Goal: Task Accomplishment & Management: Complete application form

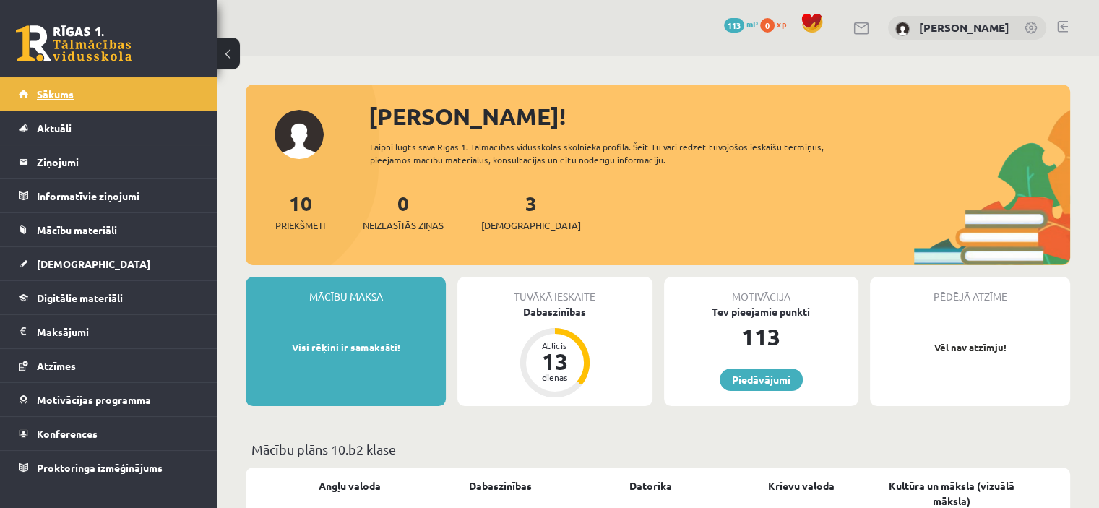
click at [45, 94] on span "Sākums" at bounding box center [55, 93] width 37 height 13
click at [508, 215] on div "3 Ieskaites" at bounding box center [531, 210] width 100 height 45
click at [509, 221] on span "[DEMOGRAPHIC_DATA]" at bounding box center [531, 225] width 100 height 14
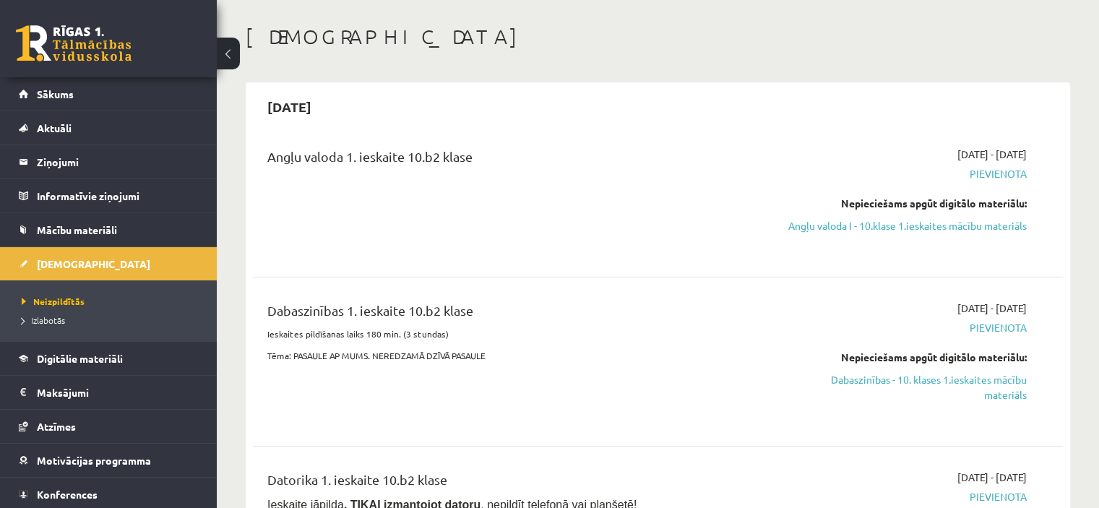
scroll to position [88, 0]
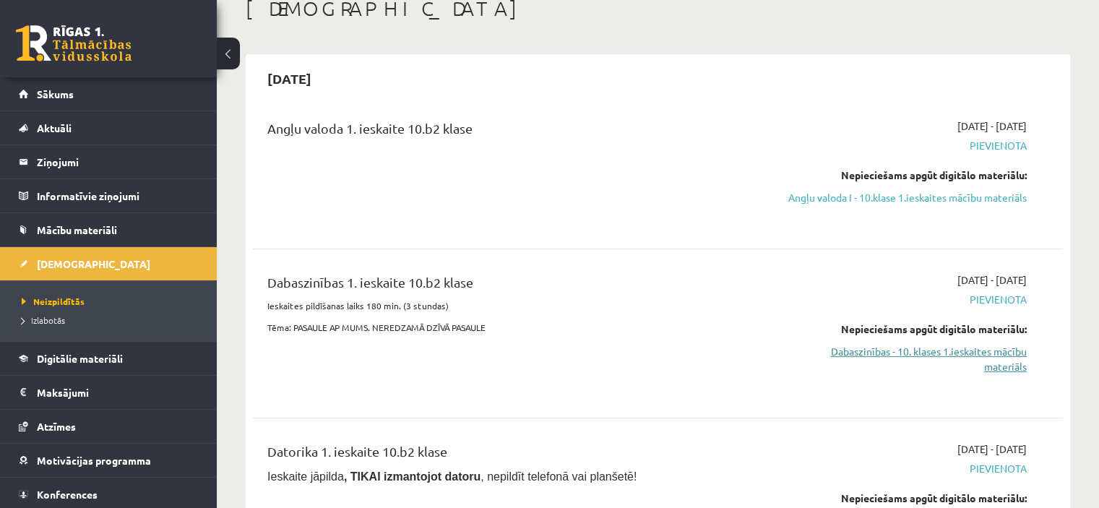
click at [935, 361] on link "Dabaszinības - 10. klases 1.ieskaites mācību materiāls" at bounding box center [907, 359] width 238 height 30
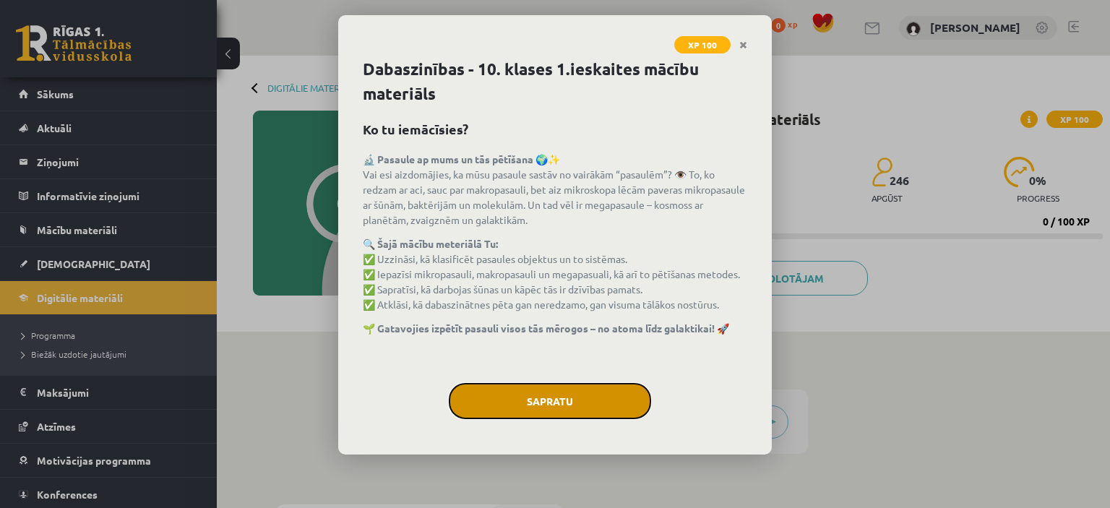
click at [546, 393] on button "Sapratu" at bounding box center [550, 401] width 202 height 36
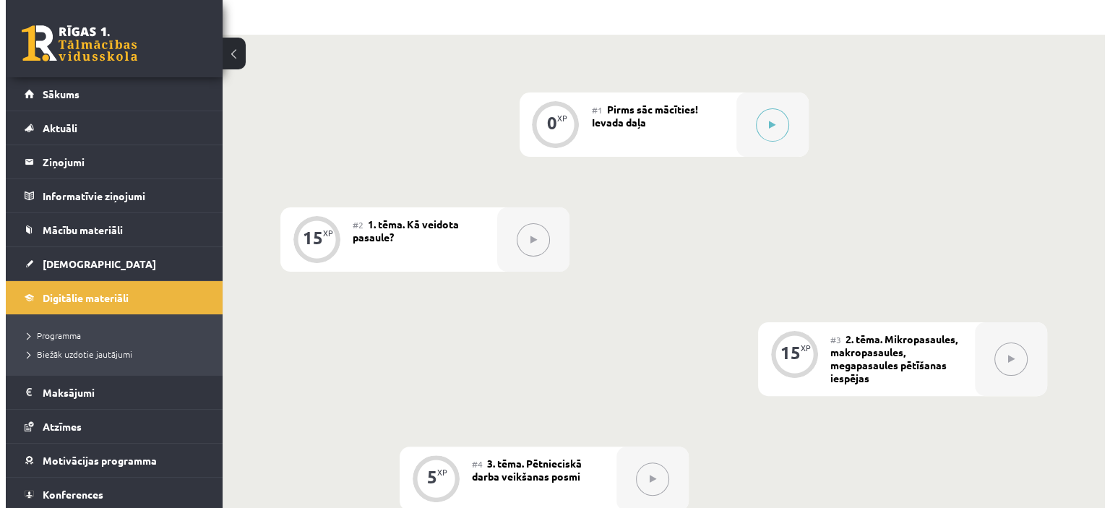
scroll to position [298, 0]
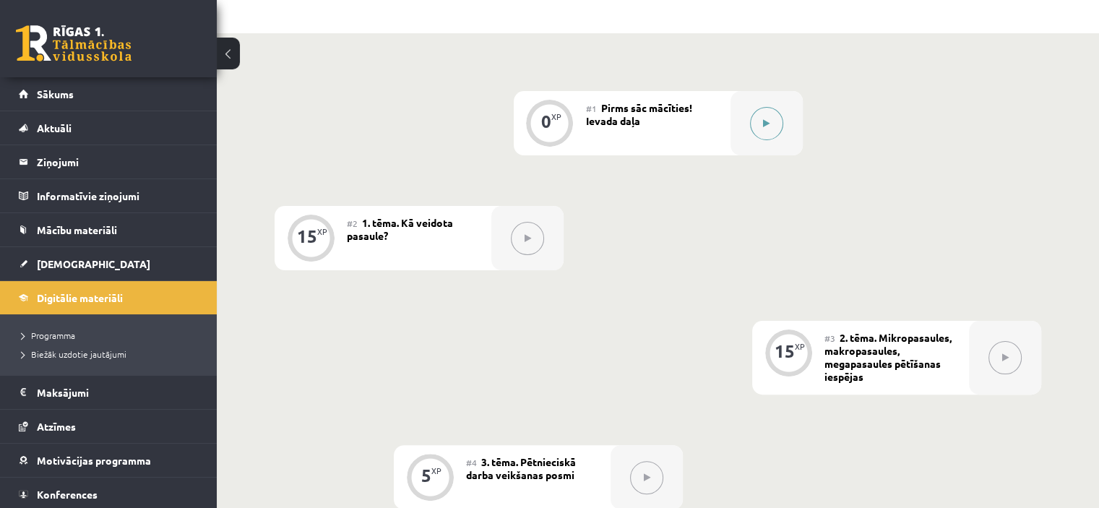
click at [760, 113] on button at bounding box center [766, 123] width 33 height 33
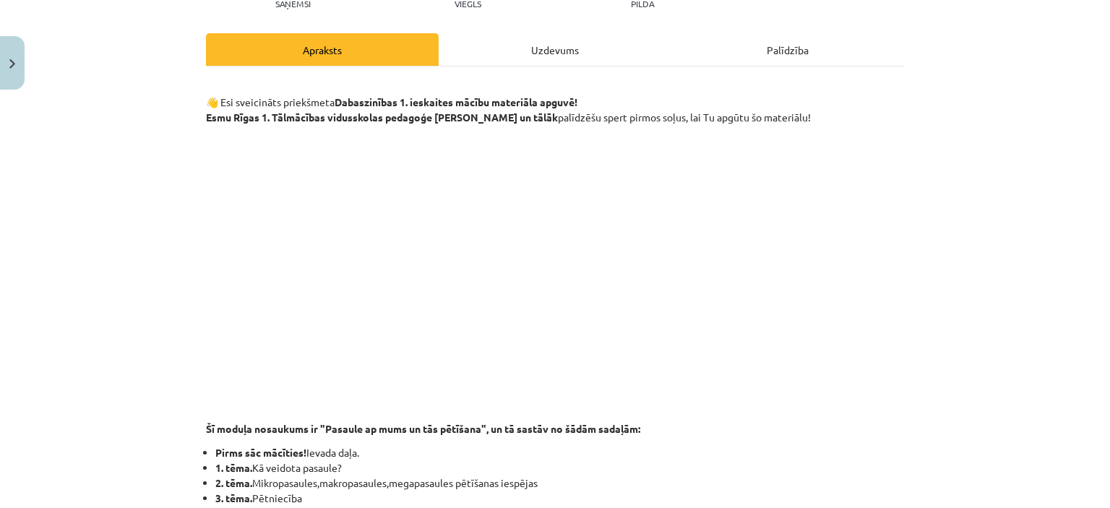
scroll to position [189, 0]
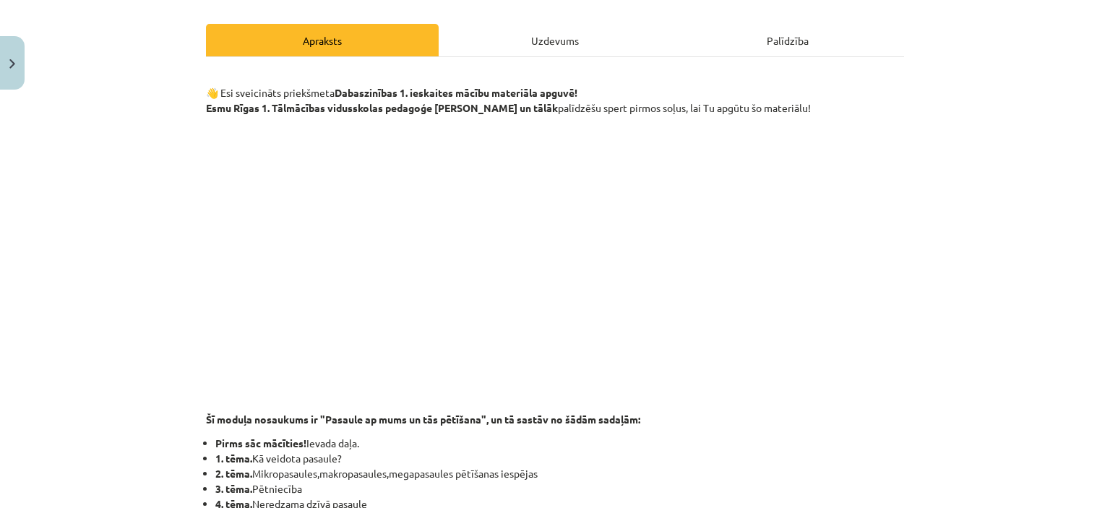
click at [544, 40] on div "Uzdevums" at bounding box center [555, 40] width 233 height 33
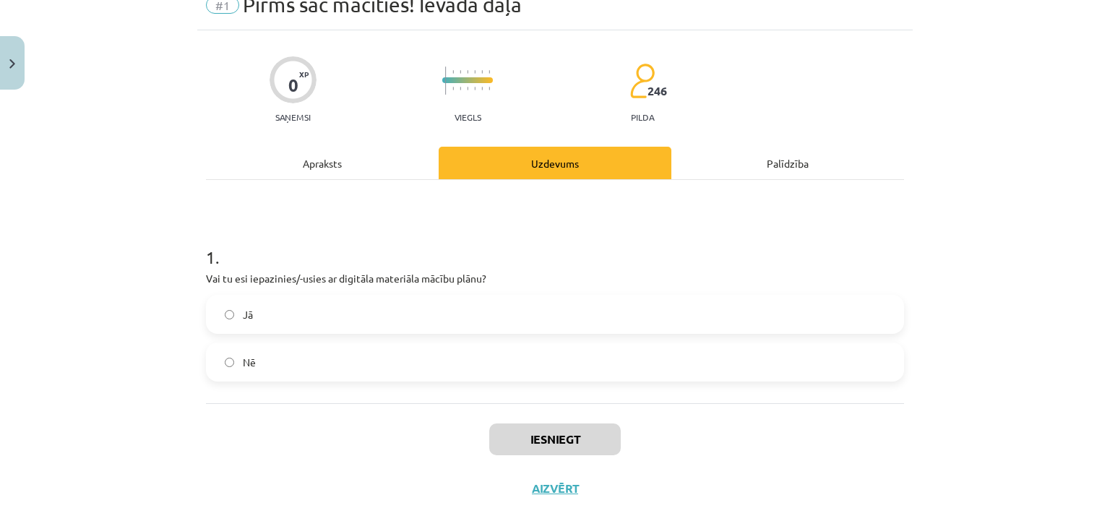
scroll to position [36, 0]
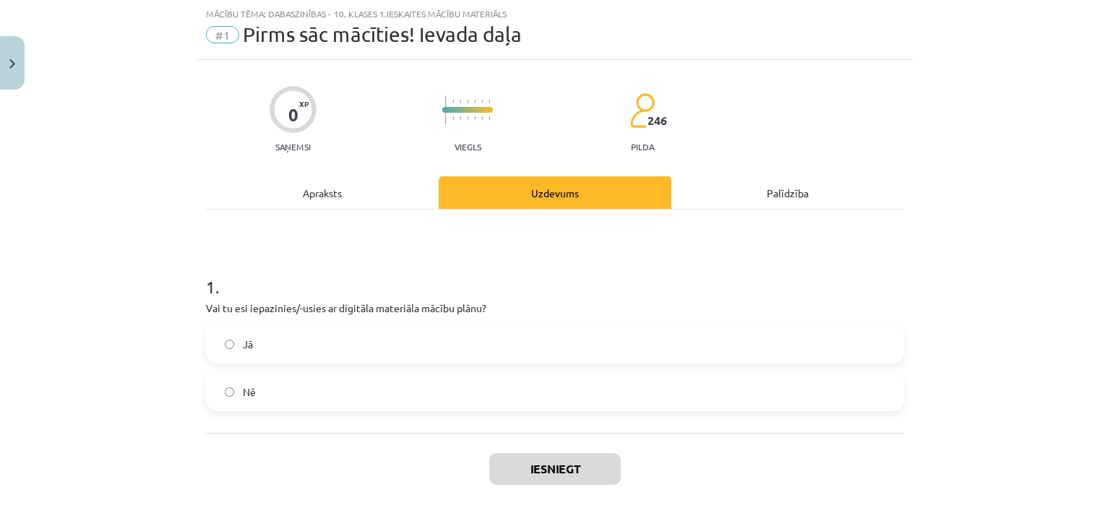
click at [350, 344] on label "Jā" at bounding box center [554, 344] width 695 height 36
click at [554, 467] on button "Iesniegt" at bounding box center [555, 469] width 132 height 32
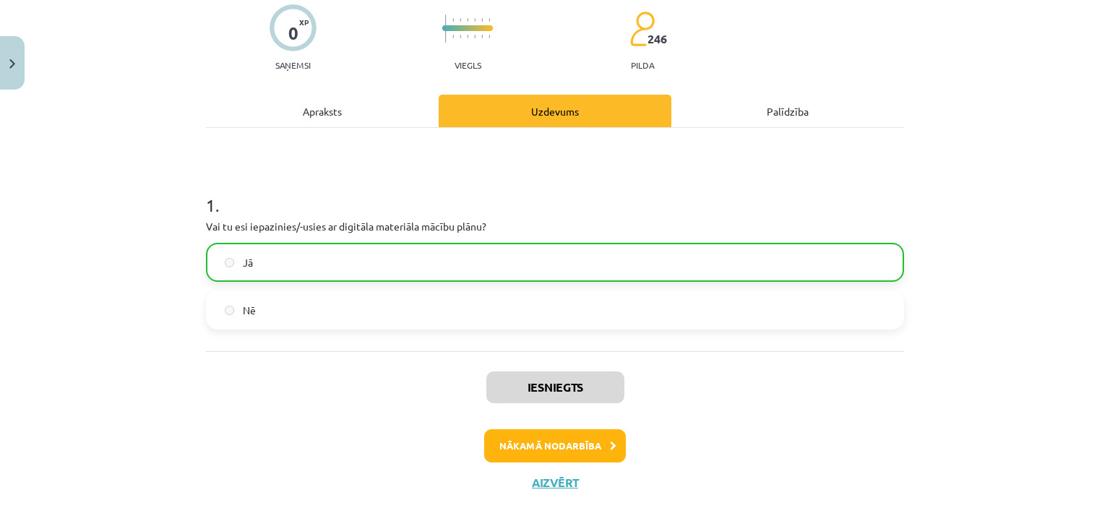
scroll to position [152, 0]
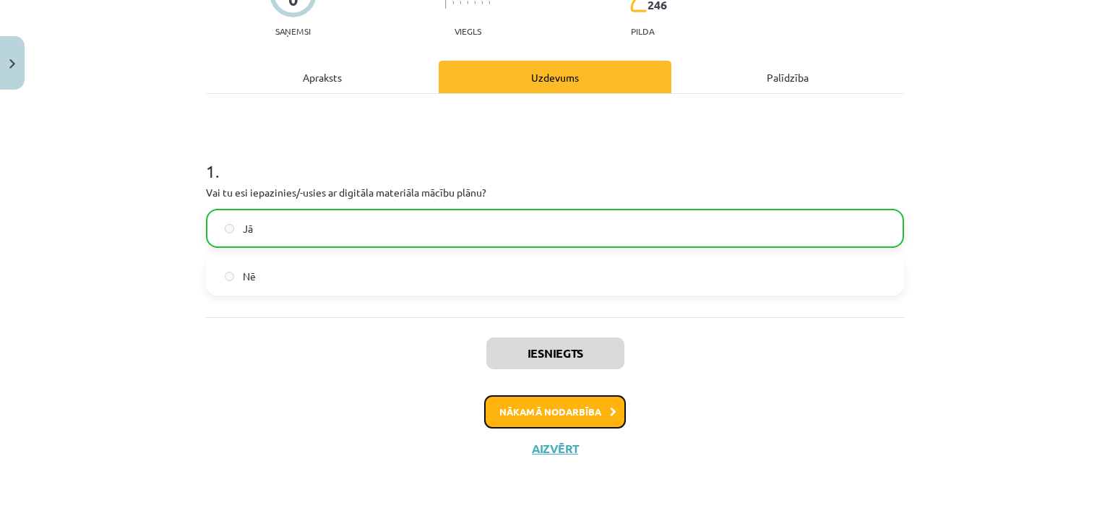
click at [563, 421] on button "Nākamā nodarbība" at bounding box center [555, 411] width 142 height 33
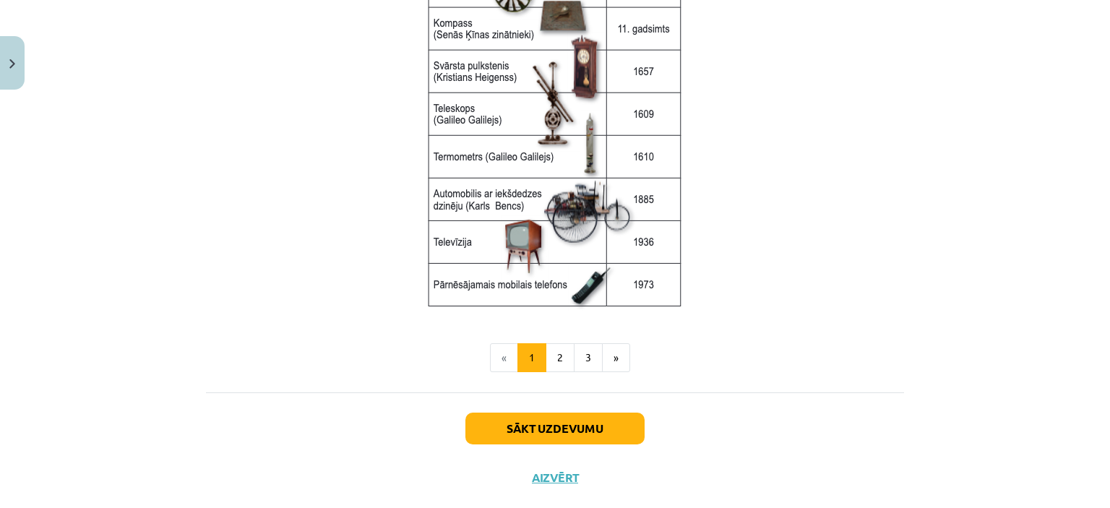
scroll to position [1966, 0]
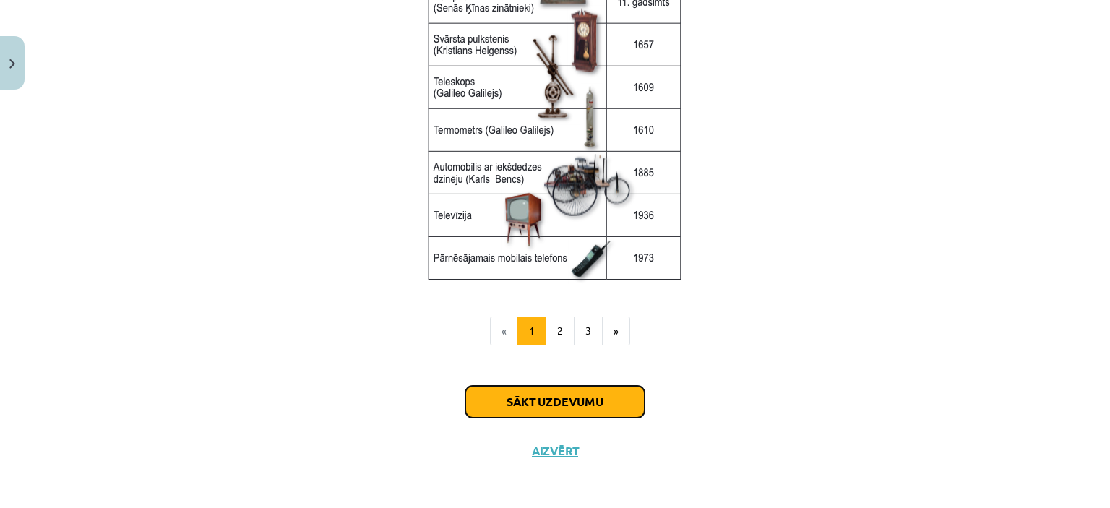
click at [546, 408] on button "Sākt uzdevumu" at bounding box center [554, 402] width 179 height 32
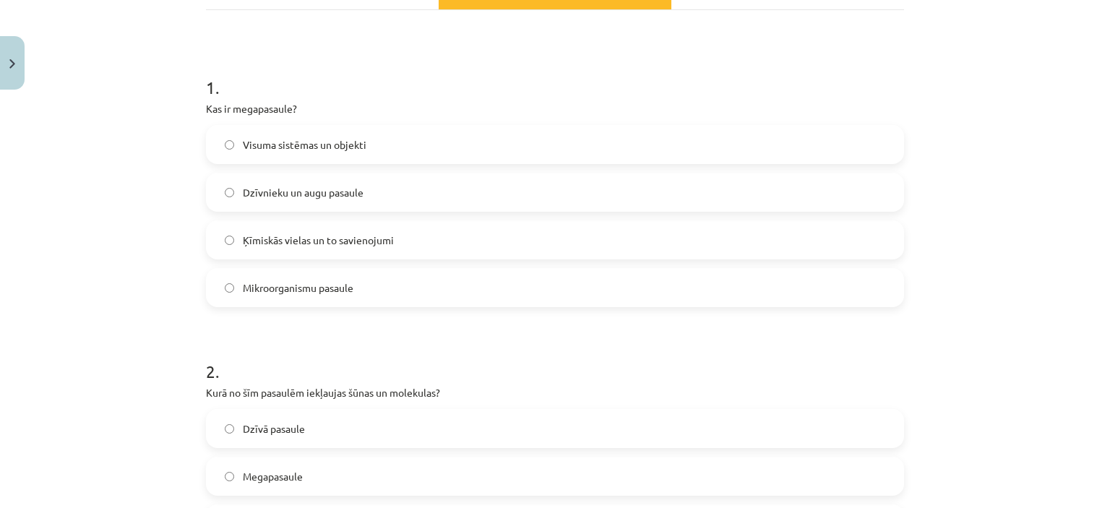
scroll to position [267, 0]
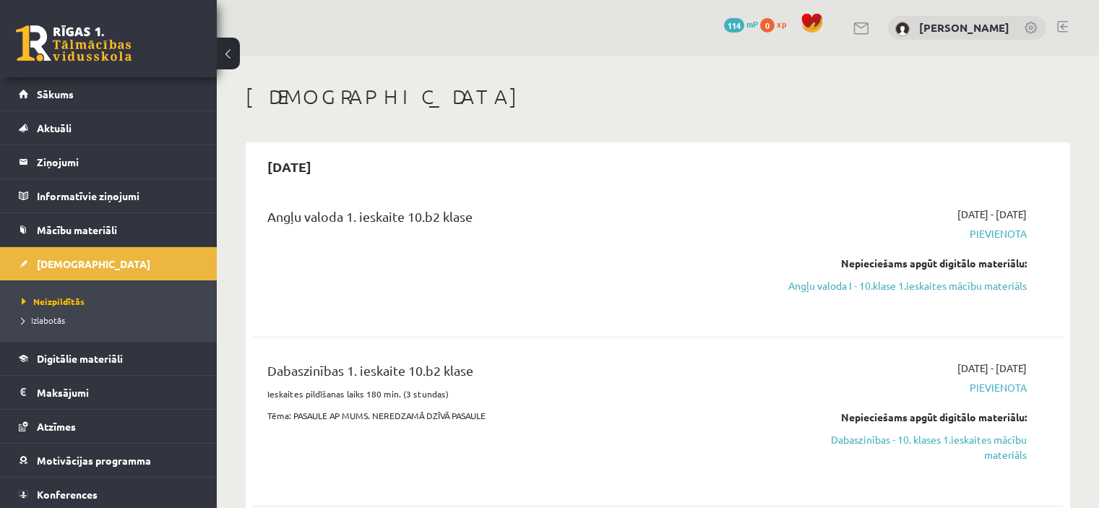
scroll to position [87, 0]
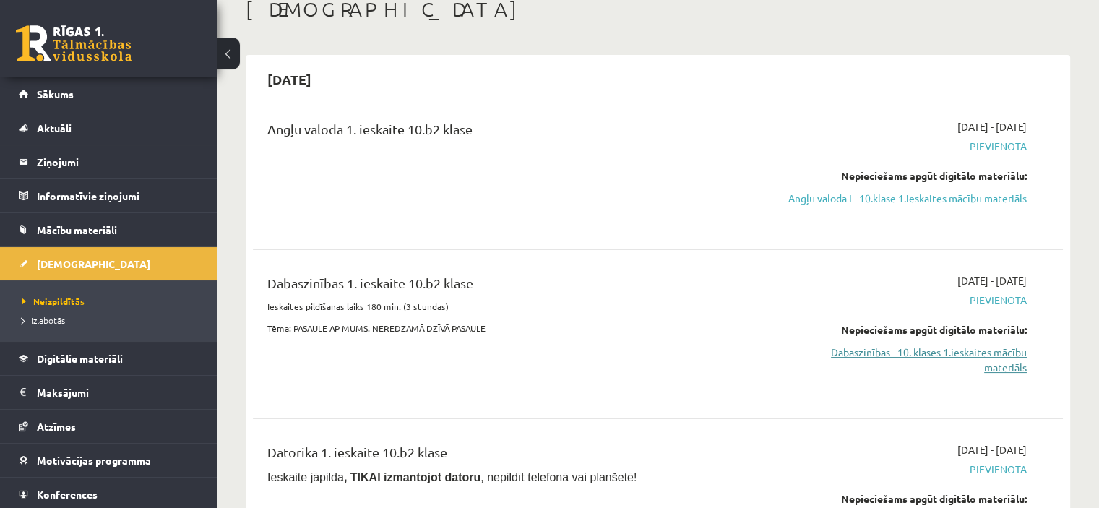
click at [934, 362] on link "Dabaszinības - 10. klases 1.ieskaites mācību materiāls" at bounding box center [907, 360] width 238 height 30
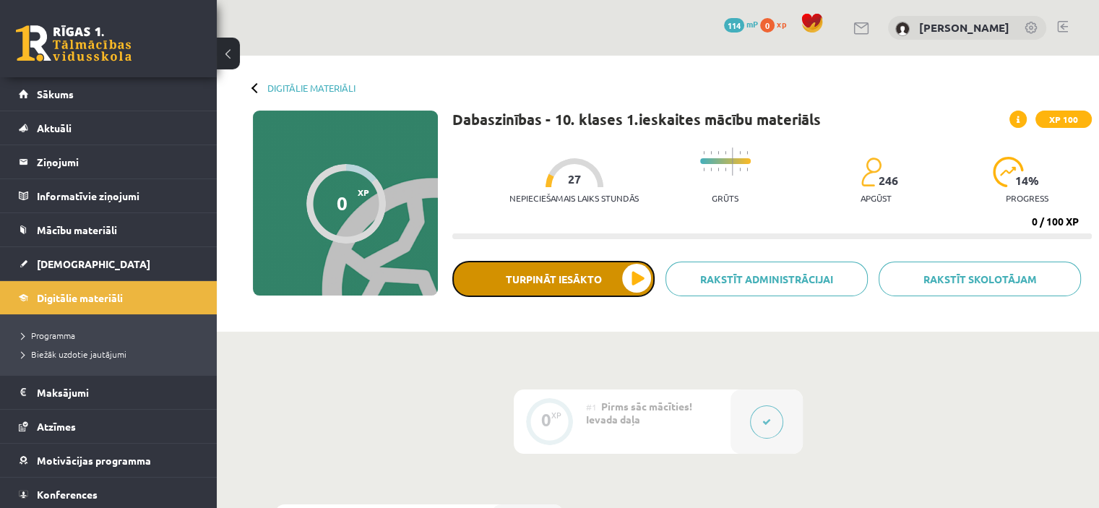
click at [604, 276] on button "Turpināt iesākto" at bounding box center [553, 279] width 202 height 36
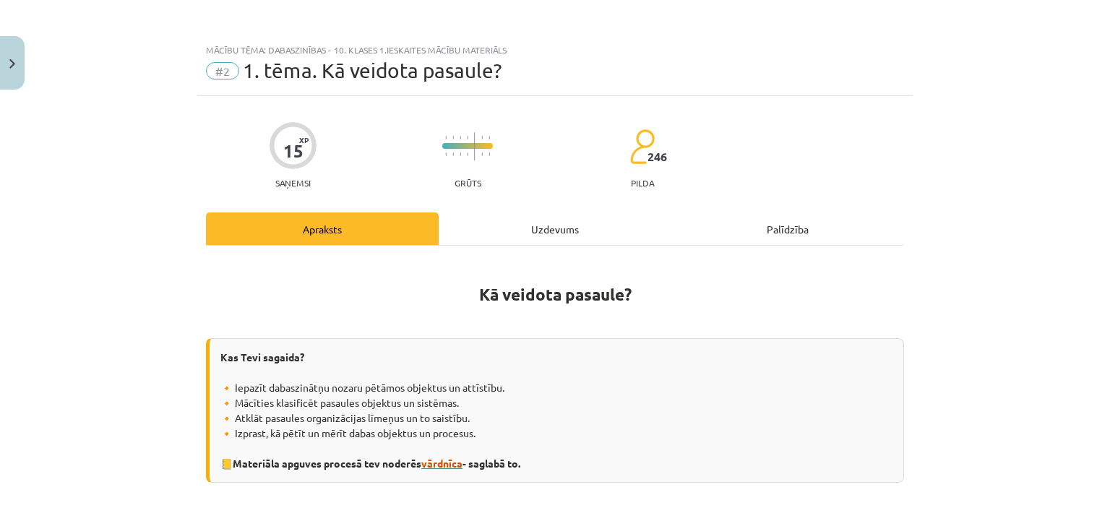
click at [445, 463] on span "vārdnīca" at bounding box center [441, 463] width 41 height 13
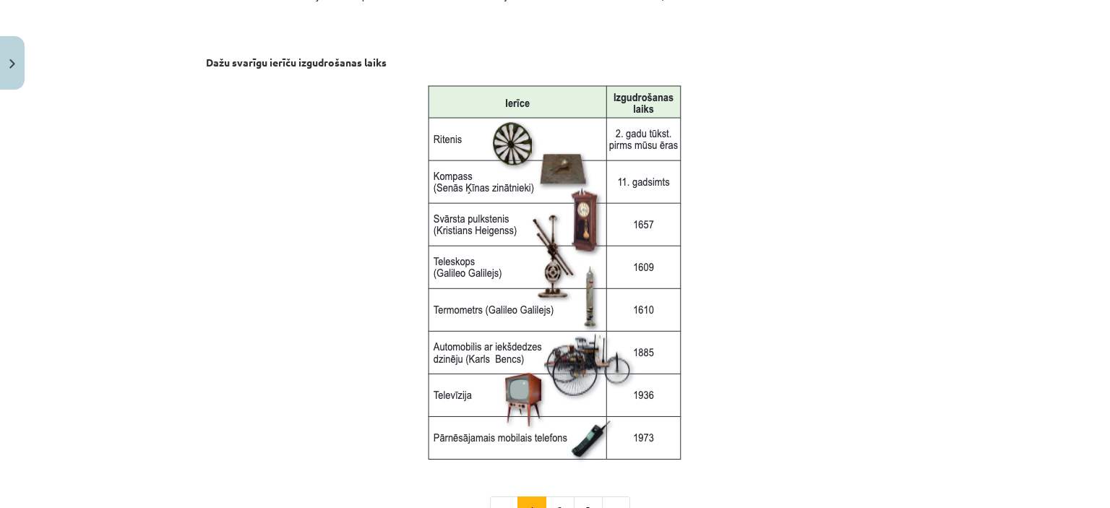
scroll to position [1966, 0]
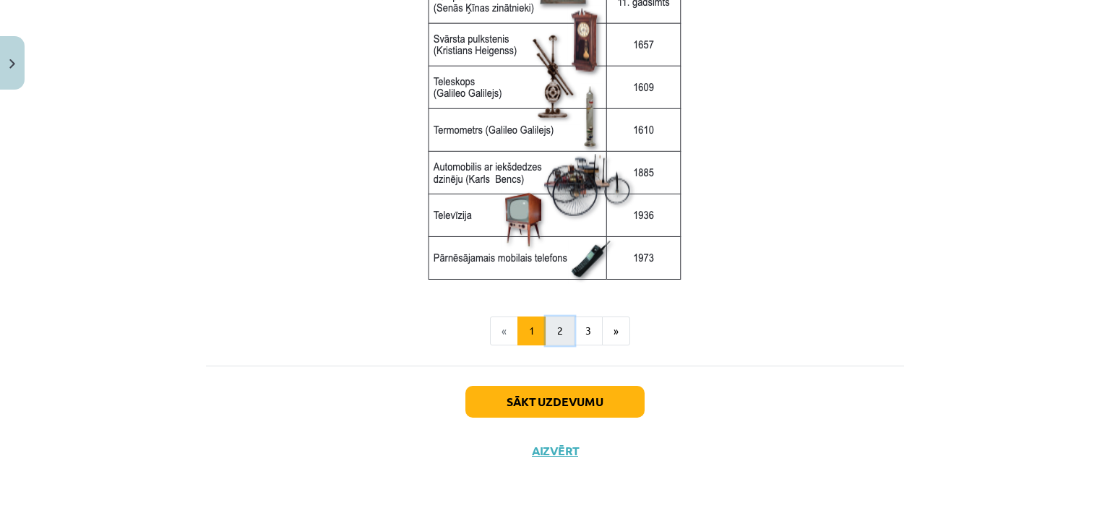
click at [561, 327] on button "2" at bounding box center [560, 330] width 29 height 29
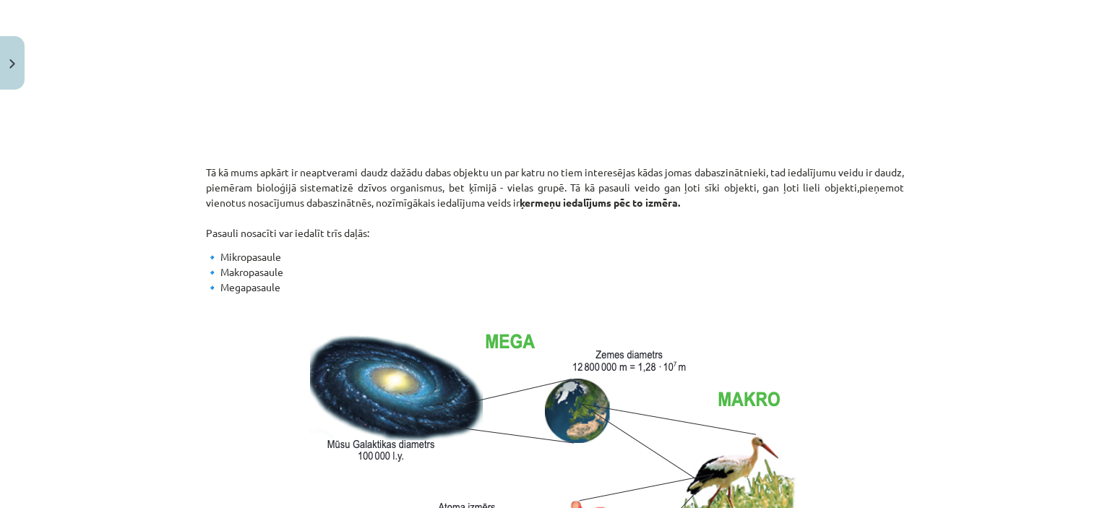
scroll to position [348, 0]
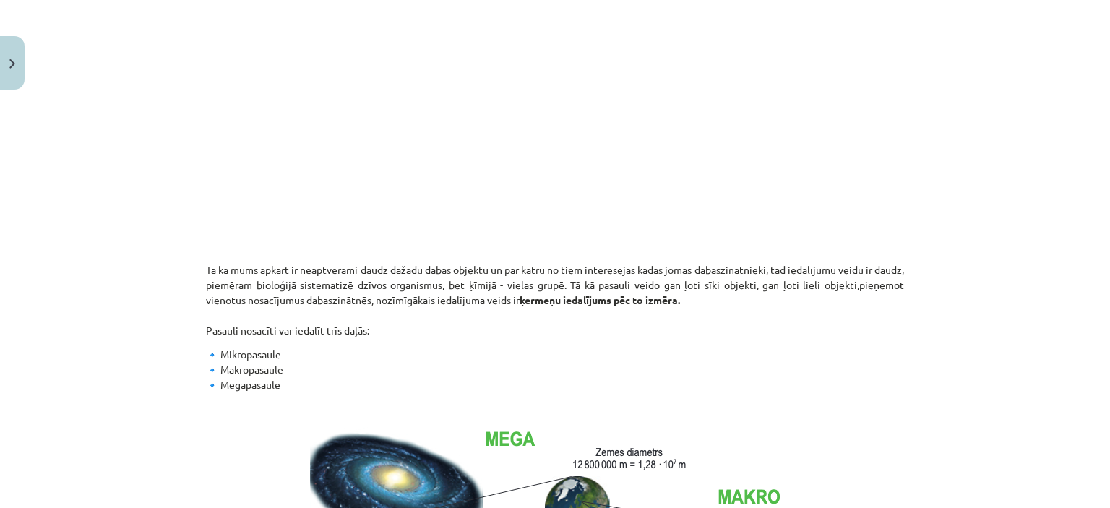
drag, startPoint x: 1098, startPoint y: 134, endPoint x: 1109, endPoint y: 191, distance: 57.5
click at [1098, 191] on div "Mācību tēma: Dabaszinības - 10. klases 1.ieskaites mācību materiāls #2 1. tēma.…" at bounding box center [555, 254] width 1110 height 508
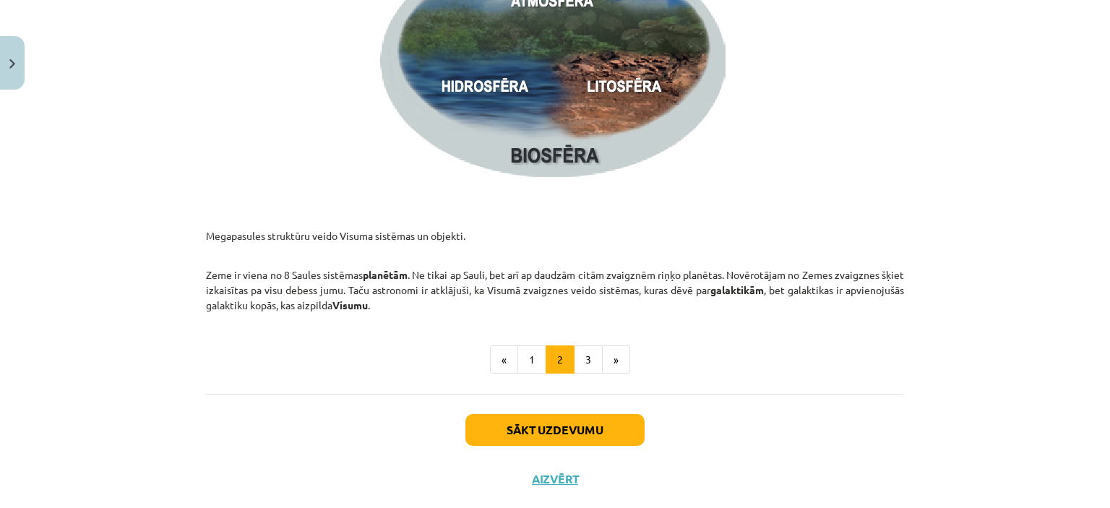
scroll to position [2214, 0]
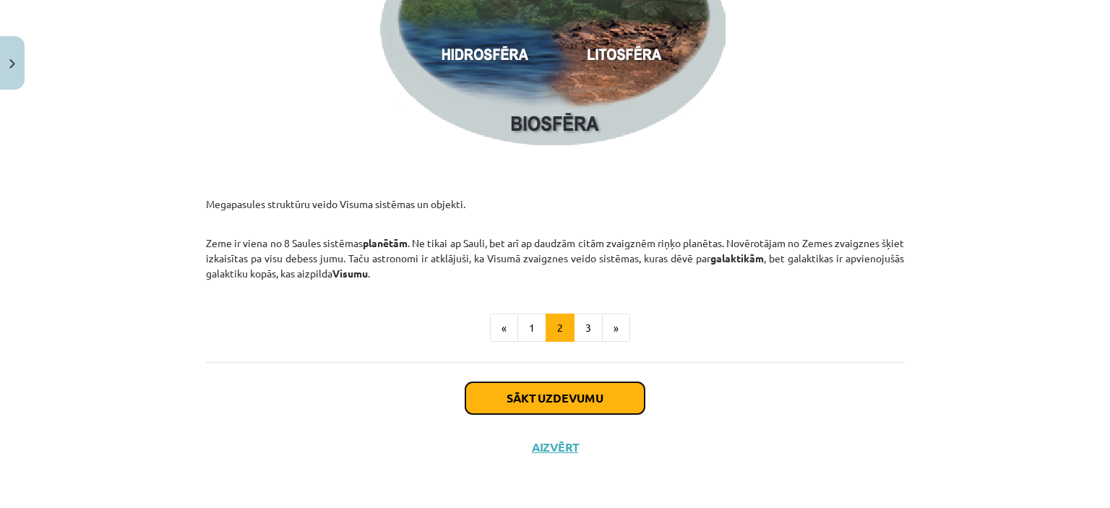
click at [600, 409] on button "Sākt uzdevumu" at bounding box center [554, 398] width 179 height 32
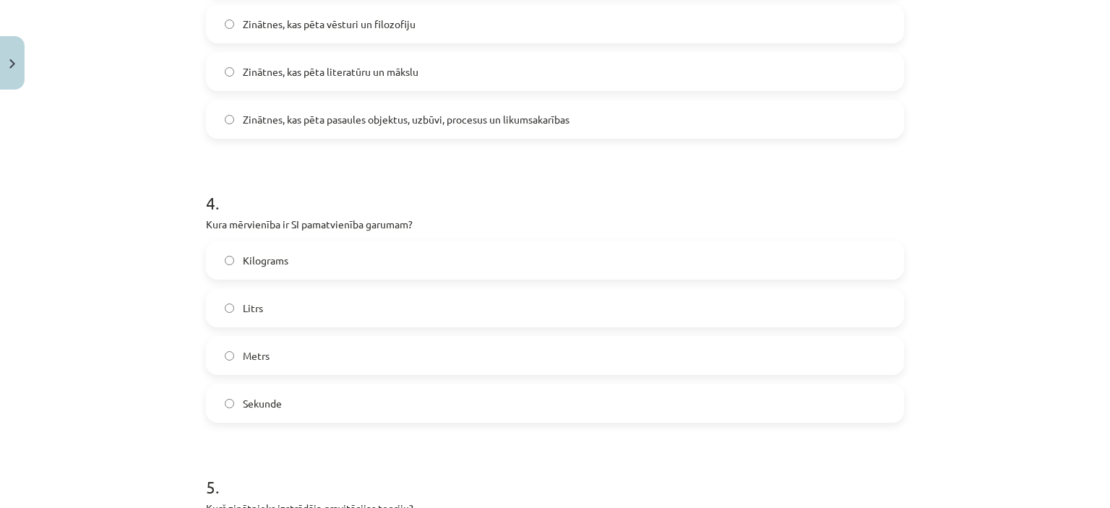
scroll to position [1337, 0]
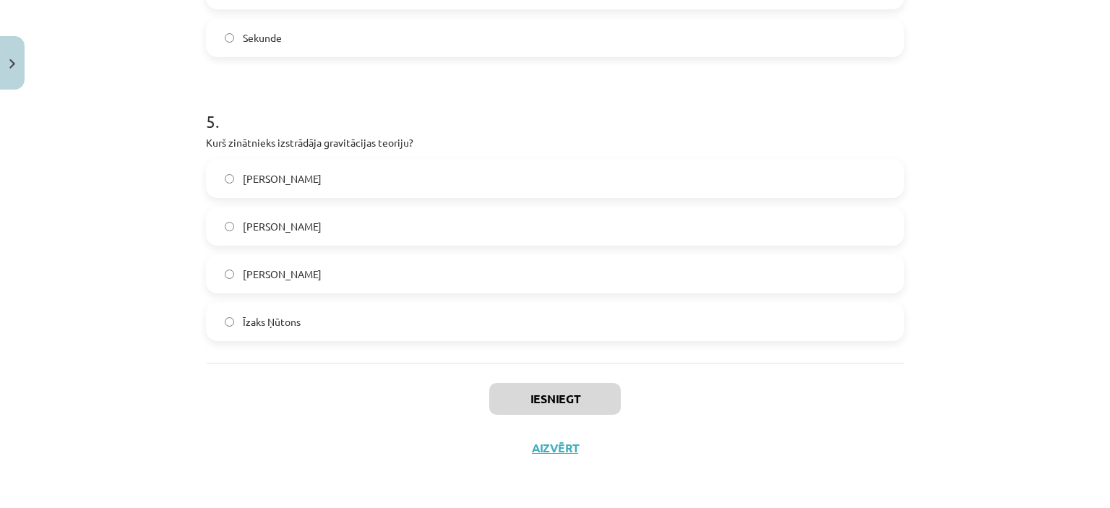
drag, startPoint x: 208, startPoint y: 199, endPoint x: 497, endPoint y: 531, distance: 439.9
click at [497, 507] on html "0 Dāvanas 114 mP 0 xp Laura Štrāla Sākums Aktuāli Kā mācīties eSKOLĀ Kontakti N…" at bounding box center [555, 254] width 1110 height 508
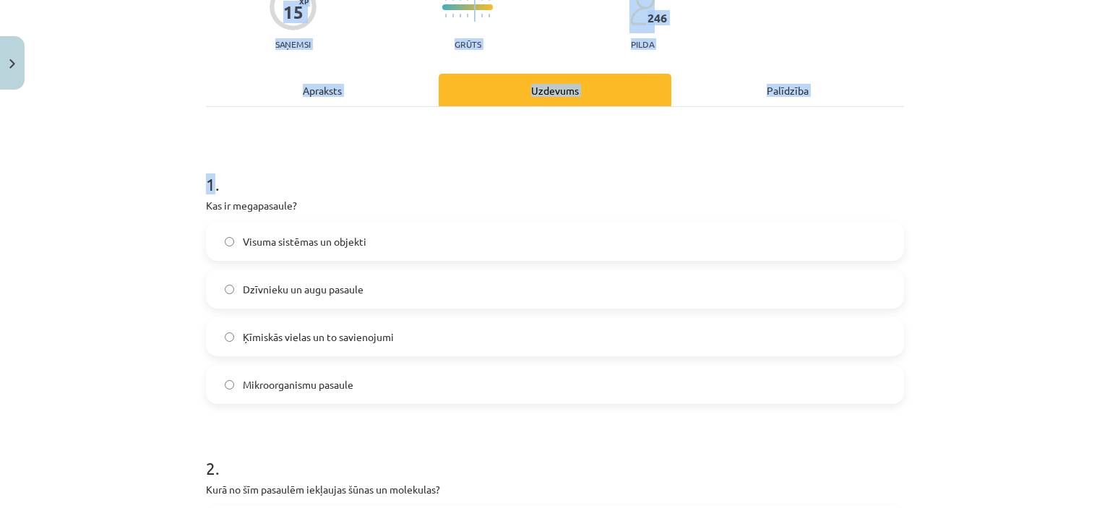
scroll to position [141, 0]
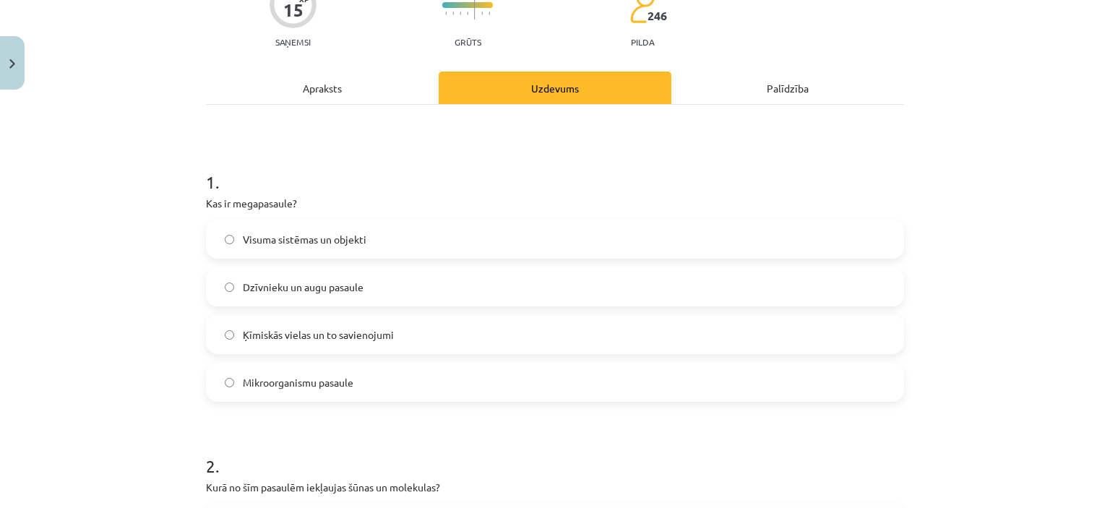
click at [501, 175] on h1 "1 ." at bounding box center [555, 169] width 698 height 45
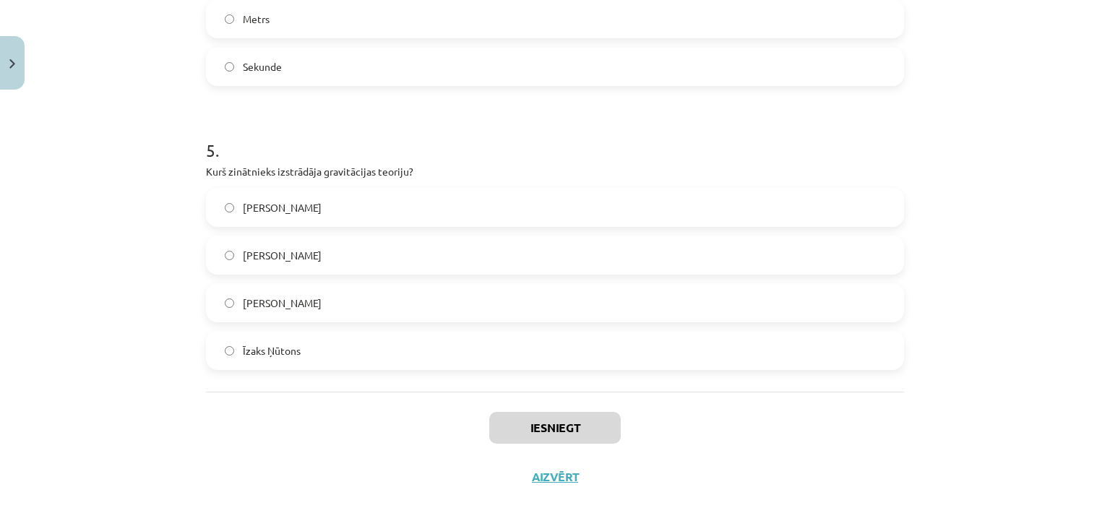
scroll to position [1337, 0]
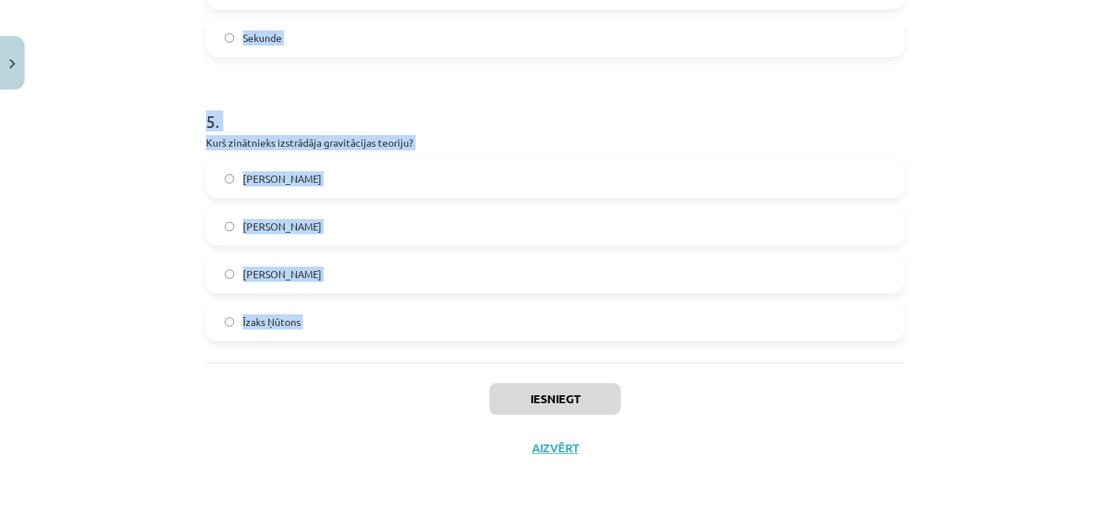
drag, startPoint x: 199, startPoint y: 178, endPoint x: 376, endPoint y: 402, distance: 284.5
copy form "1 . Kas ir megapasaule? Visuma sistēmas un objekti Dzīvnieku un augu pasaule Ķī…"
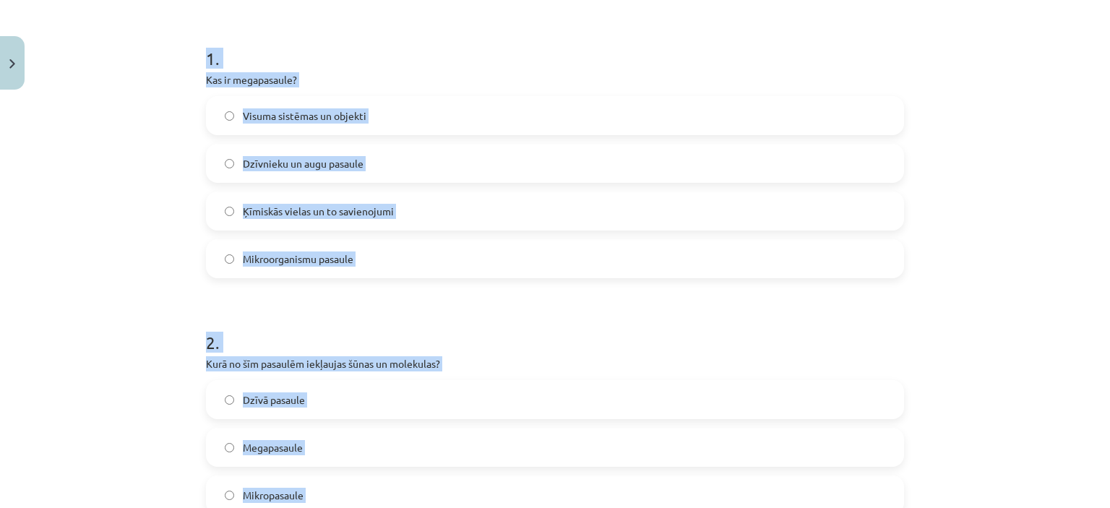
scroll to position [262, 0]
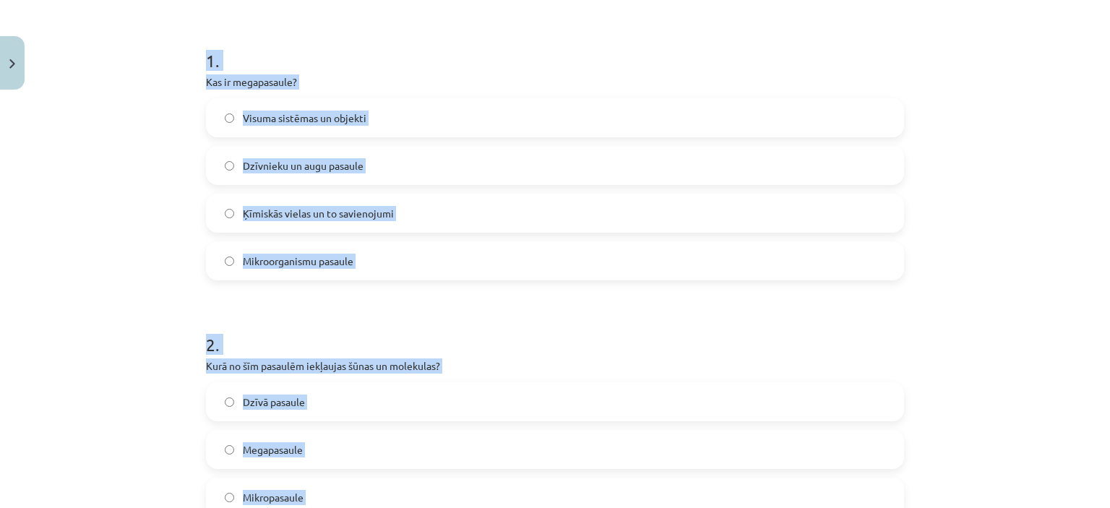
click at [379, 121] on label "Visuma sistēmas un objekti" at bounding box center [554, 118] width 695 height 36
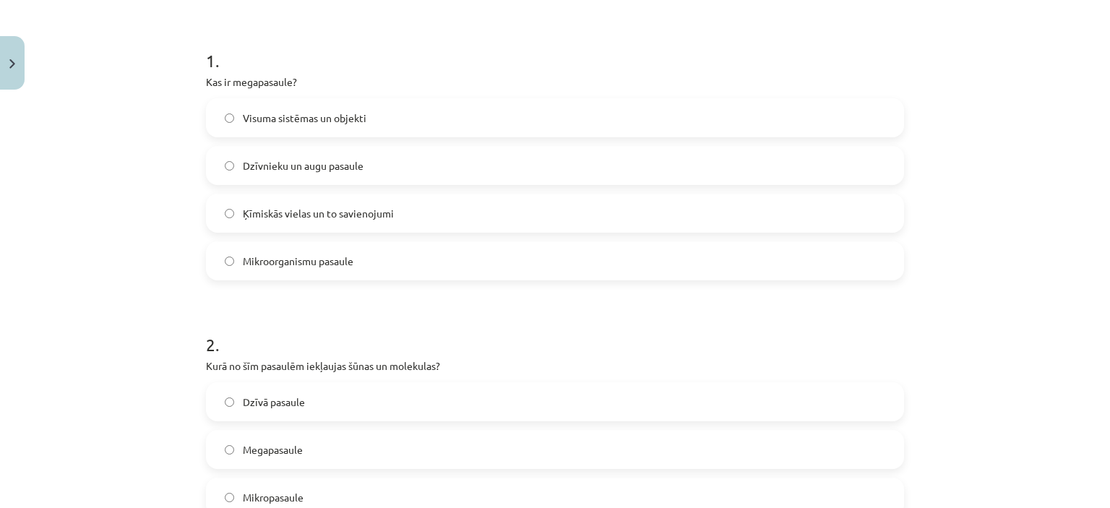
click at [293, 492] on span "Mikropasaule" at bounding box center [273, 497] width 61 height 15
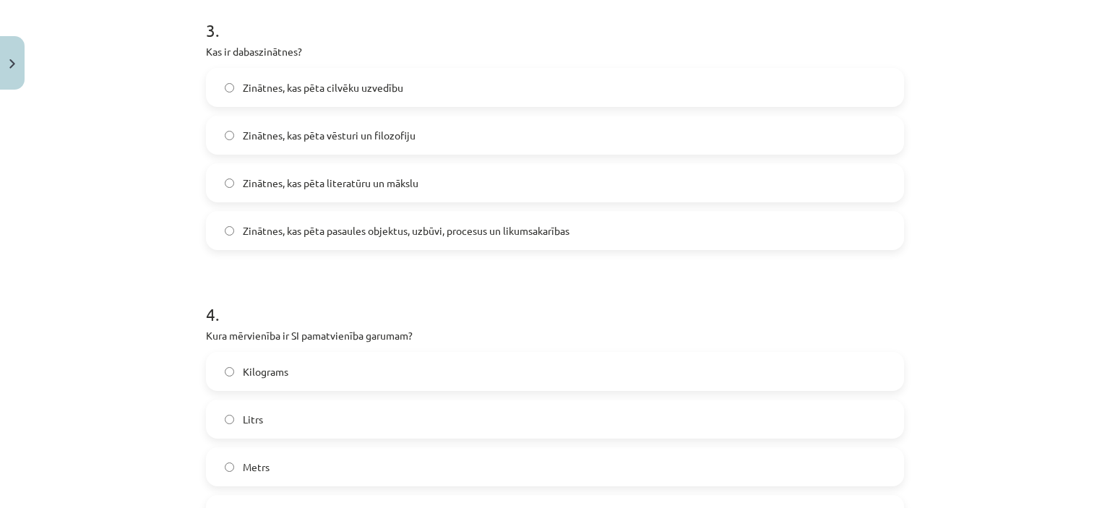
scroll to position [863, 0]
click at [491, 230] on span "Zinātnes, kas pēta pasaules objektus, uzbūvi, procesus un likumsakarības" at bounding box center [406, 228] width 327 height 15
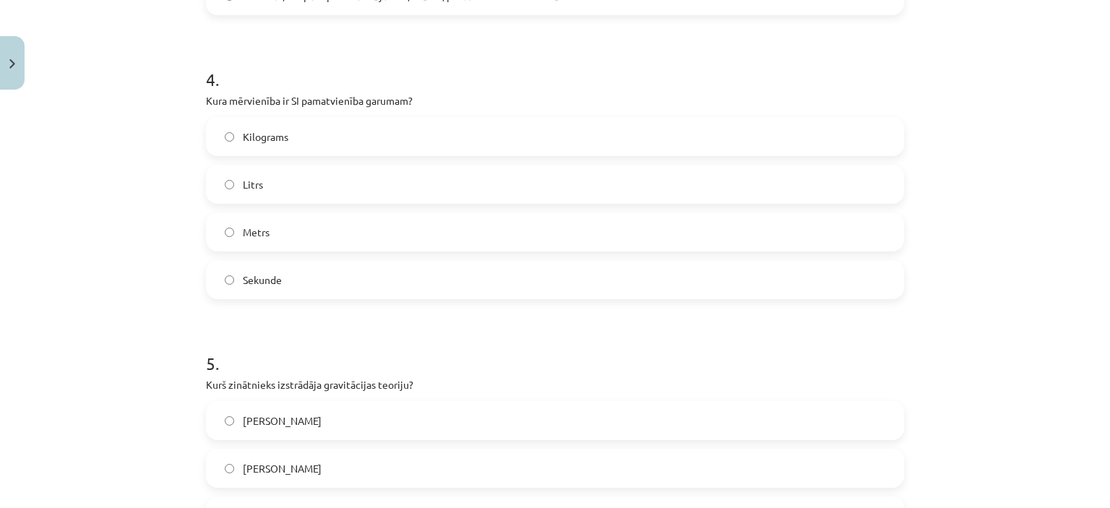
scroll to position [1103, 0]
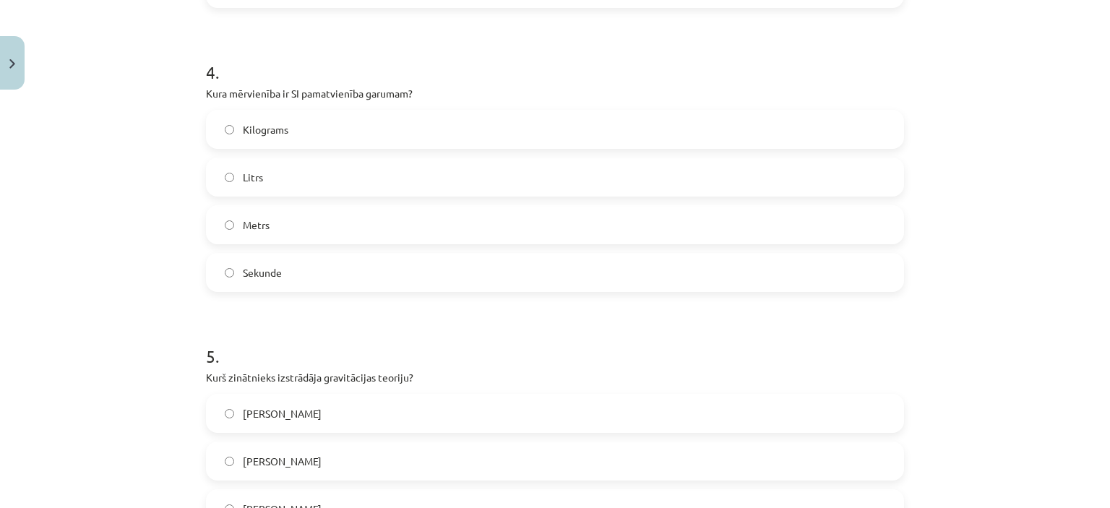
click at [654, 225] on label "Metrs" at bounding box center [554, 225] width 695 height 36
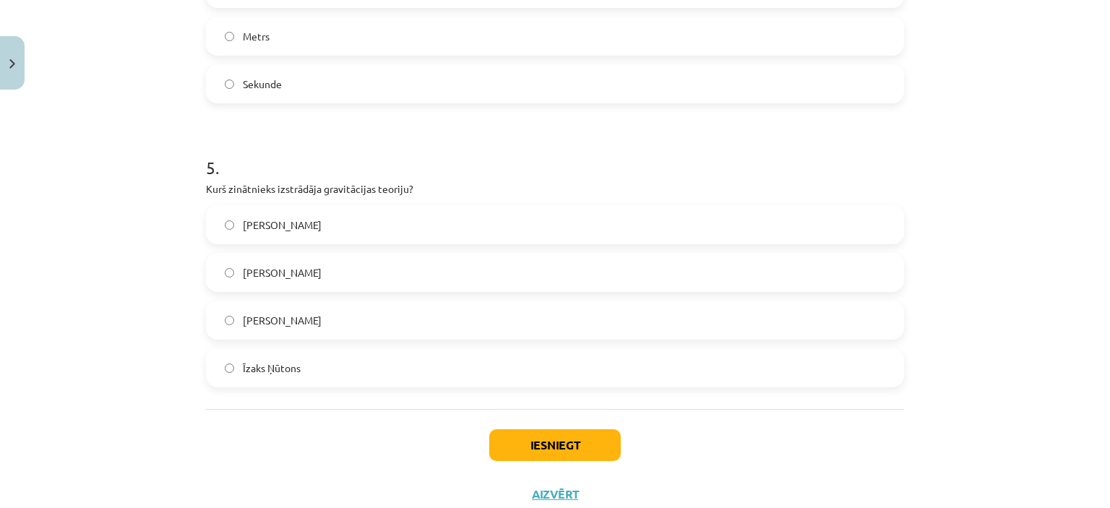
scroll to position [1304, 0]
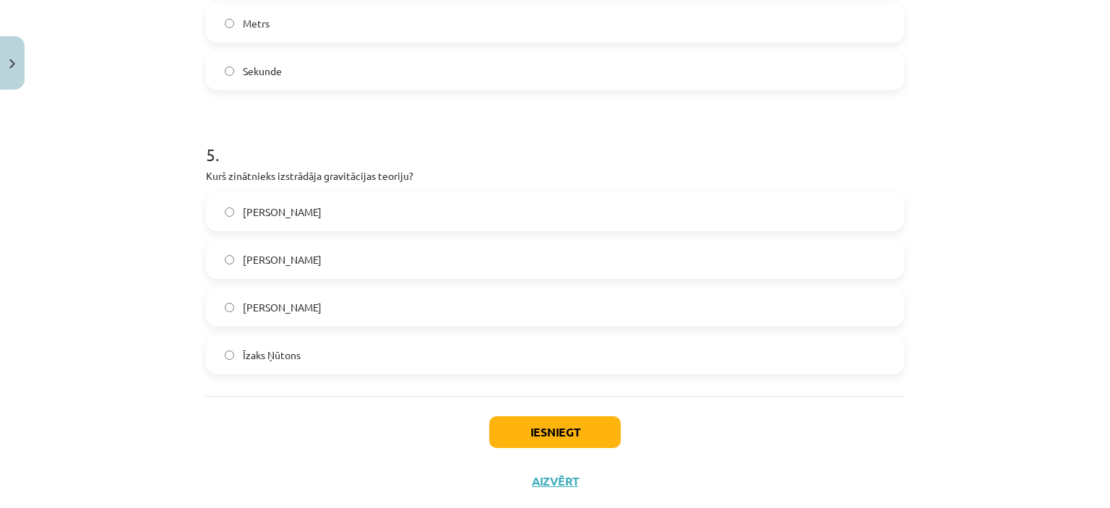
click at [775, 345] on label "Īzaks Ņūtons" at bounding box center [554, 355] width 695 height 36
click at [523, 444] on button "Iesniegt" at bounding box center [555, 432] width 132 height 32
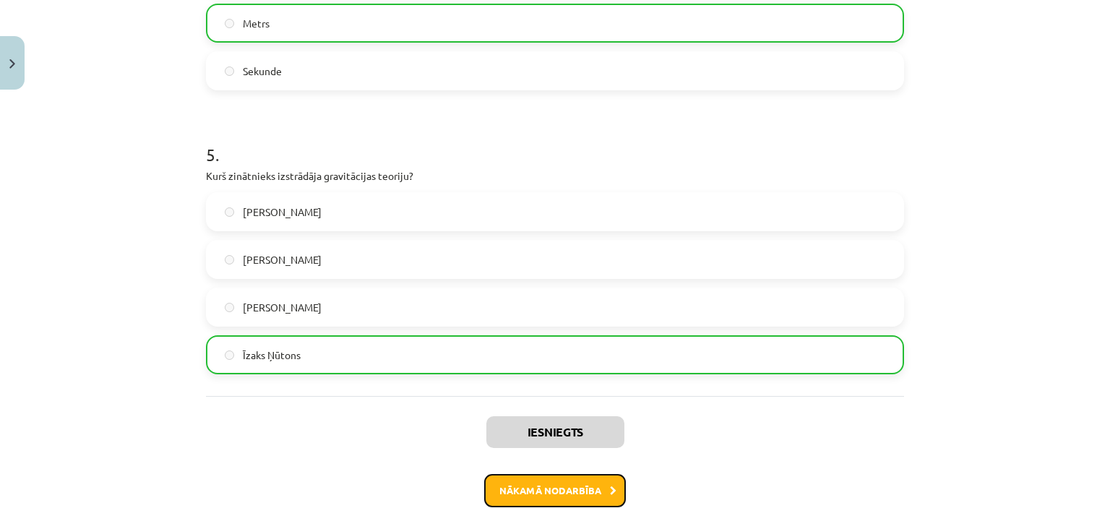
click at [570, 496] on button "Nākamā nodarbība" at bounding box center [555, 490] width 142 height 33
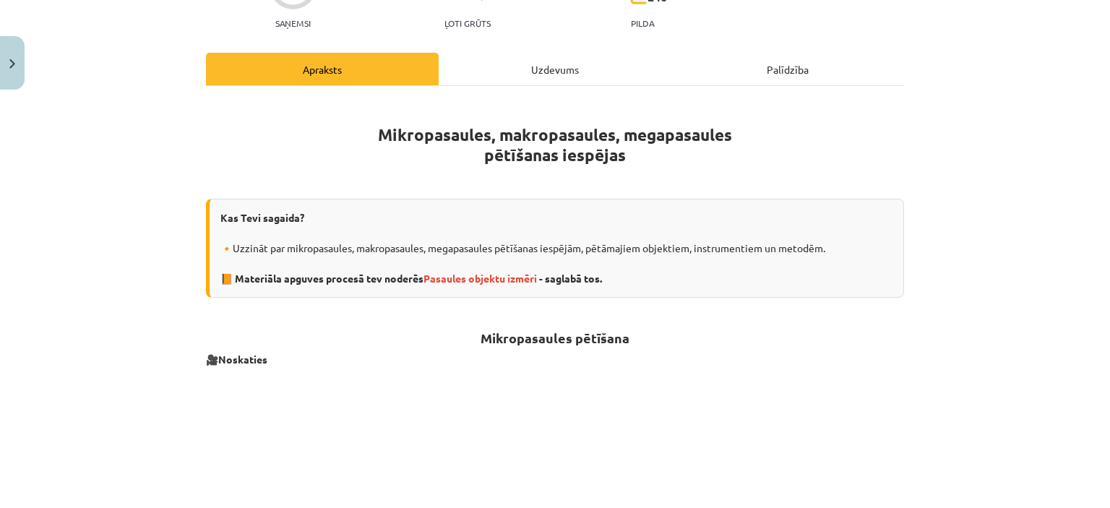
scroll to position [185, 0]
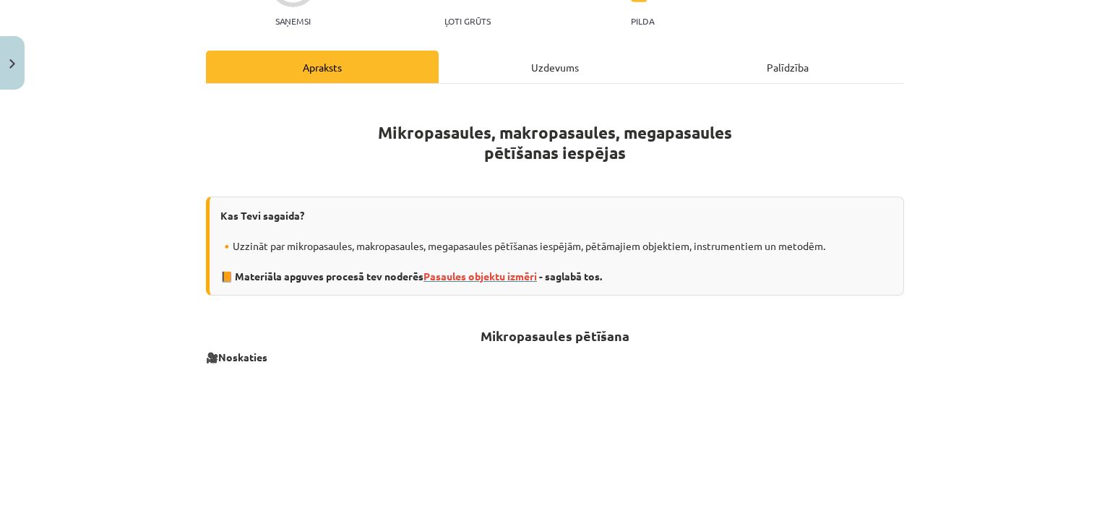
click at [505, 272] on span "Pasaules objektu izmēri" at bounding box center [479, 276] width 113 height 13
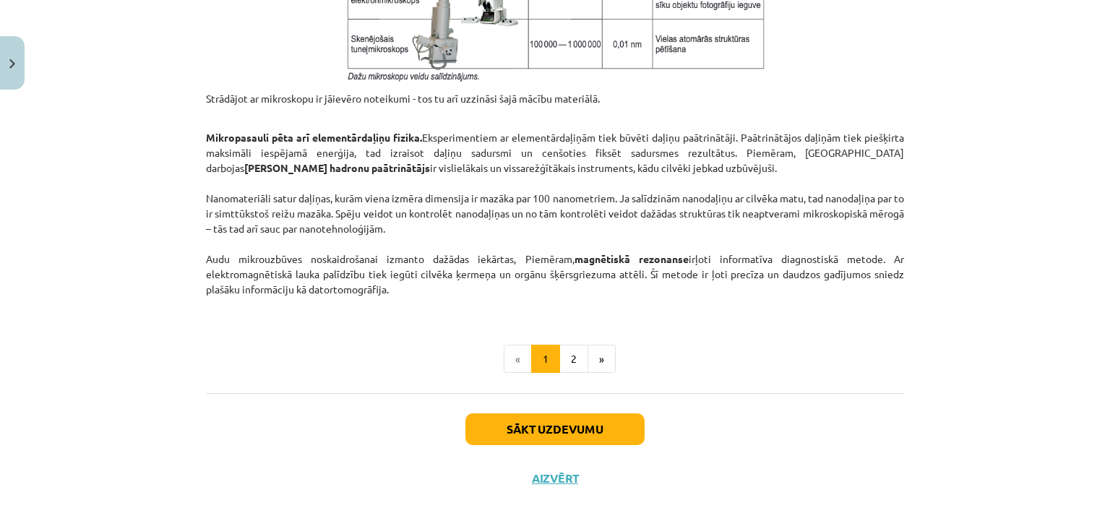
scroll to position [1254, 0]
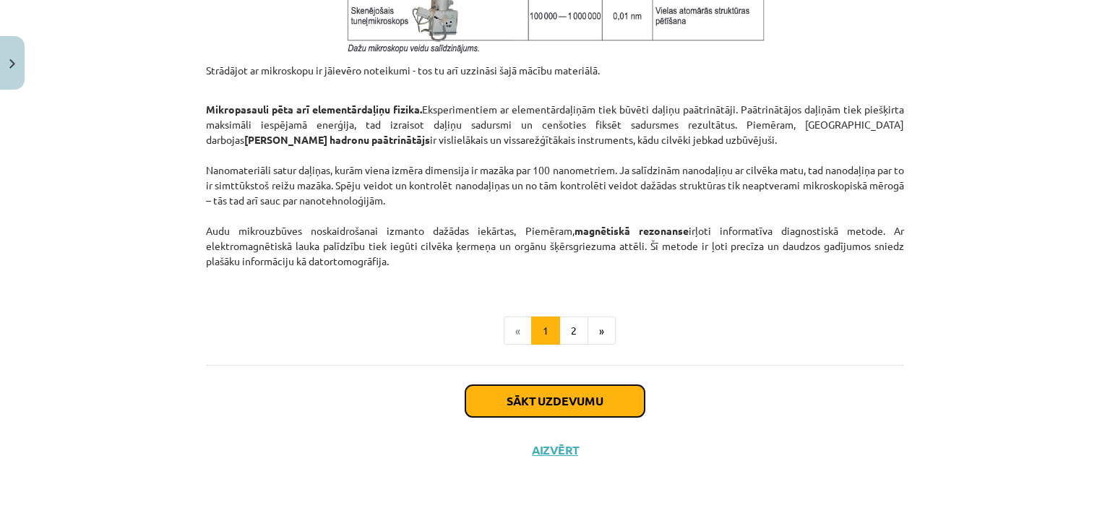
click at [526, 395] on button "Sākt uzdevumu" at bounding box center [554, 401] width 179 height 32
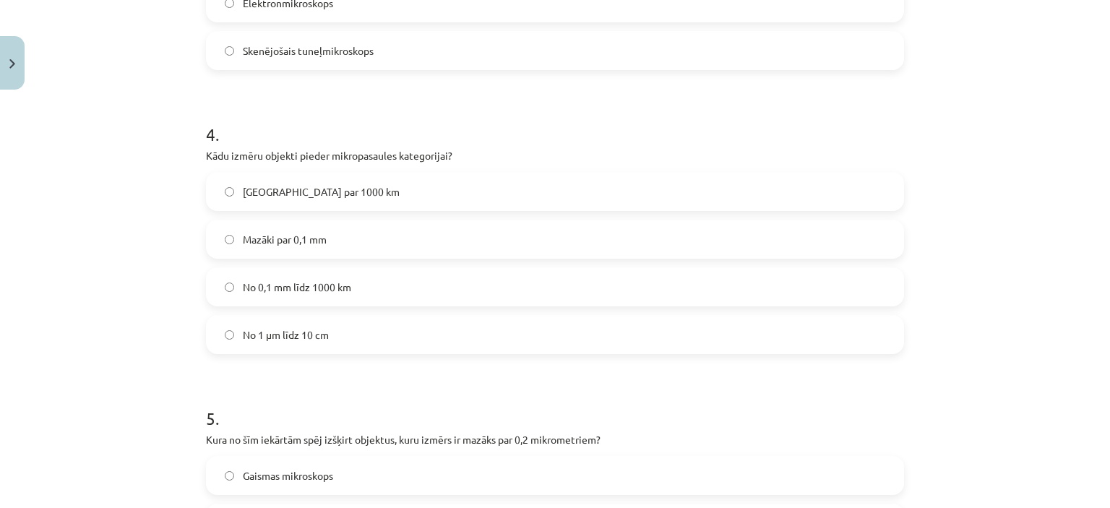
scroll to position [1361, 0]
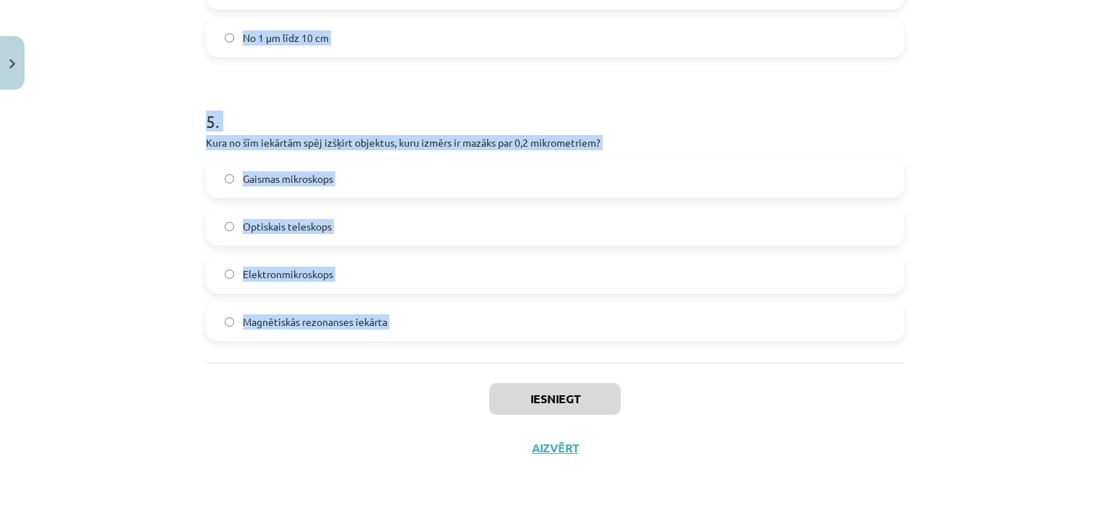
drag, startPoint x: 204, startPoint y: 306, endPoint x: 370, endPoint y: 409, distance: 195.3
copy form "1 . Kura no šīm metodēm tiek izmantota cilvēka ķermeņa iekšējās struktūras izpē…"
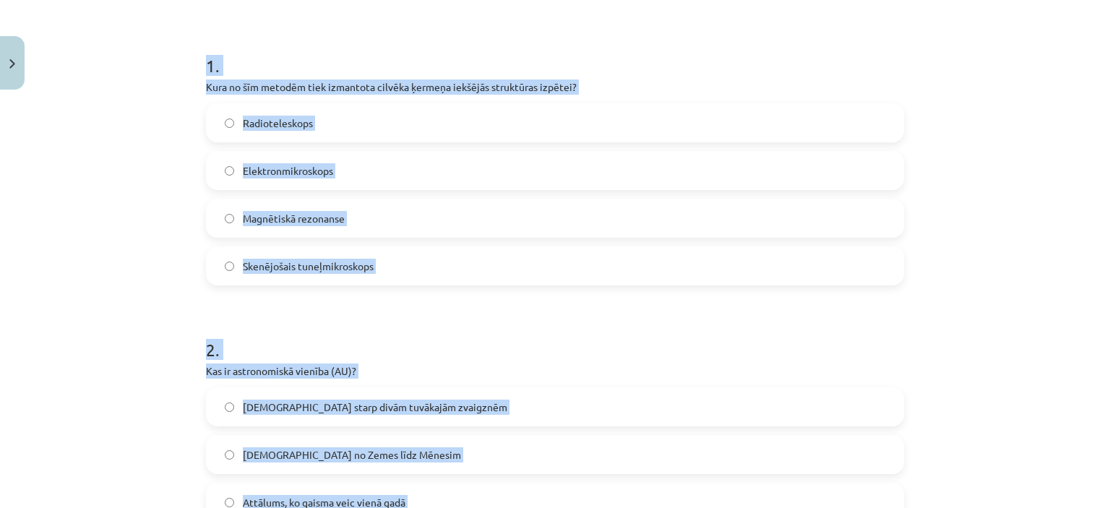
scroll to position [269, 0]
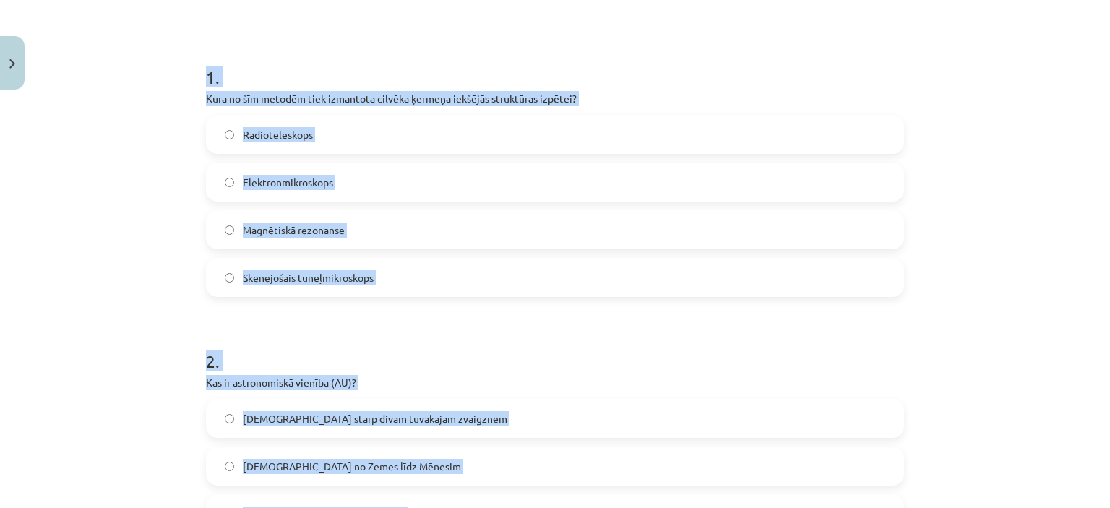
click at [373, 217] on label "Magnētiskā rezonanse" at bounding box center [554, 230] width 695 height 36
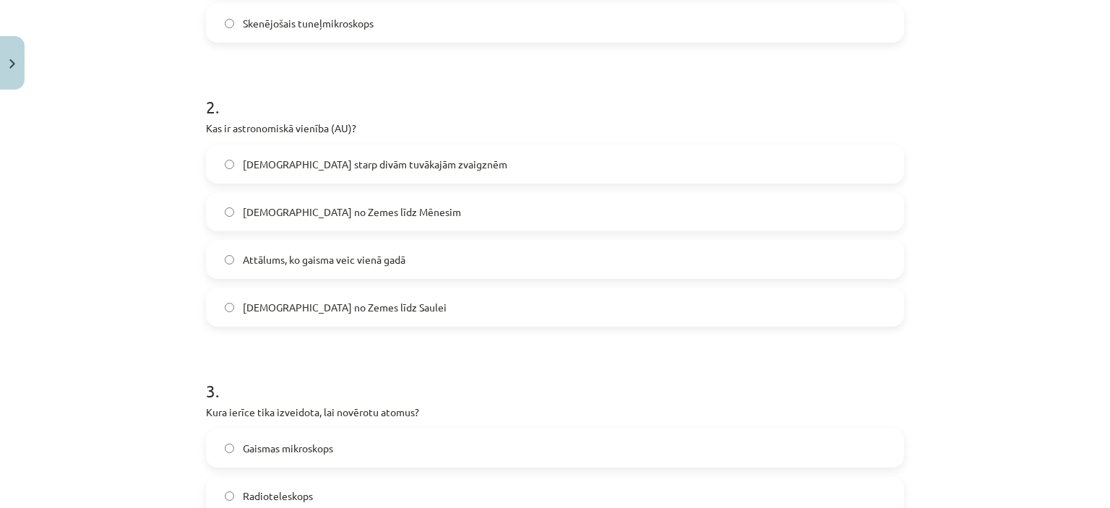
scroll to position [527, 0]
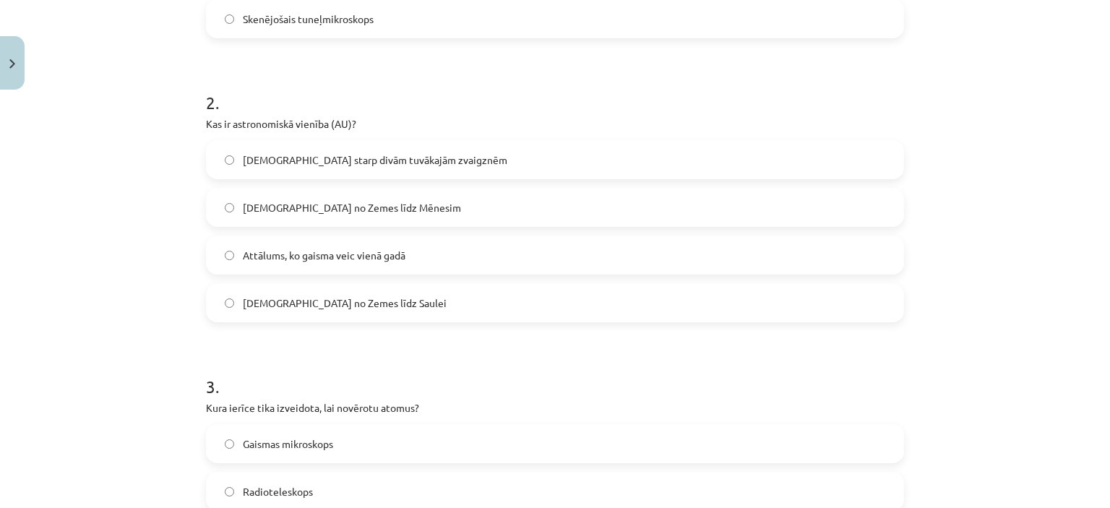
click at [619, 292] on label "Attālums no Zemes līdz Saulei" at bounding box center [554, 303] width 695 height 36
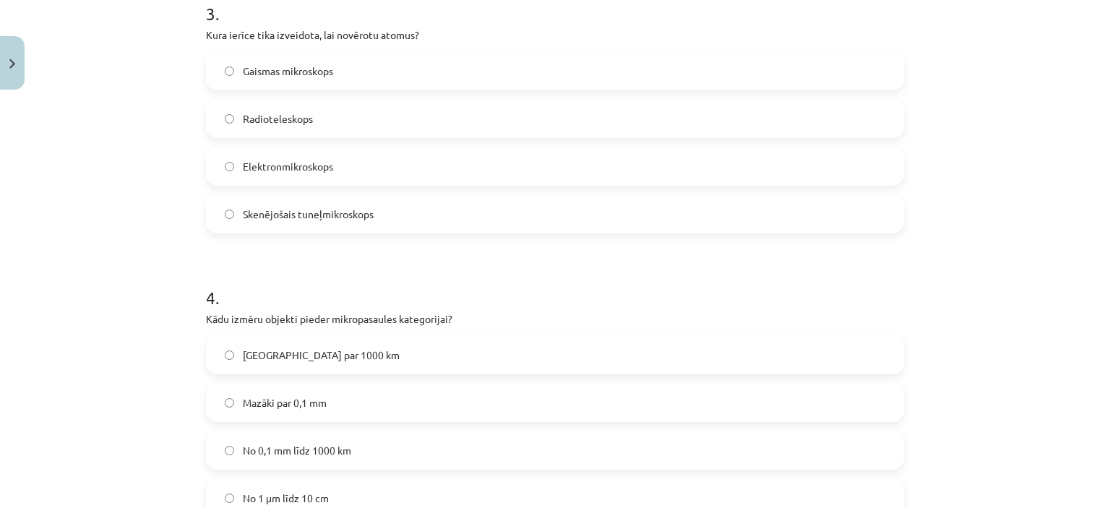
scroll to position [908, 0]
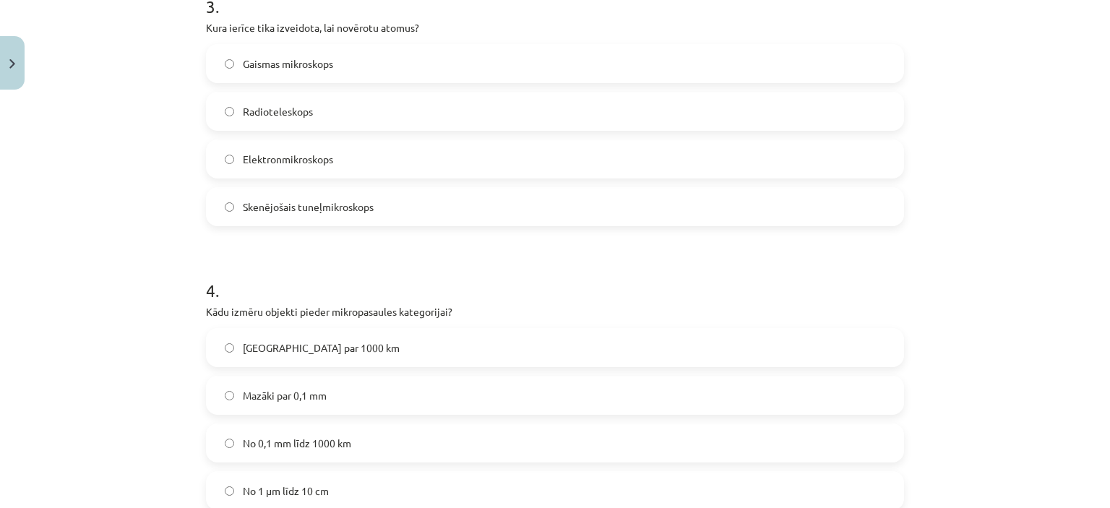
click at [254, 202] on span "Skenējošais tuneļmikroskops" at bounding box center [308, 206] width 131 height 15
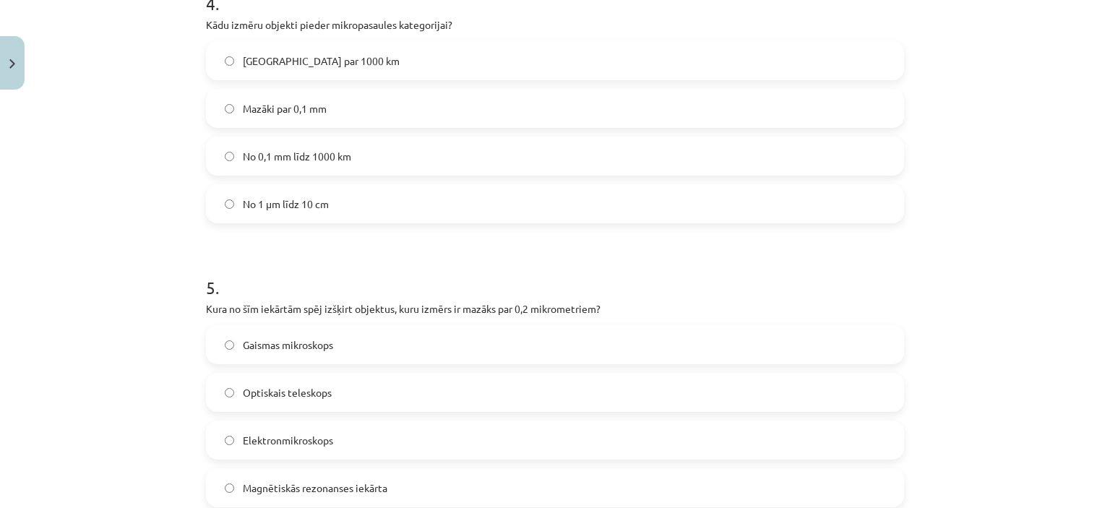
scroll to position [1202, 0]
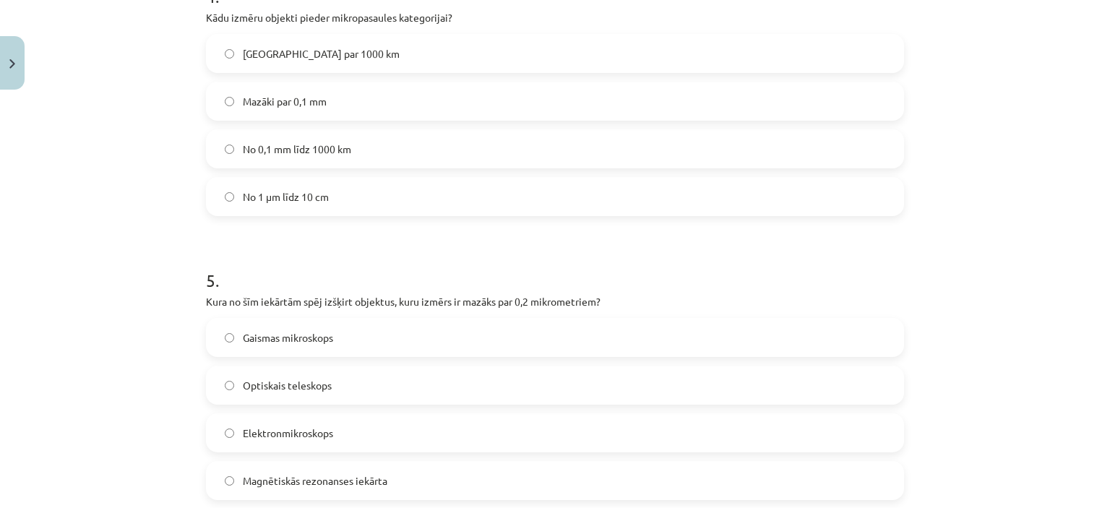
click at [265, 98] on span "Mazāki par 0,1 mm" at bounding box center [285, 101] width 84 height 15
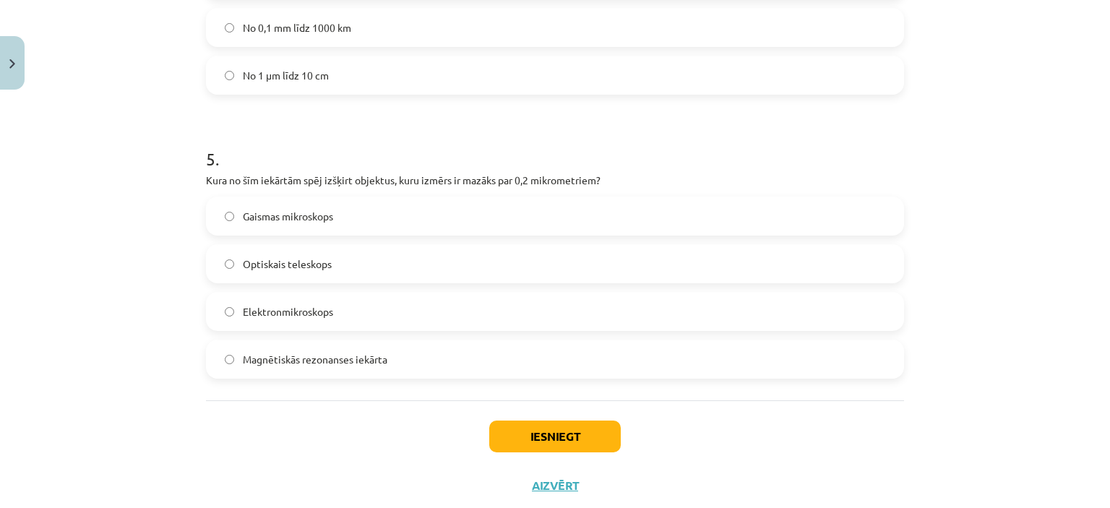
scroll to position [1361, 0]
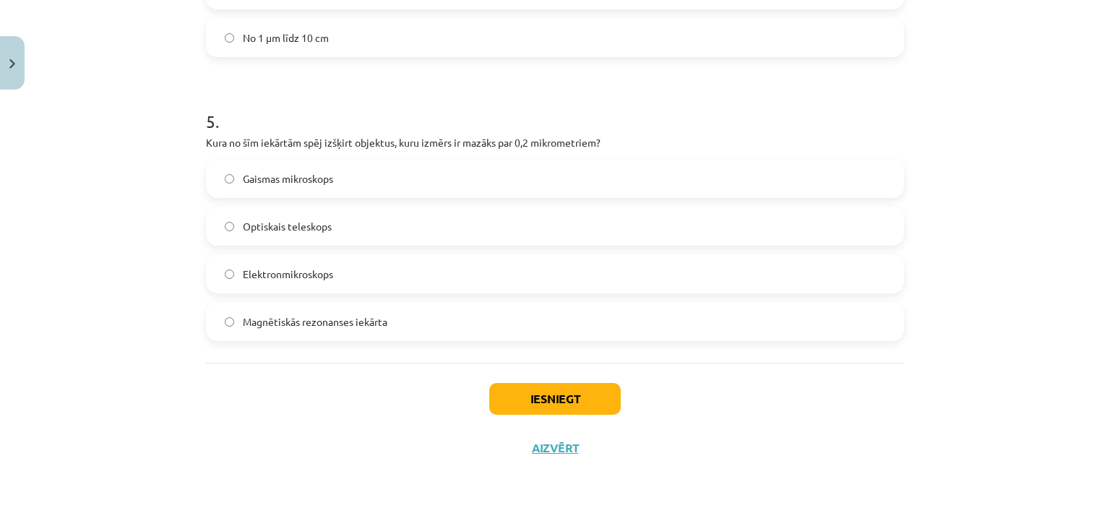
click at [292, 283] on label "Elektronmikroskops" at bounding box center [554, 274] width 695 height 36
click at [552, 405] on button "Iesniegt" at bounding box center [555, 399] width 132 height 32
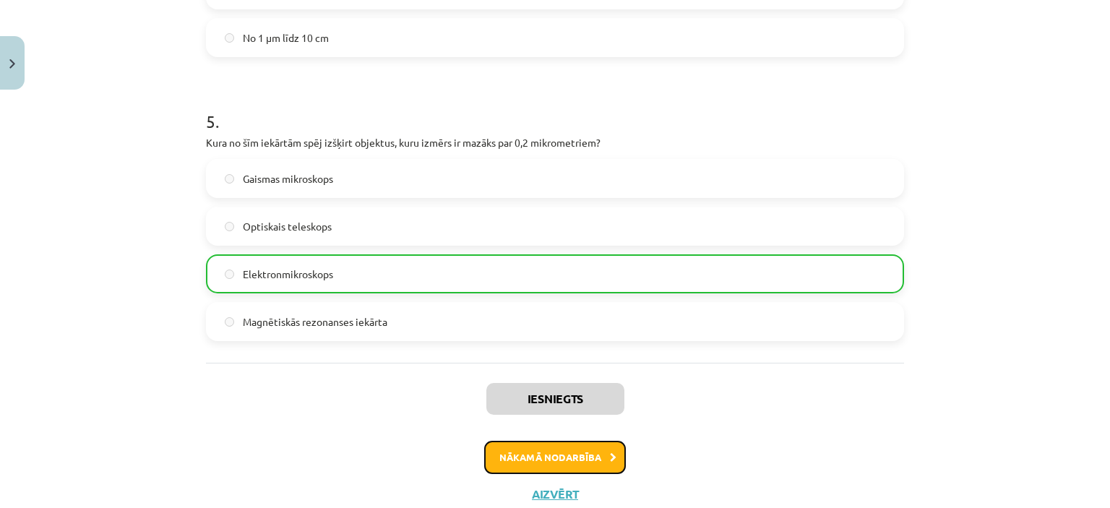
click at [537, 441] on button "Nākamā nodarbība" at bounding box center [555, 457] width 142 height 33
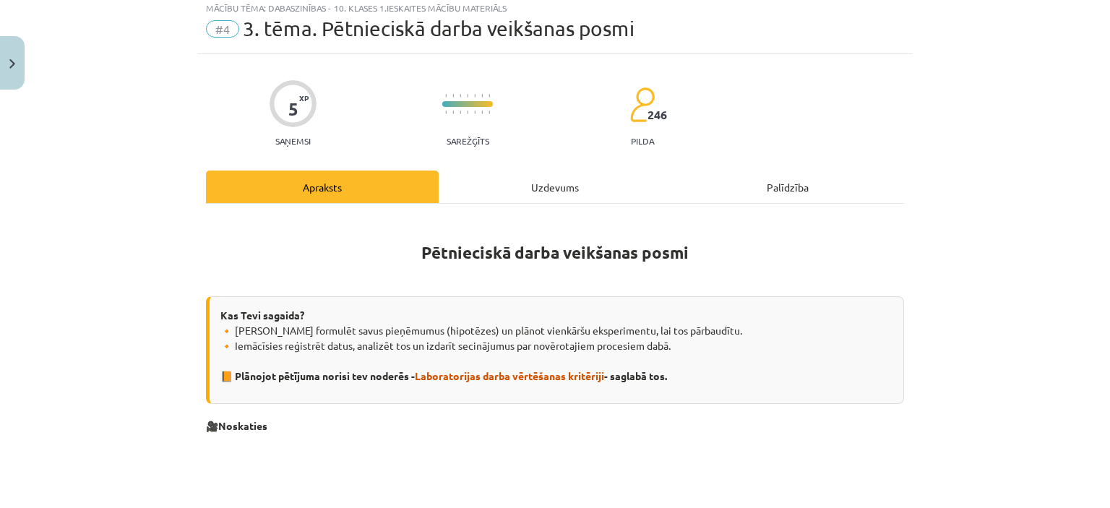
scroll to position [36, 0]
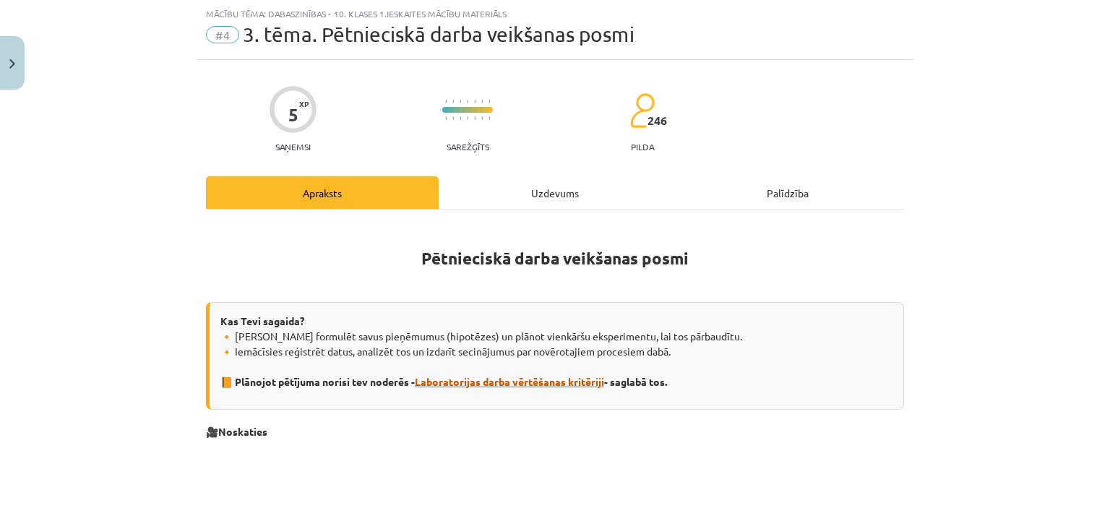
click at [453, 376] on span "Laboratorijas darba vērtēšanas kritēriji" at bounding box center [509, 381] width 189 height 13
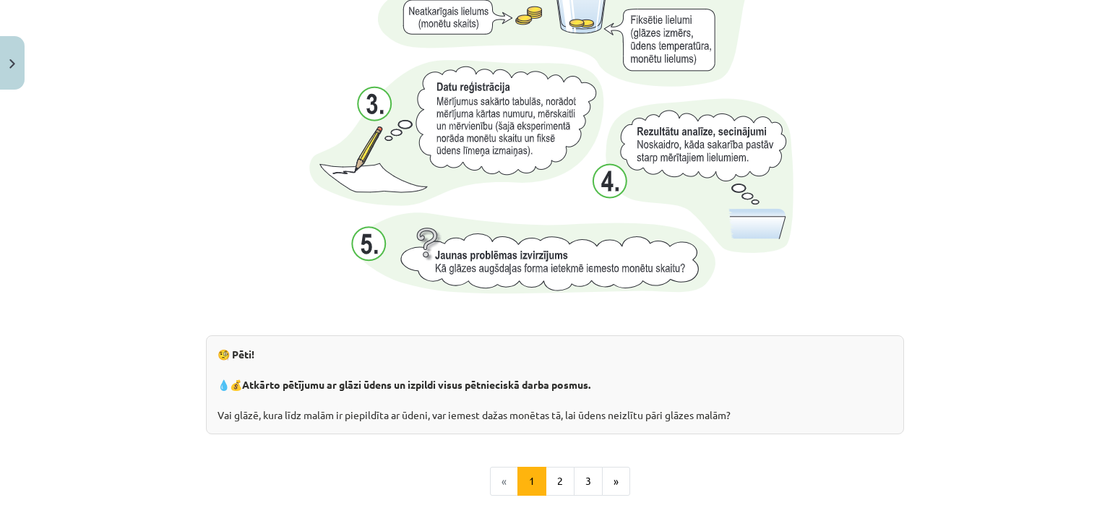
scroll to position [1566, 0]
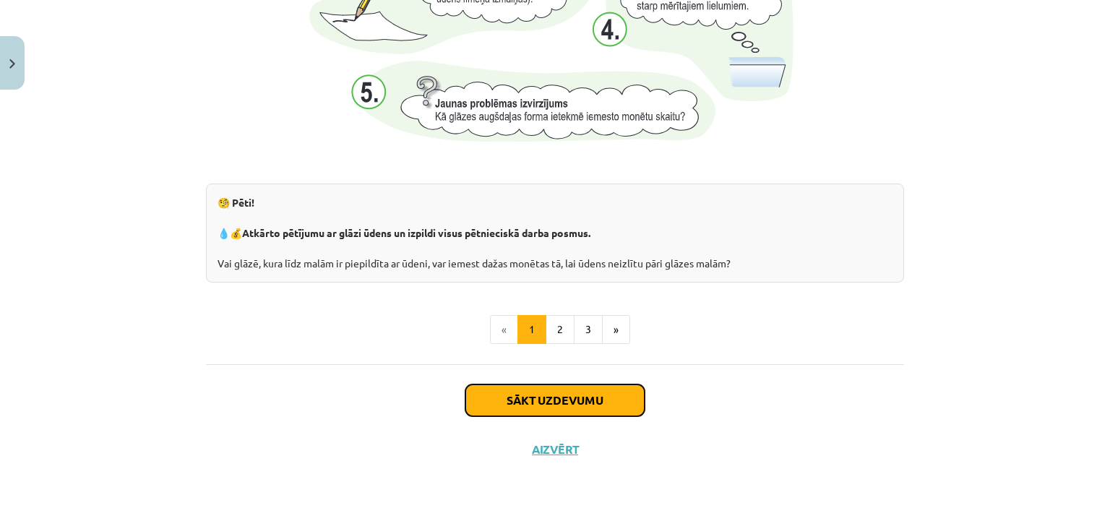
click at [595, 396] on button "Sākt uzdevumu" at bounding box center [554, 400] width 179 height 32
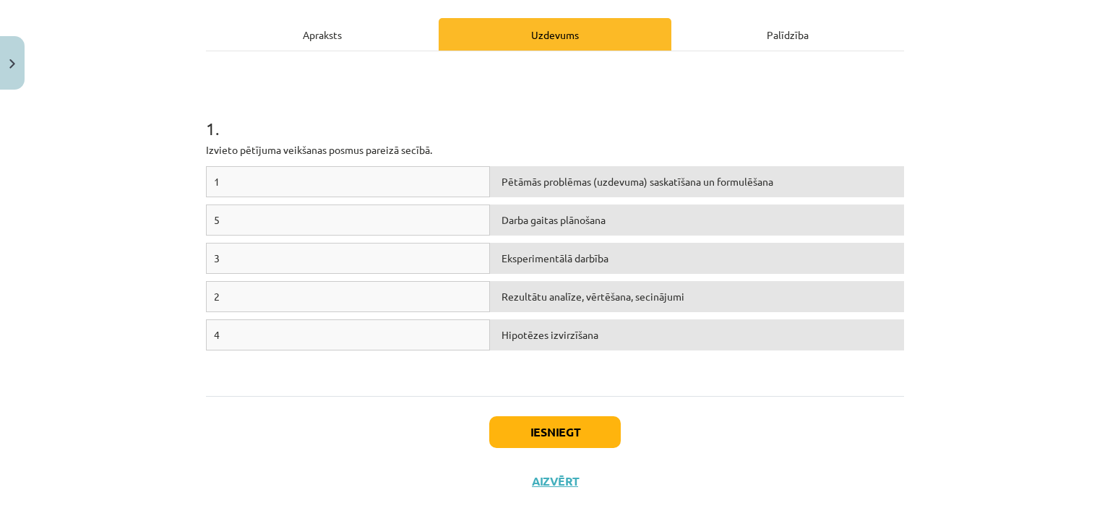
scroll to position [200, 0]
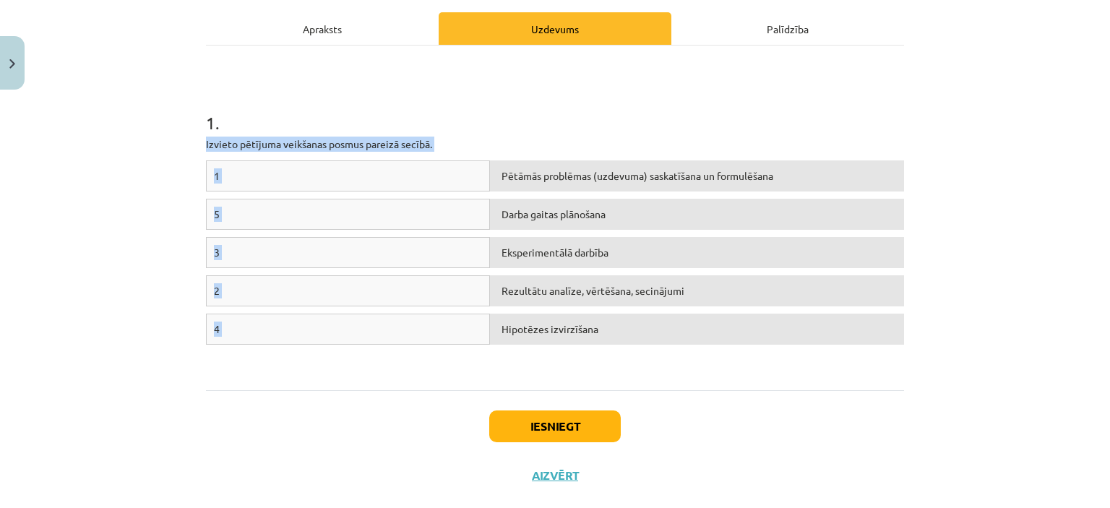
drag, startPoint x: 199, startPoint y: 141, endPoint x: 609, endPoint y: 322, distance: 447.7
click at [609, 322] on div "5 XP Saņemsi Sarežģīts 246 pilda Apraksts Uzdevums Palīdzība 1 . Izvieto pētīju…" at bounding box center [554, 198] width 715 height 604
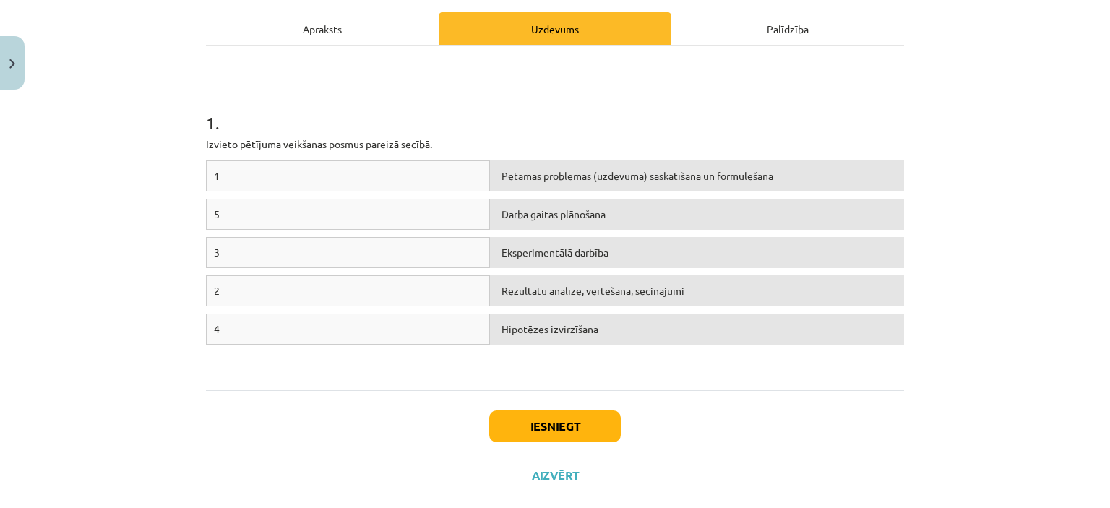
click at [491, 100] on h1 "1 ." at bounding box center [555, 109] width 698 height 45
click at [225, 330] on div "4" at bounding box center [348, 329] width 284 height 31
click at [231, 177] on div "1" at bounding box center [348, 175] width 284 height 31
click at [408, 257] on div "3" at bounding box center [348, 252] width 284 height 31
click at [470, 303] on div "2" at bounding box center [348, 290] width 284 height 31
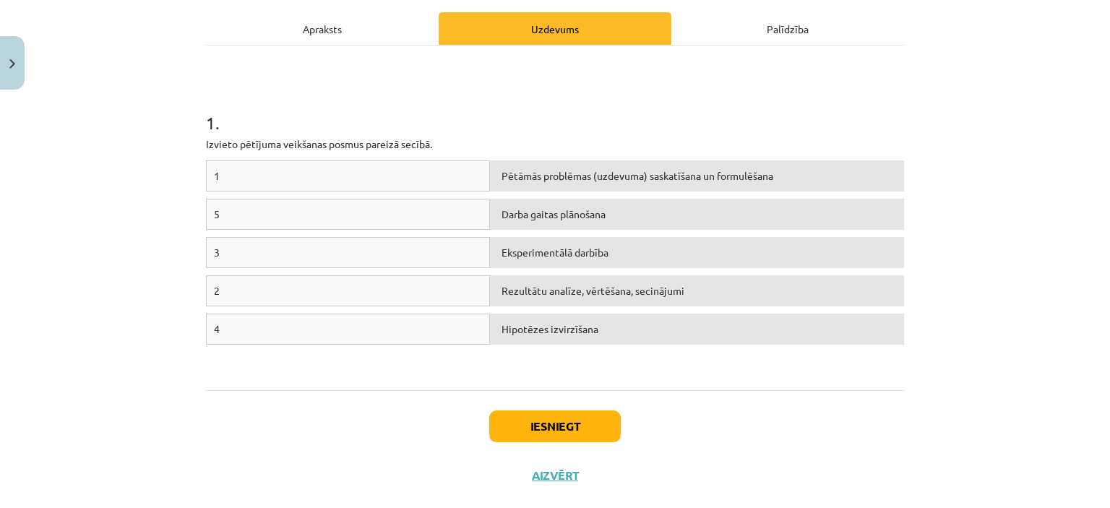
click at [219, 213] on div "5" at bounding box center [348, 214] width 284 height 31
click at [214, 214] on div "5" at bounding box center [348, 214] width 284 height 31
drag, startPoint x: 339, startPoint y: 210, endPoint x: 346, endPoint y: 272, distance: 62.6
click at [346, 272] on div "1 Pētāmās problēmas (uzdevuma) saskatīšana un formulēšana 5 Darba gaitas plānoš…" at bounding box center [555, 268] width 698 height 217
click at [347, 275] on div "2" at bounding box center [348, 290] width 284 height 31
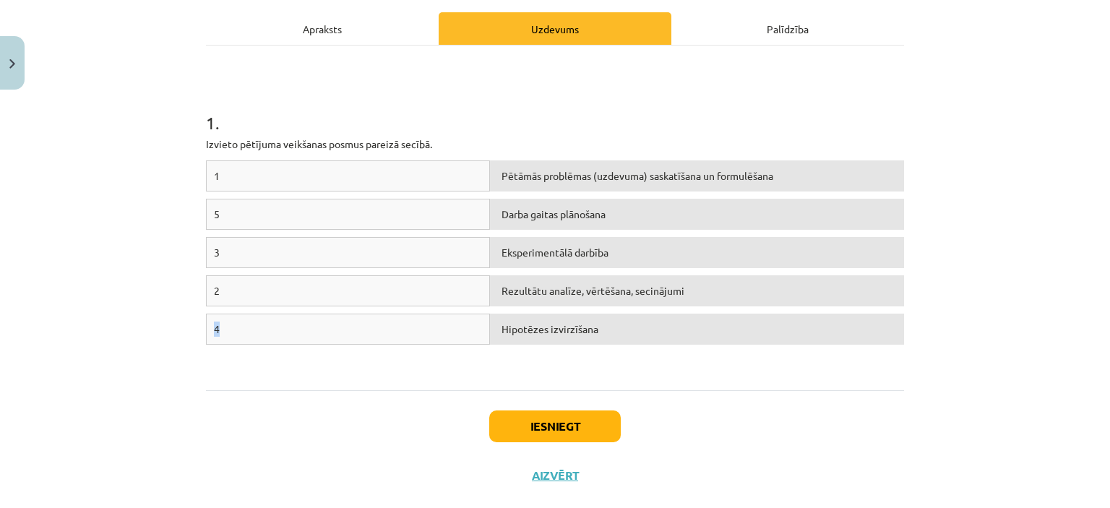
drag, startPoint x: 343, startPoint y: 323, endPoint x: 329, endPoint y: 289, distance: 36.6
click at [329, 289] on div "1 Pētāmās problēmas (uzdevuma) saskatīšana un formulēšana 5 Darba gaitas plānoš…" at bounding box center [555, 268] width 698 height 217
click at [454, 370] on div "1 Pētāmās problēmas (uzdevuma) saskatīšana un formulēšana 5 Darba gaitas plānoš…" at bounding box center [555, 268] width 698 height 217
drag, startPoint x: 301, startPoint y: 204, endPoint x: 301, endPoint y: 250, distance: 45.5
click at [301, 250] on div "1 Pētāmās problēmas (uzdevuma) saskatīšana un formulēšana 5 Darba gaitas plānoš…" at bounding box center [555, 268] width 698 height 217
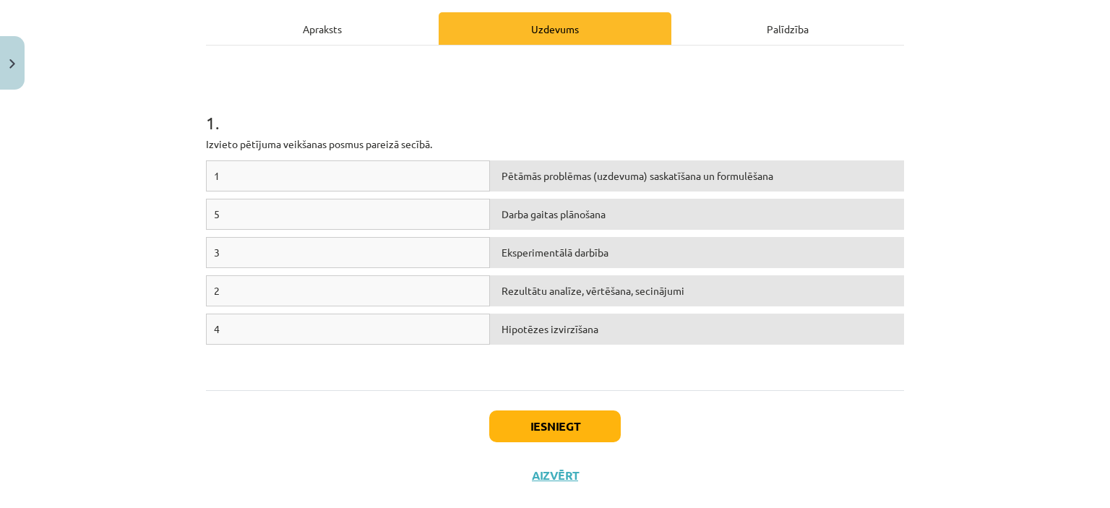
click at [301, 178] on div "1" at bounding box center [348, 175] width 284 height 31
drag, startPoint x: 309, startPoint y: 286, endPoint x: 315, endPoint y: 168, distance: 117.9
click at [315, 168] on div "1 Pētāmās problēmas (uzdevuma) saskatīšana un formulēšana 5 Darba gaitas plānoš…" at bounding box center [555, 268] width 698 height 217
click at [507, 124] on h1 "1 ." at bounding box center [555, 109] width 698 height 45
click at [610, 237] on div "Hipotēzes izvirzīšana" at bounding box center [697, 252] width 414 height 31
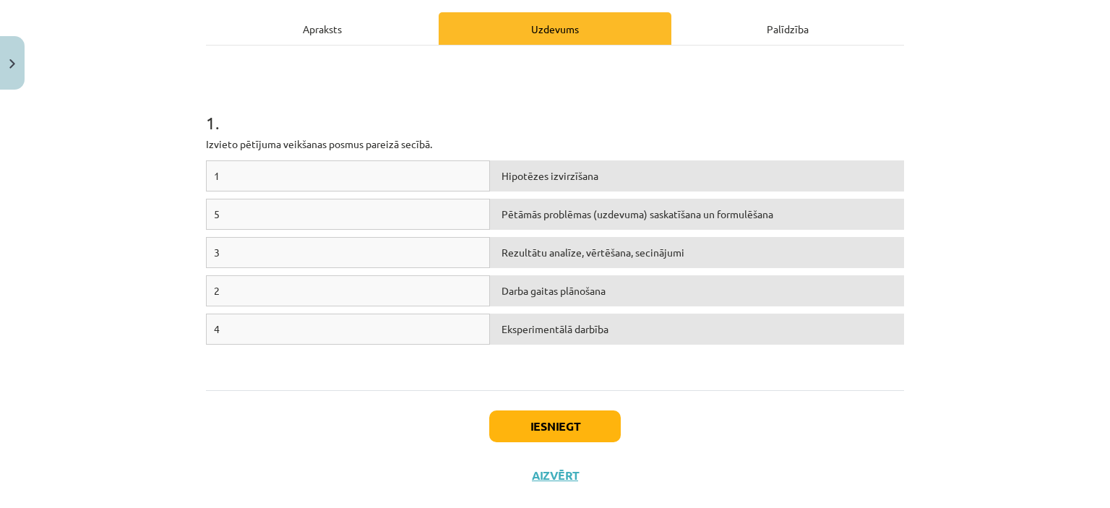
drag, startPoint x: 506, startPoint y: 215, endPoint x: 507, endPoint y: 165, distance: 49.9
drag, startPoint x: 507, startPoint y: 165, endPoint x: 490, endPoint y: 124, distance: 45.4
click at [490, 124] on h1 "1 ." at bounding box center [555, 109] width 698 height 45
drag, startPoint x: 391, startPoint y: 208, endPoint x: 379, endPoint y: 288, distance: 81.1
click at [379, 288] on div "1 Hipotēzes izvirzīšana 5 Pētāmās problēmas (uzdevuma) saskatīšana un formulēša…" at bounding box center [555, 268] width 698 height 217
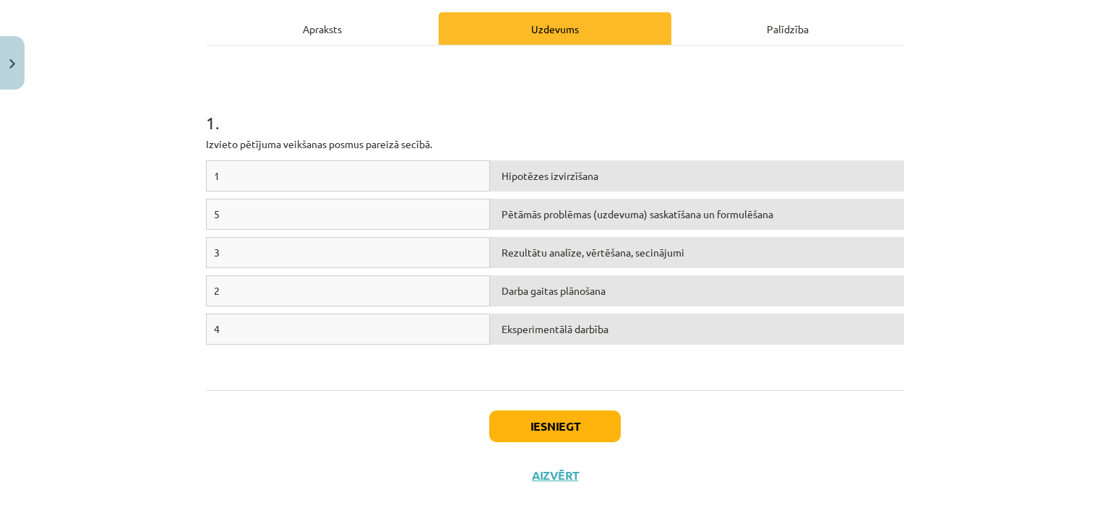
click at [515, 359] on div "1 Hipotēzes izvirzīšana 5 Pētāmās problēmas (uzdevuma) saskatīšana un formulēša…" at bounding box center [555, 268] width 698 height 217
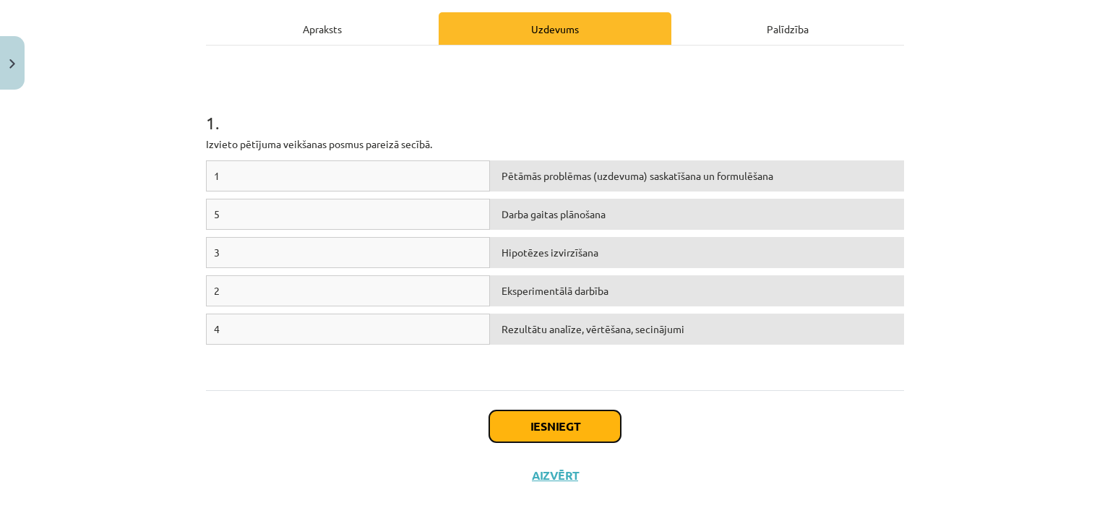
click at [561, 427] on button "Iesniegt" at bounding box center [555, 426] width 132 height 32
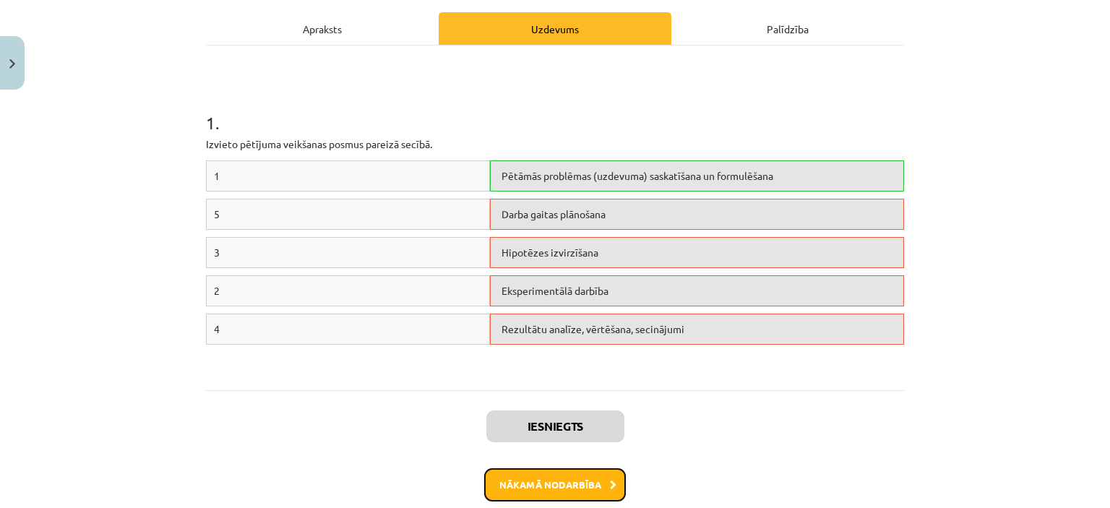
click at [538, 484] on button "Nākamā nodarbība" at bounding box center [555, 484] width 142 height 33
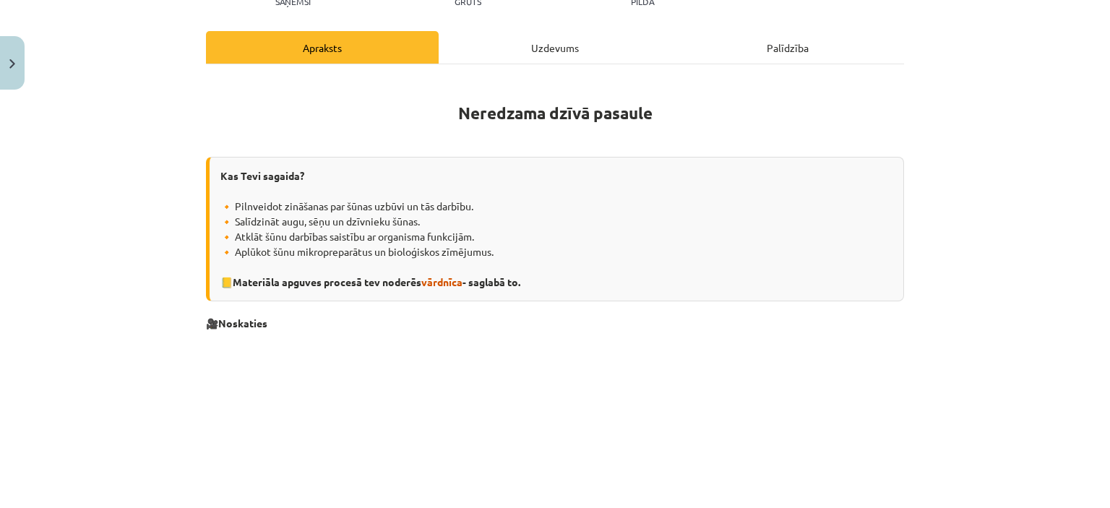
scroll to position [215, 0]
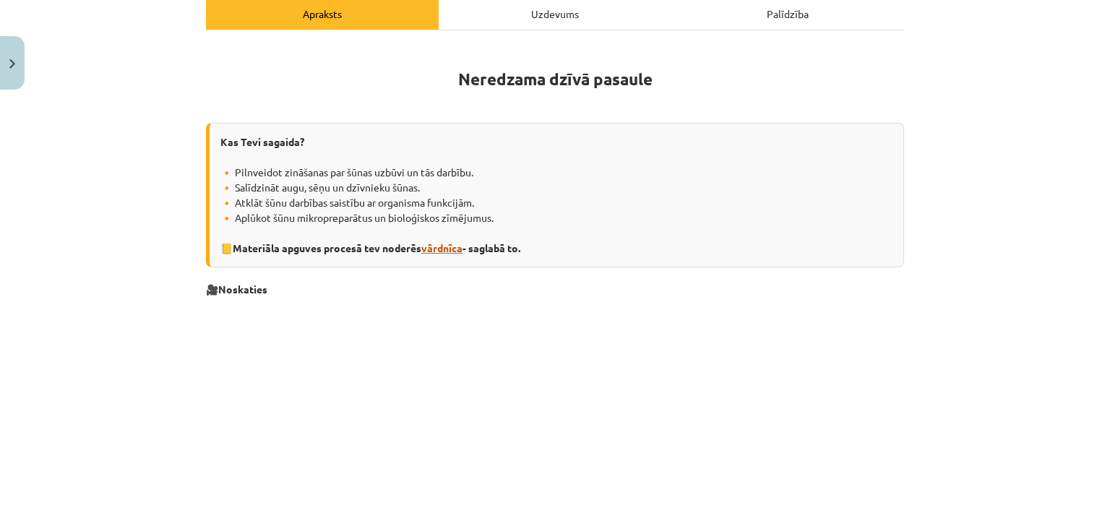
click at [451, 247] on span "vārdnīca" at bounding box center [441, 247] width 41 height 13
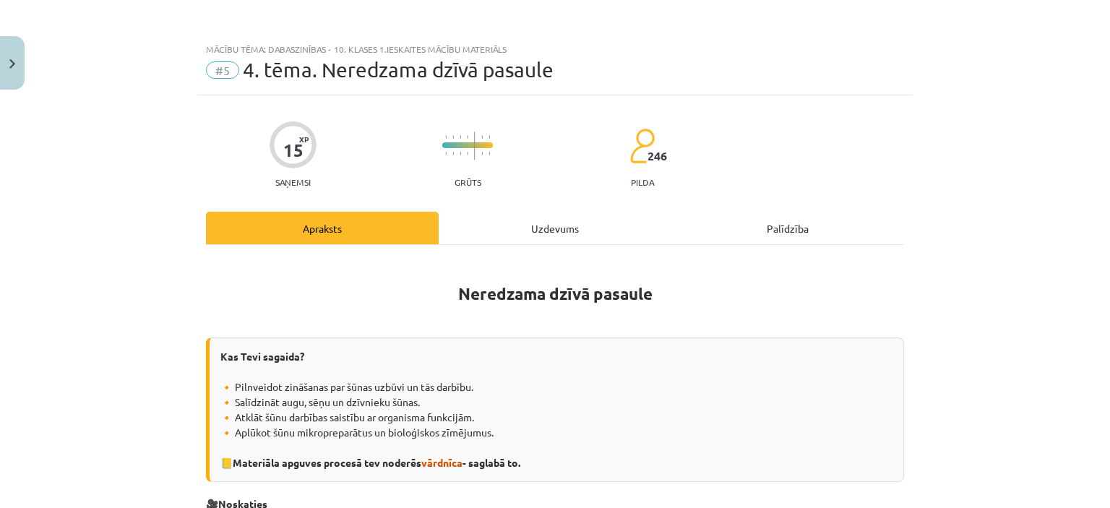
scroll to position [0, 0]
click at [436, 459] on span "vārdnīca" at bounding box center [441, 463] width 41 height 13
click at [9, 53] on button "Close" at bounding box center [12, 62] width 25 height 53
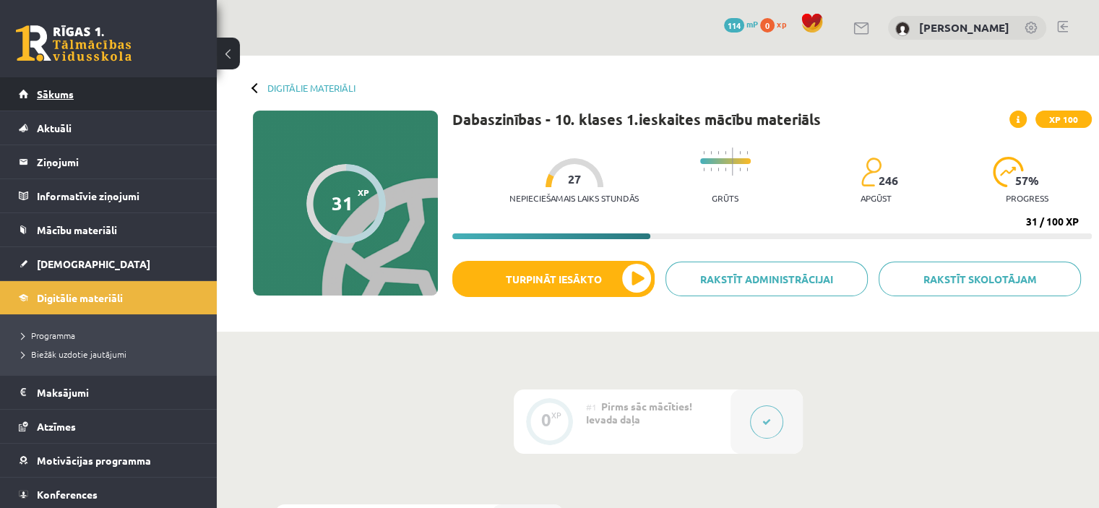
click at [53, 91] on span "Sākums" at bounding box center [55, 93] width 37 height 13
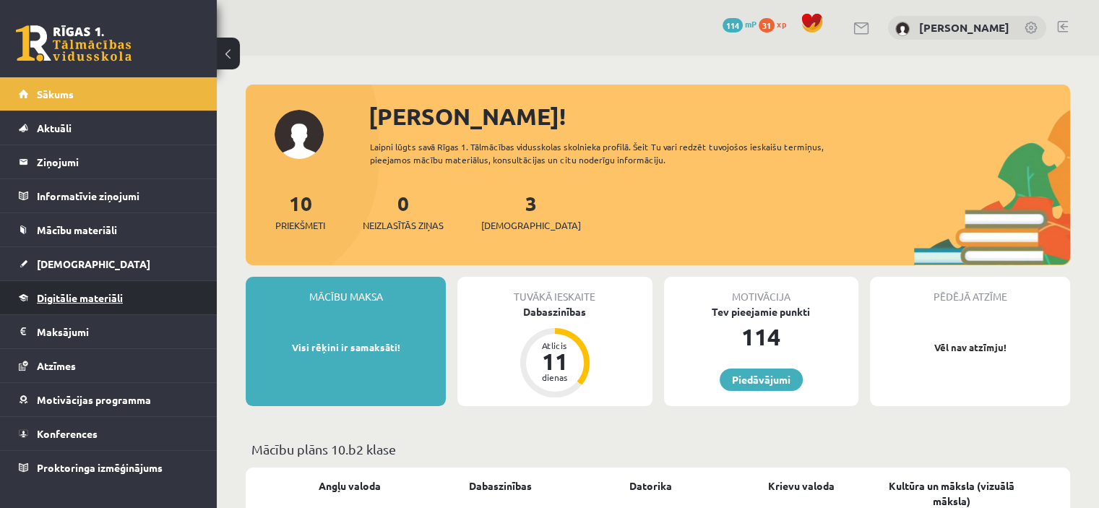
click at [107, 296] on span "Digitālie materiāli" at bounding box center [80, 297] width 86 height 13
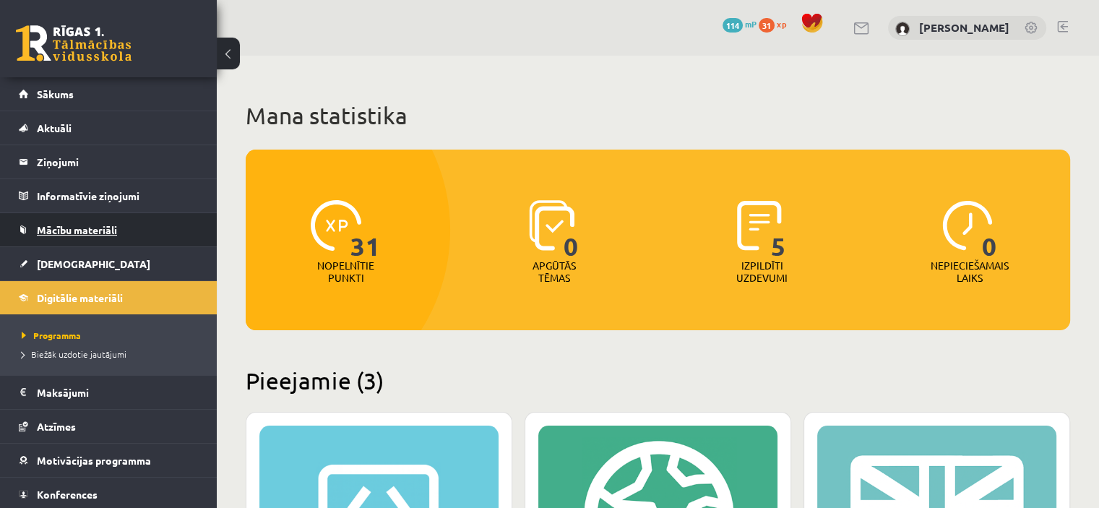
drag, startPoint x: 98, startPoint y: 225, endPoint x: 91, endPoint y: 222, distance: 7.8
click at [91, 222] on link "Mācību materiāli" at bounding box center [109, 229] width 180 height 33
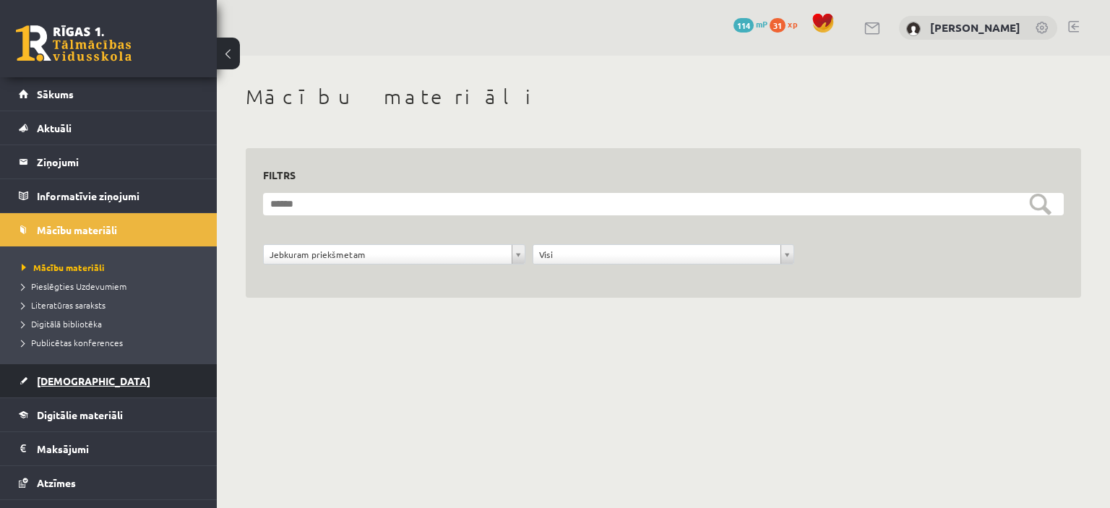
click at [71, 376] on span "[DEMOGRAPHIC_DATA]" at bounding box center [93, 380] width 113 height 13
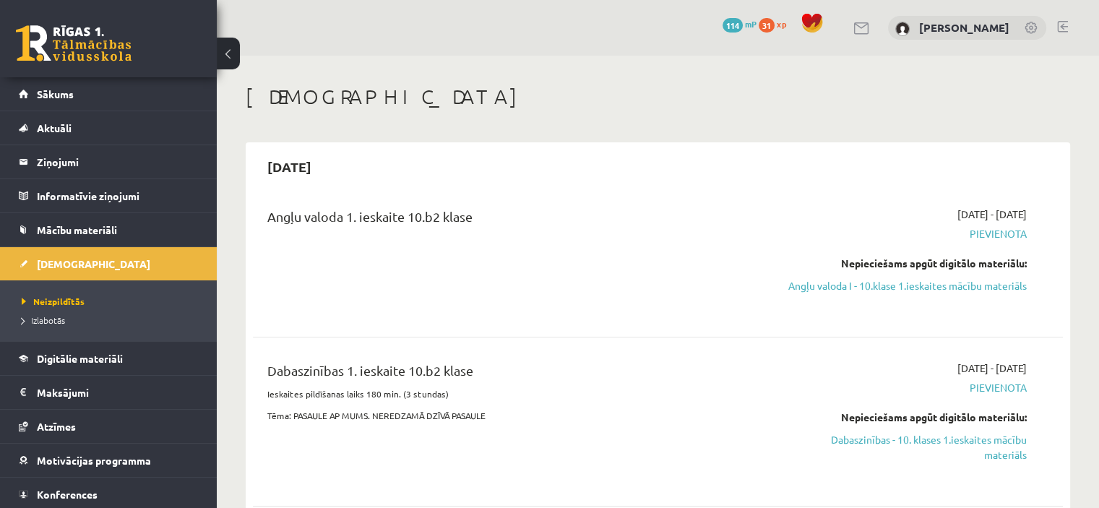
scroll to position [272, 0]
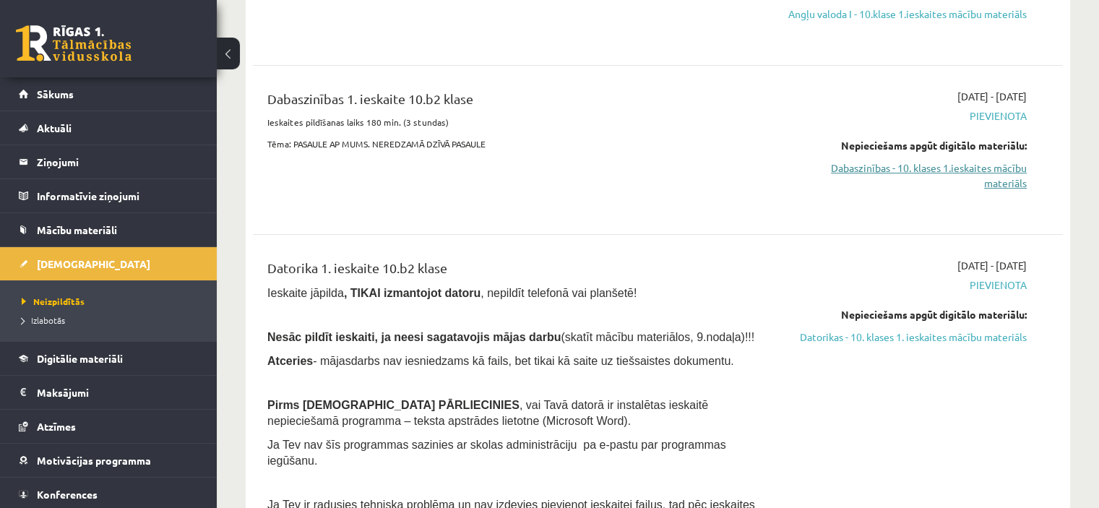
click at [987, 191] on link "Dabaszinības - 10. klases 1.ieskaites mācību materiāls" at bounding box center [907, 175] width 238 height 30
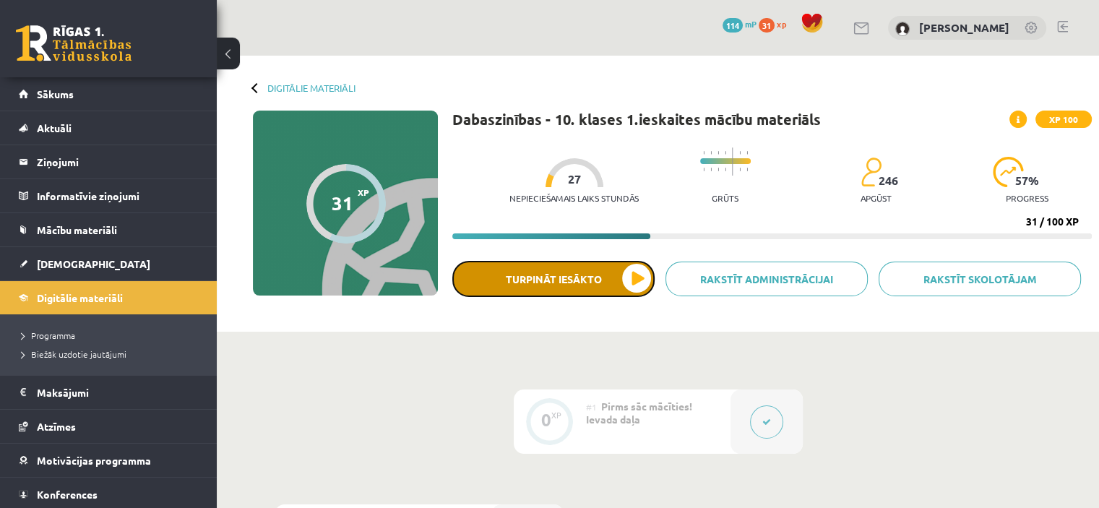
click at [541, 278] on button "Turpināt iesākto" at bounding box center [553, 279] width 202 height 36
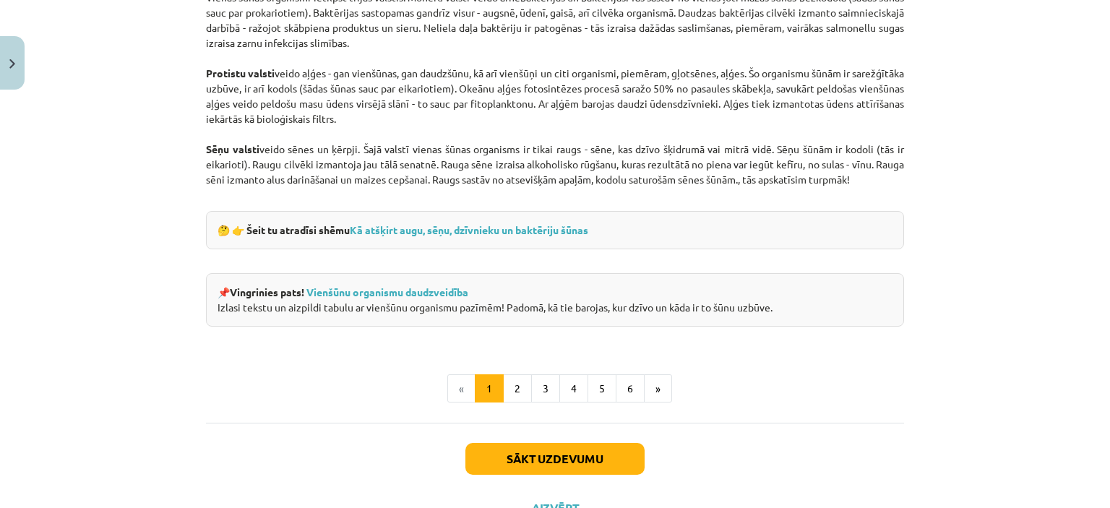
scroll to position [1321, 0]
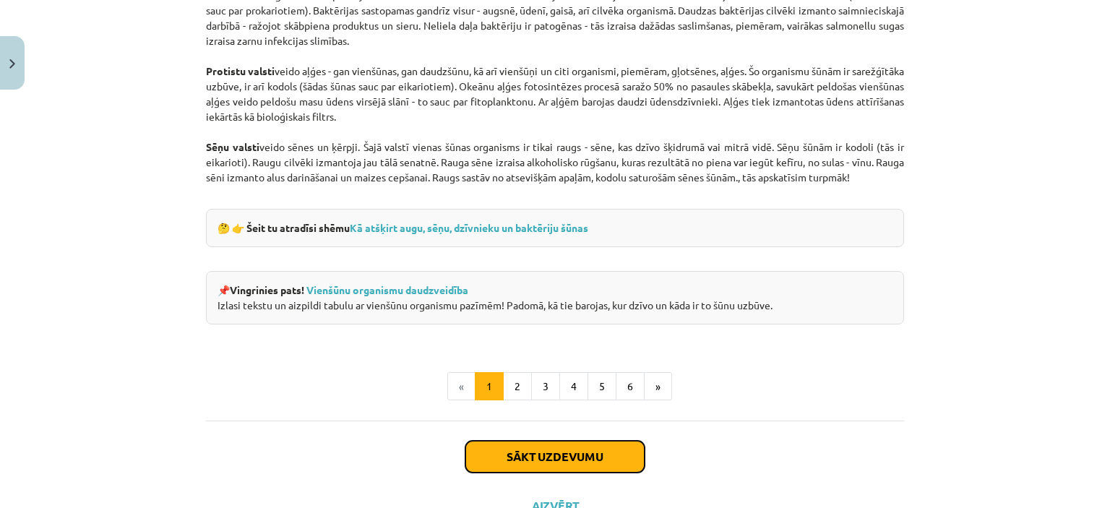
click at [547, 467] on button "Sākt uzdevumu" at bounding box center [554, 457] width 179 height 32
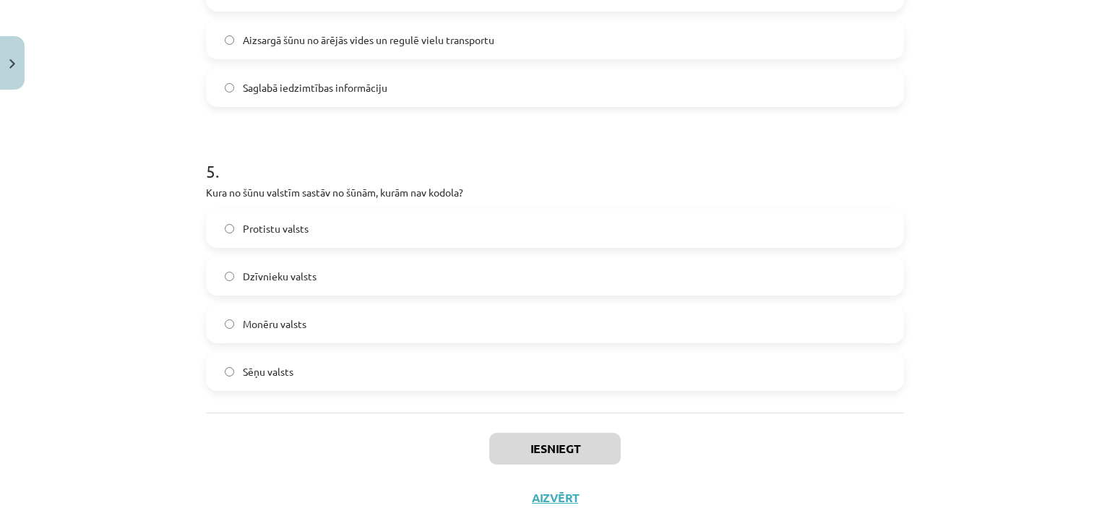
scroll to position [1337, 0]
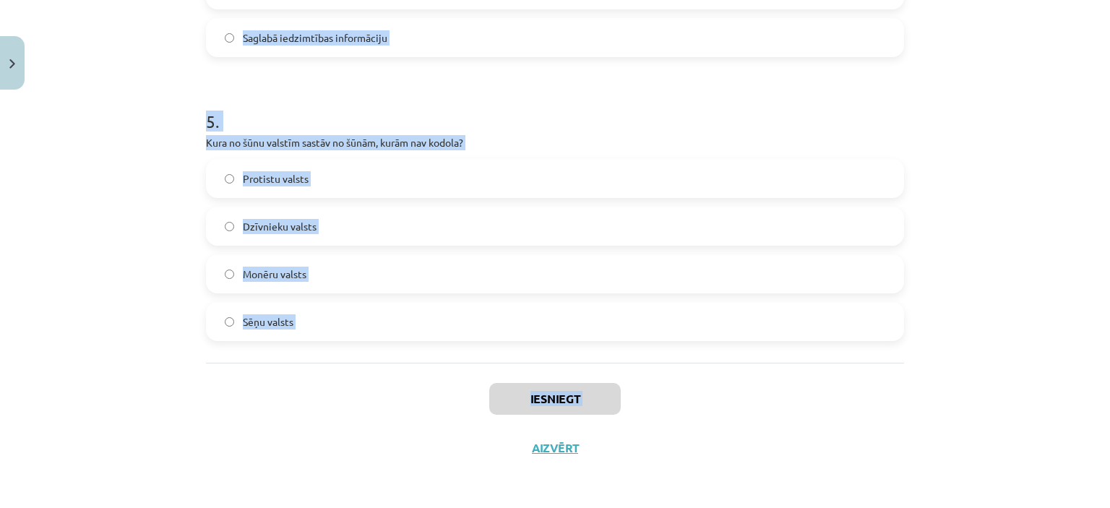
drag, startPoint x: 205, startPoint y: 284, endPoint x: 298, endPoint y: 374, distance: 129.3
click at [374, 499] on div "Mācību tēma: Dabaszinības - 10. klases 1.ieskaites mācību materiāls #5 4. tēma.…" at bounding box center [555, 254] width 1110 height 508
copy div ". Kuru funkciju veic Goldži komplekss šūnā? Sagremo barības vielas Sintezē DNS …"
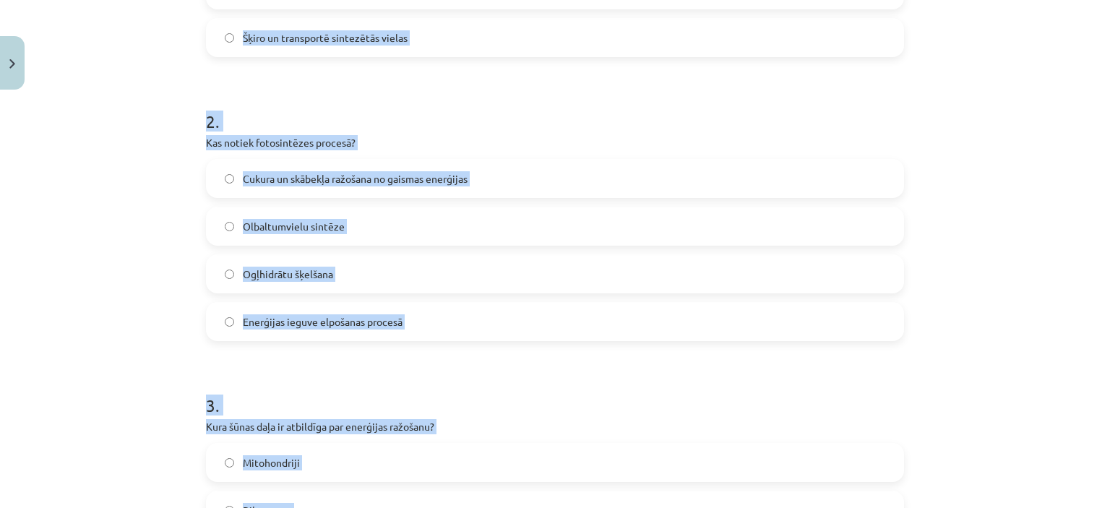
scroll to position [194, 0]
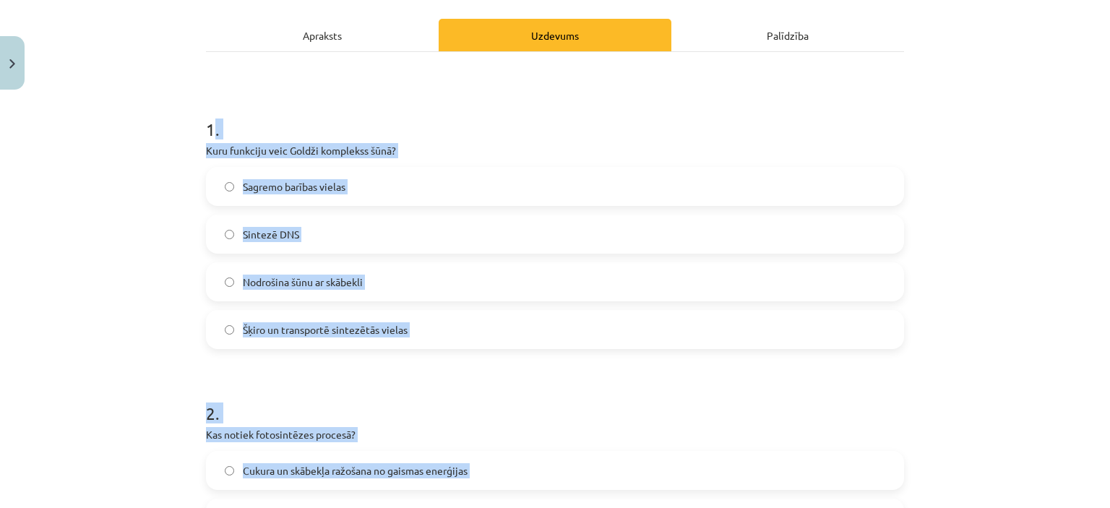
click at [1025, 168] on div "Mācību tēma: Dabaszinības - 10. klases 1.ieskaites mācību materiāls #5 4. tēma.…" at bounding box center [555, 254] width 1110 height 508
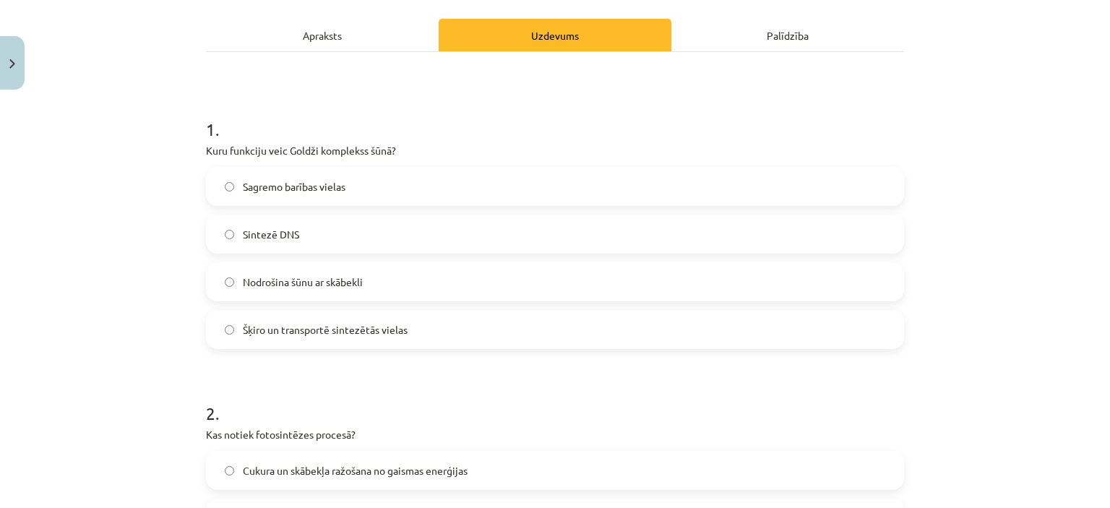
click at [467, 335] on label "Šķiro un transportē sintezētās vielas" at bounding box center [554, 329] width 695 height 36
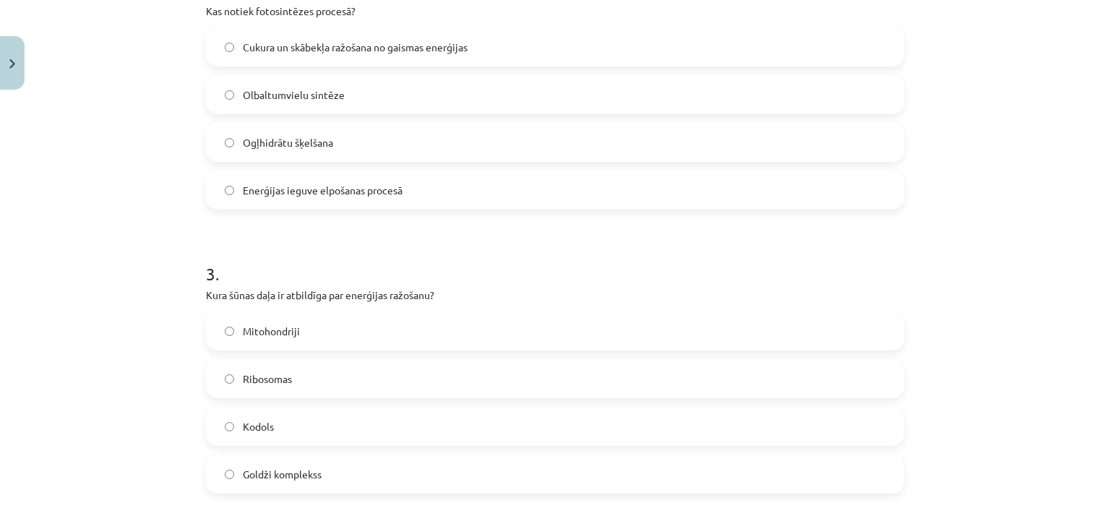
scroll to position [619, 0]
click at [320, 41] on span "Cukura un skābekļa ražošana no gaismas enerģijas" at bounding box center [355, 45] width 225 height 15
click at [284, 338] on label "Mitohondriji" at bounding box center [554, 329] width 695 height 36
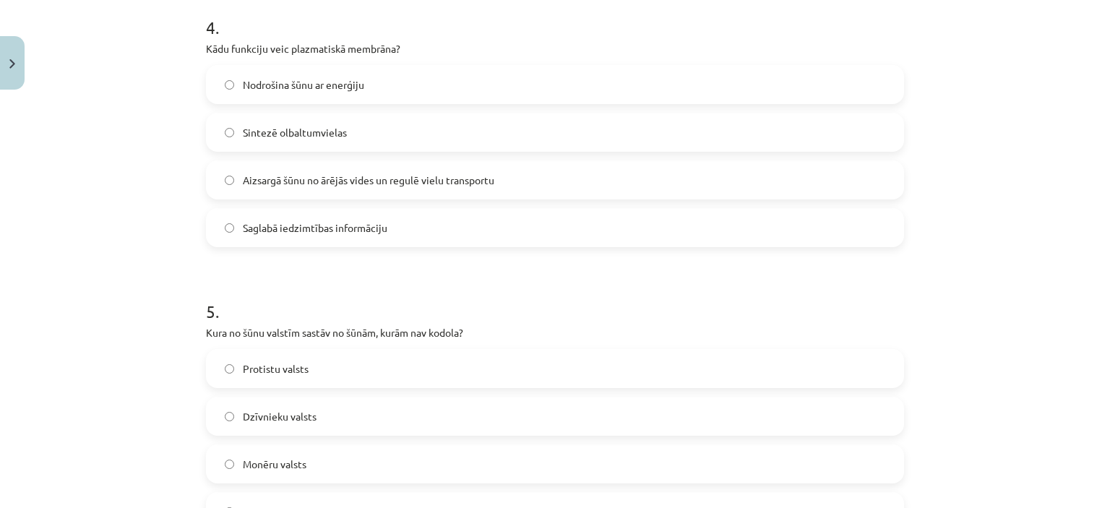
scroll to position [1153, 0]
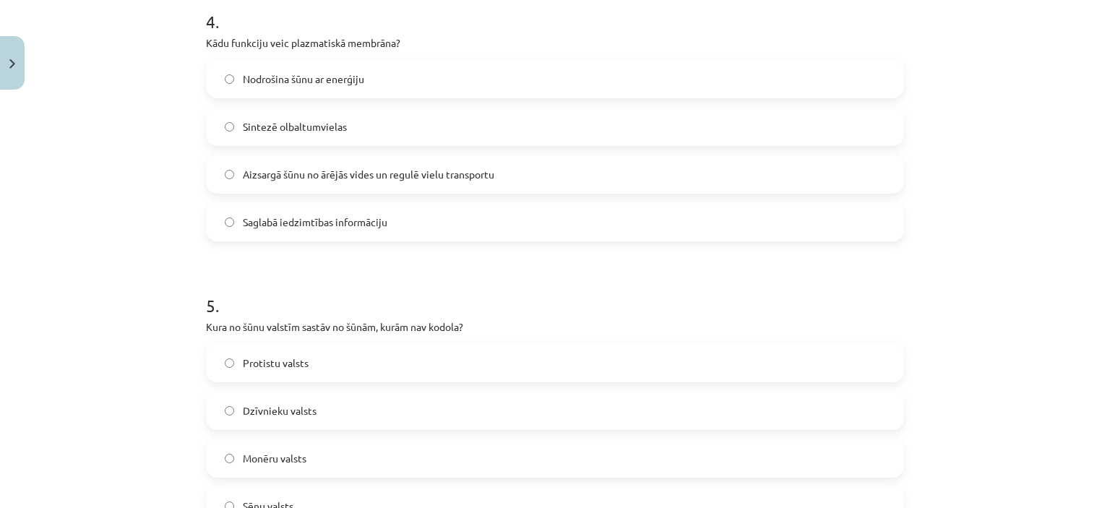
click at [296, 171] on span "Aizsargā šūnu no ārējās vides un regulē vielu transportu" at bounding box center [368, 174] width 251 height 15
click at [478, 454] on label "Monēru valsts" at bounding box center [554, 458] width 695 height 36
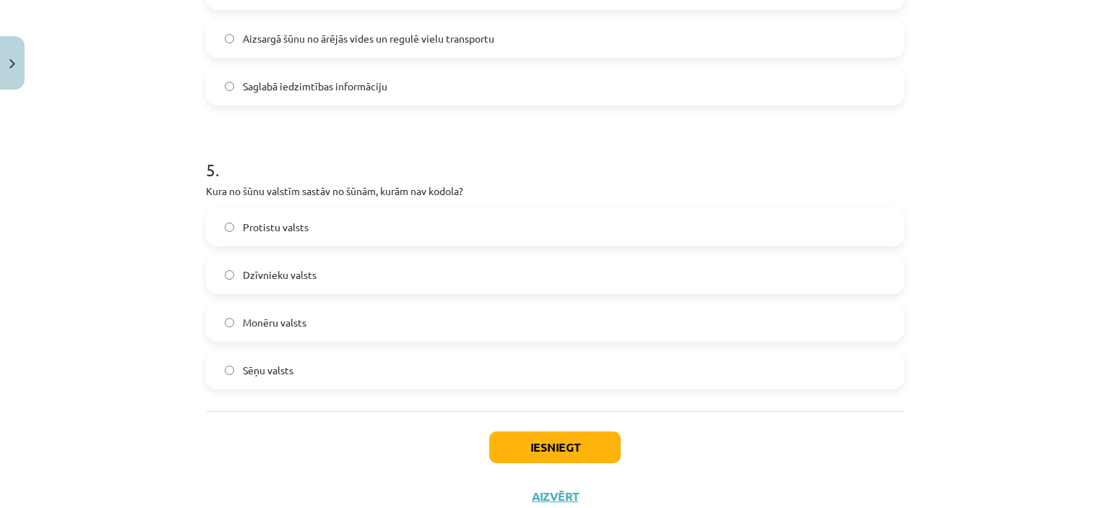
scroll to position [1337, 0]
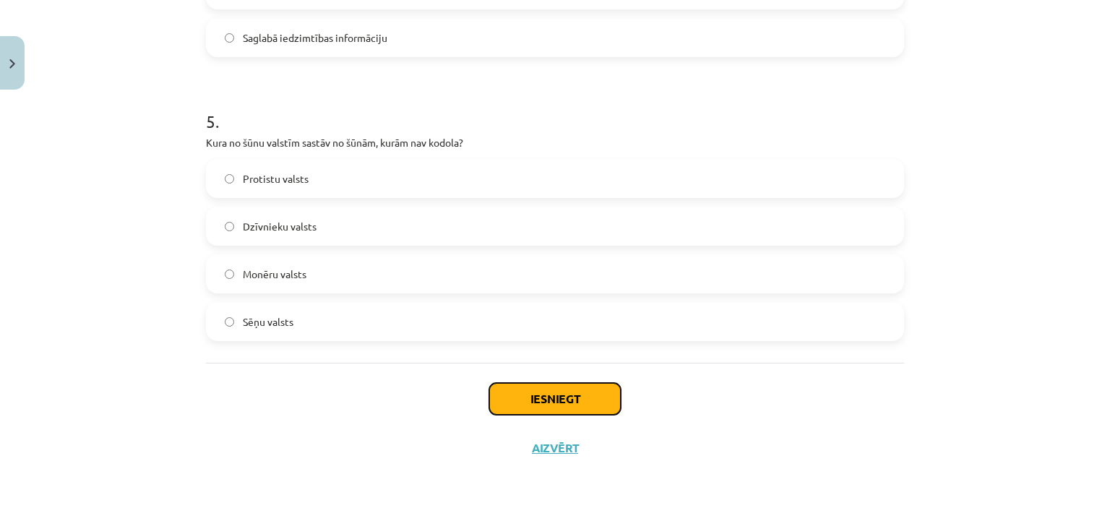
click at [572, 392] on button "Iesniegt" at bounding box center [555, 399] width 132 height 32
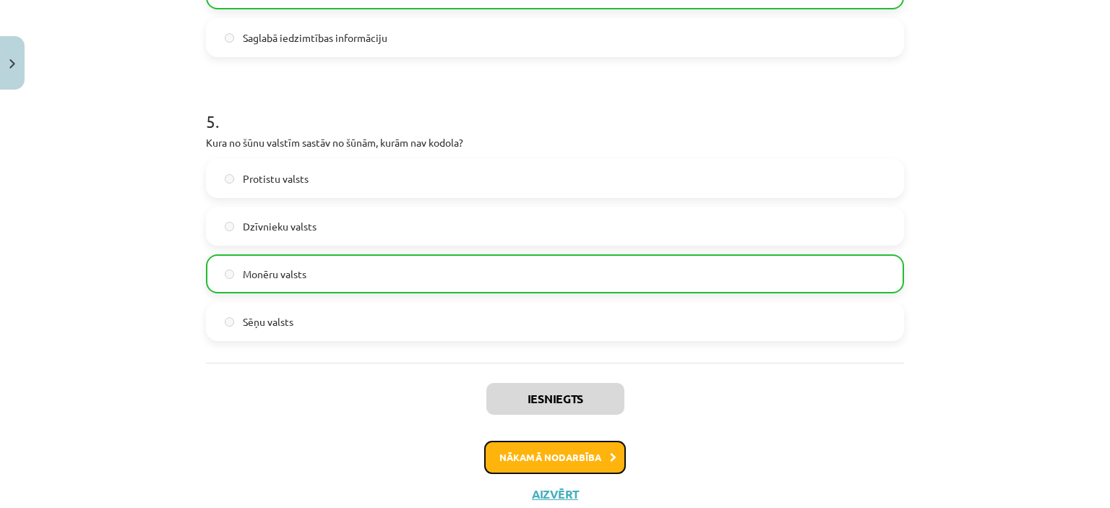
click at [557, 452] on button "Nākamā nodarbība" at bounding box center [555, 457] width 142 height 33
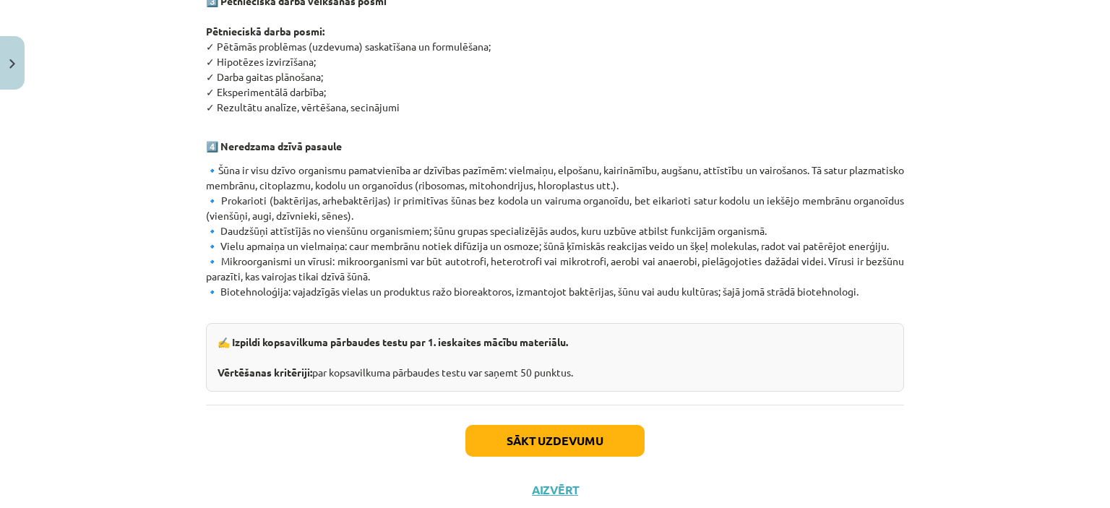
scroll to position [858, 0]
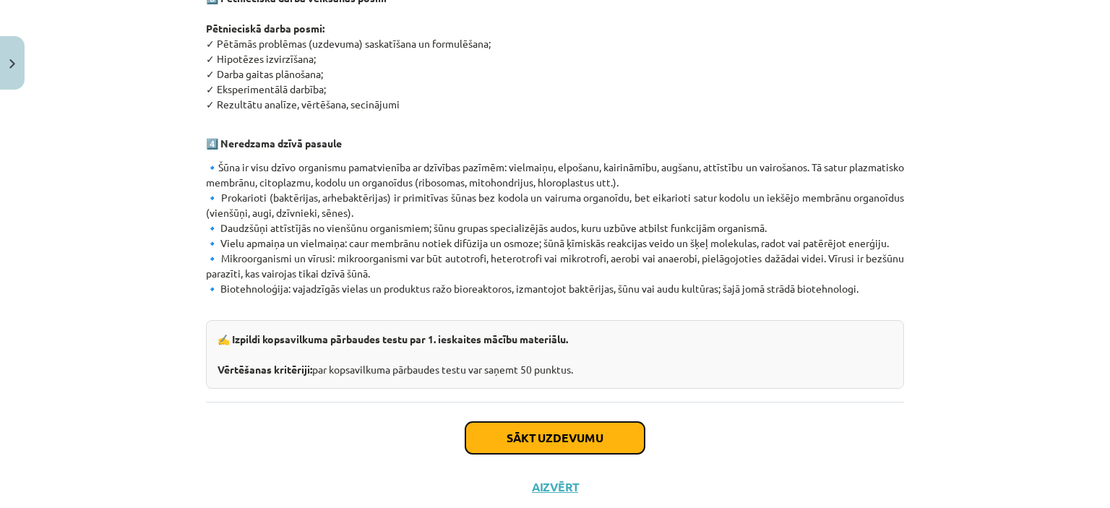
click at [585, 424] on button "Sākt uzdevumu" at bounding box center [554, 438] width 179 height 32
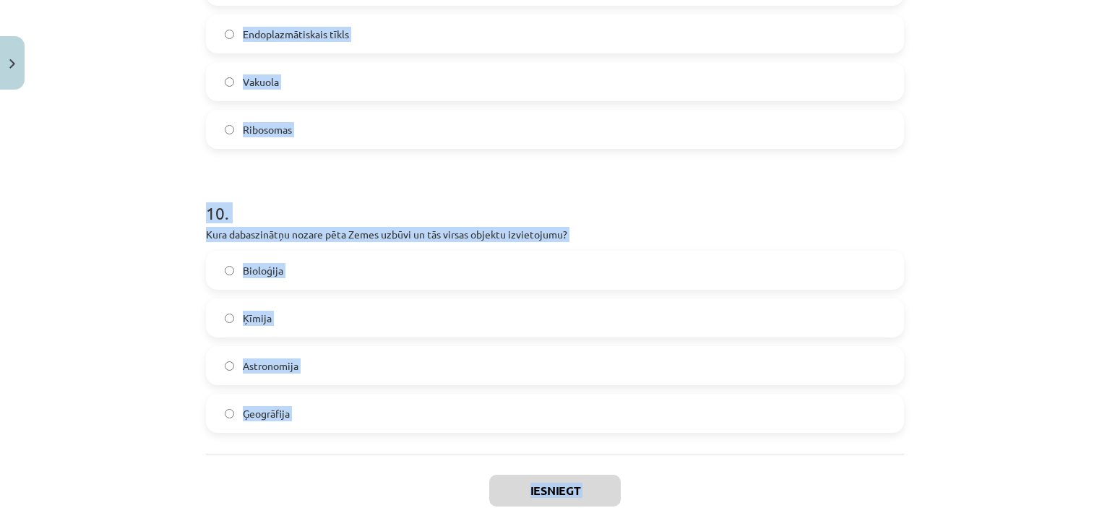
scroll to position [2757, 0]
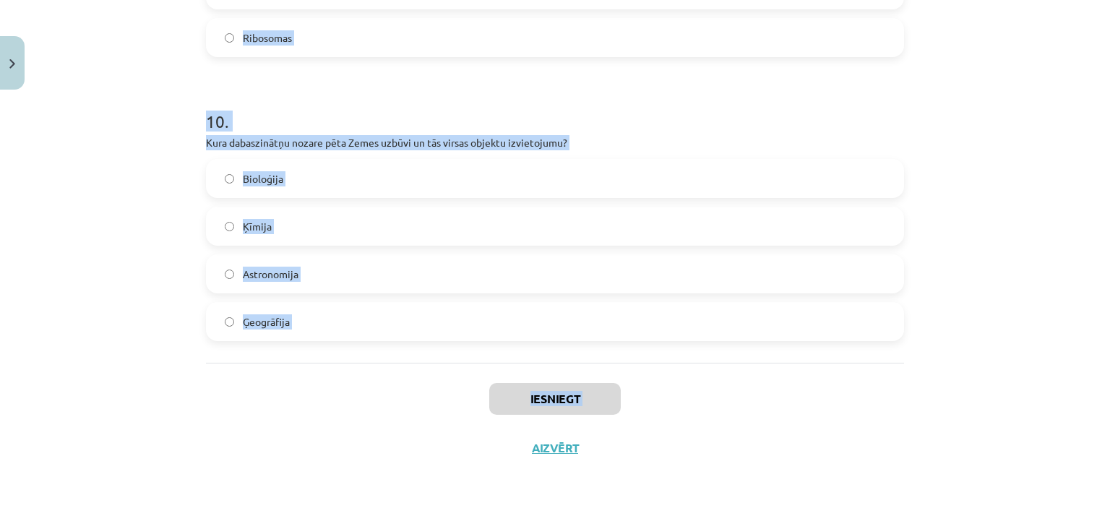
drag, startPoint x: 203, startPoint y: 283, endPoint x: 370, endPoint y: 508, distance: 279.9
click at [370, 507] on div "Mācību tēma: Dabaszinības - 10. klases 1.ieskaites mācību materiāls #6 Kopsavil…" at bounding box center [555, 254] width 1110 height 508
copy div "1 . Kuru pasaules daļu pētī bioloģija? Nedzīvā pasaule Megapasaule Astronomiski…"
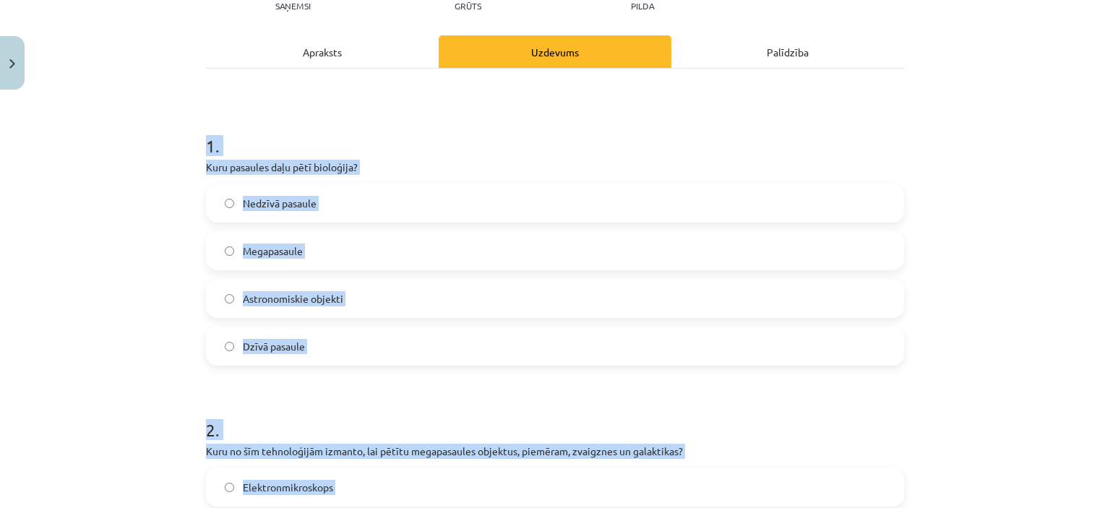
scroll to position [79, 0]
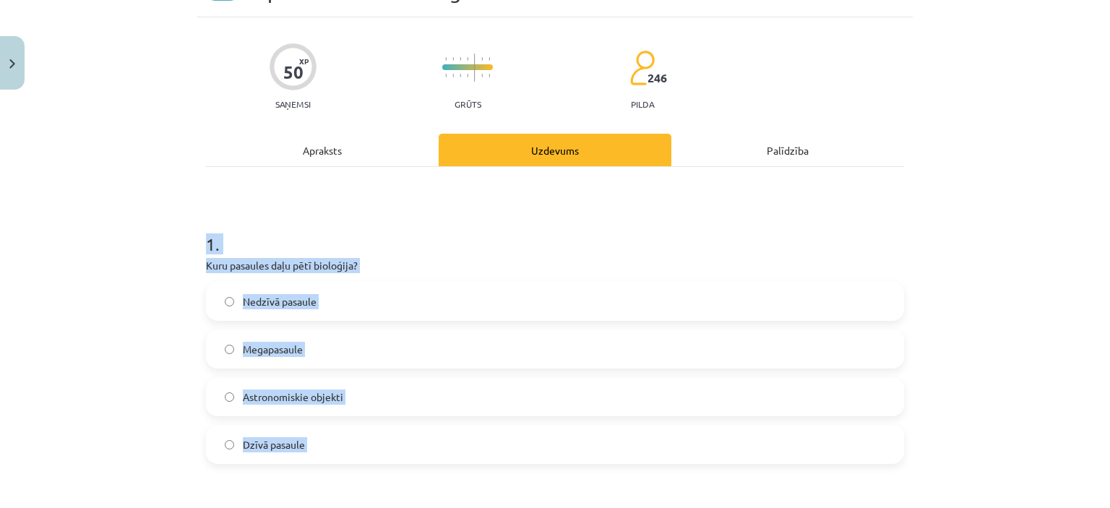
click at [331, 343] on label "Megapasaule" at bounding box center [554, 349] width 695 height 36
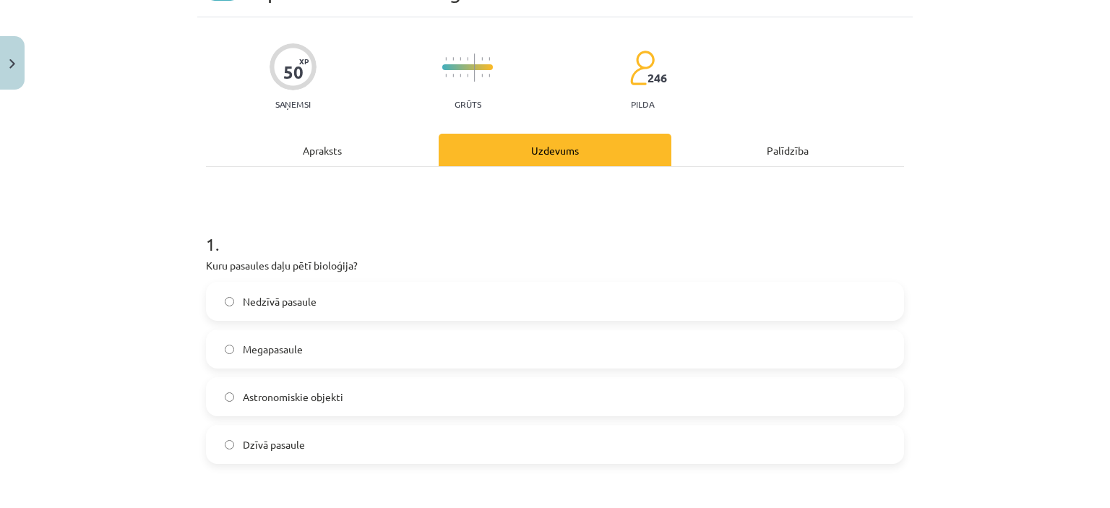
click at [321, 426] on label "Dzīvā pasaule" at bounding box center [554, 444] width 695 height 36
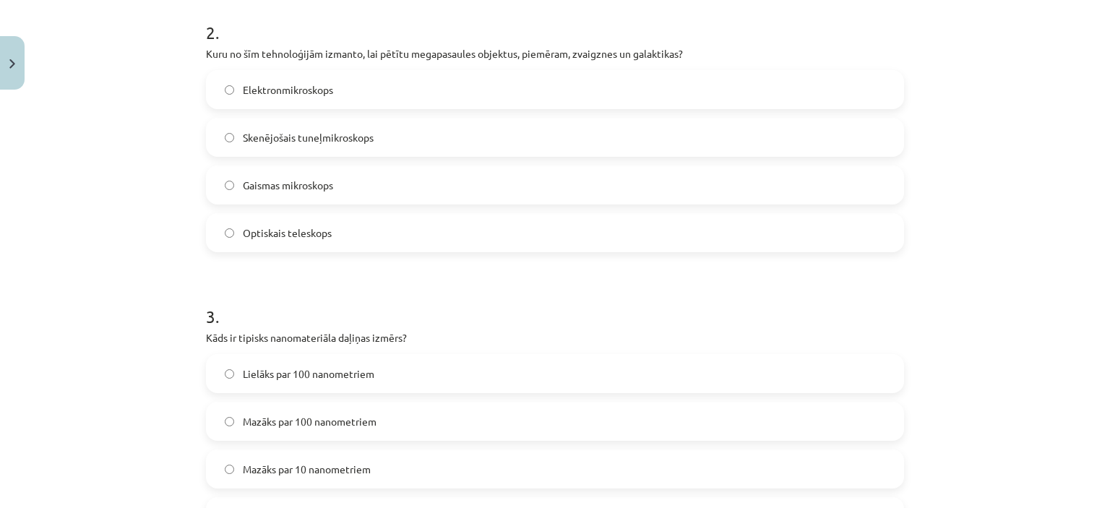
scroll to position [578, 0]
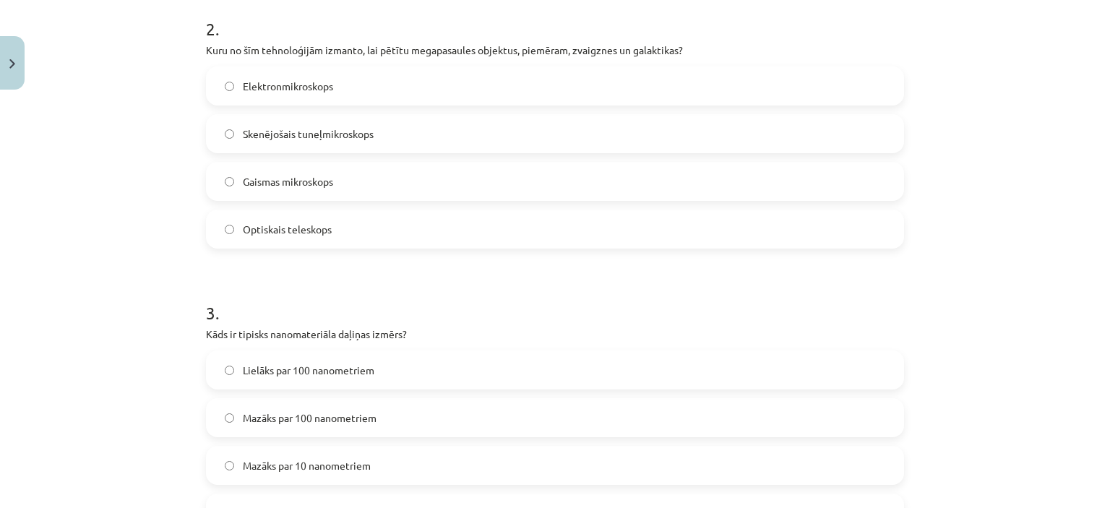
click at [612, 223] on label "Optiskais teleskops" at bounding box center [554, 229] width 695 height 36
click at [406, 369] on label "Lielāks par 100 nanometriem" at bounding box center [554, 370] width 695 height 36
click at [408, 398] on div "Mazāks par 100 nanometriem" at bounding box center [555, 417] width 698 height 39
click at [458, 423] on label "Mazāks par 100 nanometriem" at bounding box center [554, 418] width 695 height 36
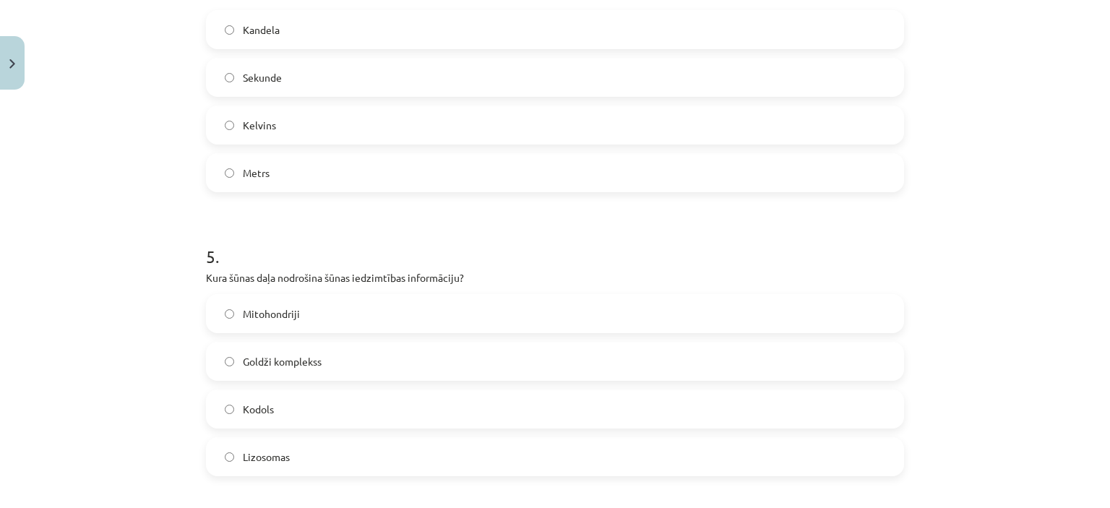
scroll to position [1215, 0]
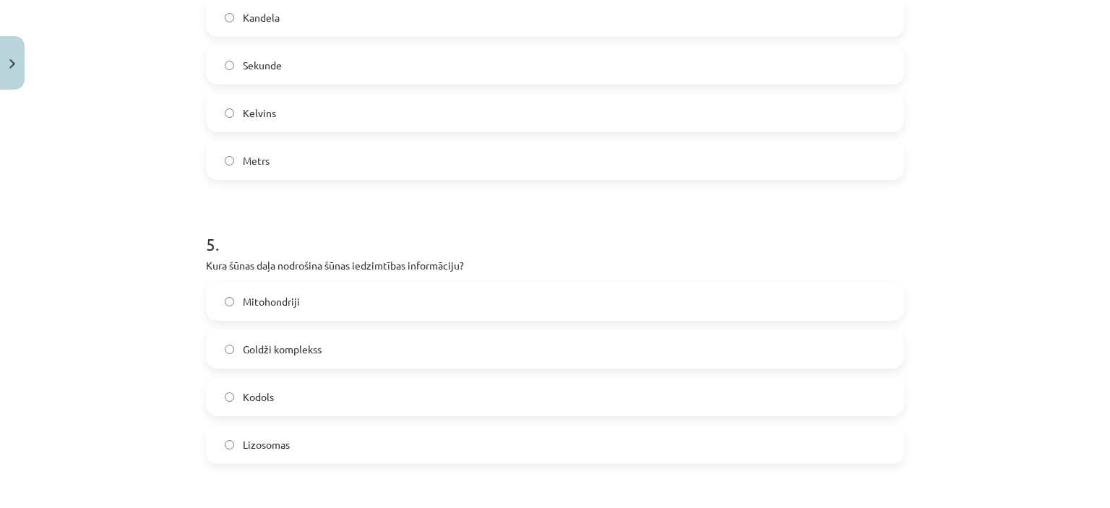
click at [257, 392] on span "Kodols" at bounding box center [258, 396] width 31 height 15
click at [365, 20] on label "Kandela" at bounding box center [554, 17] width 695 height 36
click at [298, 113] on label "Kelvins" at bounding box center [554, 113] width 695 height 36
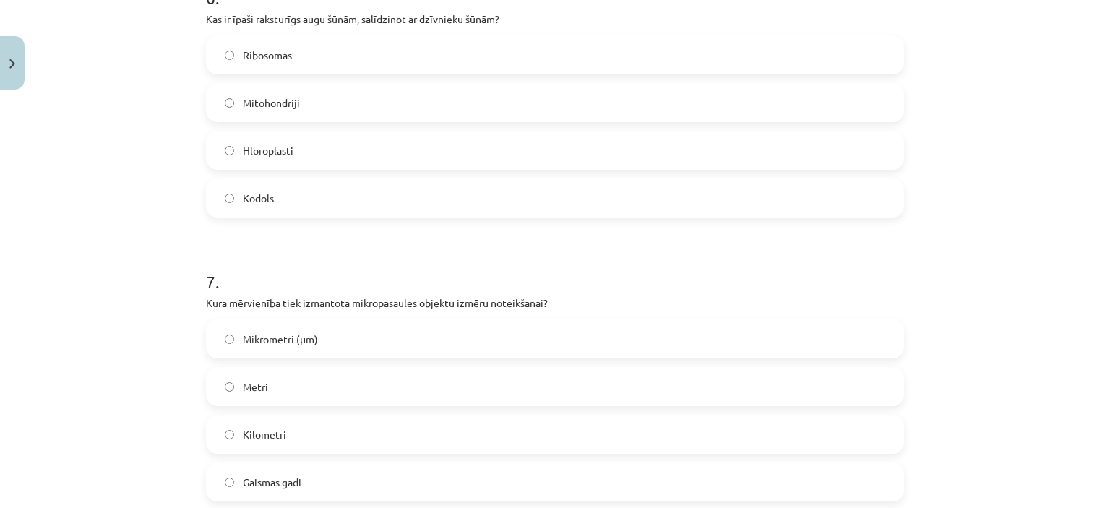
scroll to position [1757, 0]
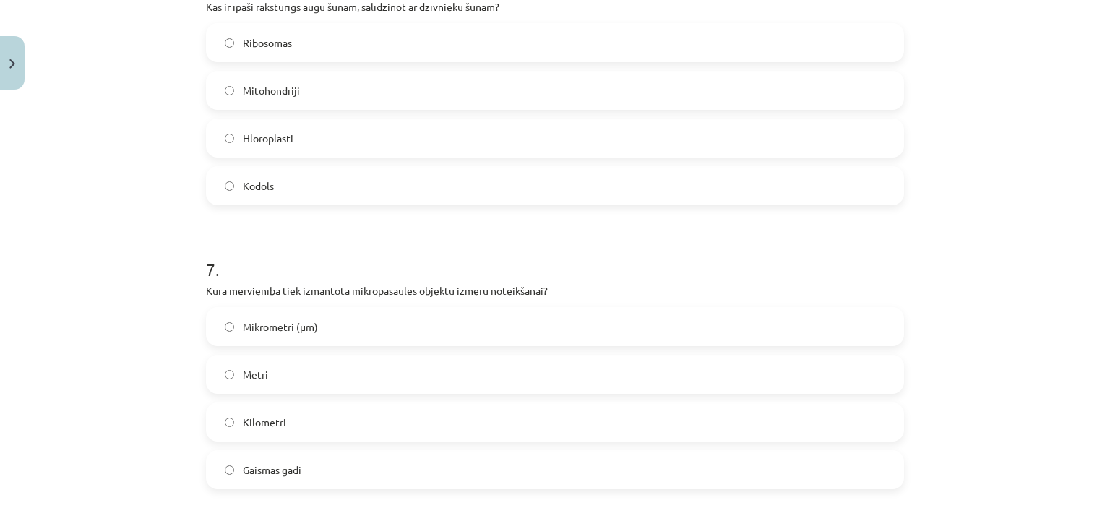
click at [410, 134] on label "Hloroplasti" at bounding box center [554, 138] width 695 height 36
click at [359, 324] on label "Mikrometri (μm)" at bounding box center [554, 327] width 695 height 36
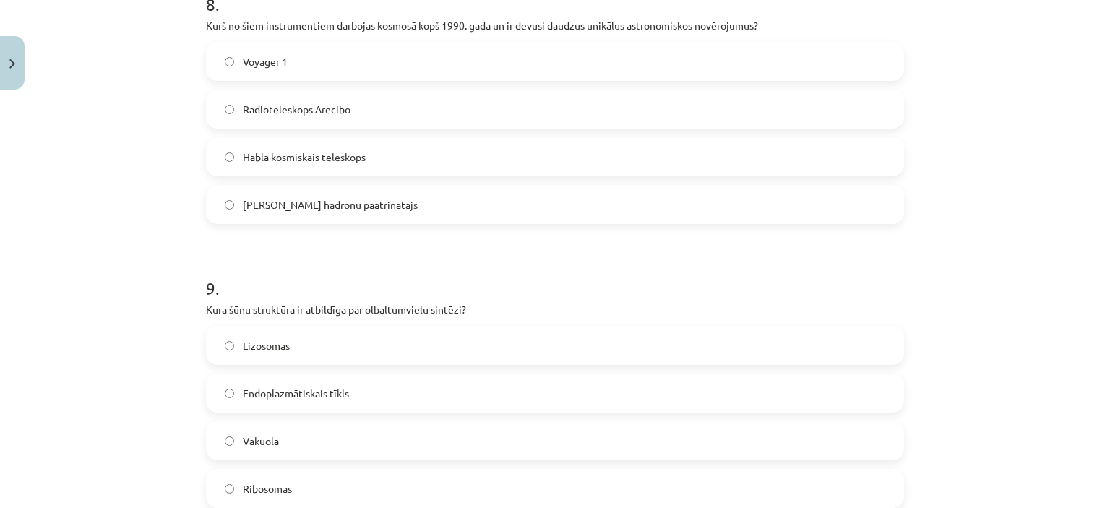
scroll to position [2303, 0]
click at [303, 155] on span "Habla kosmiskais teleskops" at bounding box center [304, 159] width 123 height 15
click at [295, 482] on label "Ribosomas" at bounding box center [554, 491] width 695 height 36
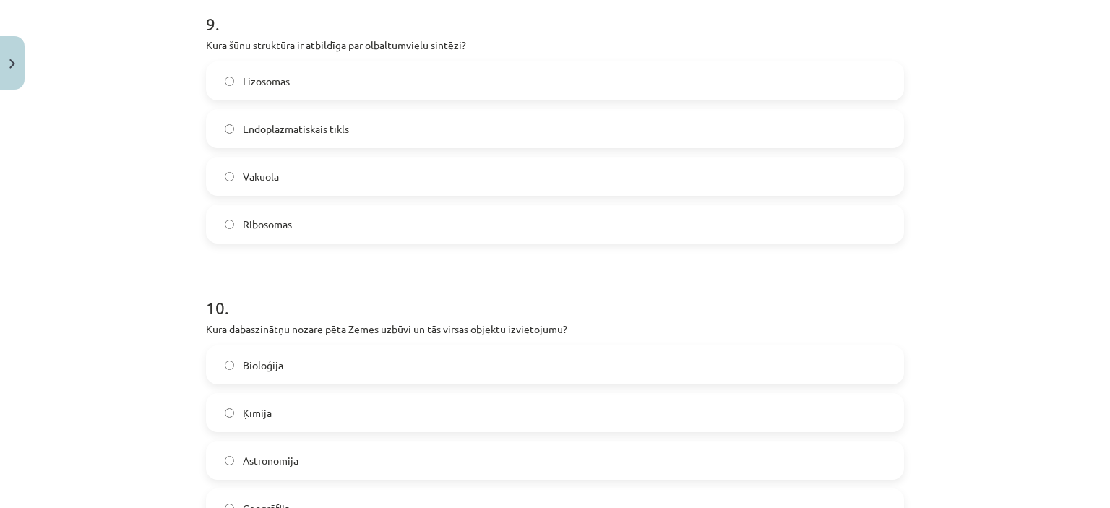
scroll to position [2661, 0]
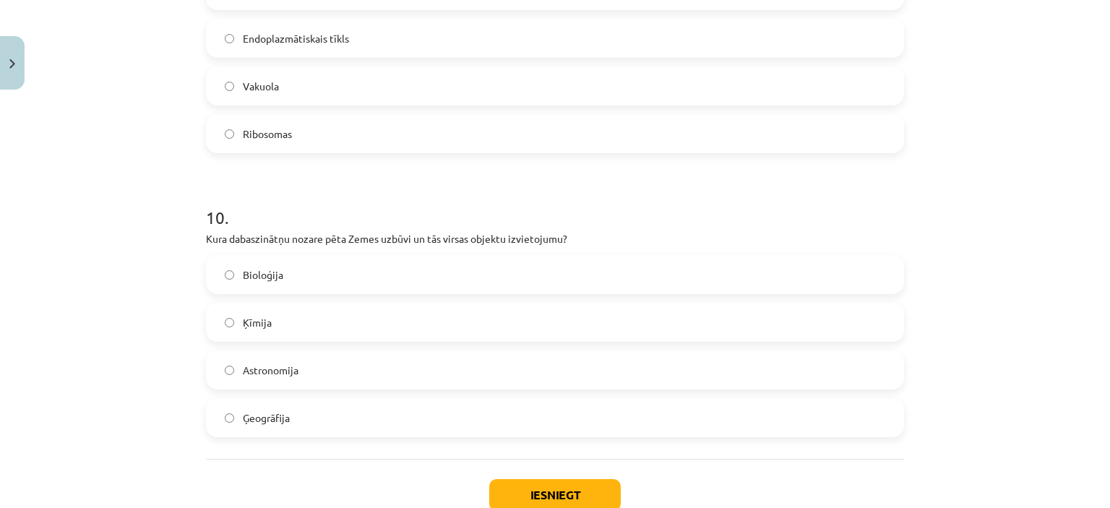
click at [535, 417] on label "Ģeogrāfija" at bounding box center [554, 418] width 695 height 36
click at [558, 500] on button "Iesniegt" at bounding box center [555, 495] width 132 height 32
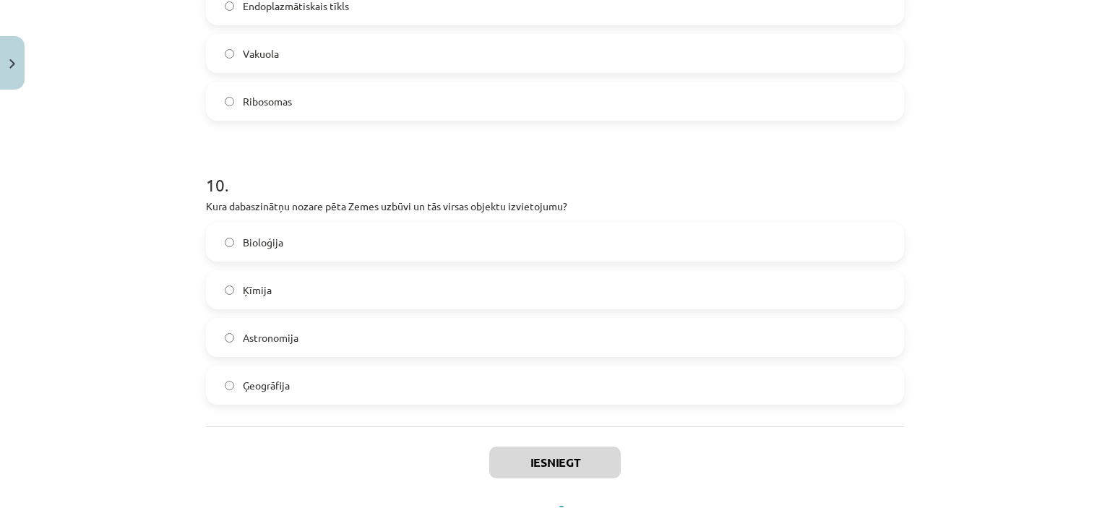
scroll to position [2757, 0]
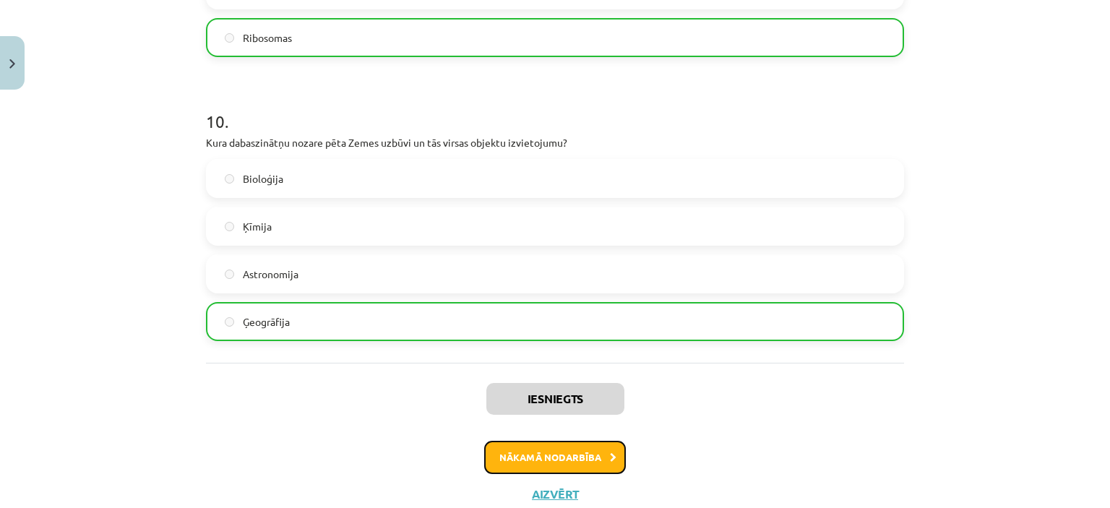
click at [548, 441] on button "Nākamā nodarbība" at bounding box center [555, 457] width 142 height 33
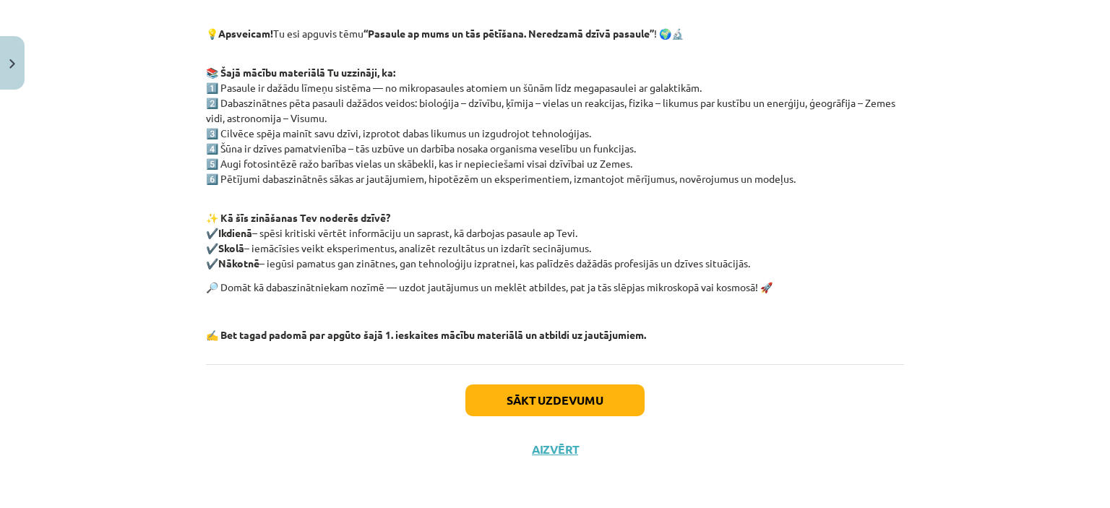
scroll to position [249, 0]
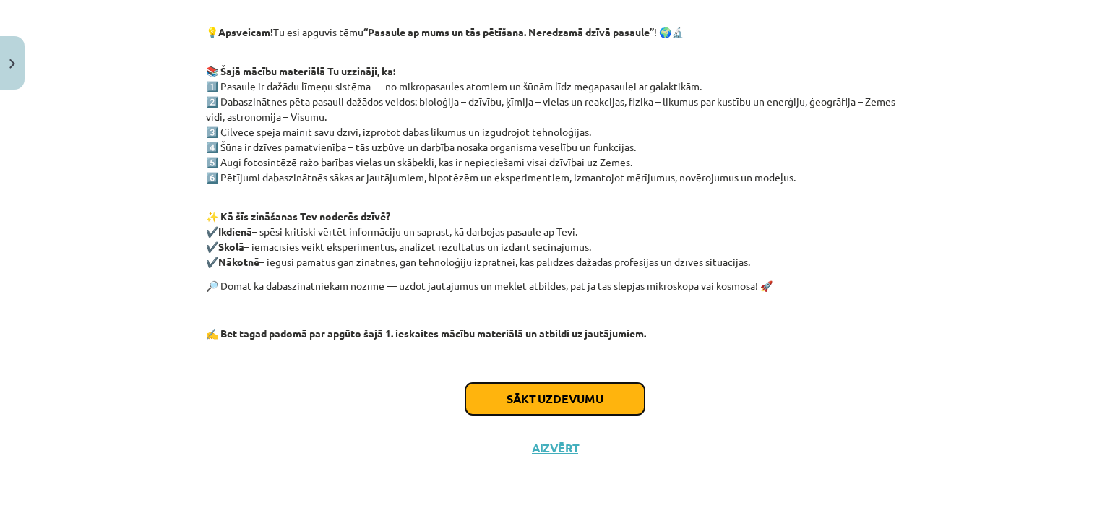
click at [577, 407] on button "Sākt uzdevumu" at bounding box center [554, 399] width 179 height 32
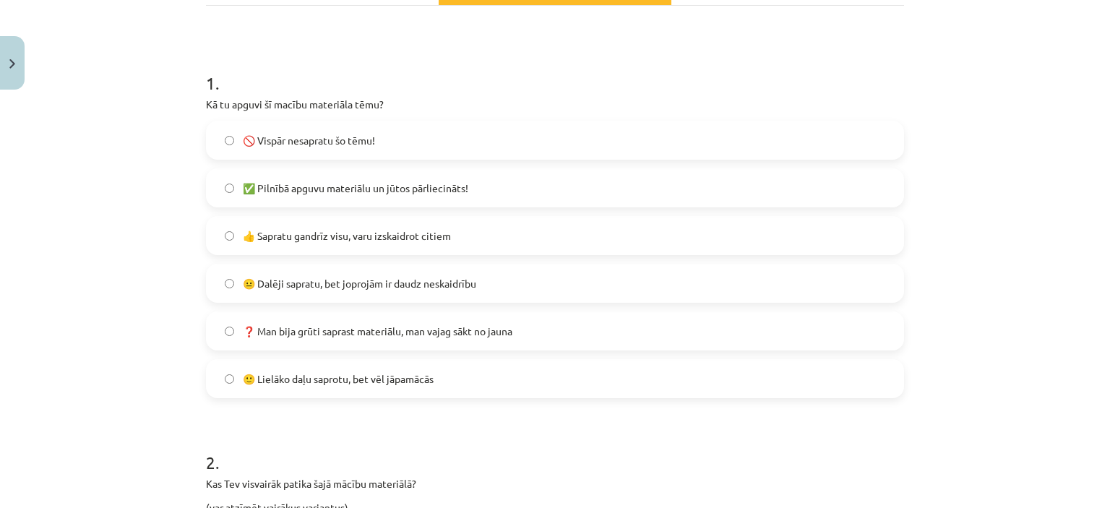
scroll to position [245, 0]
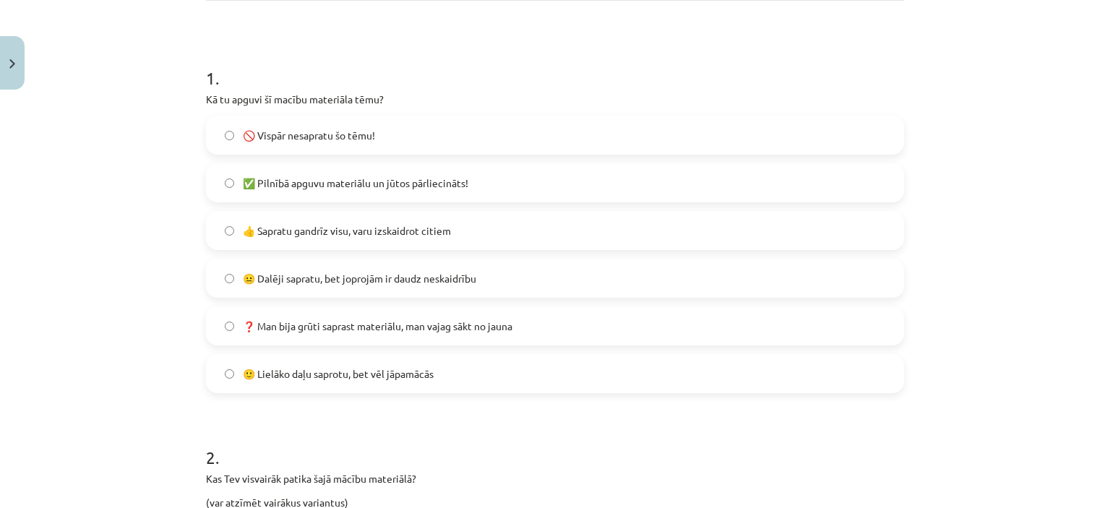
click at [427, 265] on label "😐 Dalēji sapratu, bet joprojām ir daudz neskaidrību" at bounding box center [554, 278] width 695 height 36
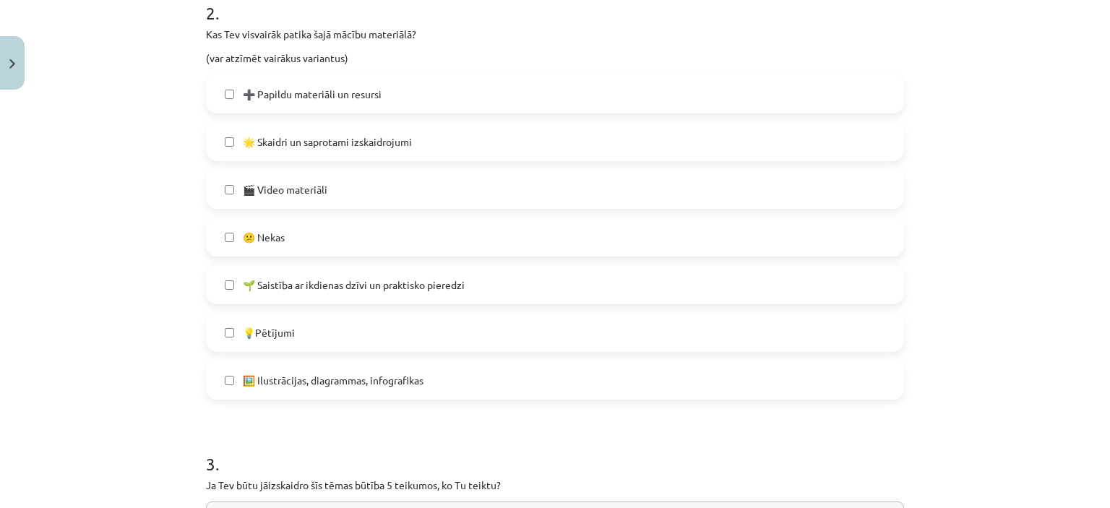
scroll to position [695, 0]
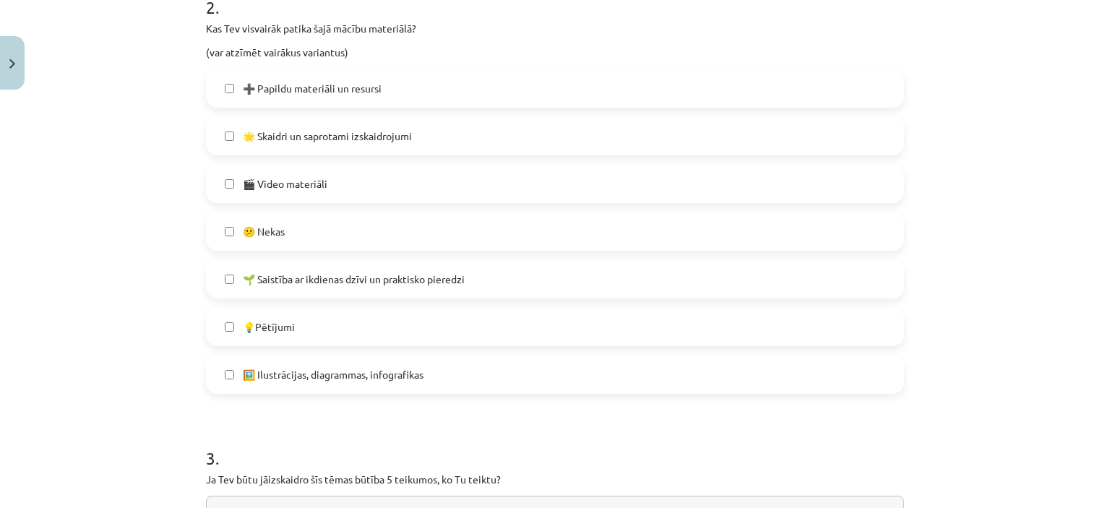
click at [501, 129] on label "🌟 Skaidri un saprotami izskaidrojumi" at bounding box center [554, 136] width 695 height 36
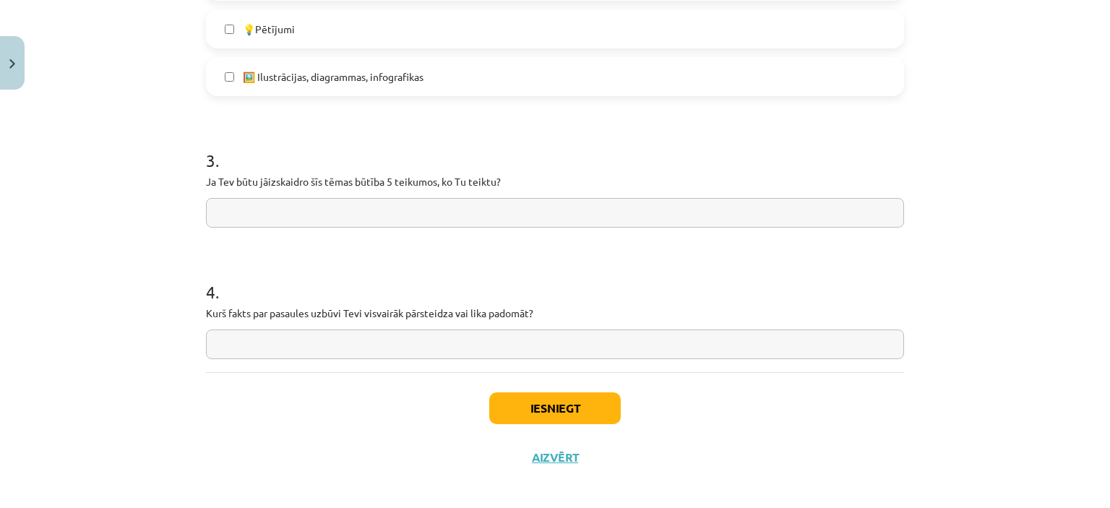
scroll to position [1002, 0]
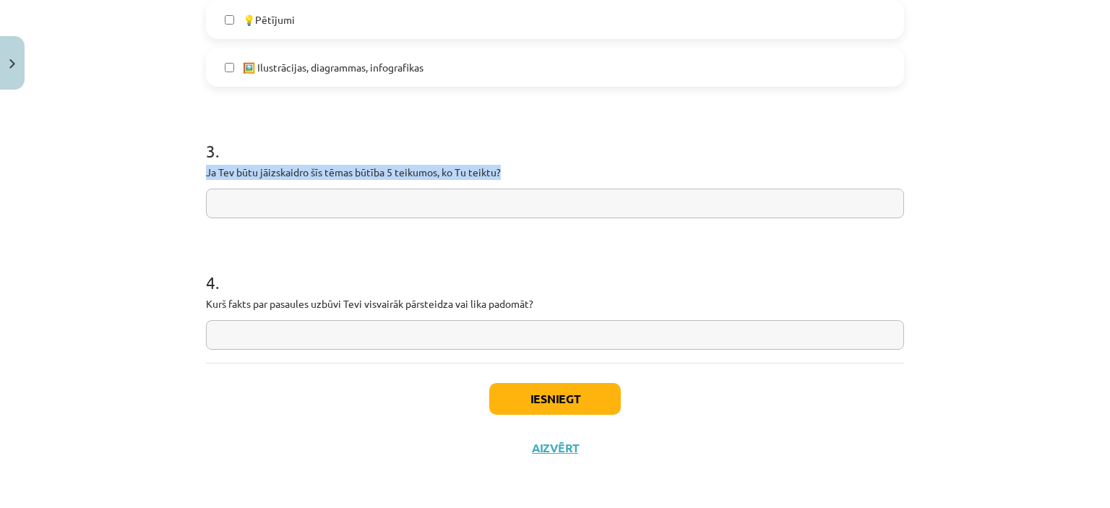
drag, startPoint x: 202, startPoint y: 168, endPoint x: 512, endPoint y: 172, distance: 310.7
click at [512, 172] on p "Ja Tev būtu jāizskaidro šīs tēmas būtība 5 teikumos, ko Tu teiktu?" at bounding box center [555, 172] width 698 height 15
copy p "Ja Tev būtu jāizskaidro šīs tēmas būtība 5 teikumos, ko Tu teiktu?"
click at [303, 190] on input "text" at bounding box center [555, 204] width 698 height 30
paste input "**********"
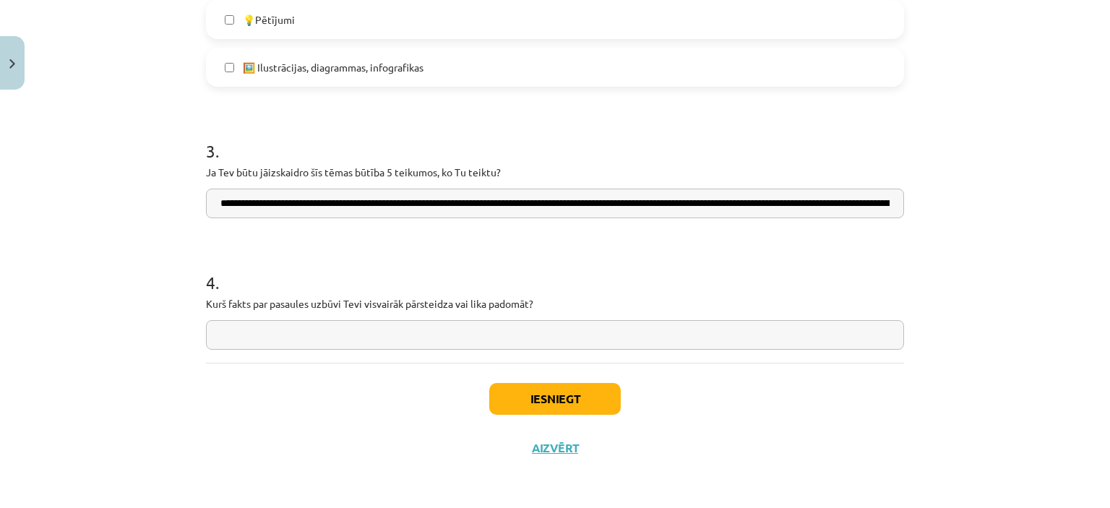
scroll to position [0, 2205]
type input "**********"
click at [426, 340] on input "text" at bounding box center [555, 335] width 698 height 30
click at [516, 389] on button "Iesniegt" at bounding box center [555, 399] width 132 height 32
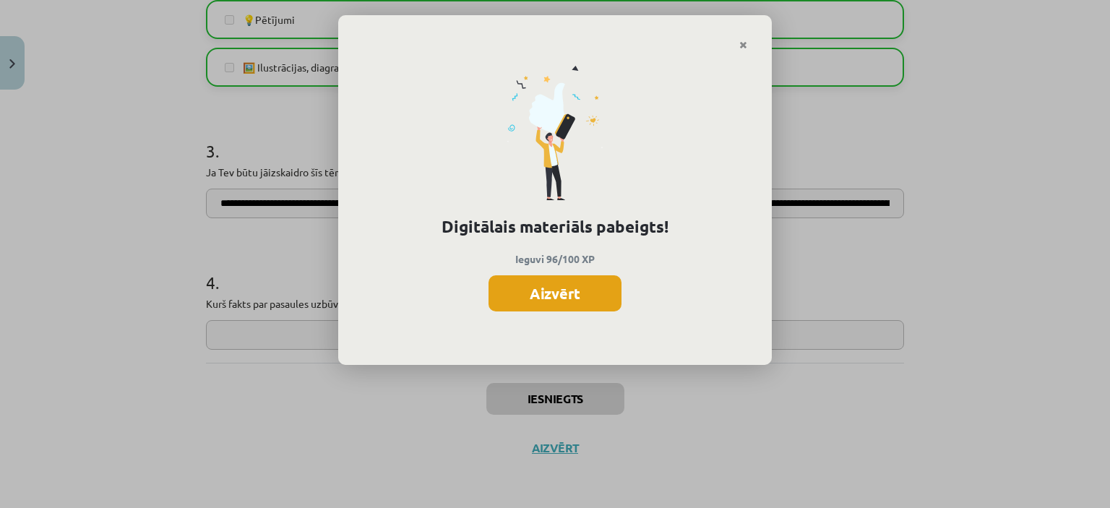
click at [505, 297] on button "Aizvērt" at bounding box center [554, 293] width 133 height 36
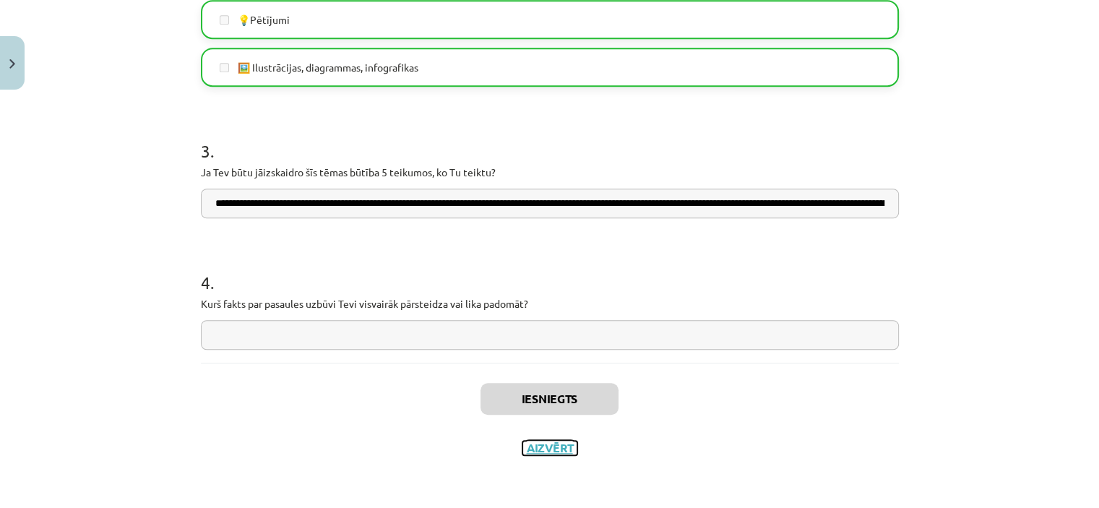
click at [550, 448] on button "Aizvērt" at bounding box center [549, 448] width 55 height 14
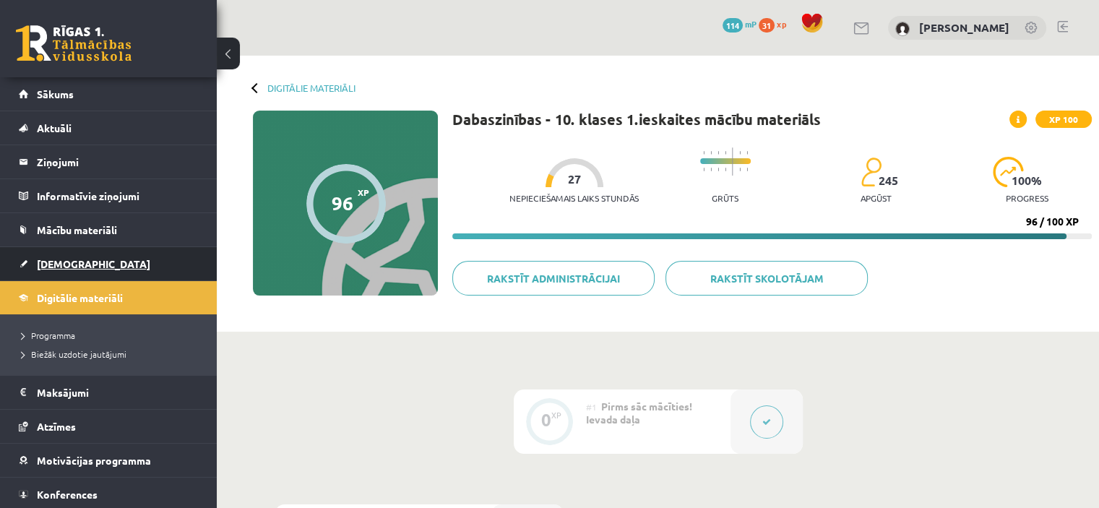
click at [58, 261] on span "[DEMOGRAPHIC_DATA]" at bounding box center [93, 263] width 113 height 13
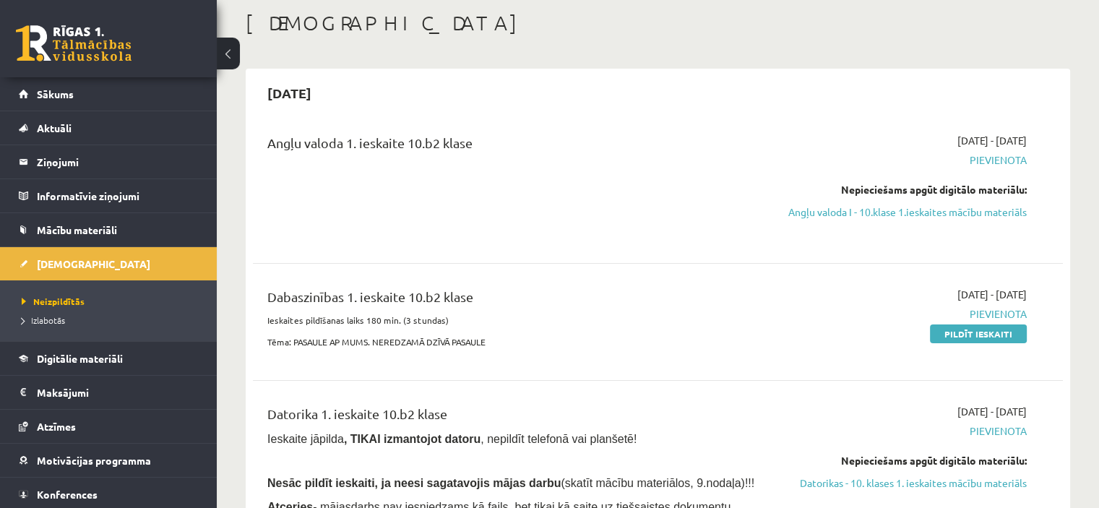
scroll to position [59, 0]
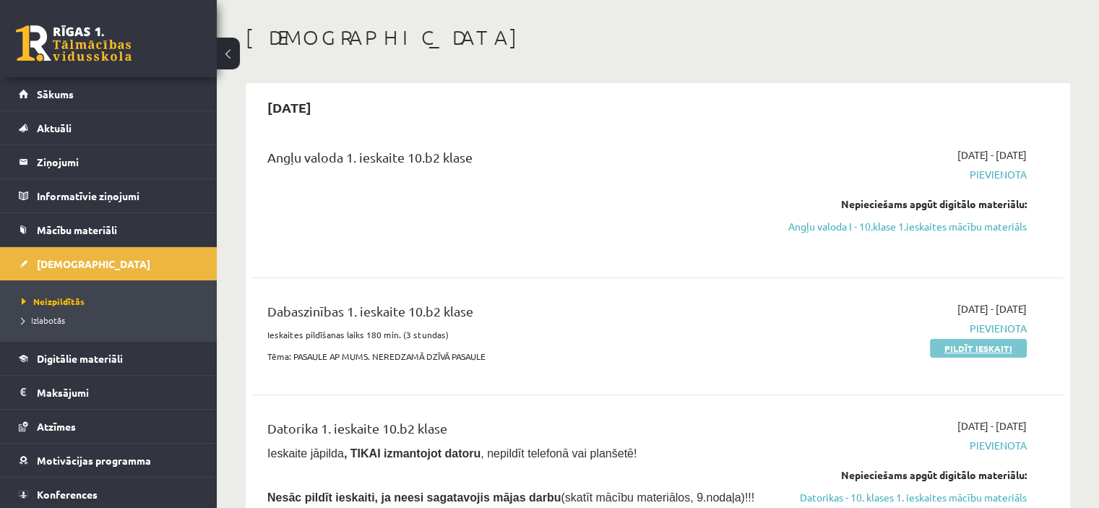
click at [962, 358] on link "Pildīt ieskaiti" at bounding box center [978, 348] width 97 height 19
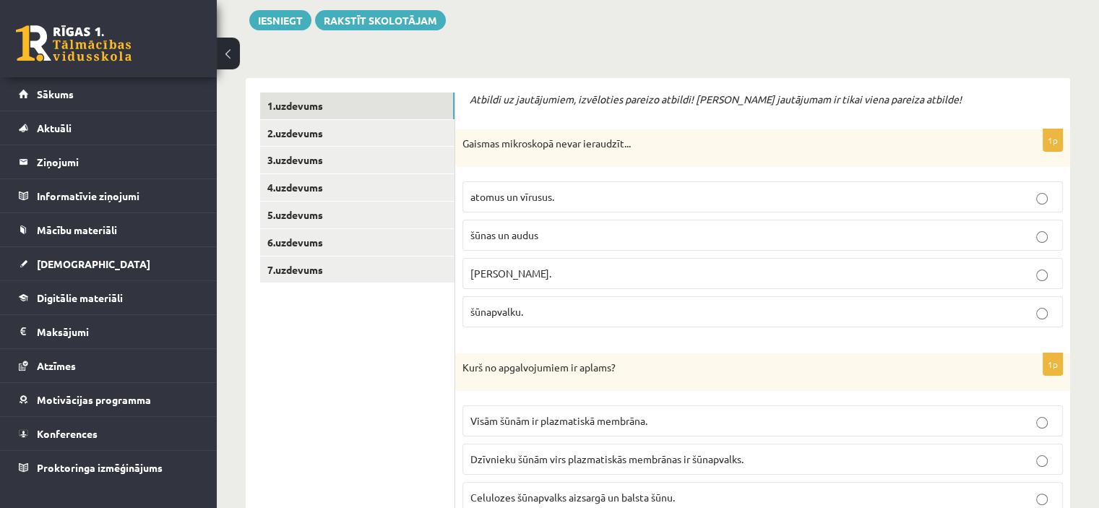
scroll to position [223, 0]
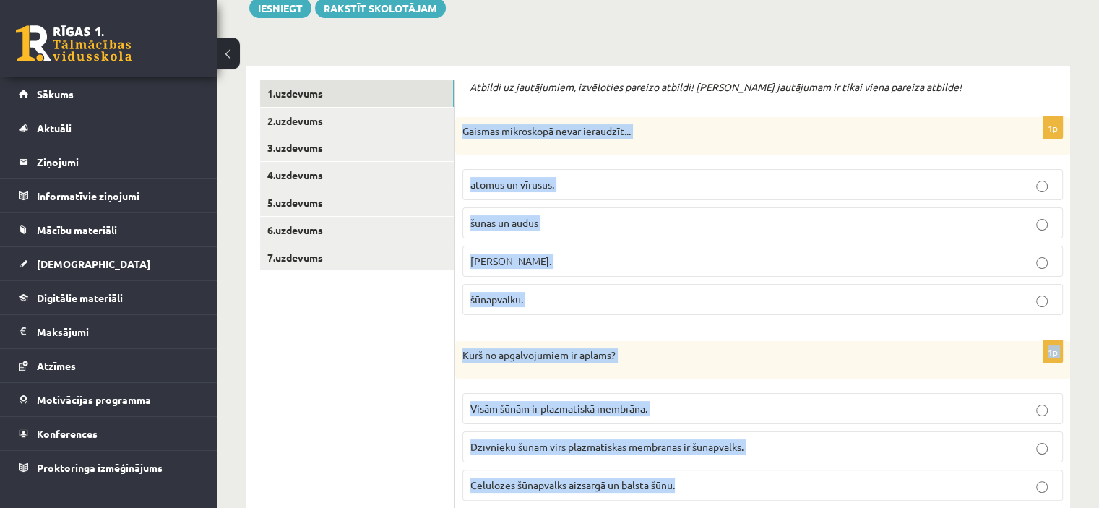
drag, startPoint x: 465, startPoint y: 129, endPoint x: 972, endPoint y: 514, distance: 635.9
click at [972, 285] on html "0 Dāvanas 114 mP 96 xp [PERSON_NAME] Sākums Aktuāli Kā mācīties eSKOLĀ Kontakti…" at bounding box center [549, 31] width 1099 height 508
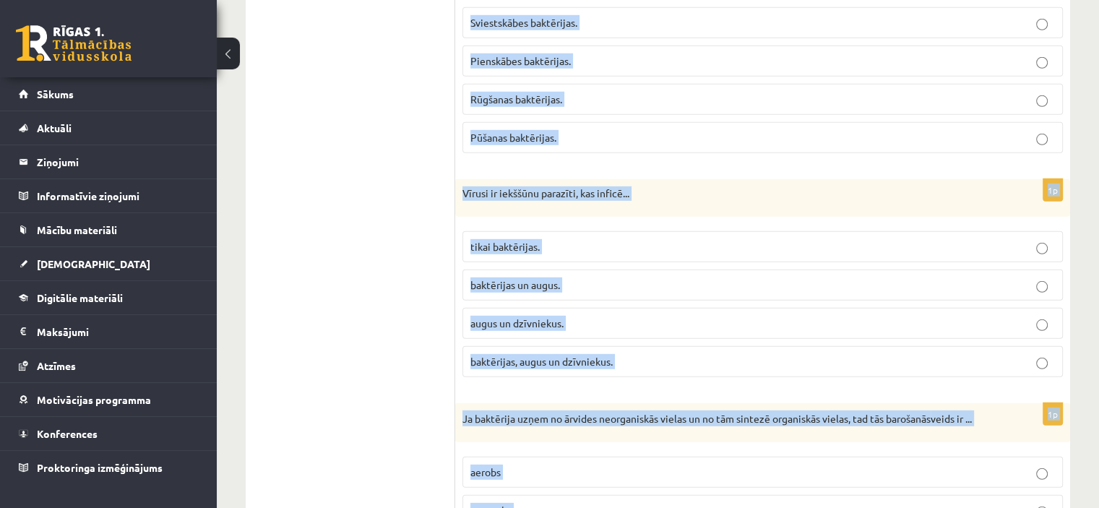
scroll to position [4329, 0]
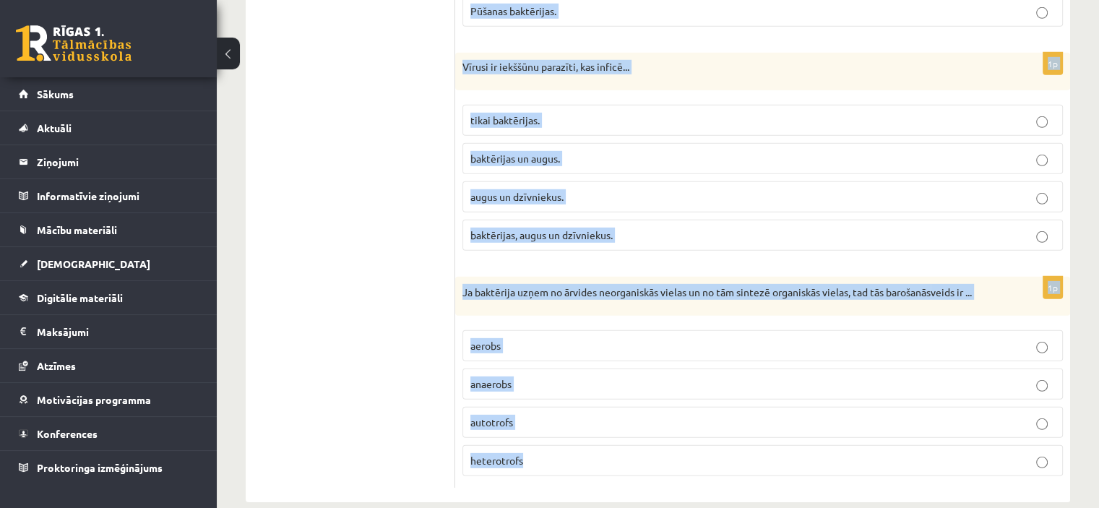
drag, startPoint x: 462, startPoint y: 113, endPoint x: 726, endPoint y: 517, distance: 481.8
copy form "Gaismas mikroskopā nevar ieraudzīt... atomus un vīrusus. šūnas un audus šūnas k…"
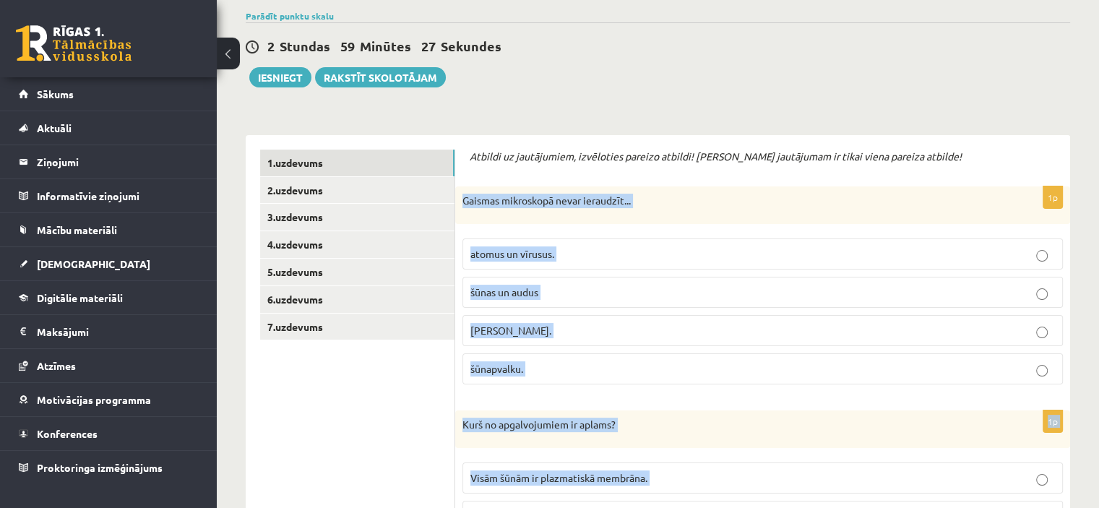
scroll to position [0, 0]
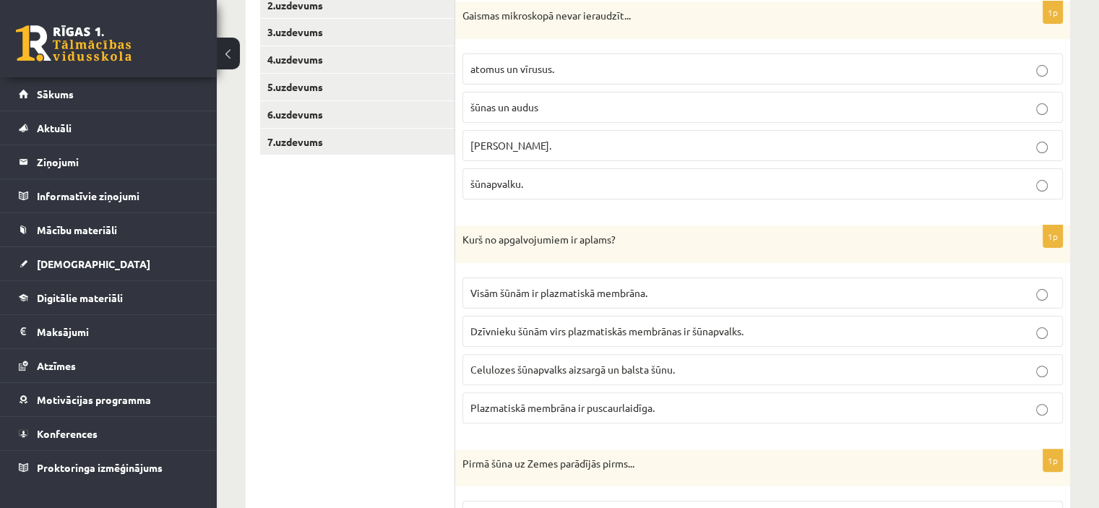
scroll to position [332, 0]
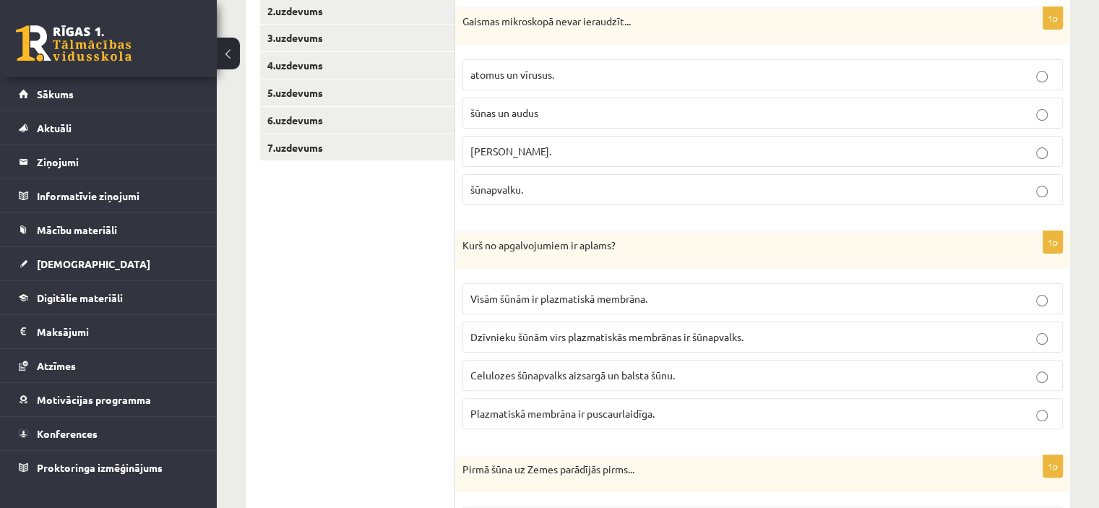
click at [541, 74] on span "atomus un vīrusus." at bounding box center [512, 74] width 84 height 13
click at [636, 337] on span "Dzīvnieku šūnām virs plazmatiskās membrānas ir šūnapvalks." at bounding box center [606, 336] width 273 height 13
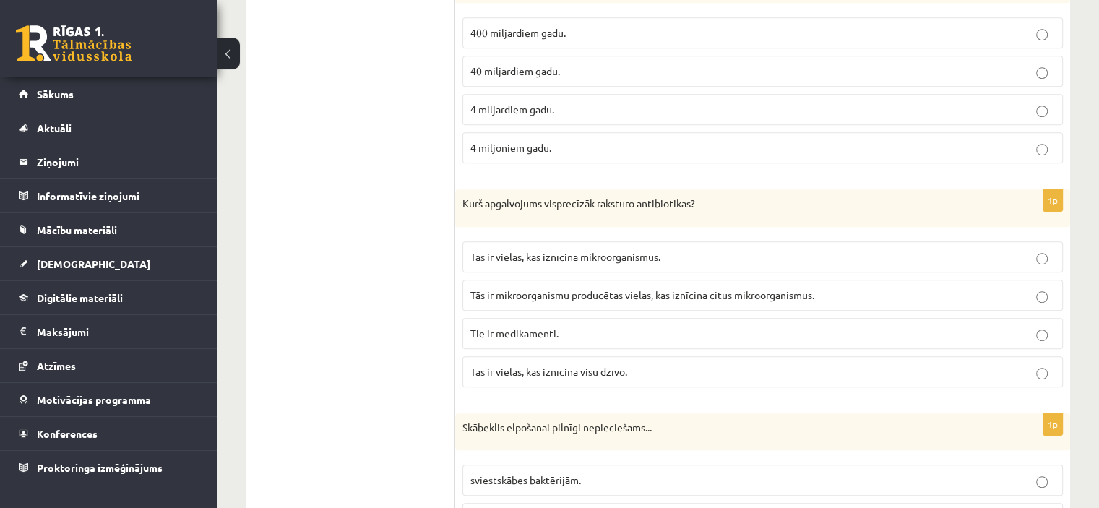
scroll to position [810, 0]
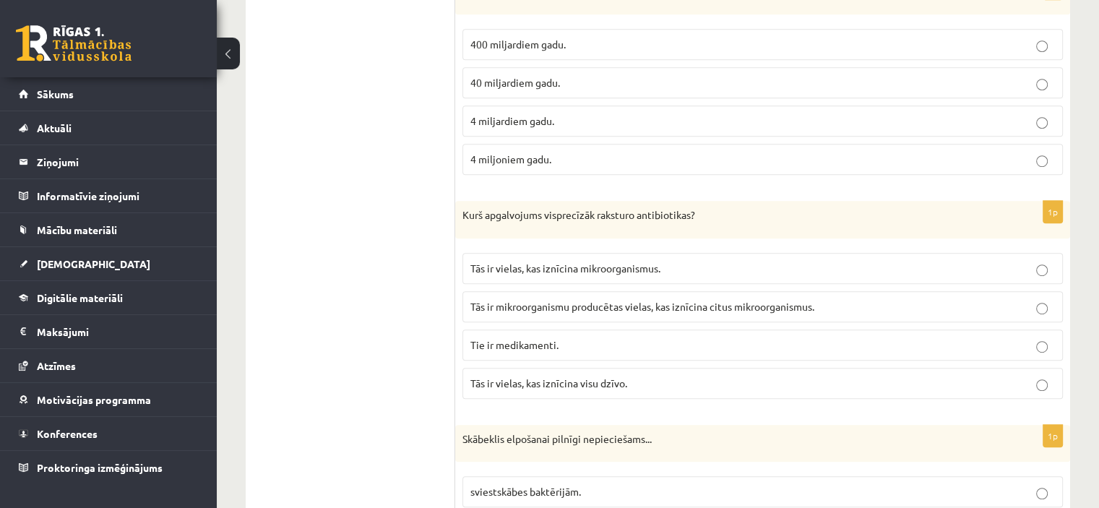
click at [565, 116] on p "4 miljardiem gadu." at bounding box center [762, 120] width 585 height 15
click at [730, 301] on span "Tās ir mikroorganismu producētas vielas, kas iznīcina citus mikroorganismus." at bounding box center [642, 306] width 344 height 13
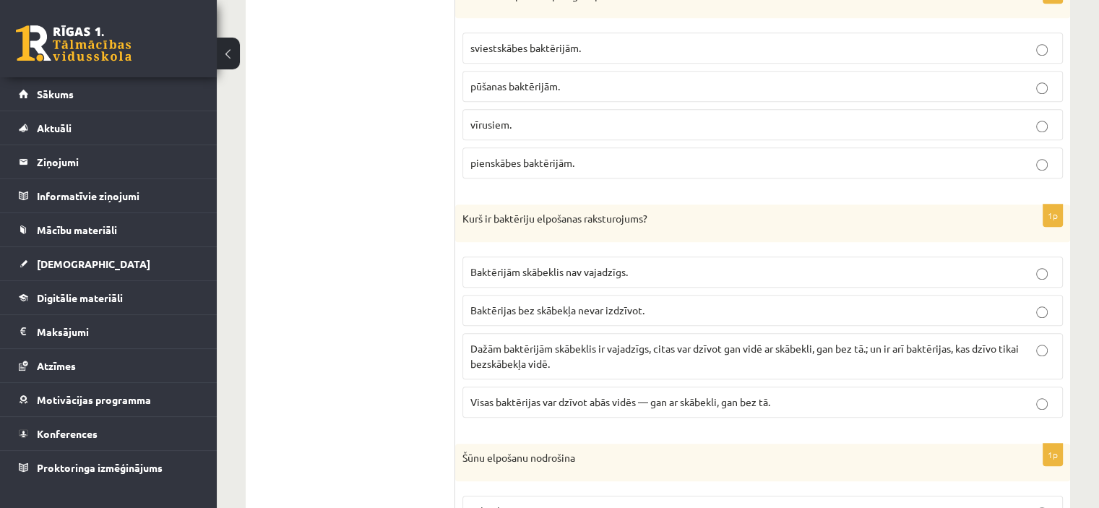
scroll to position [1248, 0]
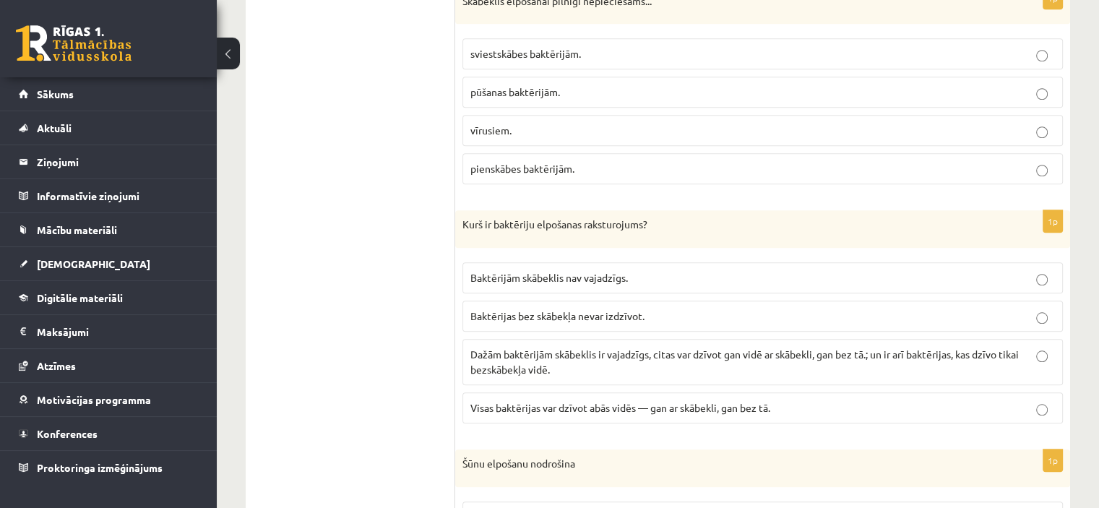
click at [561, 350] on span "Dažām baktērijām skābeklis ir vajadzīgs, citas var dzīvot gan vidē ar skābekli,…" at bounding box center [744, 362] width 548 height 28
click at [592, 153] on label "pienskābes baktērijām." at bounding box center [762, 168] width 600 height 31
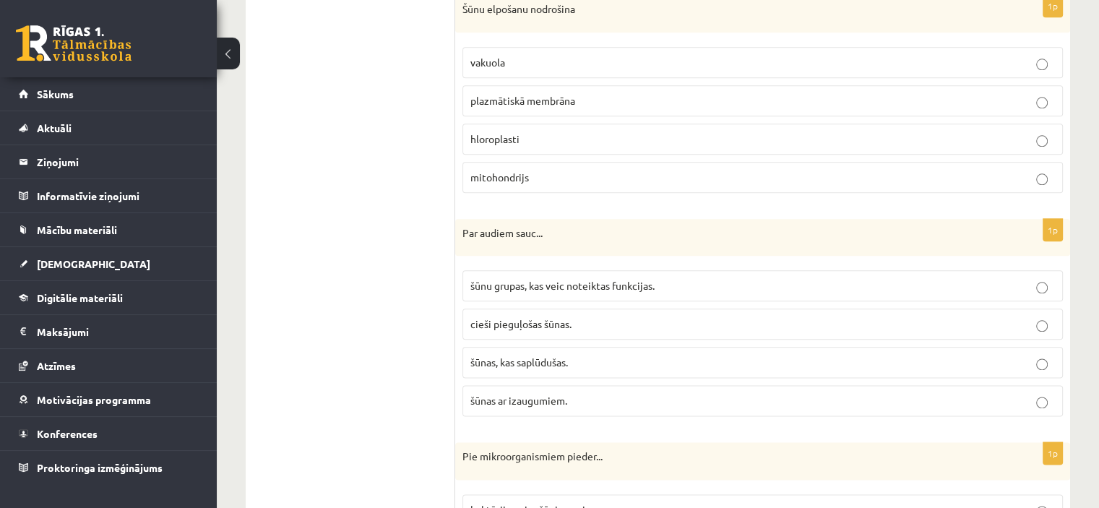
scroll to position [1731, 0]
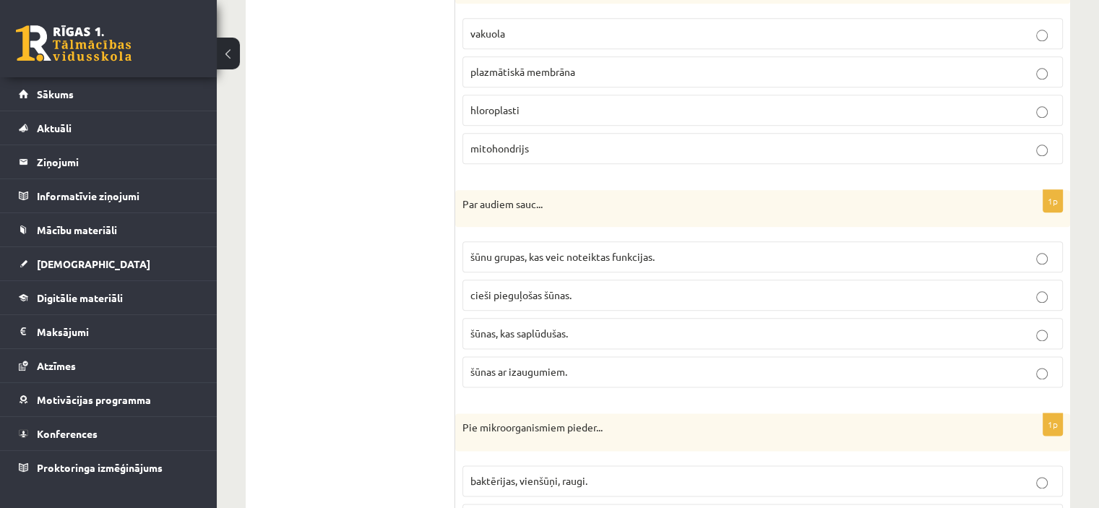
click at [520, 142] on span "mitohondrijs" at bounding box center [499, 148] width 59 height 13
click at [613, 250] on span "šūnu grupas, kas veic noteiktas funkcijas." at bounding box center [562, 256] width 184 height 13
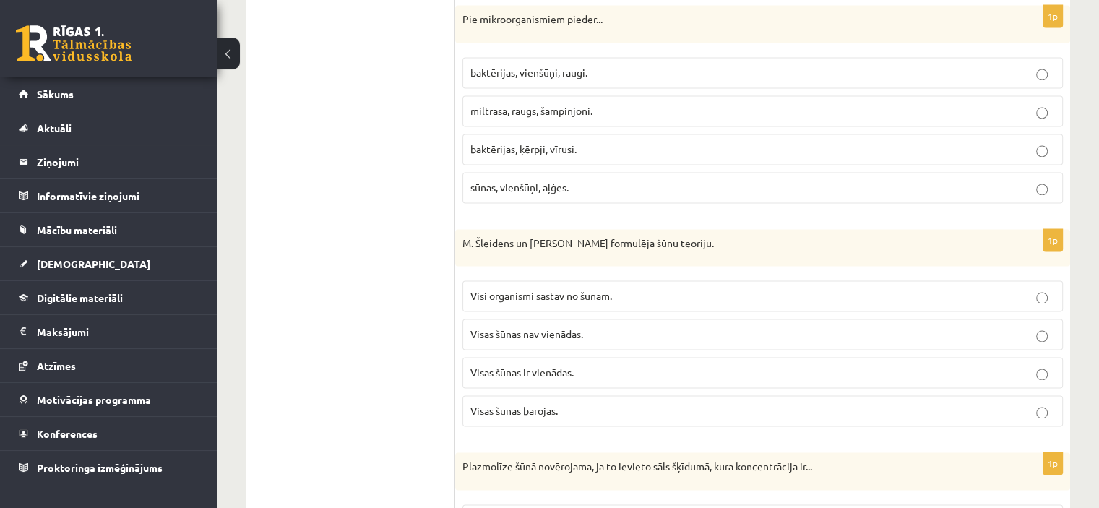
scroll to position [2151, 0]
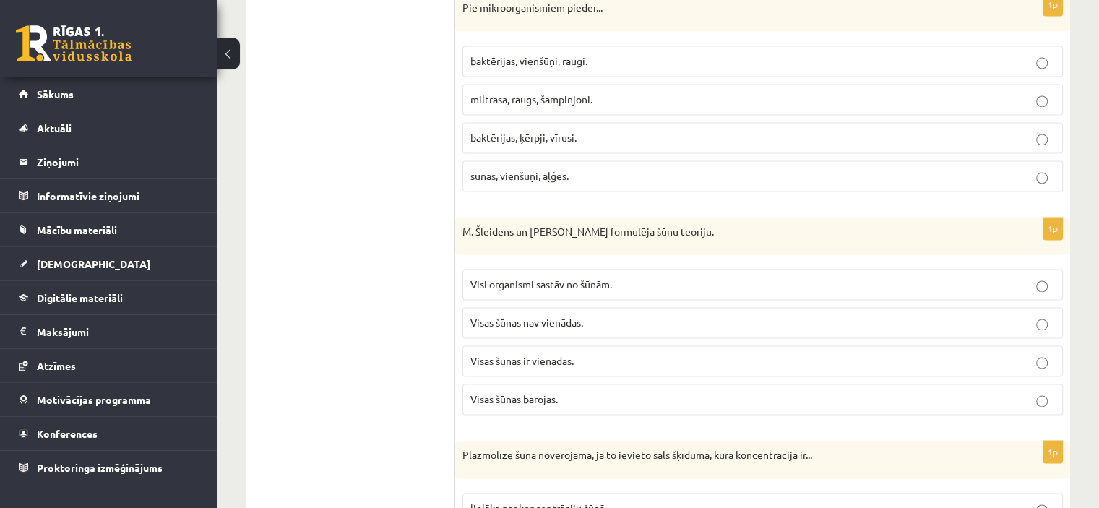
click at [594, 277] on span "Visi organismi sastāv no šūnām." at bounding box center [541, 283] width 142 height 13
click at [549, 59] on label "baktērijas, vienšūņi, raugi." at bounding box center [762, 61] width 600 height 31
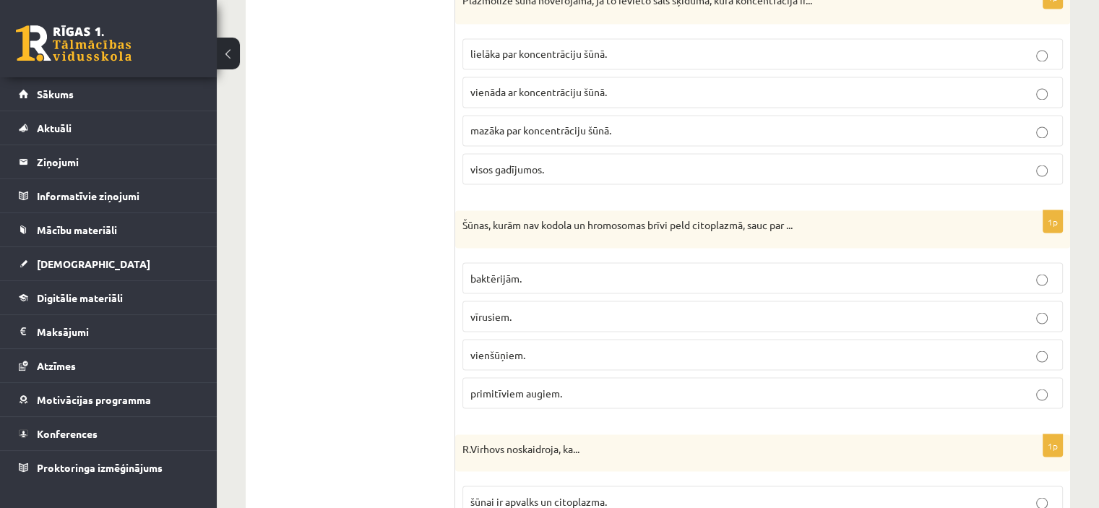
scroll to position [2624, 0]
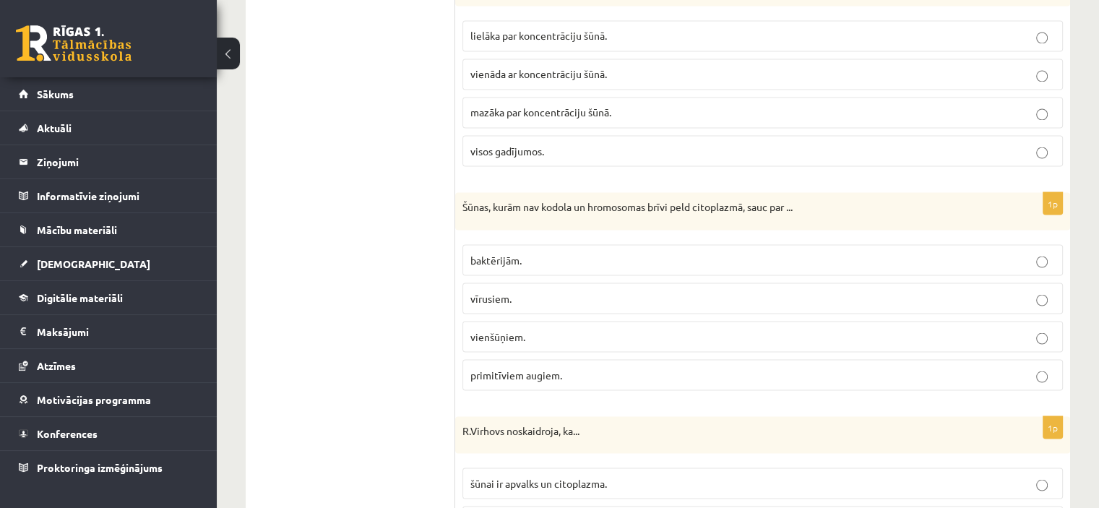
click at [784, 32] on label "lielāka par koncentrāciju šūnā." at bounding box center [762, 35] width 600 height 31
click at [523, 252] on p "baktērijām." at bounding box center [762, 259] width 585 height 15
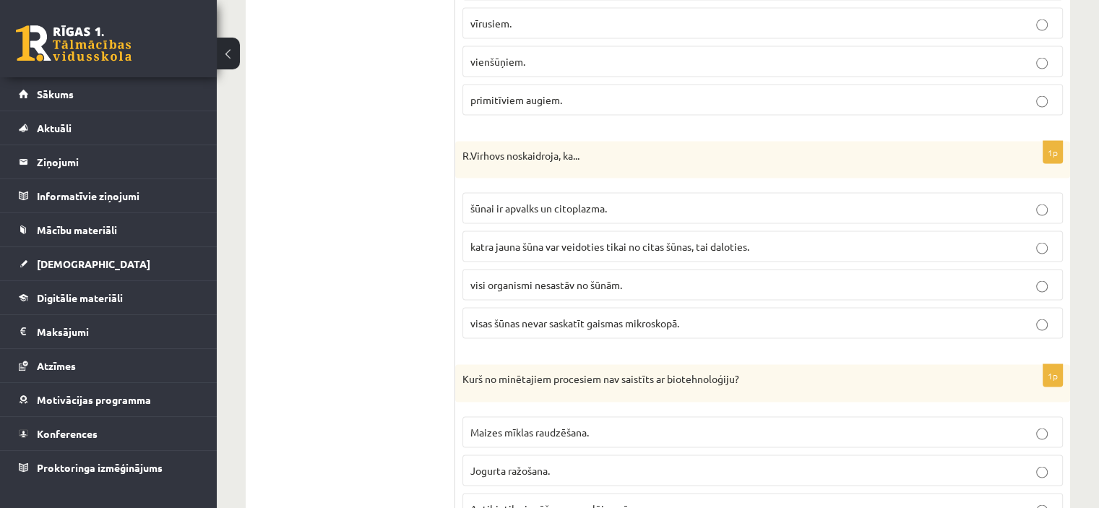
scroll to position [2910, 0]
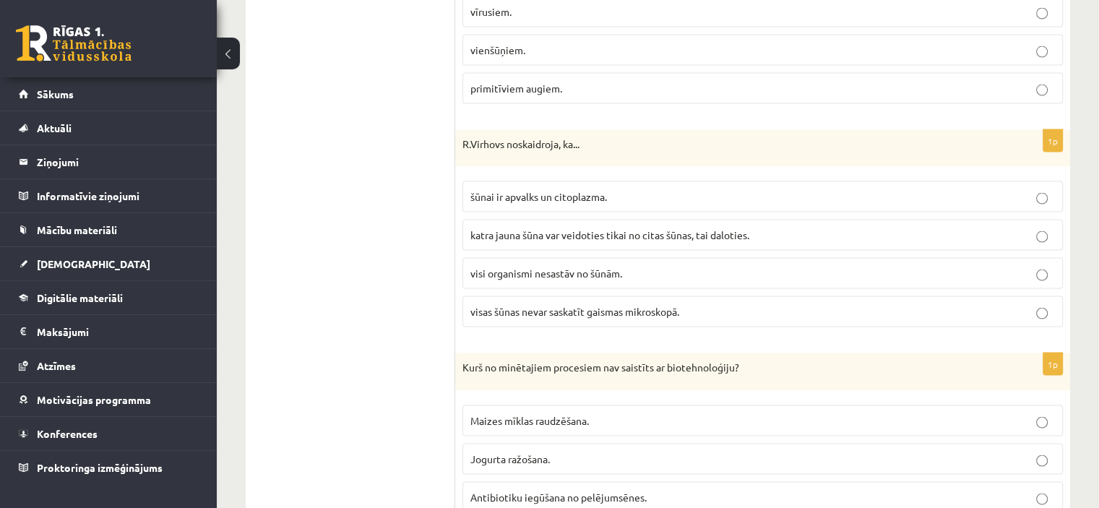
click at [798, 228] on p "katra jauna šūna var veidoties tikai no citas šūnas, tai daloties." at bounding box center [762, 235] width 585 height 15
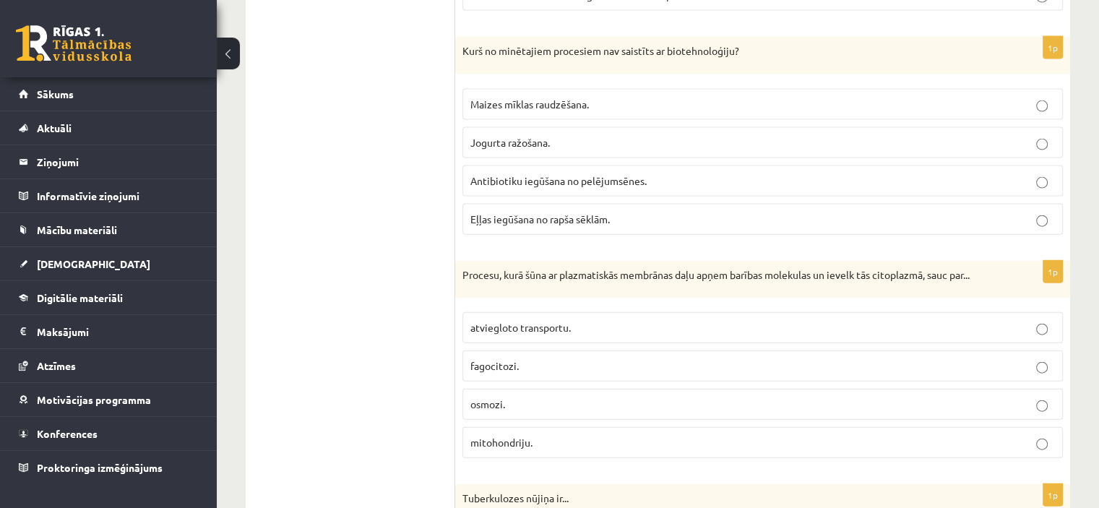
scroll to position [3232, 0]
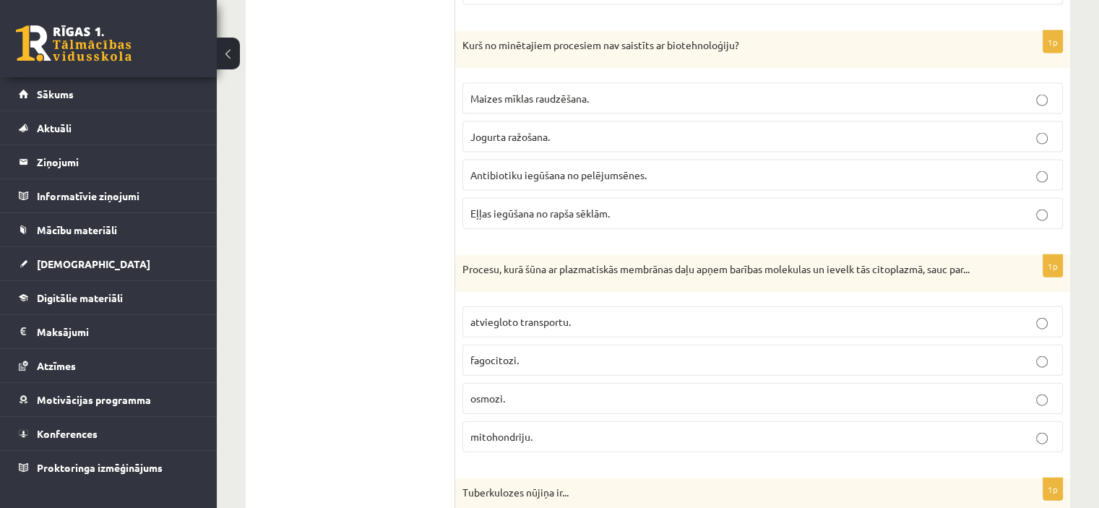
click at [534, 207] on span "Eļļas iegūšana no rapša sēklām." at bounding box center [539, 213] width 139 height 13
click at [509, 353] on span "fagocitozi." at bounding box center [494, 359] width 48 height 13
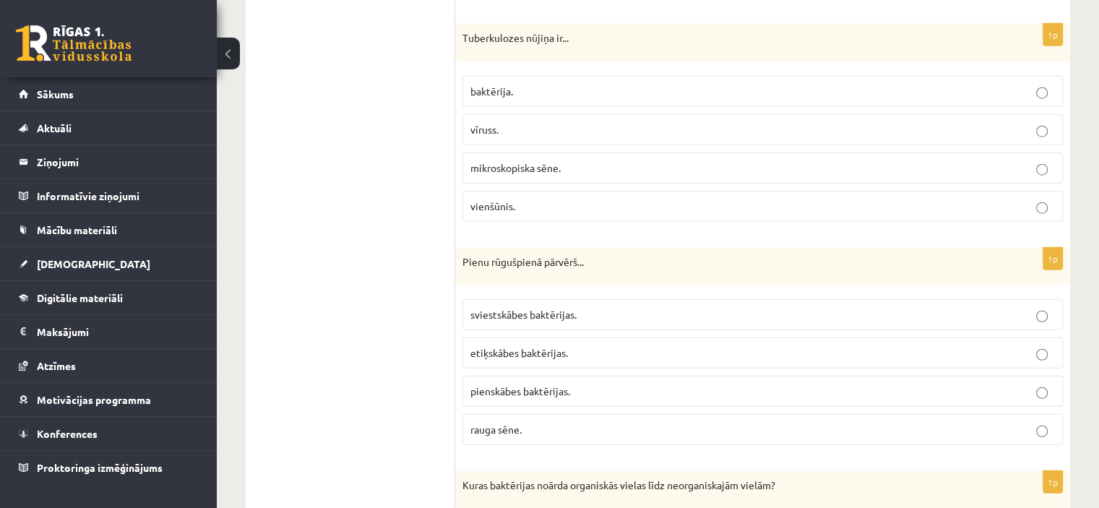
scroll to position [3704, 0]
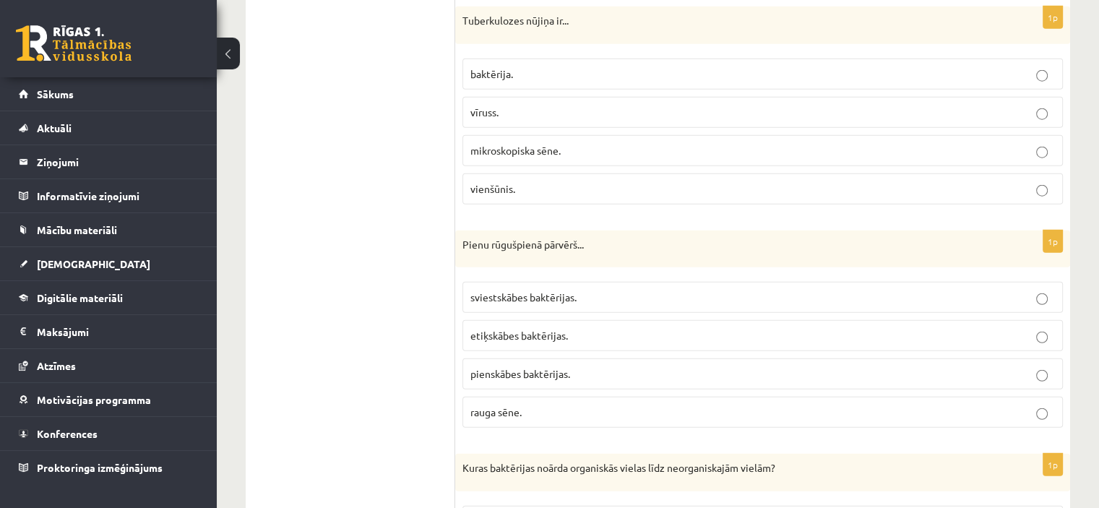
click at [593, 66] on p "baktērija." at bounding box center [762, 73] width 585 height 15
click at [546, 367] on span "pienskābes baktērijas." at bounding box center [520, 373] width 100 height 13
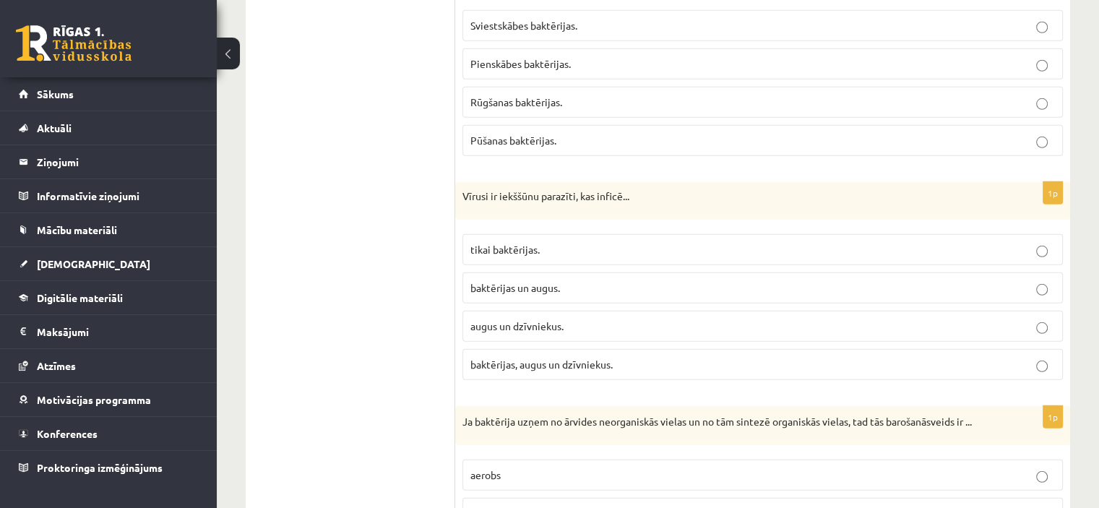
scroll to position [4182, 0]
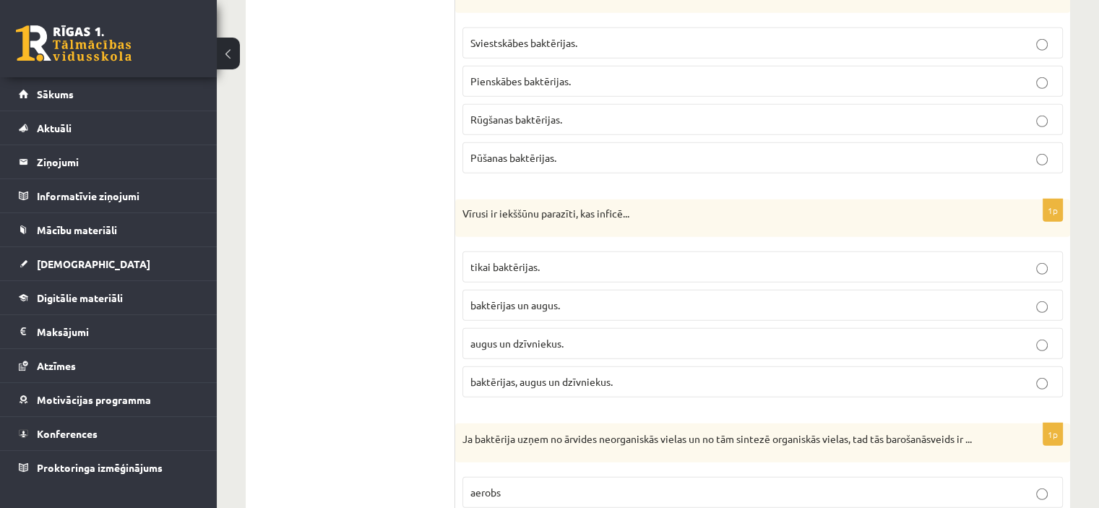
click at [572, 150] on p "Pūšanas baktērijas." at bounding box center [762, 157] width 585 height 15
click at [619, 368] on label "baktērijas, augus un dzīvniekus." at bounding box center [762, 381] width 600 height 31
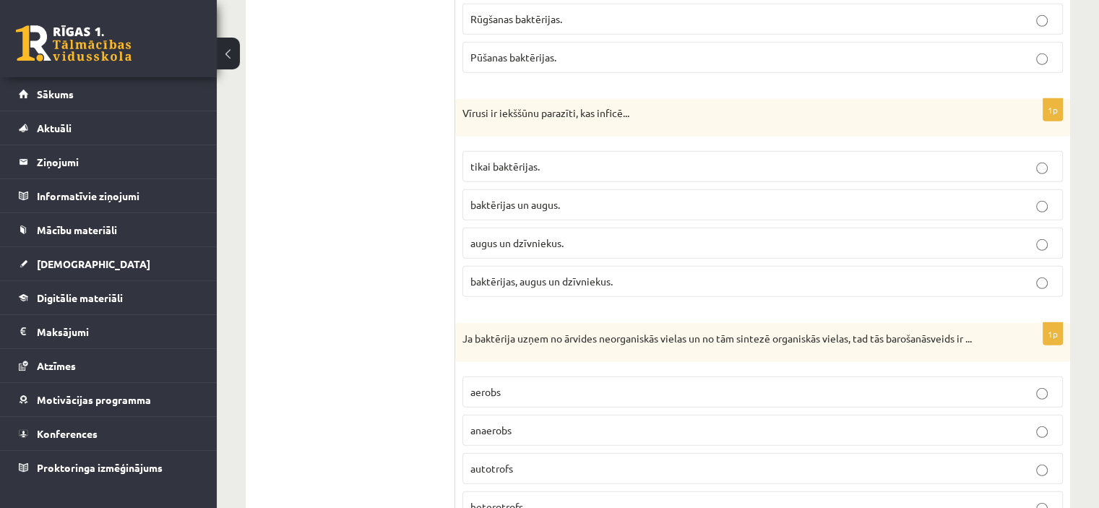
scroll to position [4329, 0]
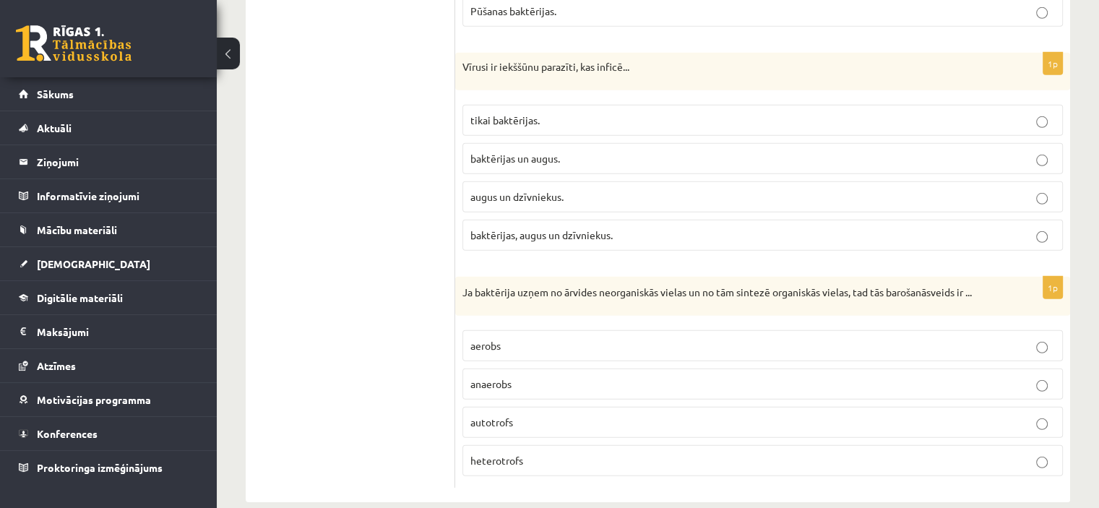
click at [531, 415] on p "autotrofs" at bounding box center [762, 422] width 585 height 15
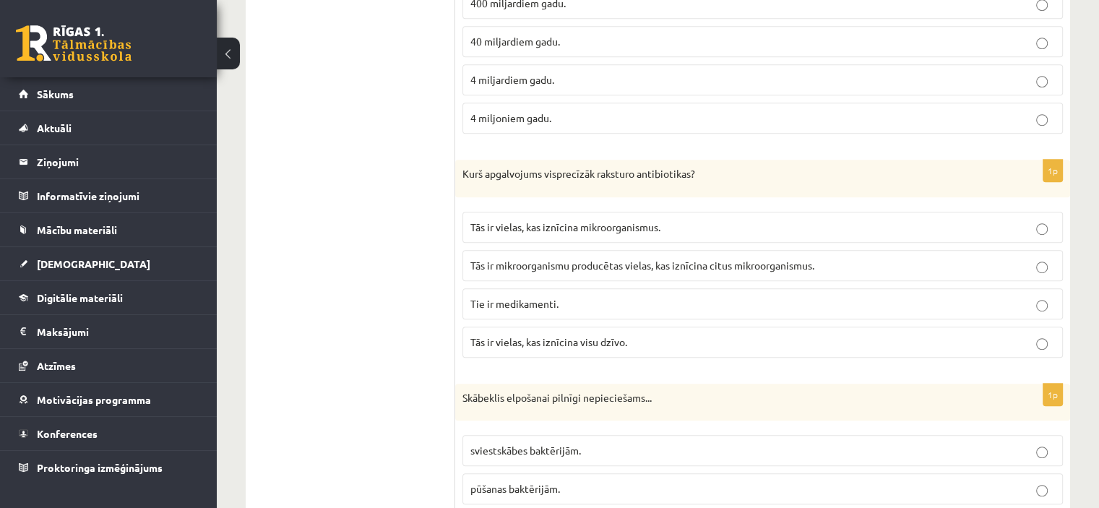
scroll to position [0, 0]
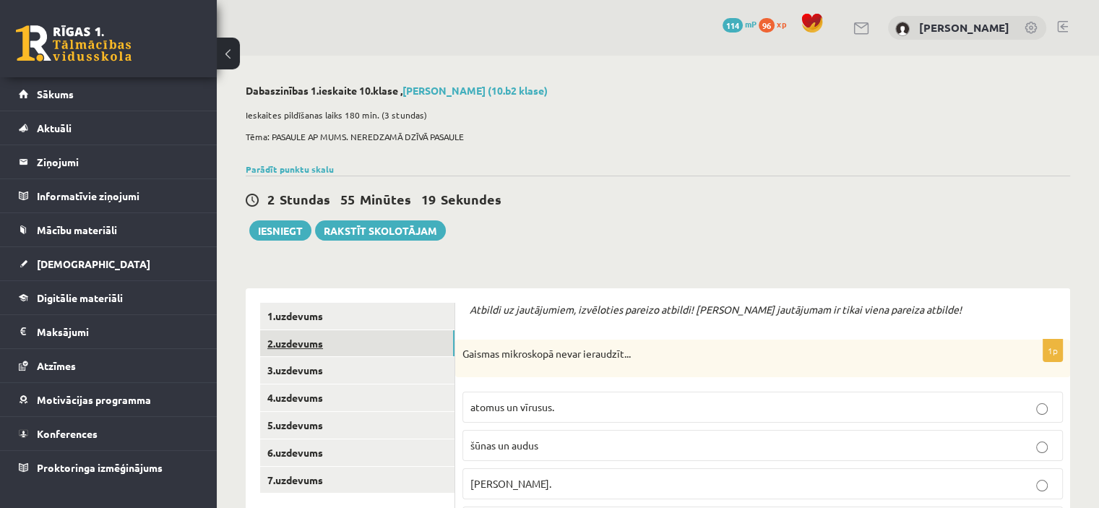
click at [379, 337] on link "2.uzdevums" at bounding box center [357, 343] width 194 height 27
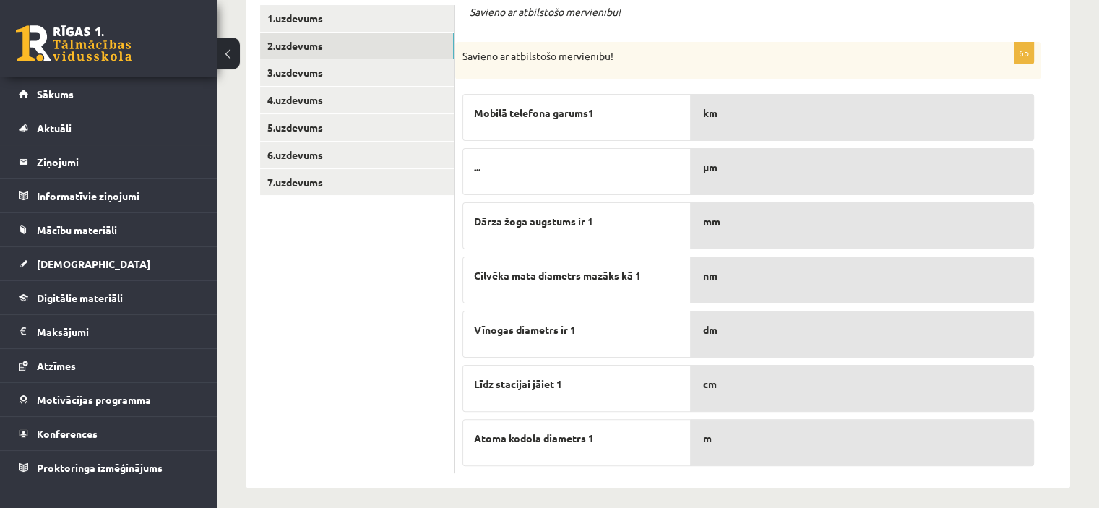
scroll to position [304, 0]
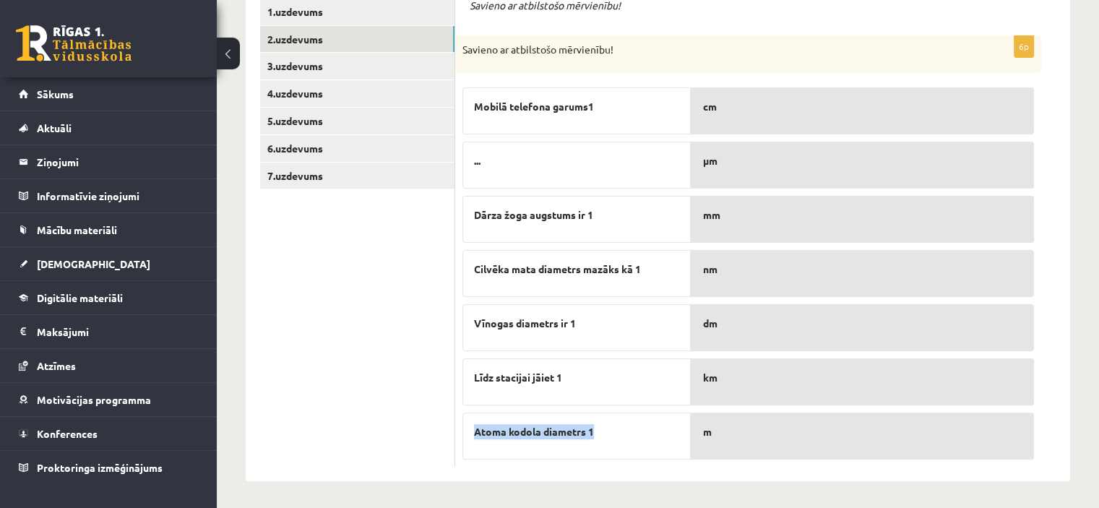
drag, startPoint x: 475, startPoint y: 430, endPoint x: 636, endPoint y: 413, distance: 162.1
click at [636, 413] on div "Atoma kodola diametrs 1" at bounding box center [576, 436] width 228 height 47
copy span "Atoma kodola diametrs 1"
drag, startPoint x: 724, startPoint y: 220, endPoint x: 718, endPoint y: 112, distance: 107.8
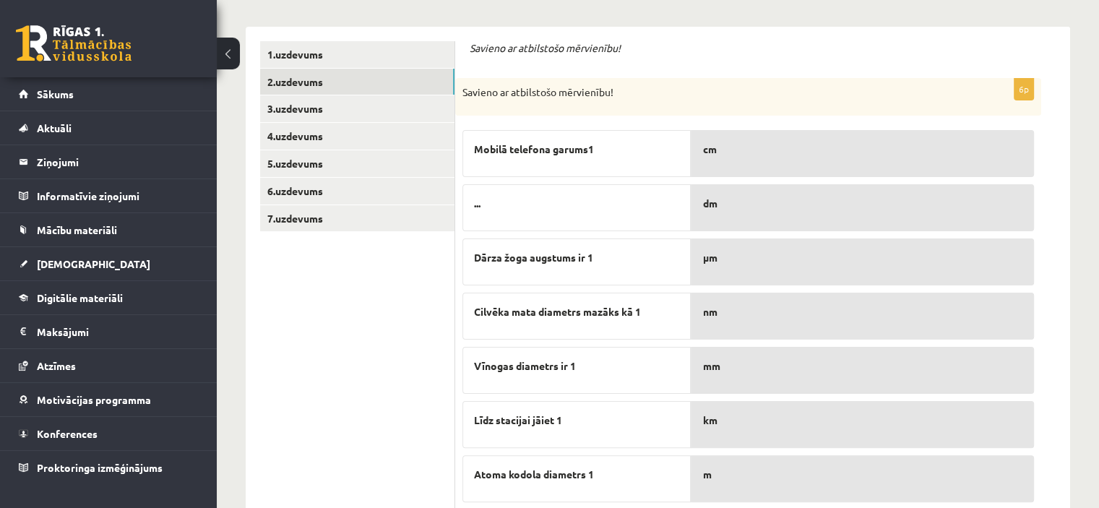
scroll to position [260, 0]
click at [371, 113] on link "3.uzdevums" at bounding box center [357, 110] width 194 height 27
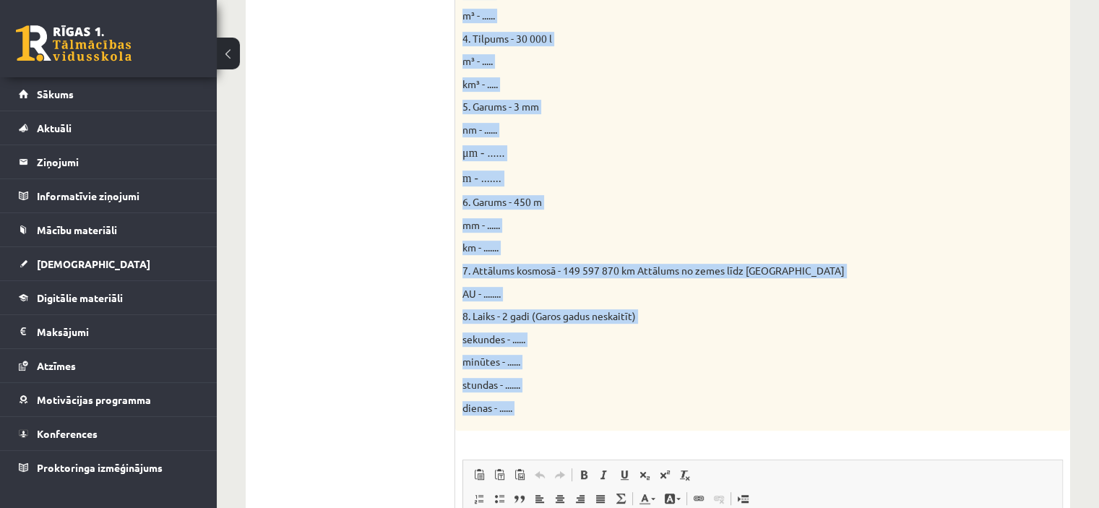
scroll to position [876, 0]
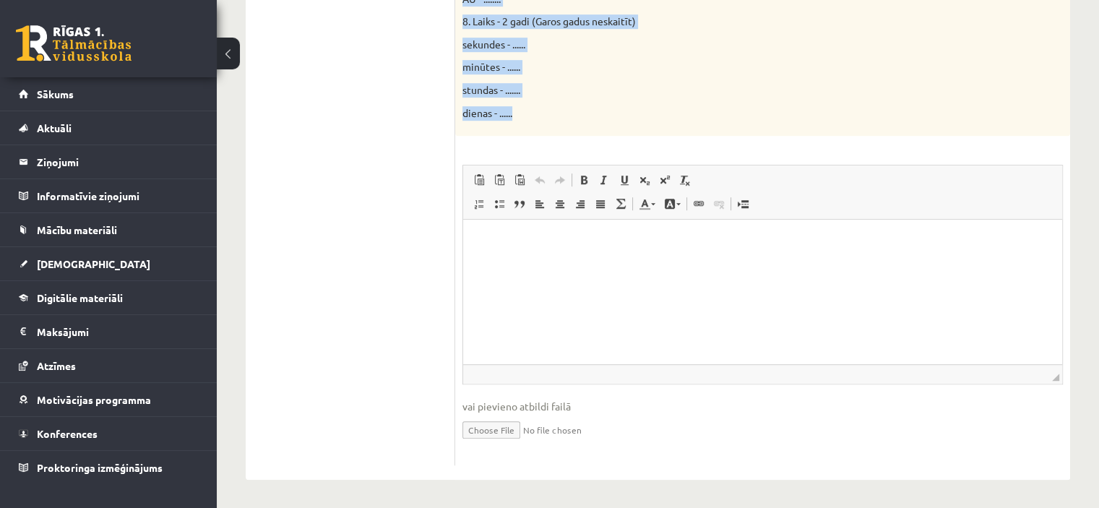
drag, startPoint x: 460, startPoint y: 101, endPoint x: 607, endPoint y: 110, distance: 146.9
copy div "Doti fizikālie lielumi un to mērvienības. Pārveido mērvienības citās norādītajā…"
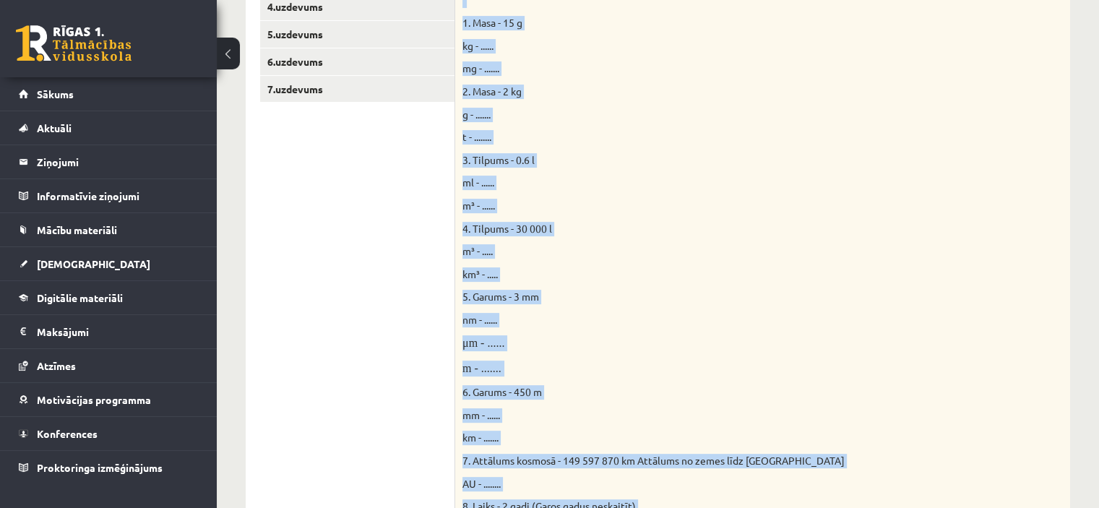
scroll to position [393, 0]
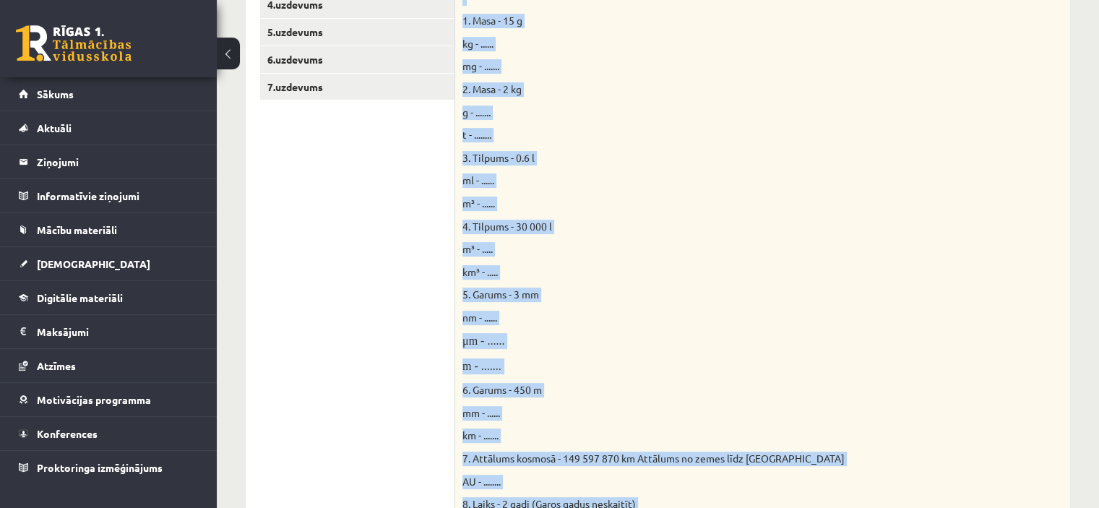
click at [509, 40] on p "kg - ......" at bounding box center [726, 44] width 528 height 14
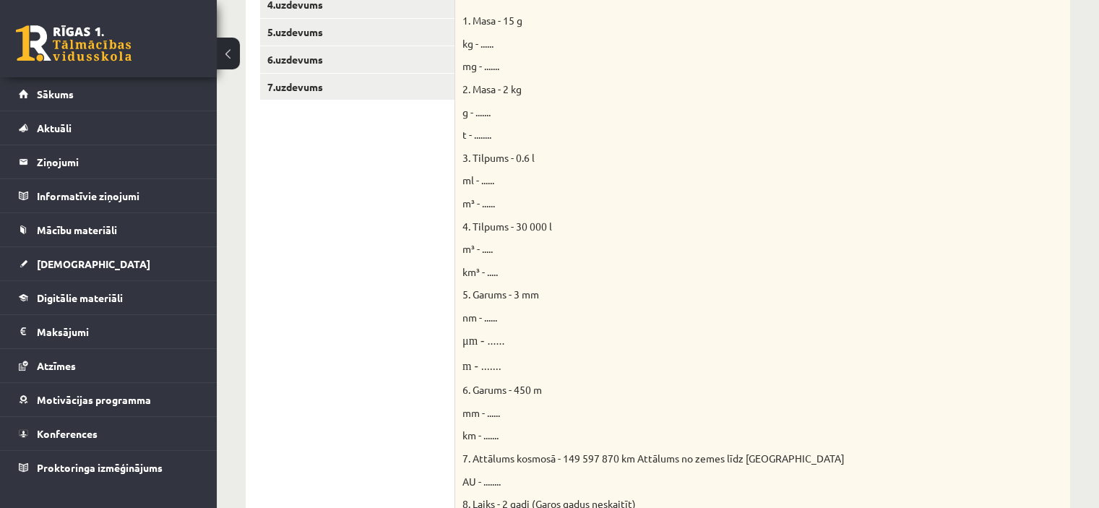
click at [489, 46] on span "kg - ......" at bounding box center [477, 43] width 31 height 13
click at [483, 43] on span "kg - ......" at bounding box center [477, 43] width 31 height 13
click at [488, 40] on span "kg - ......" at bounding box center [477, 43] width 31 height 13
click at [488, 46] on span "kg - ......" at bounding box center [477, 43] width 31 height 13
click at [496, 43] on p "kg - ......" at bounding box center [726, 44] width 528 height 14
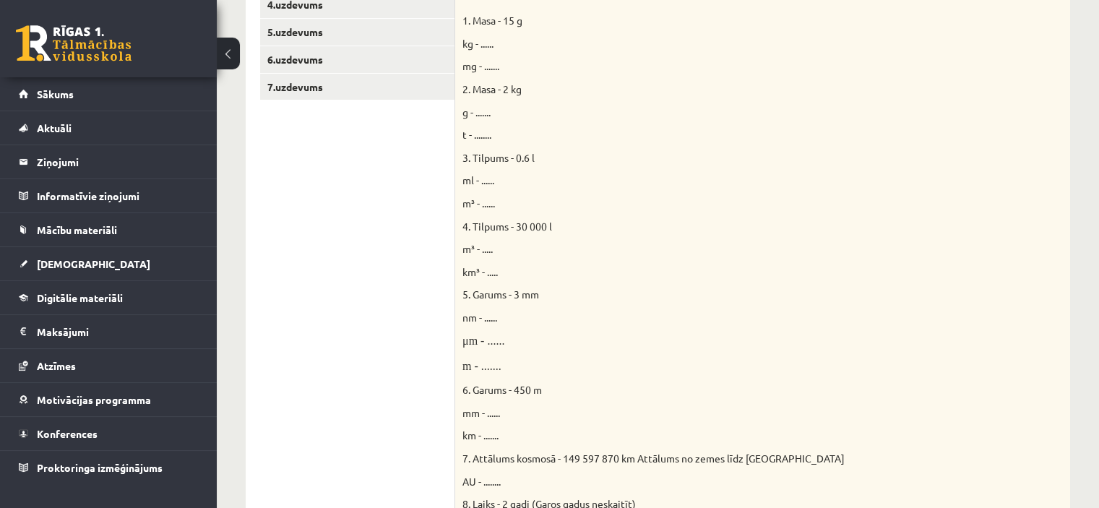
click at [492, 43] on span "kg - ......" at bounding box center [477, 43] width 31 height 13
drag, startPoint x: 492, startPoint y: 48, endPoint x: 480, endPoint y: 48, distance: 12.3
click at [480, 48] on span "kg - ......" at bounding box center [477, 43] width 31 height 13
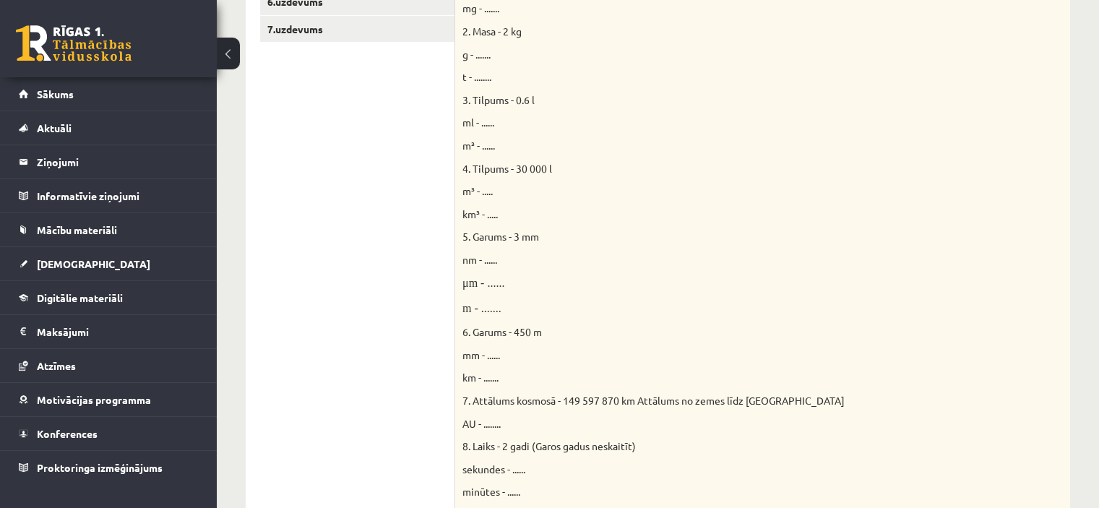
scroll to position [516, 0]
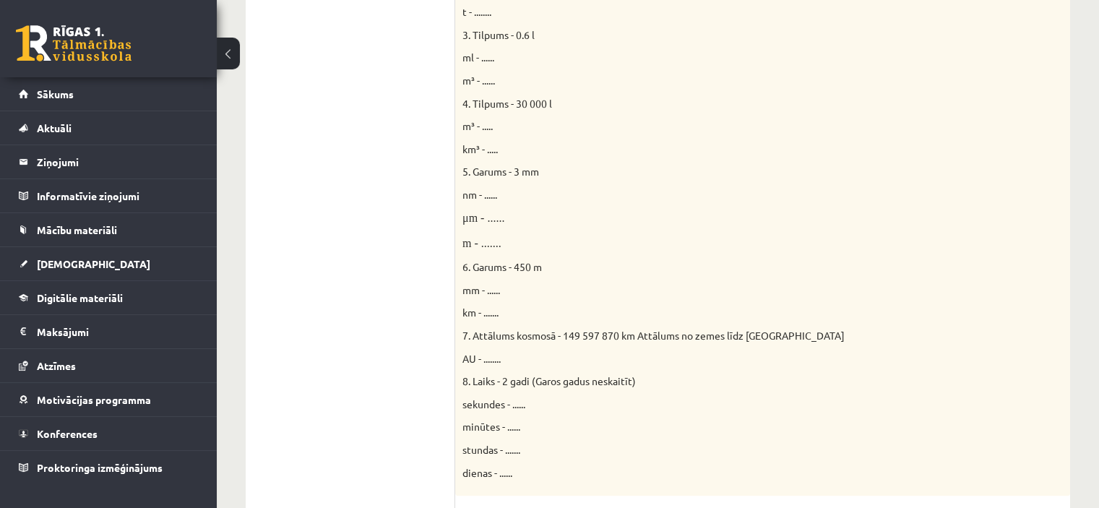
drag, startPoint x: 1095, startPoint y: 338, endPoint x: 626, endPoint y: 296, distance: 470.1
click at [626, 296] on p "mm - ......" at bounding box center [726, 290] width 528 height 14
click at [486, 298] on div "Doti fizikālie lielumi un to mērvienības. Pārveido mērvienības citās norādītajā…" at bounding box center [762, 160] width 615 height 672
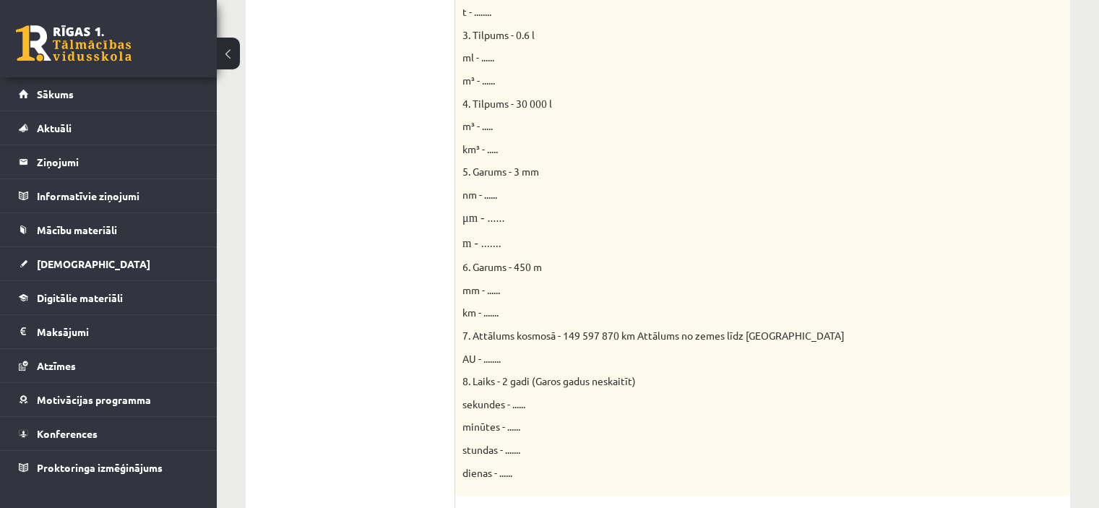
click at [478, 288] on span "mm - ......" at bounding box center [481, 289] width 38 height 13
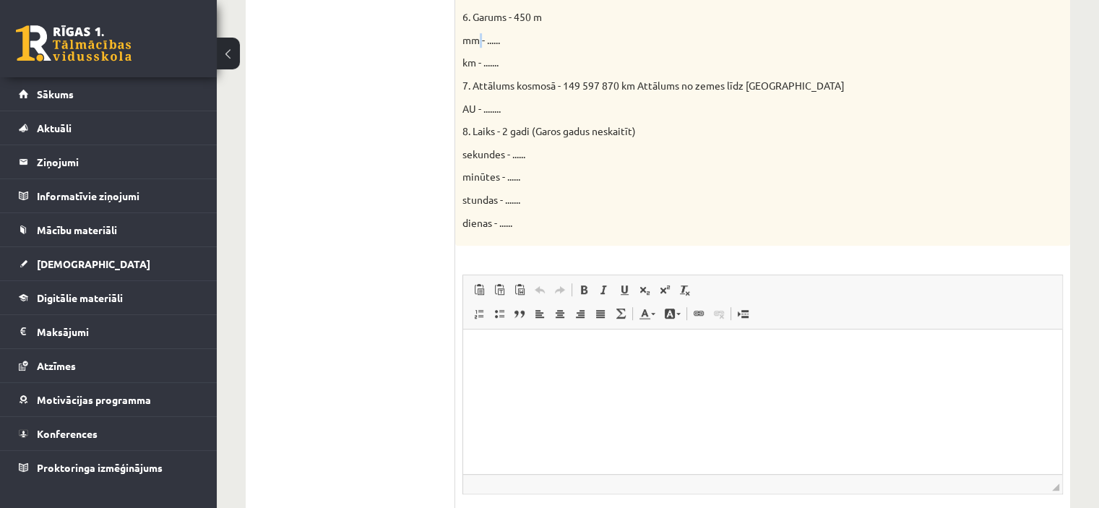
scroll to position [775, 0]
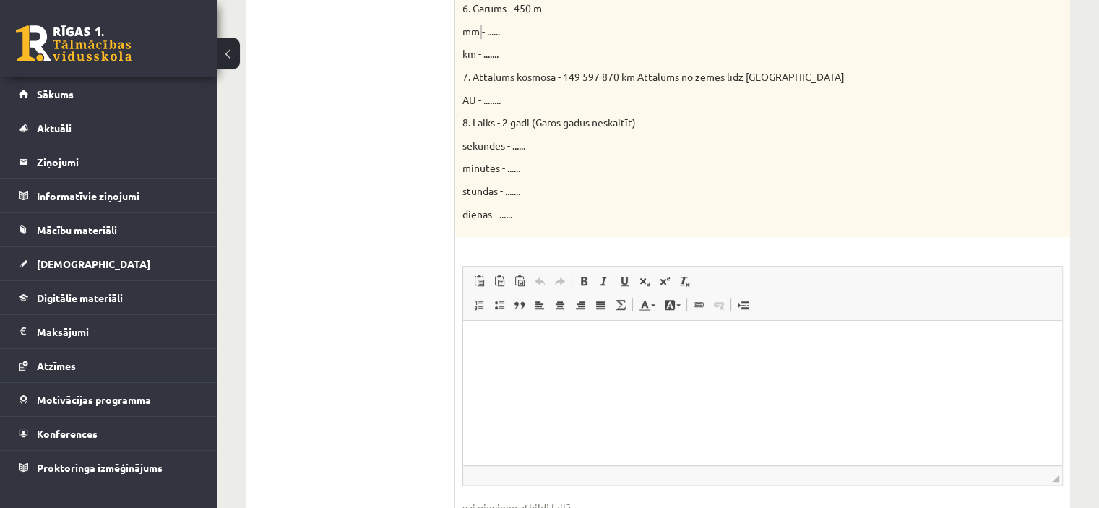
click at [777, 343] on p "Bagātinātā teksta redaktors, wiswyg-editor-user-answer-47024727668880" at bounding box center [763, 342] width 570 height 15
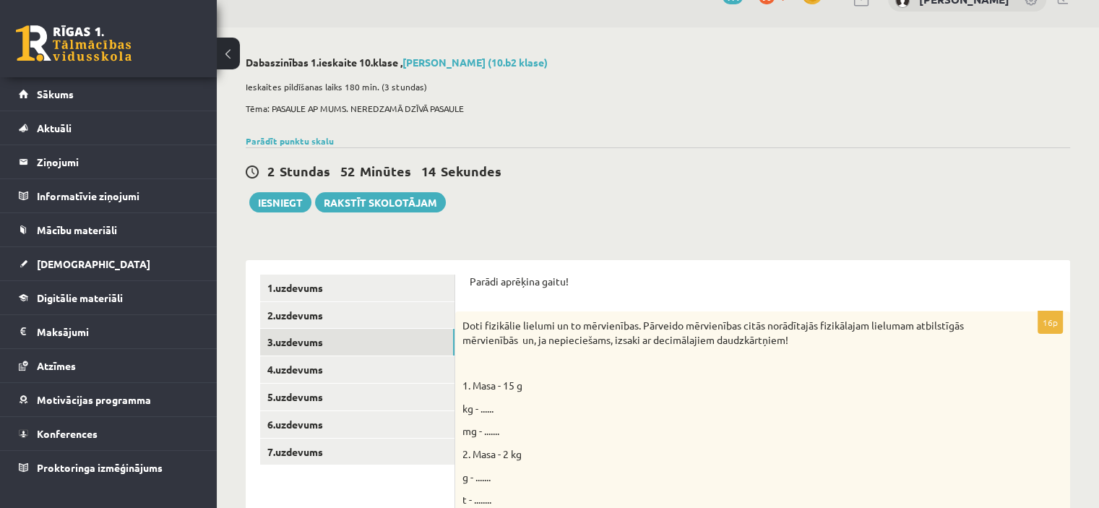
scroll to position [0, 0]
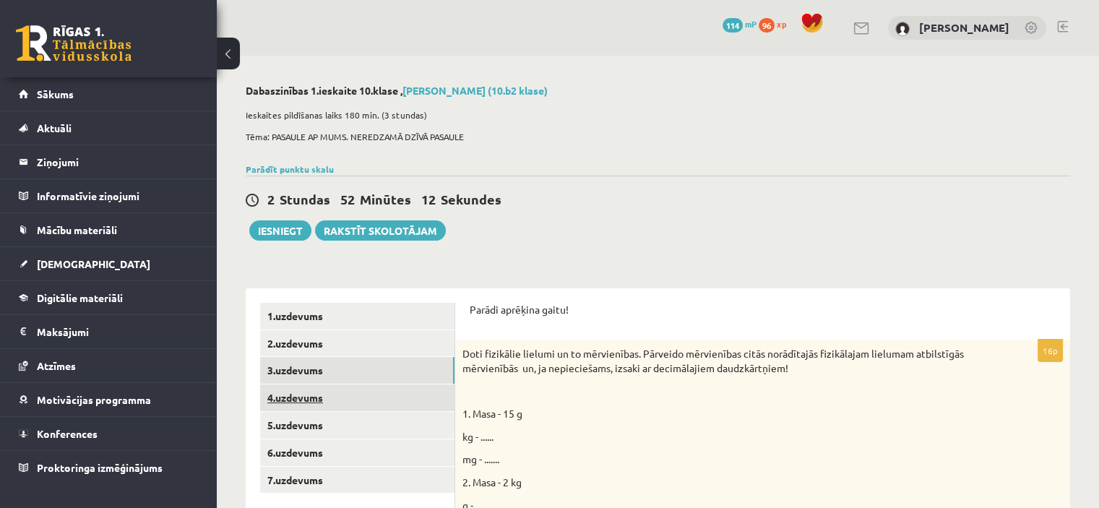
click at [286, 403] on link "4.uzdevums" at bounding box center [357, 397] width 194 height 27
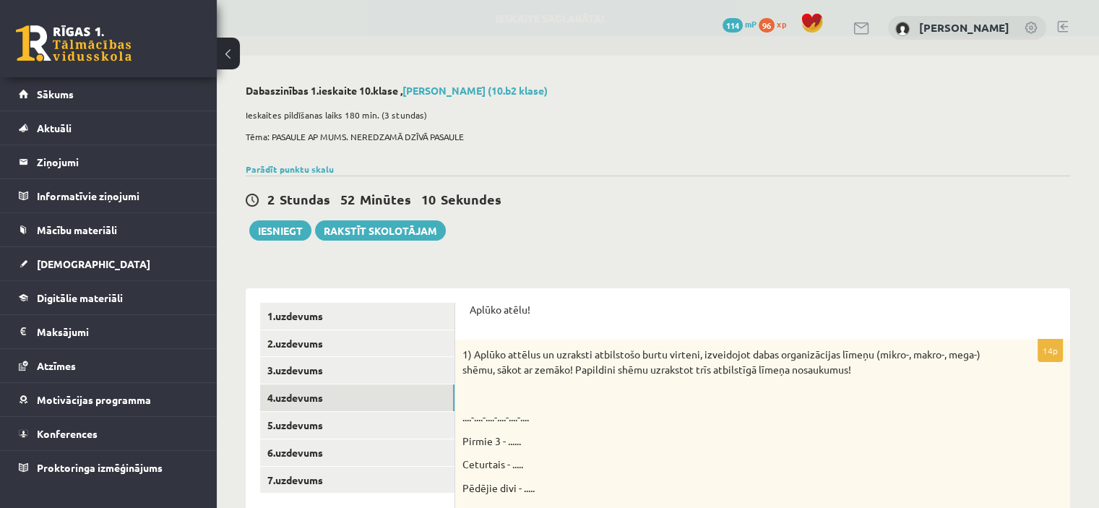
click at [478, 444] on p "Pirmie 3 - ......" at bounding box center [726, 441] width 528 height 15
click at [494, 450] on div "1) Aplūko attēlus un uzraksti atbilstošo burtu virteni, izveidojot dabas organi…" at bounding box center [762, 455] width 615 height 231
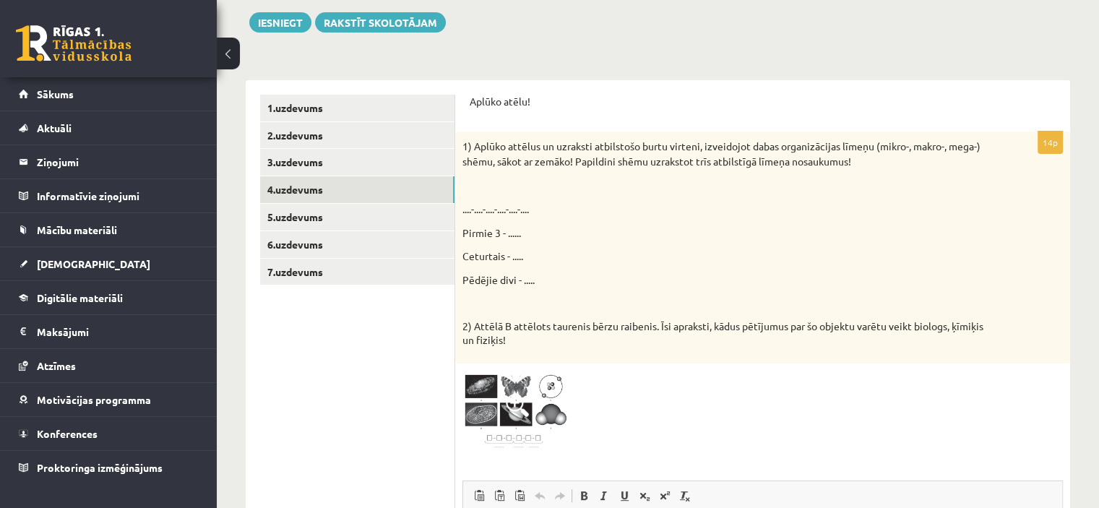
scroll to position [216, 0]
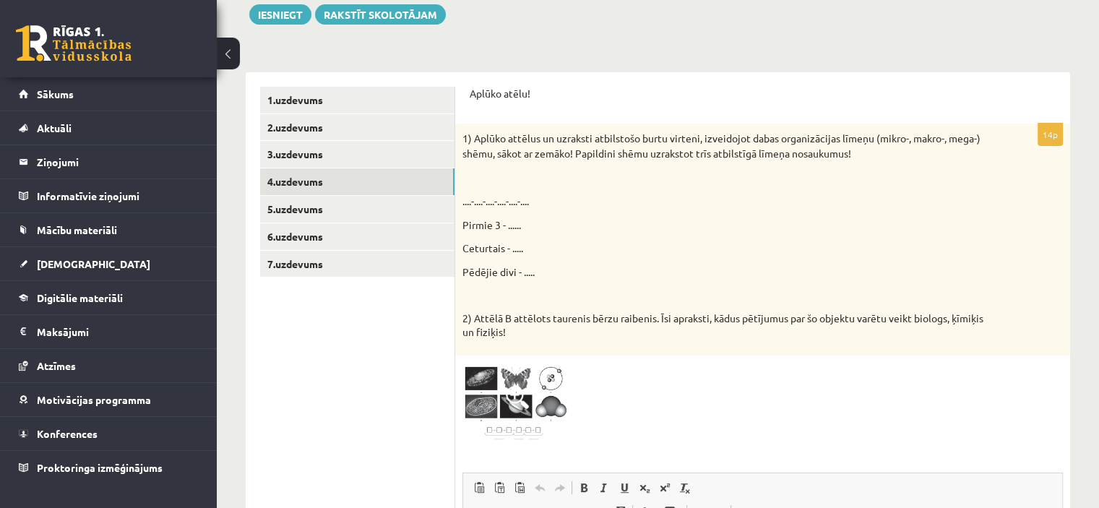
click at [524, 257] on div "1) Aplūko attēlus un uzraksti atbilstošo burtu virteni, izveidojot dabas organi…" at bounding box center [762, 239] width 615 height 231
click at [530, 270] on p "Pēdējie divi - ....." at bounding box center [726, 271] width 528 height 15
click at [312, 265] on link "7.uzdevums" at bounding box center [357, 264] width 194 height 27
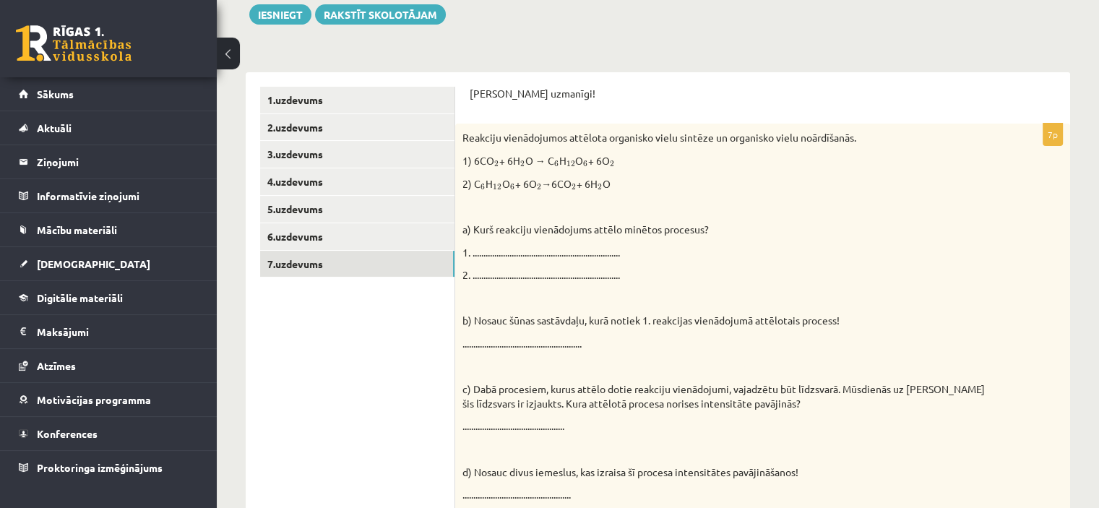
click at [503, 274] on p "2. ...................................................................." at bounding box center [726, 275] width 528 height 14
drag, startPoint x: 503, startPoint y: 274, endPoint x: 483, endPoint y: 272, distance: 20.3
click at [483, 272] on p "2. ...................................................................." at bounding box center [726, 275] width 528 height 14
click at [579, 218] on div "Reakciju vienādojumos attēlota organisko vielu sintēze un organisko vielu noārd…" at bounding box center [762, 355] width 615 height 462
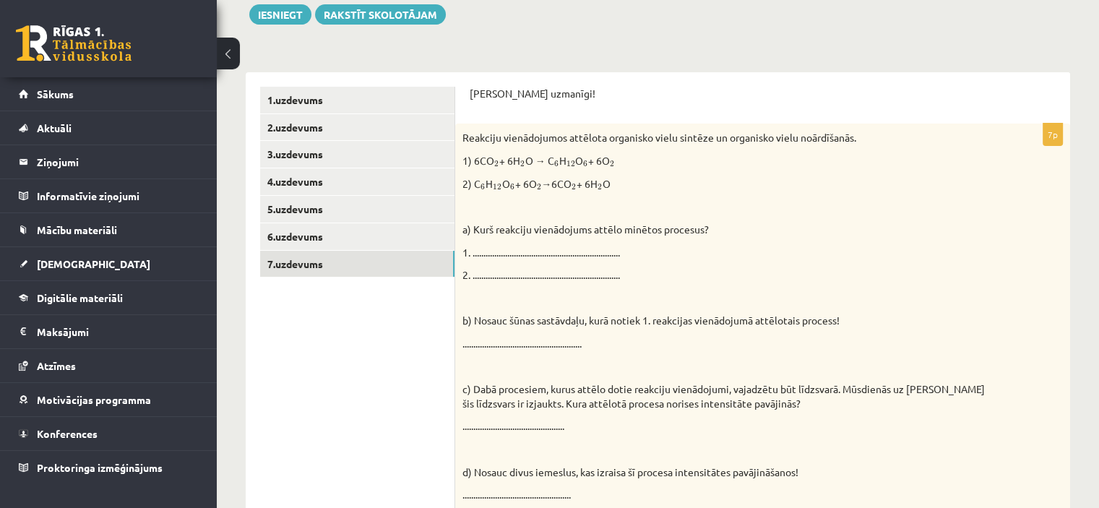
click at [574, 210] on p at bounding box center [726, 206] width 528 height 14
click at [595, 262] on div "Reakciju vienādojumos attēlota organisko vielu sintēze un organisko vielu noārd…" at bounding box center [762, 355] width 615 height 462
click at [597, 254] on p "1. ...................................................................." at bounding box center [726, 253] width 528 height 14
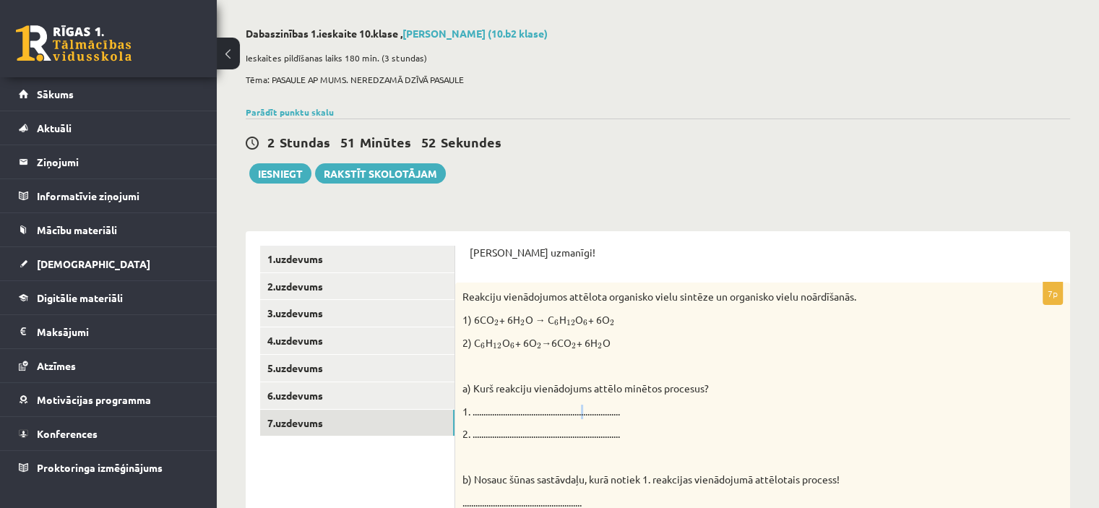
scroll to position [53, 0]
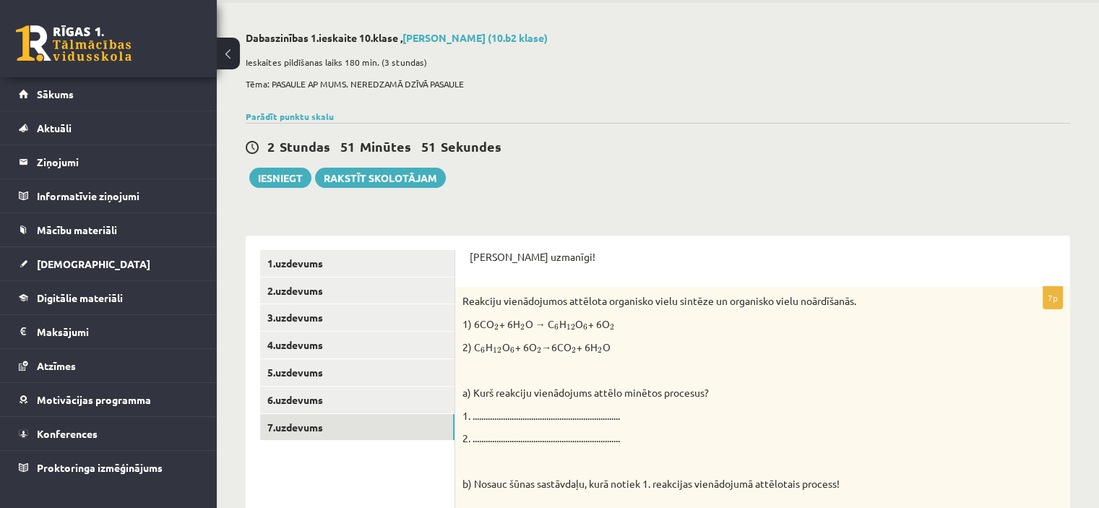
click at [371, 162] on div "2 Stundas 51 Minūtes 51 Sekundes Ieskaite saglabāta! Iesniegt Rakstīt skolotājam" at bounding box center [658, 155] width 824 height 65
click at [371, 173] on link "Rakstīt skolotājam" at bounding box center [380, 178] width 131 height 20
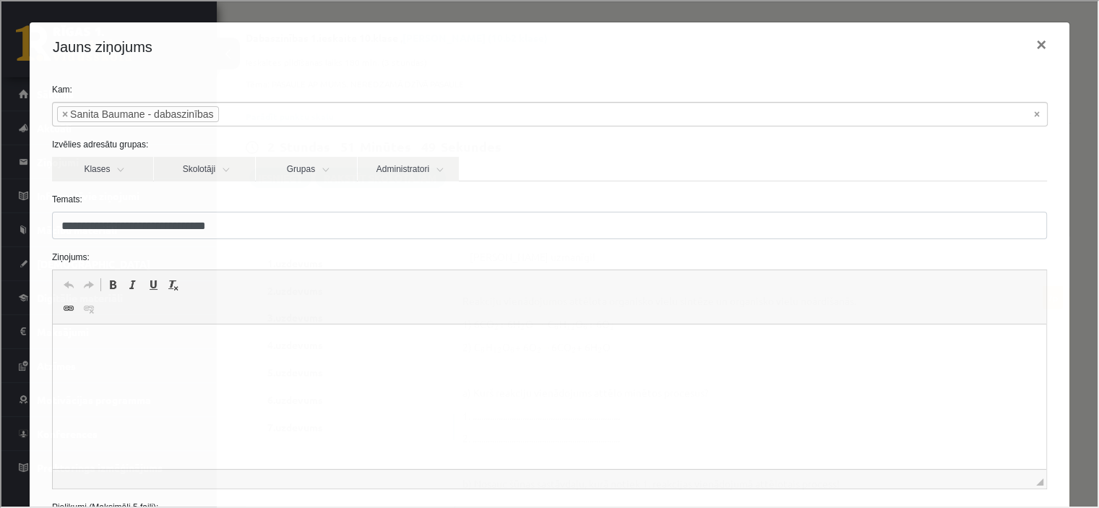
scroll to position [0, 0]
click at [154, 369] on html at bounding box center [549, 346] width 994 height 44
click at [403, 343] on p "**********" at bounding box center [543, 346] width 955 height 15
click at [402, 346] on p "**********" at bounding box center [543, 346] width 955 height 15
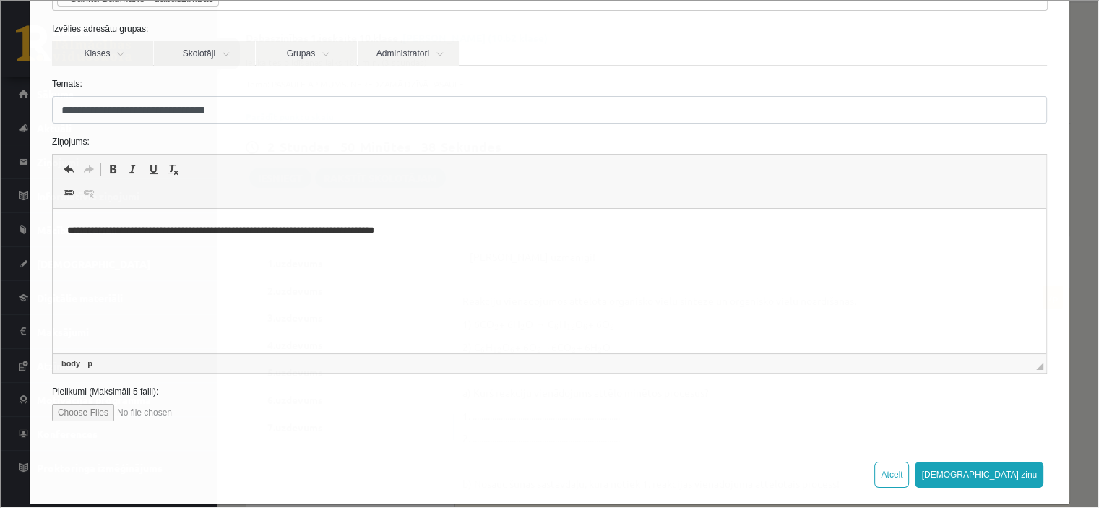
scroll to position [132, 0]
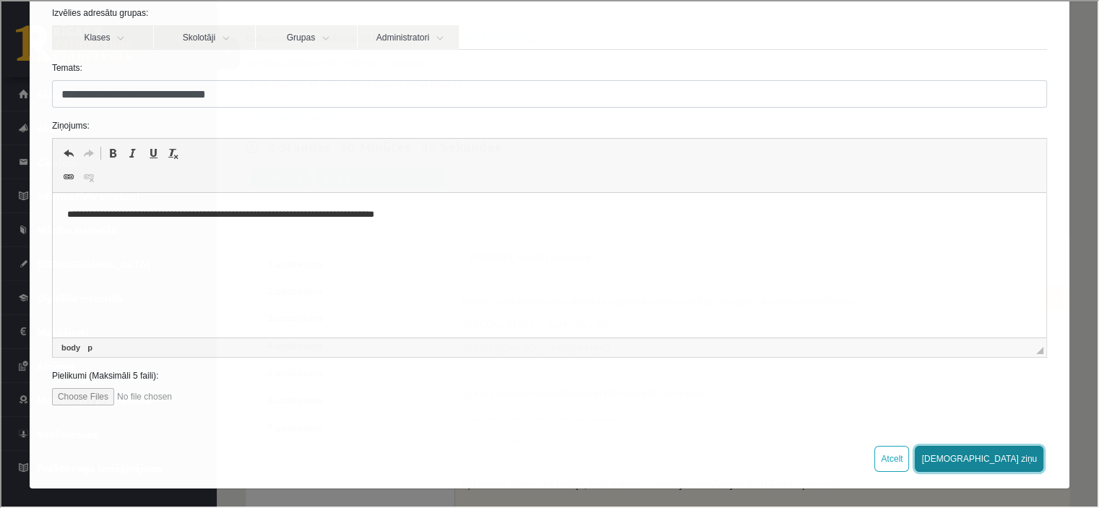
click at [995, 451] on button "Sūtīt ziņu" at bounding box center [977, 457] width 129 height 26
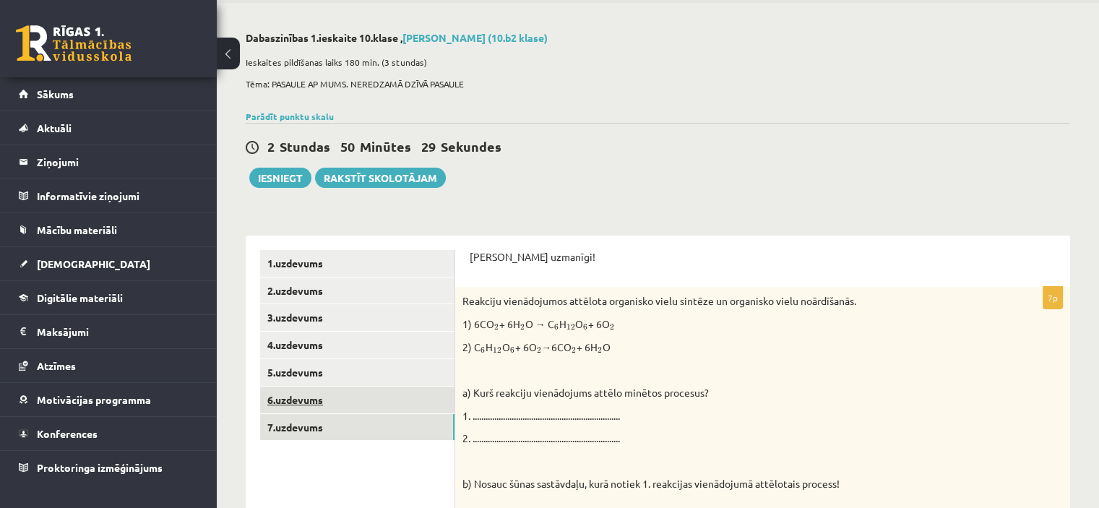
click at [319, 394] on link "6.uzdevums" at bounding box center [357, 400] width 194 height 27
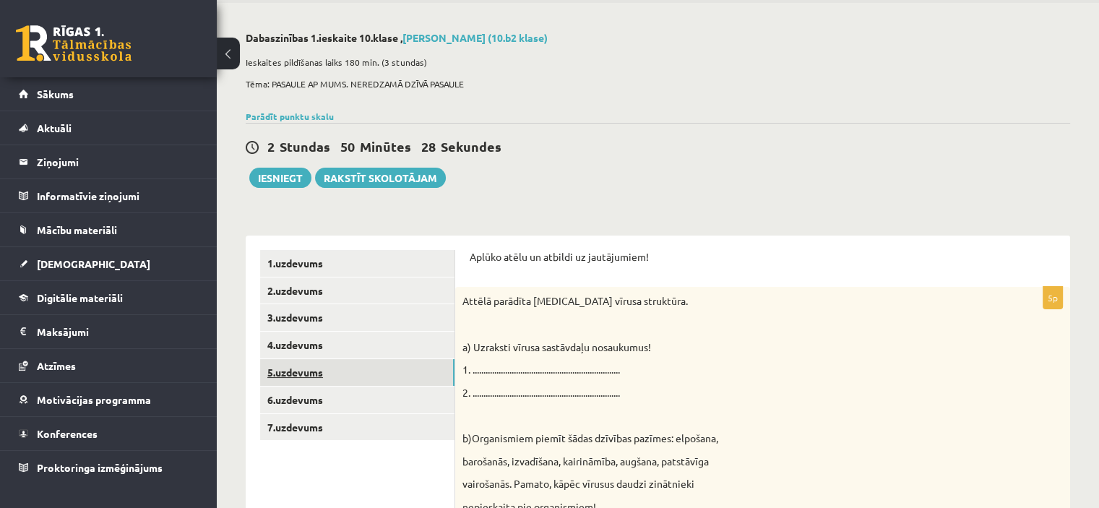
click at [309, 374] on link "5.uzdevums" at bounding box center [357, 372] width 194 height 27
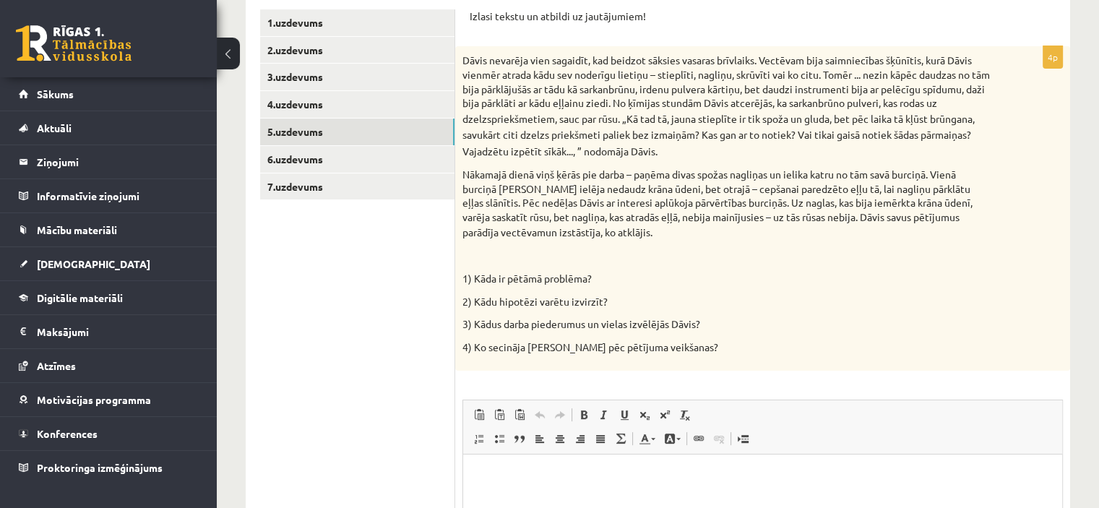
scroll to position [273, 0]
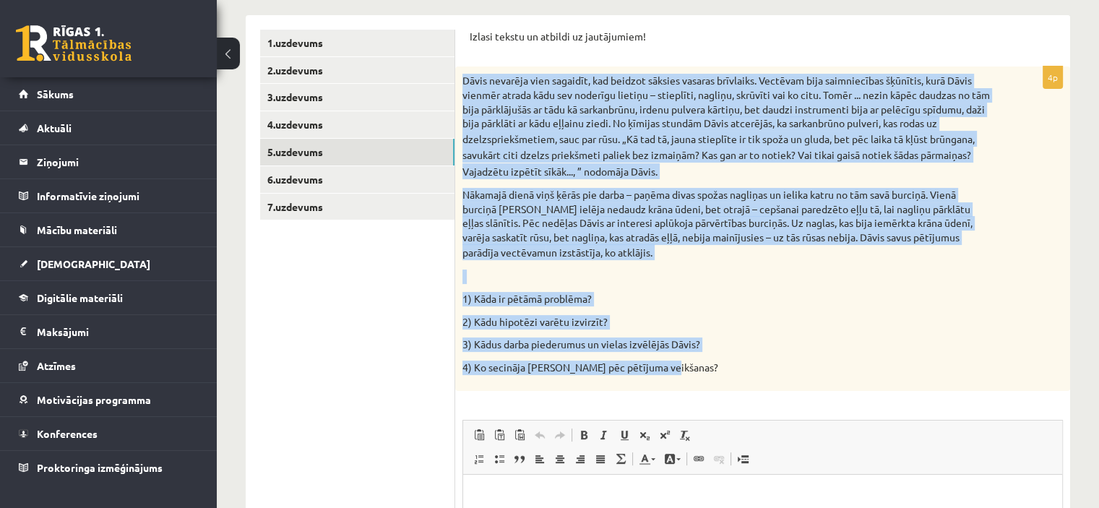
drag, startPoint x: 461, startPoint y: 78, endPoint x: 736, endPoint y: 375, distance: 404.9
click at [736, 375] on div "Dāvis nevarēja vien sagaidīt, kad beidzot sāksies vasaras brīvlaiks. Vectēvam b…" at bounding box center [762, 228] width 615 height 324
copy div "Dāvis nevarēja vien sagaidīt, kad beidzot sāksies vasaras brīvlaiks. Vectēvam b…"
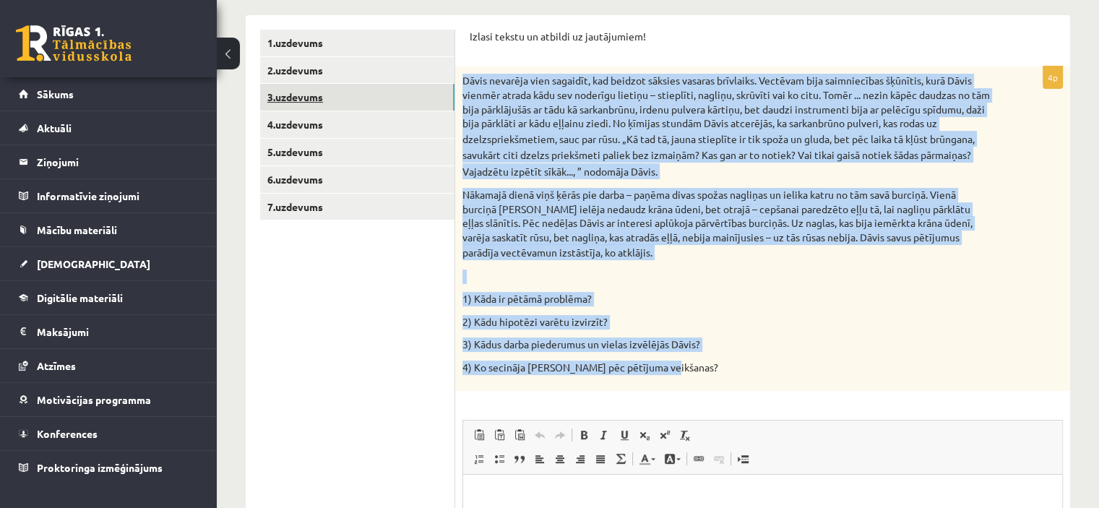
click at [296, 93] on link "3.uzdevums" at bounding box center [357, 97] width 194 height 27
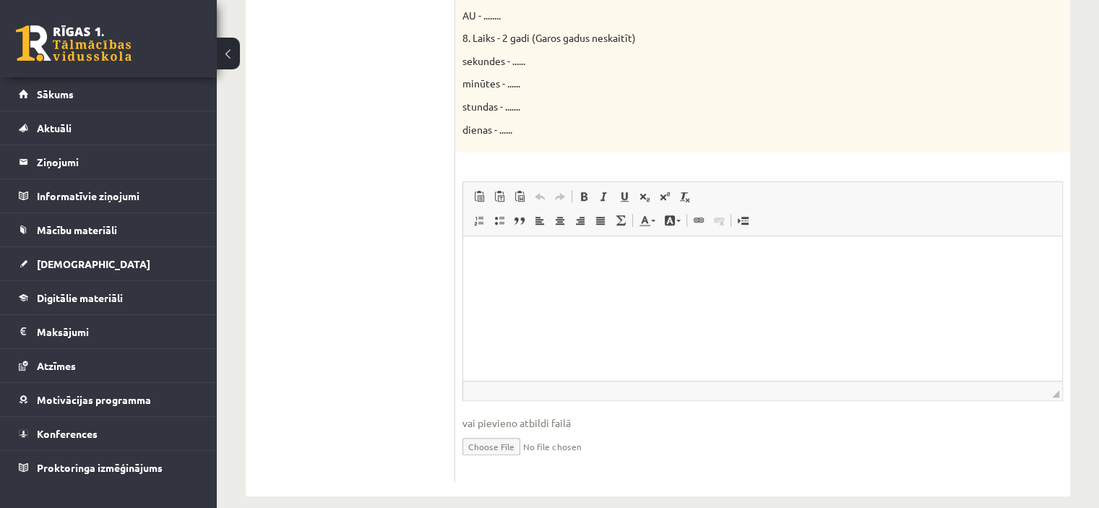
scroll to position [876, 0]
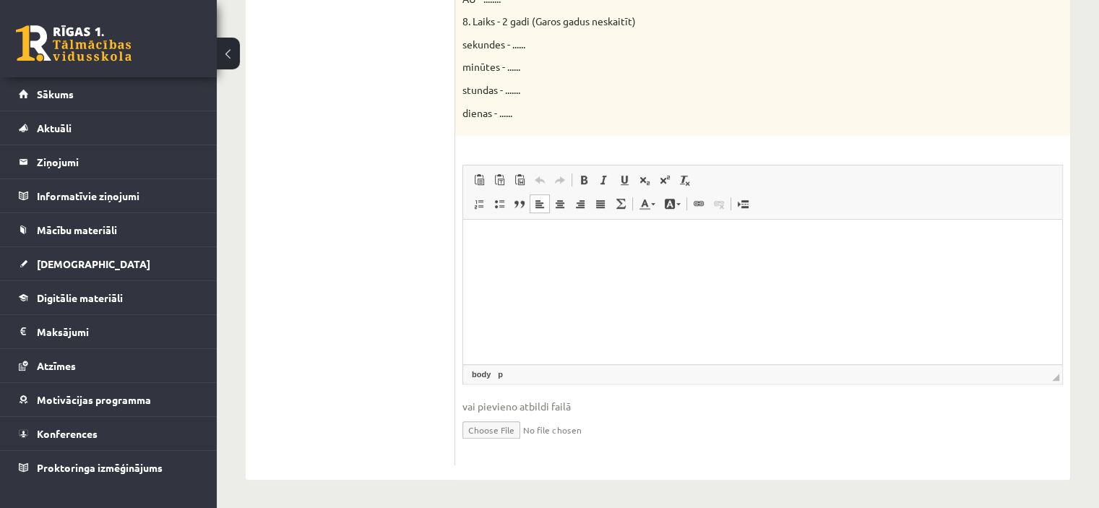
click at [605, 264] on html at bounding box center [762, 242] width 599 height 44
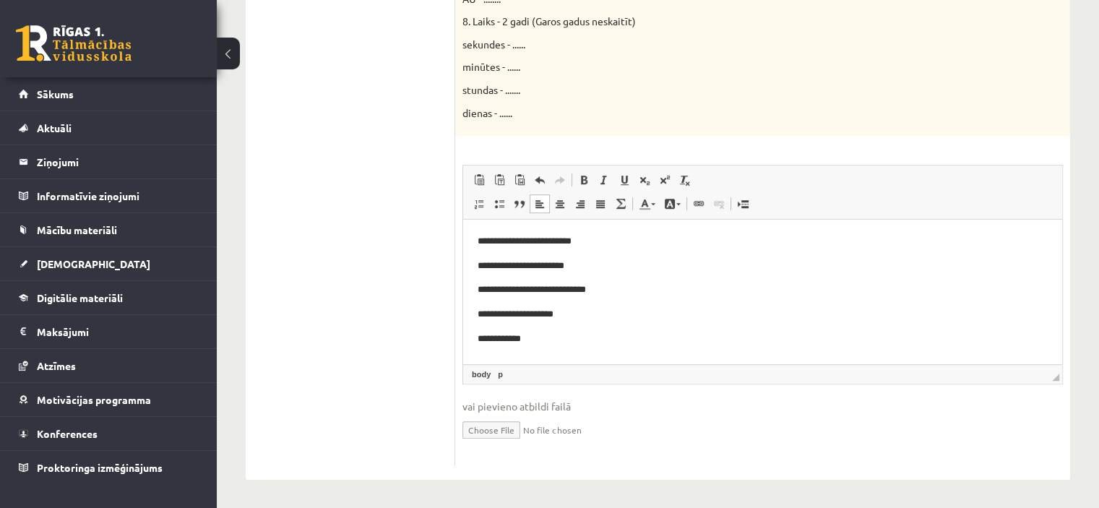
click at [573, 338] on p "**********" at bounding box center [763, 339] width 571 height 15
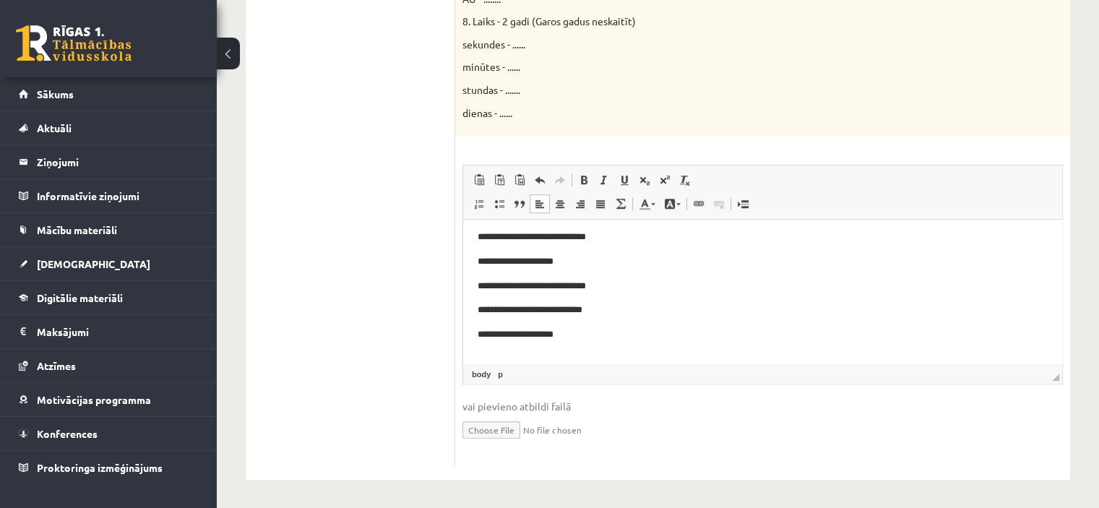
scroll to position [53, 0]
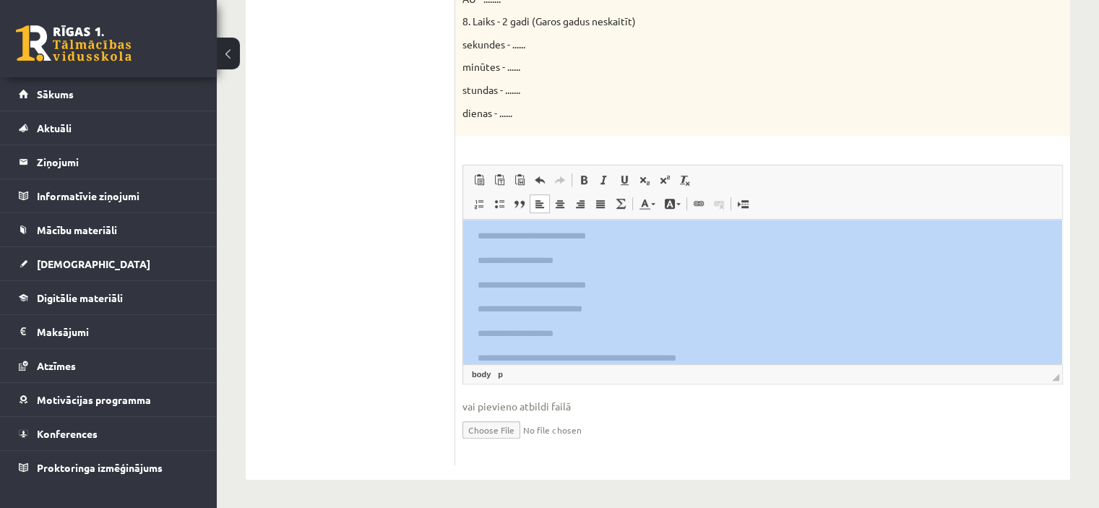
drag, startPoint x: 1098, startPoint y: 379, endPoint x: 1103, endPoint y: 338, distance: 40.9
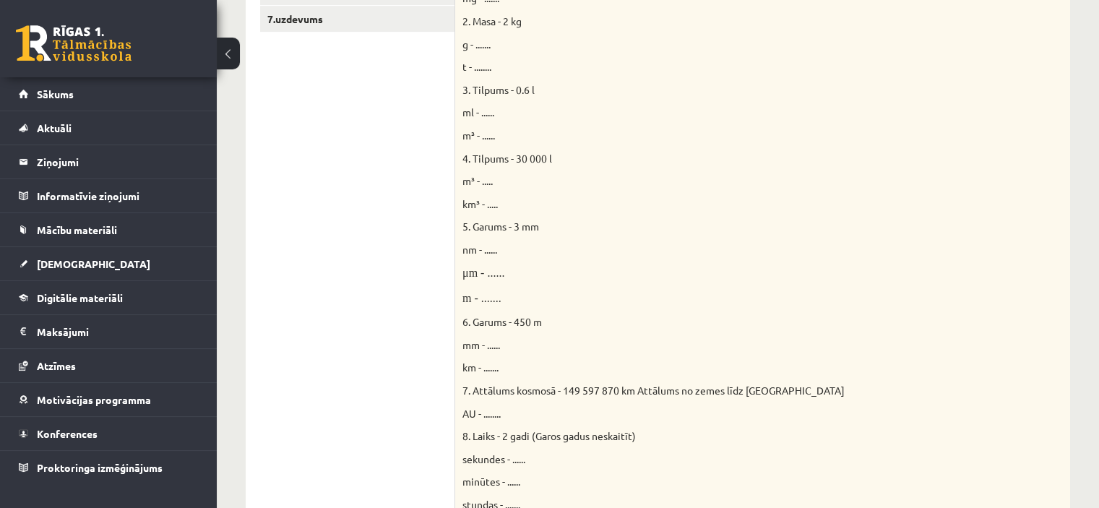
scroll to position [145, 0]
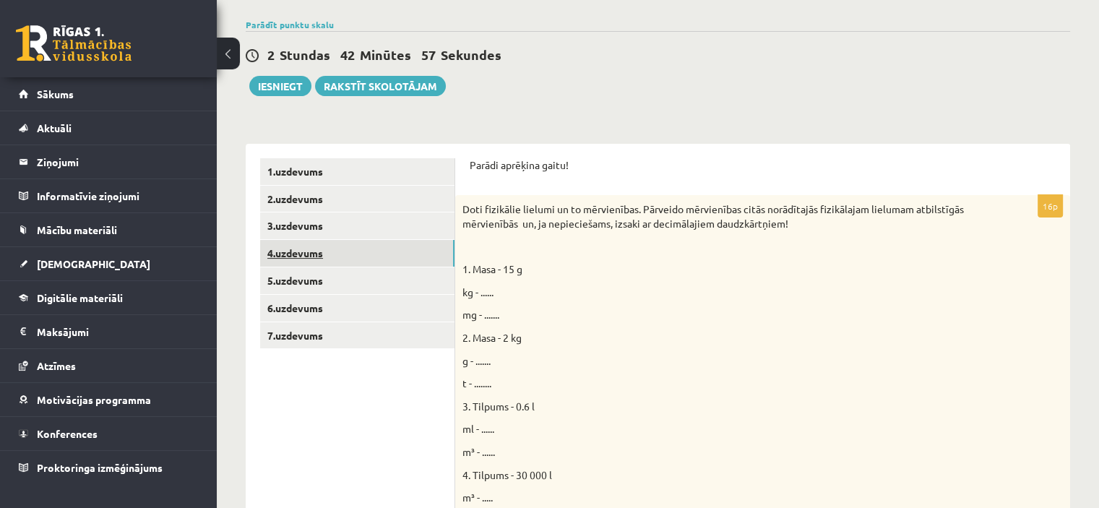
click at [285, 246] on link "4.uzdevums" at bounding box center [357, 253] width 194 height 27
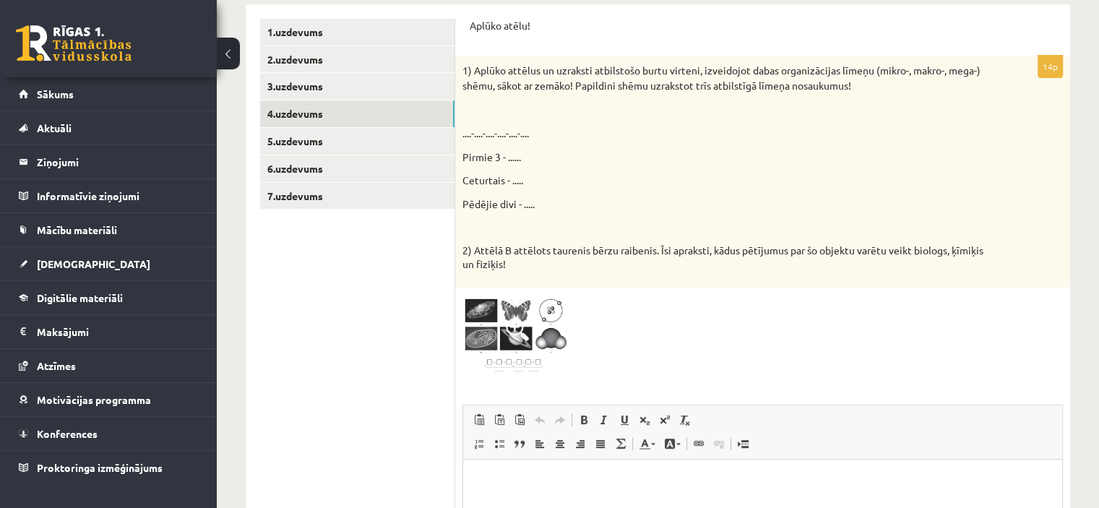
scroll to position [258, 0]
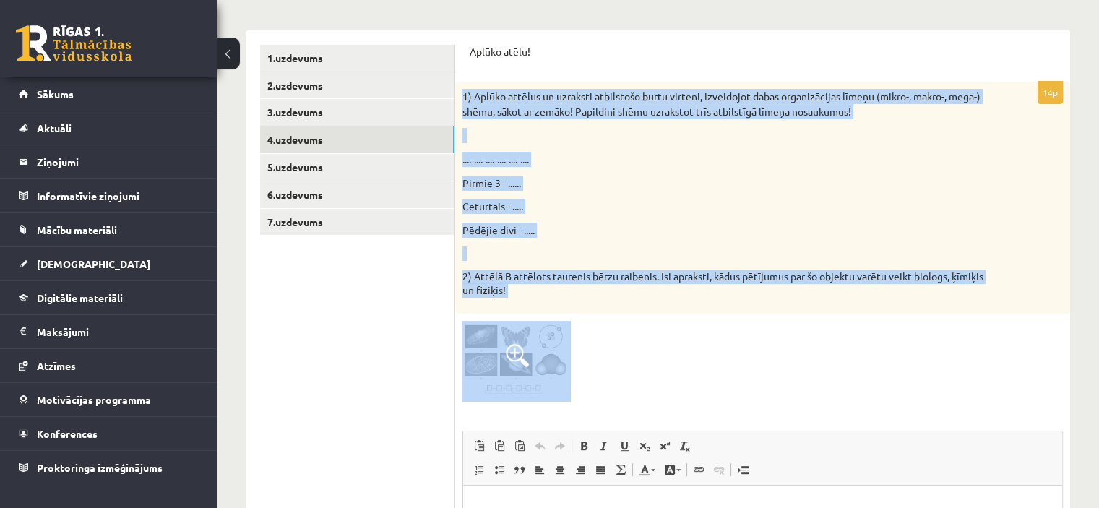
drag, startPoint x: 460, startPoint y: 93, endPoint x: 633, endPoint y: 358, distance: 316.2
click at [633, 358] on div "14p 1) Aplūko attēlus un uzraksti atbilstošo burtu virteni, izveidojot dabas or…" at bounding box center [762, 407] width 615 height 650
copy div "1) Aplūko attēlus un uzraksti atbilstošo burtu virteni, izveidojot dabas organi…"
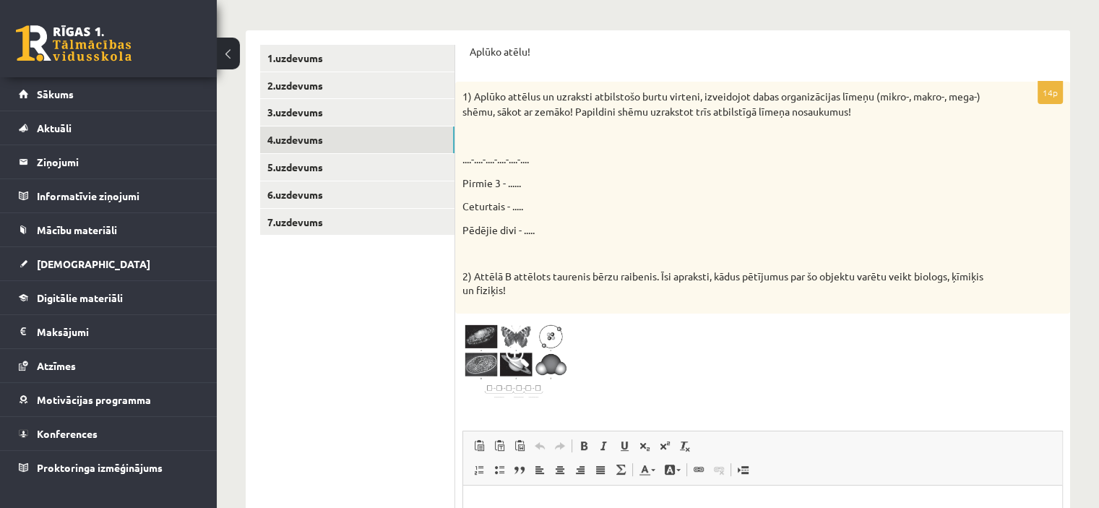
click at [384, 317] on ul "1.uzdevums 2.uzdevums 3.uzdevums 4.uzdevums 5.uzdevums 6.uzdevums 7.uzdevums" at bounding box center [357, 388] width 195 height 686
click at [518, 347] on span at bounding box center [517, 355] width 23 height 23
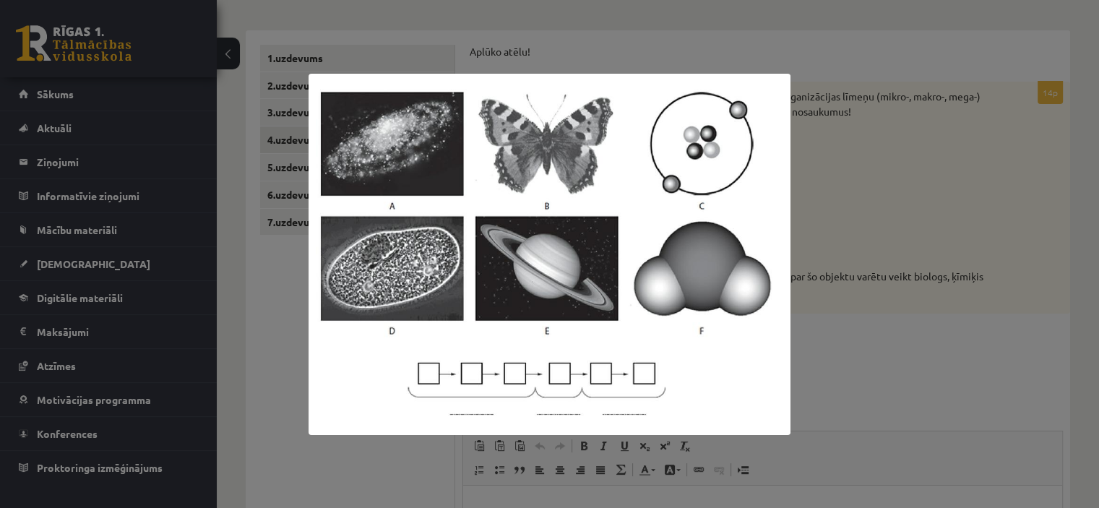
click at [899, 76] on div at bounding box center [549, 254] width 1099 height 508
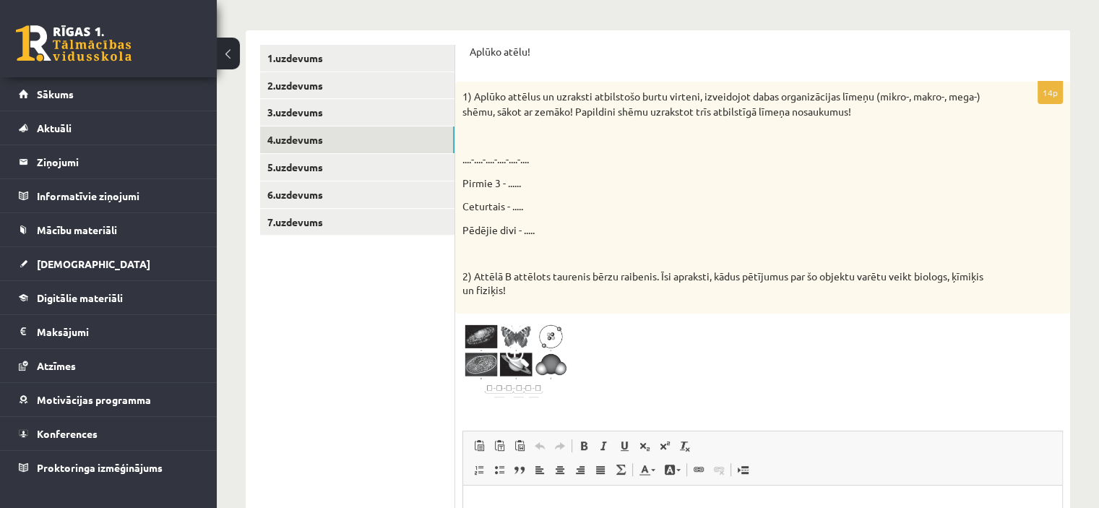
click at [476, 498] on html at bounding box center [762, 508] width 599 height 44
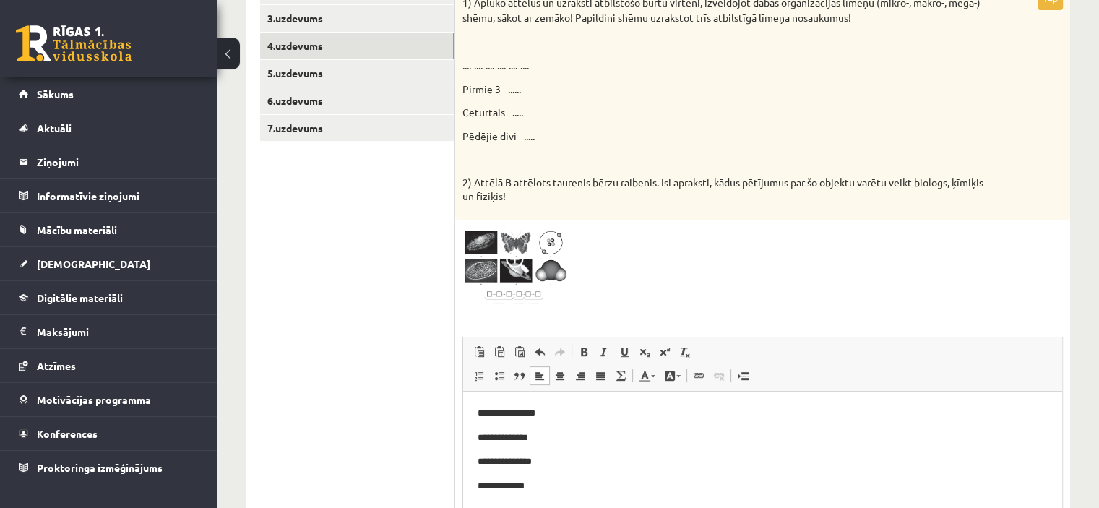
scroll to position [350, 0]
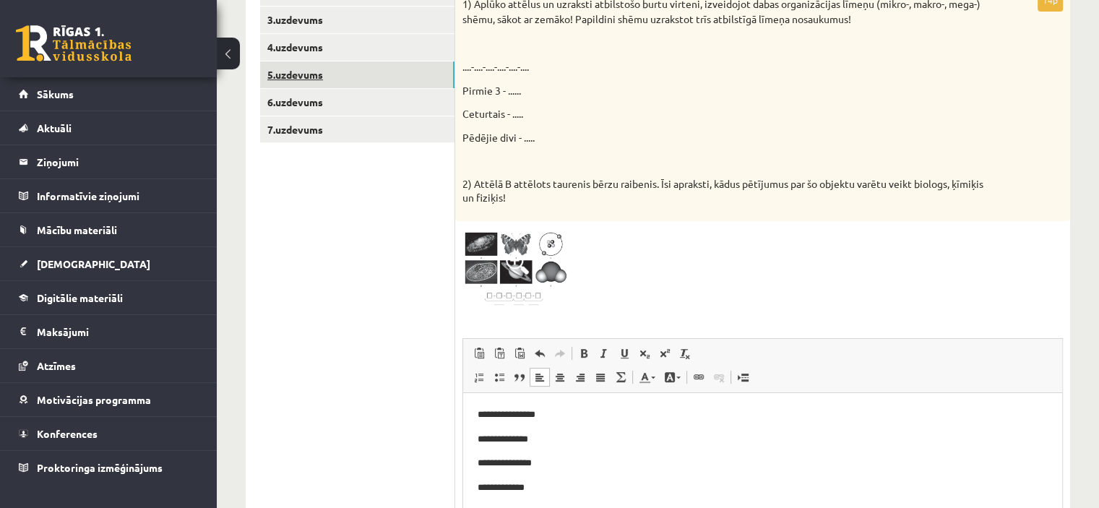
click at [316, 77] on link "5.uzdevums" at bounding box center [357, 74] width 194 height 27
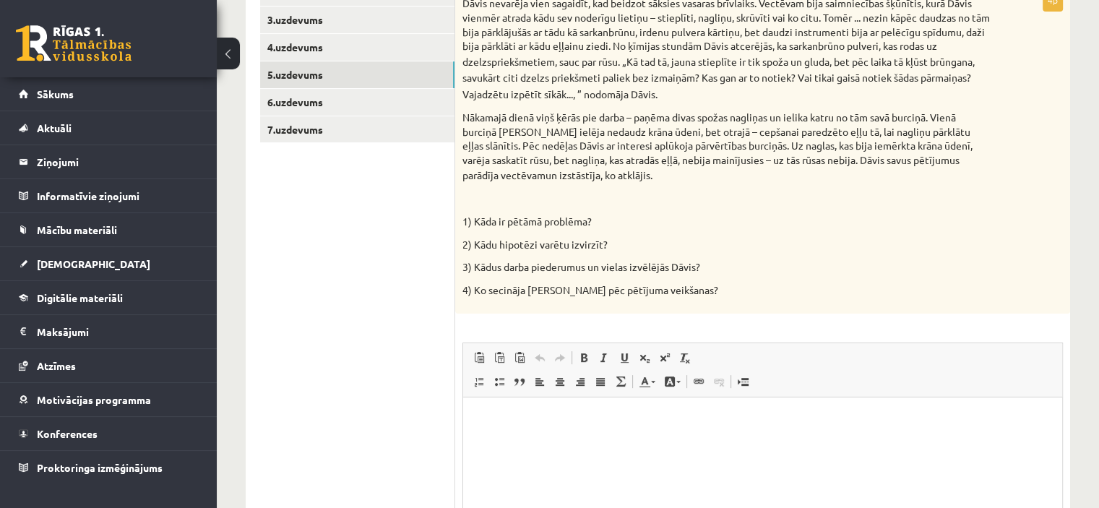
scroll to position [0, 0]
click at [503, 427] on html at bounding box center [762, 419] width 599 height 44
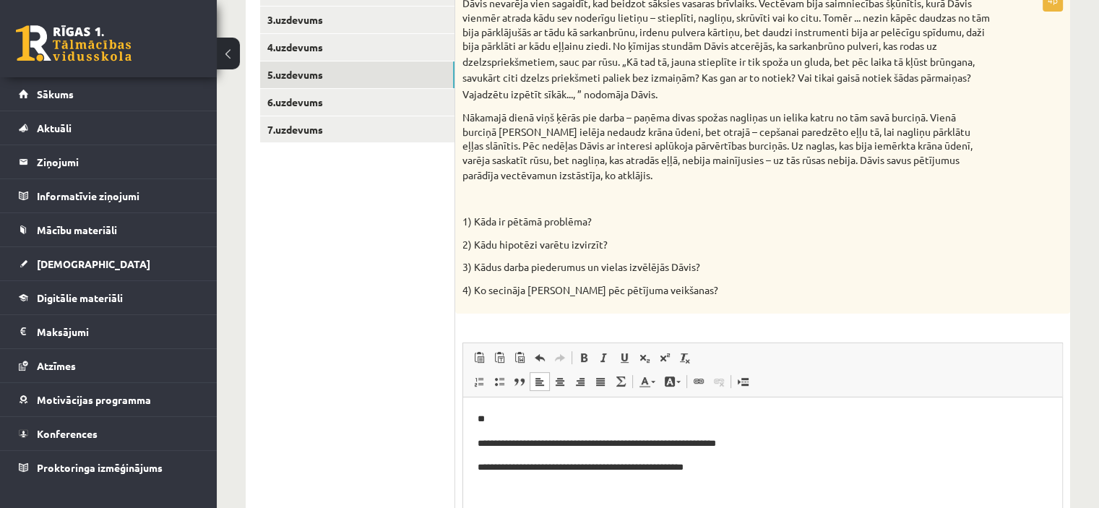
click at [478, 468] on p "**********" at bounding box center [763, 467] width 571 height 15
click at [477, 439] on html "**********" at bounding box center [762, 431] width 599 height 68
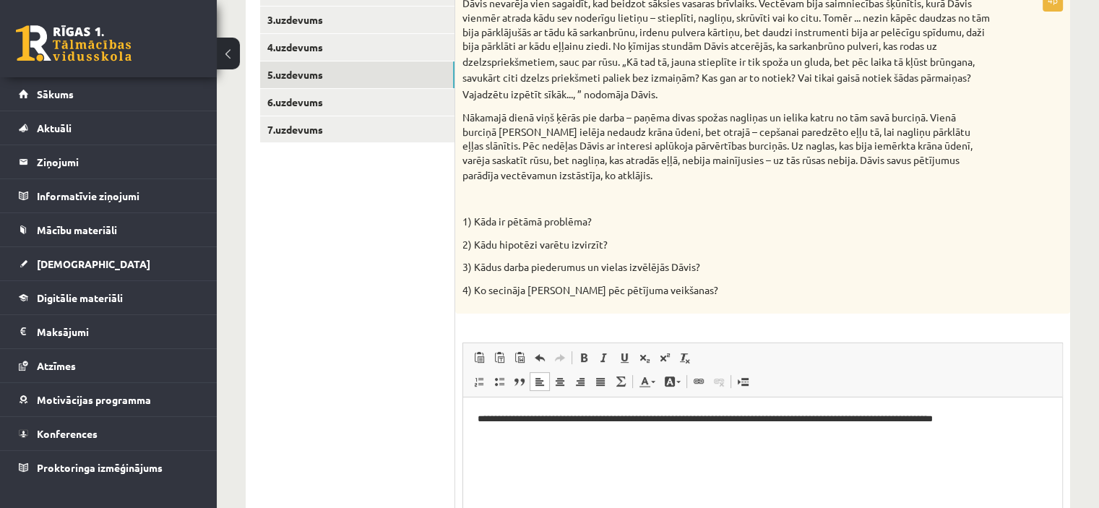
click at [1024, 421] on p "**********" at bounding box center [763, 418] width 571 height 15
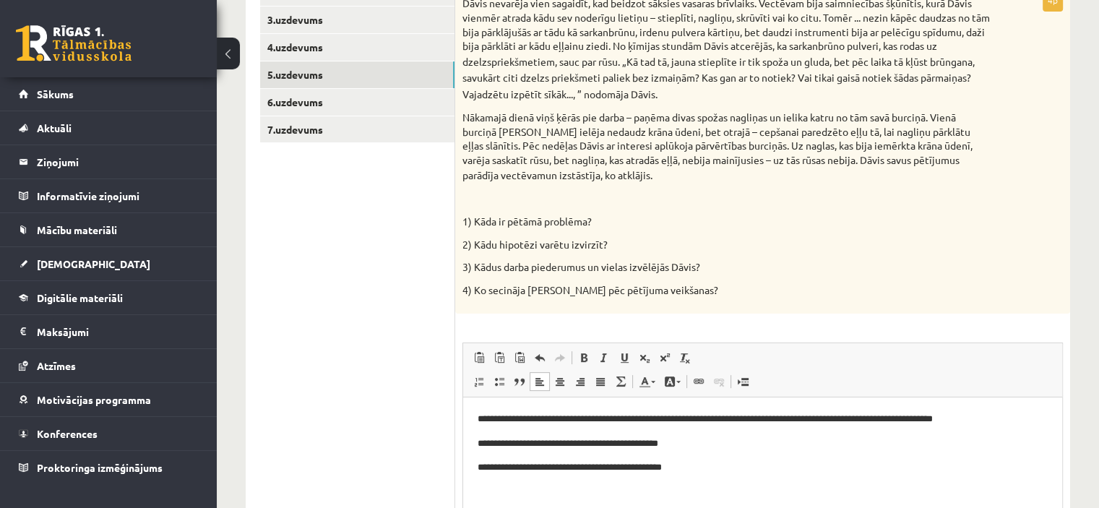
click at [531, 471] on p "**********" at bounding box center [763, 467] width 571 height 15
click at [712, 462] on p "**********" at bounding box center [763, 467] width 571 height 15
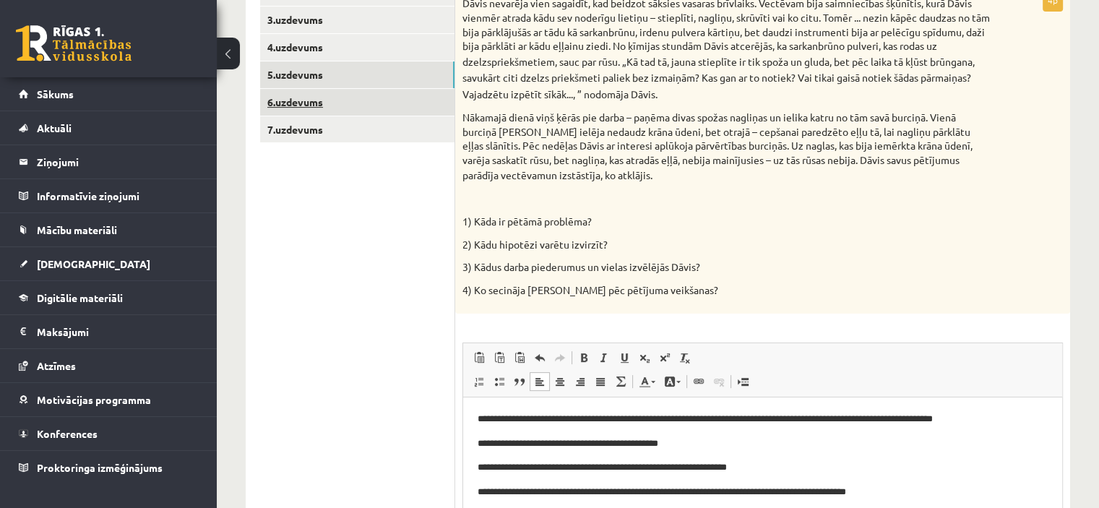
click at [308, 96] on link "6.uzdevums" at bounding box center [357, 102] width 194 height 27
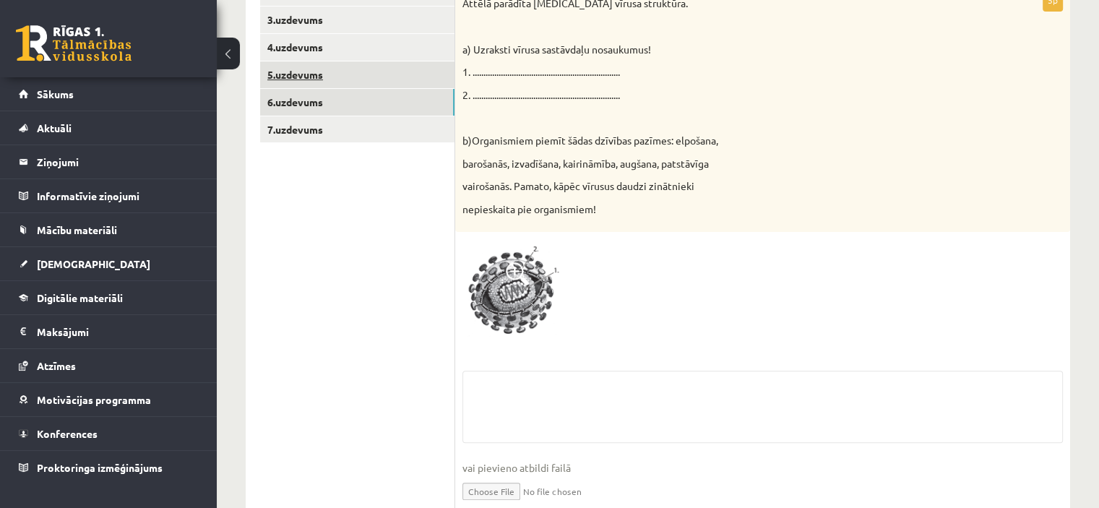
click at [309, 77] on link "5.uzdevums" at bounding box center [357, 74] width 194 height 27
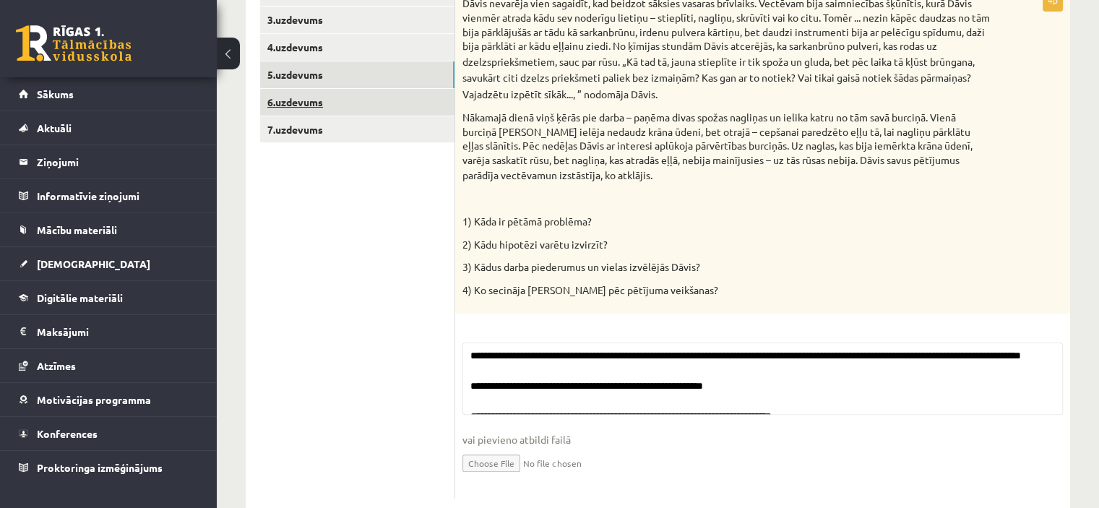
click at [311, 99] on link "6.uzdevums" at bounding box center [357, 102] width 194 height 27
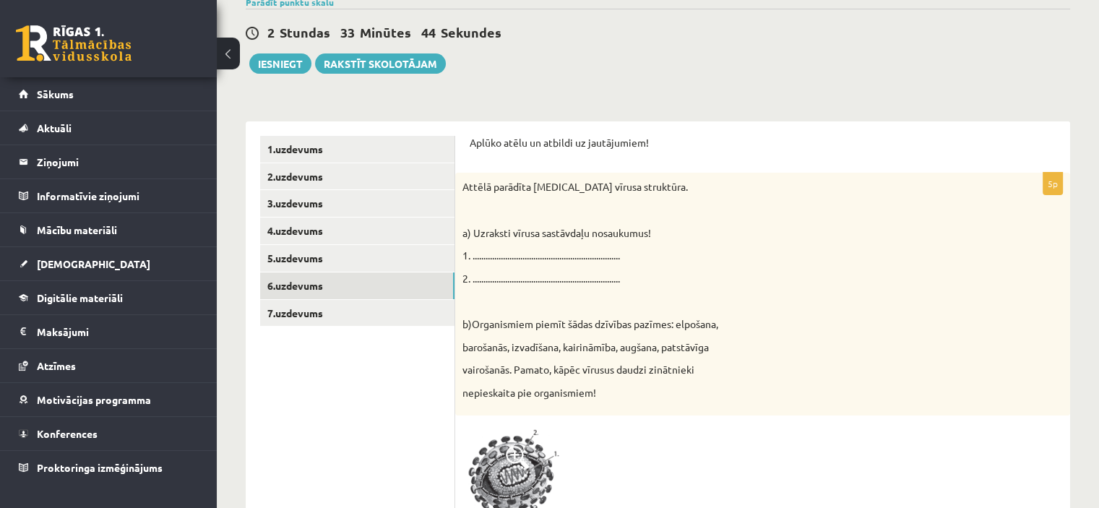
scroll to position [164, 0]
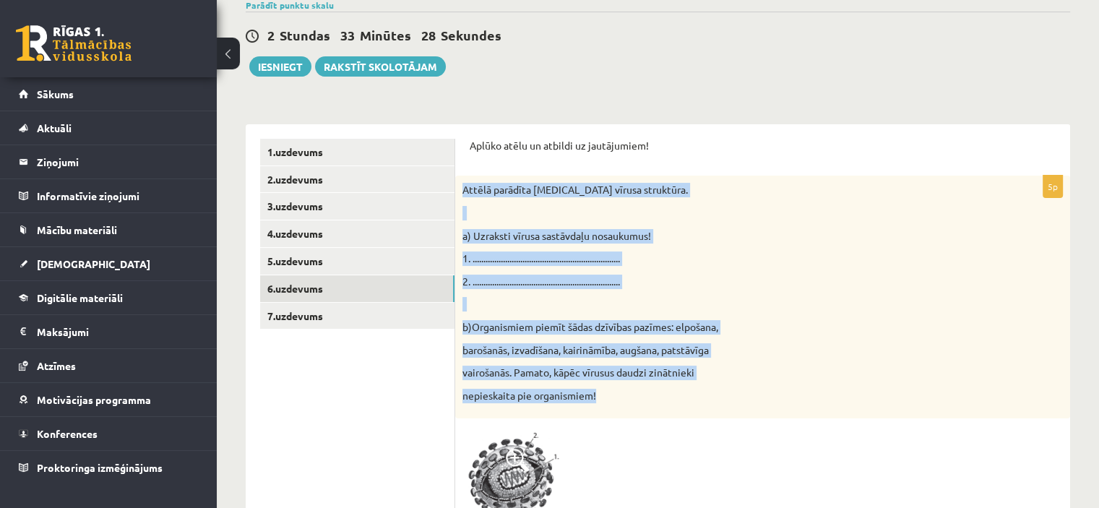
drag, startPoint x: 462, startPoint y: 186, endPoint x: 621, endPoint y: 389, distance: 258.3
click at [621, 389] on div "Attēlā parādīta HIV vīrusa struktūra. a) Uzraksti vīrusa sastāvdaļu nosaukumus!…" at bounding box center [762, 297] width 615 height 243
copy div "Attēlā parādīta HIV vīrusa struktūra. a) Uzraksti vīrusa sastāvdaļu nosaukumus!…"
click at [488, 473] on img at bounding box center [516, 477] width 108 height 103
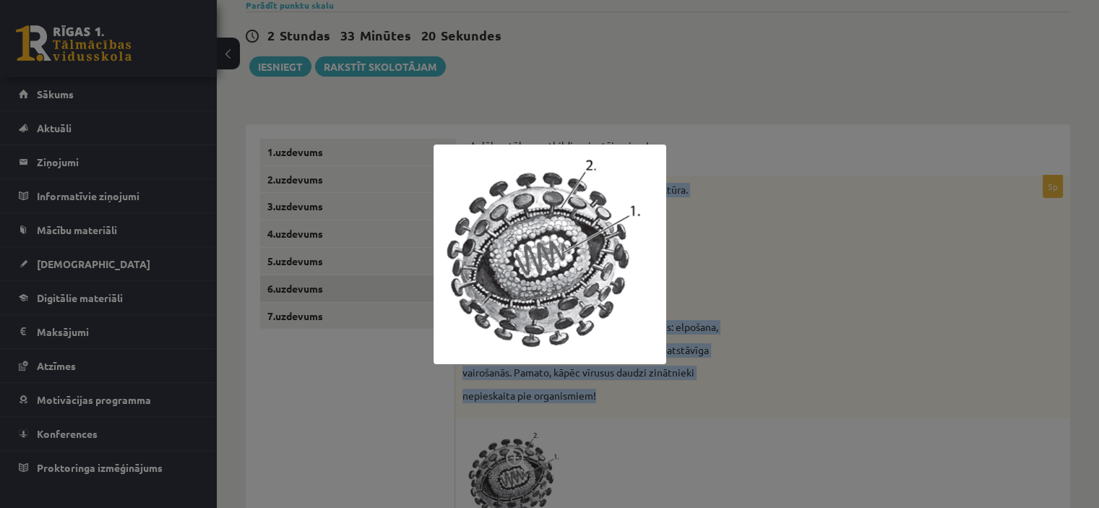
click at [505, 204] on img at bounding box center [550, 255] width 233 height 220
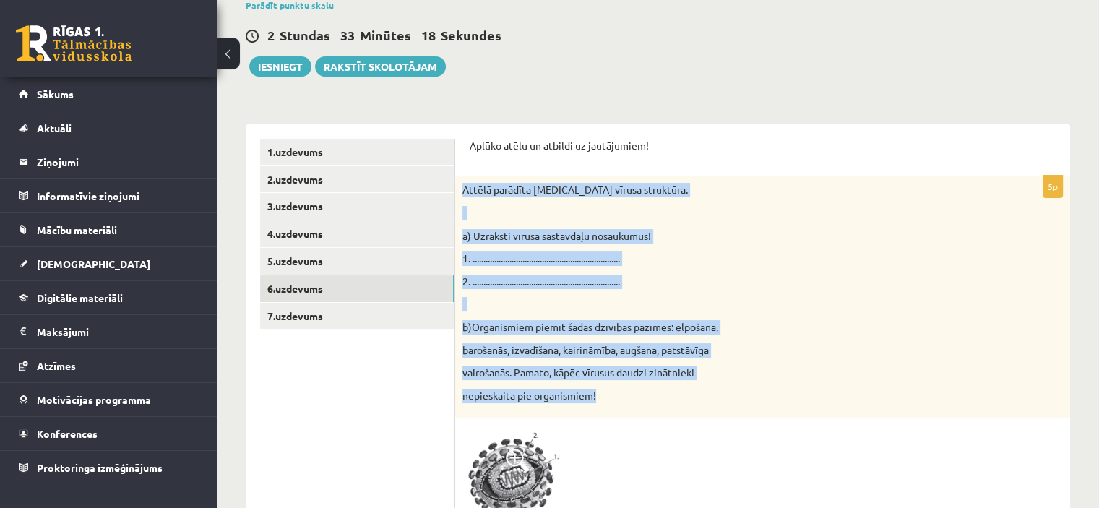
click at [525, 449] on span at bounding box center [517, 460] width 23 height 23
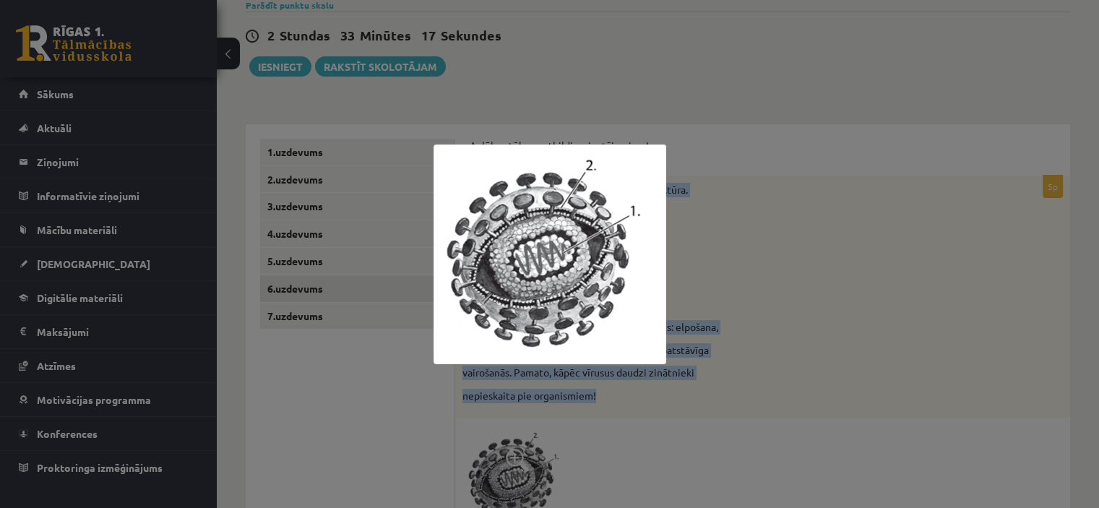
click at [521, 269] on img at bounding box center [550, 255] width 233 height 220
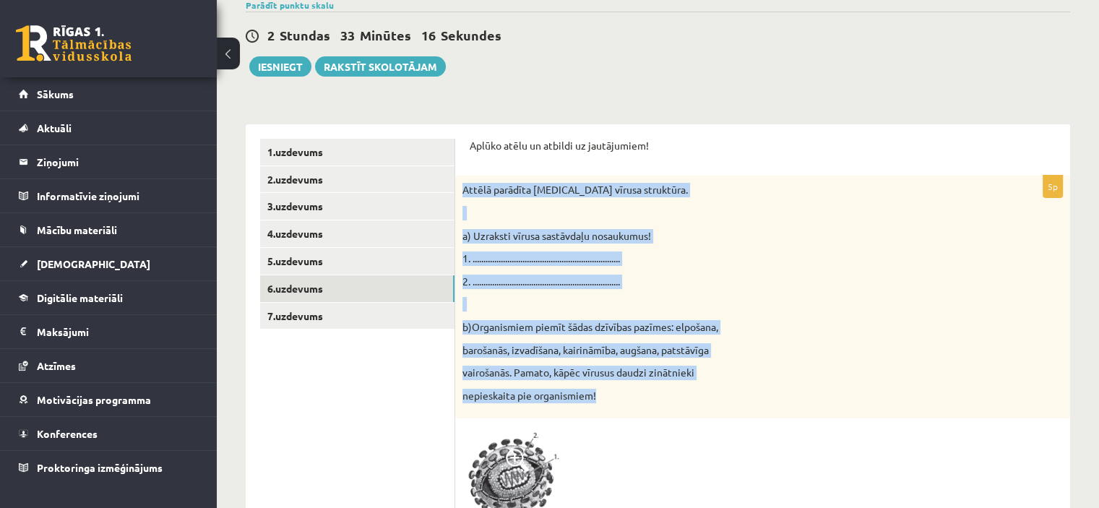
click at [529, 475] on img at bounding box center [516, 477] width 108 height 103
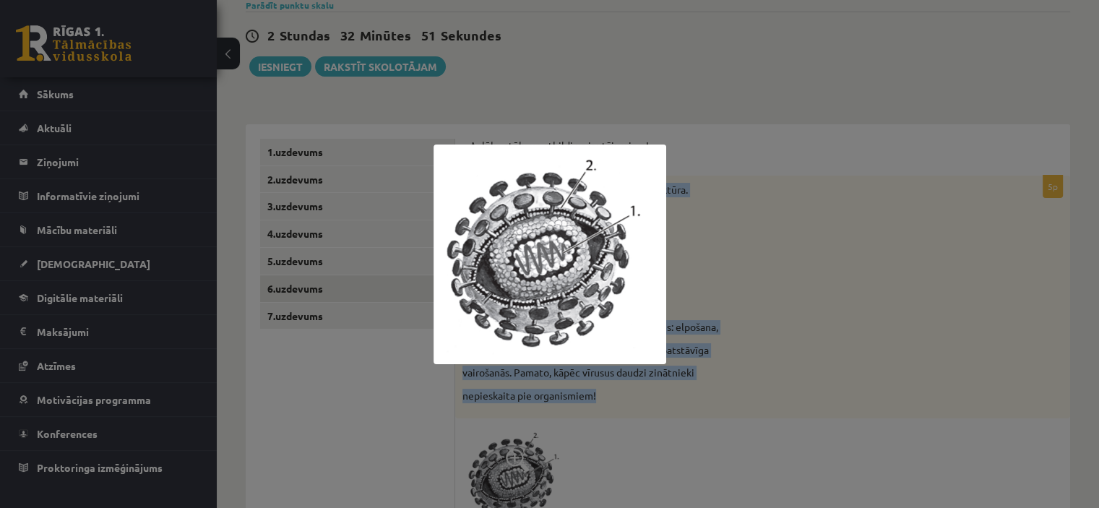
click at [627, 182] on img at bounding box center [550, 255] width 233 height 220
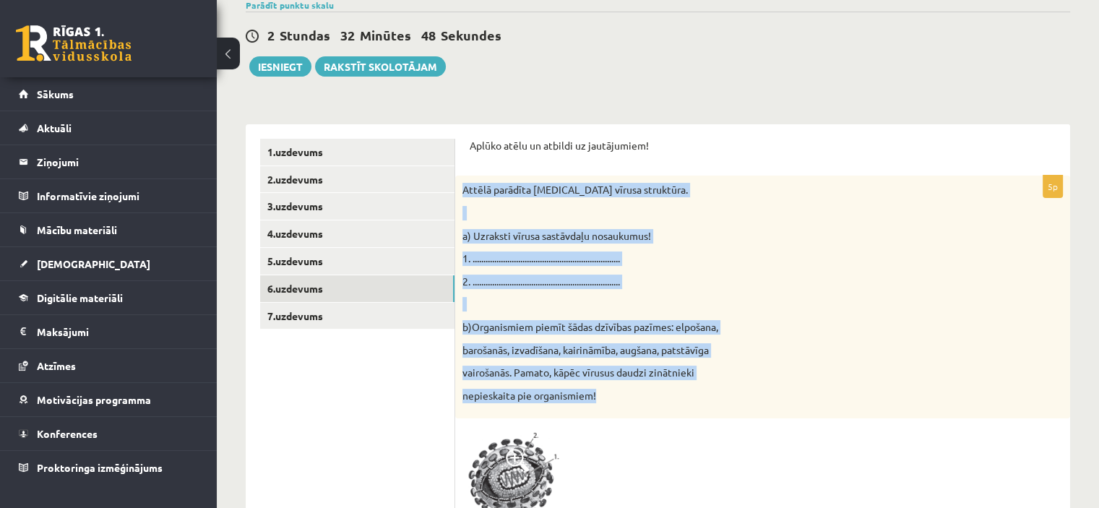
click at [827, 303] on p at bounding box center [726, 304] width 528 height 14
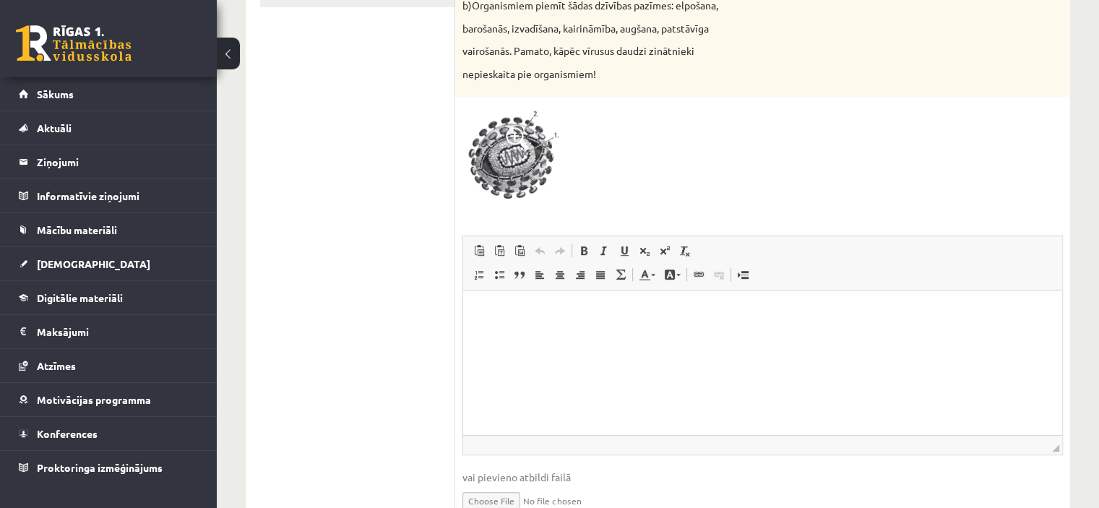
scroll to position [494, 0]
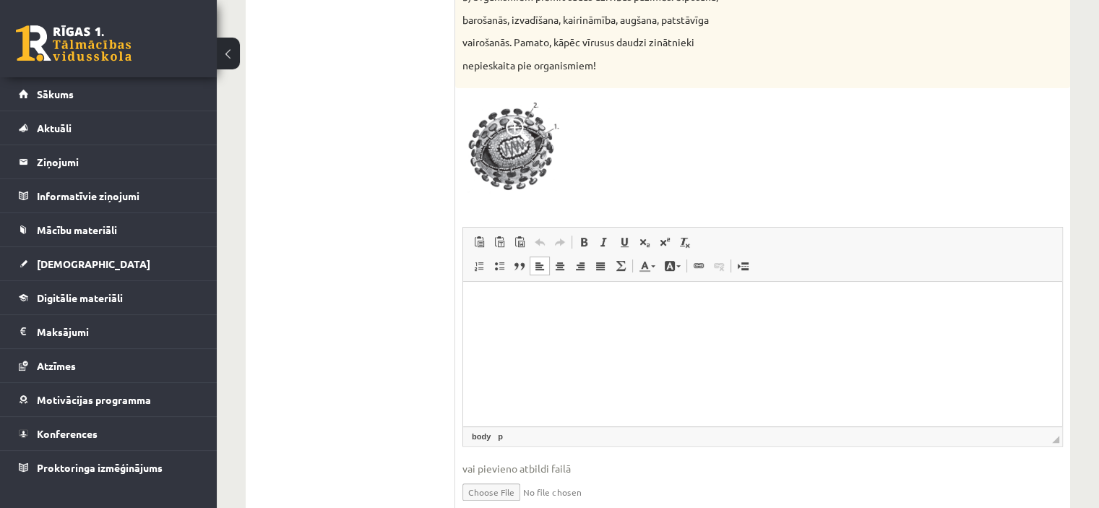
click at [814, 325] on html at bounding box center [762, 303] width 599 height 44
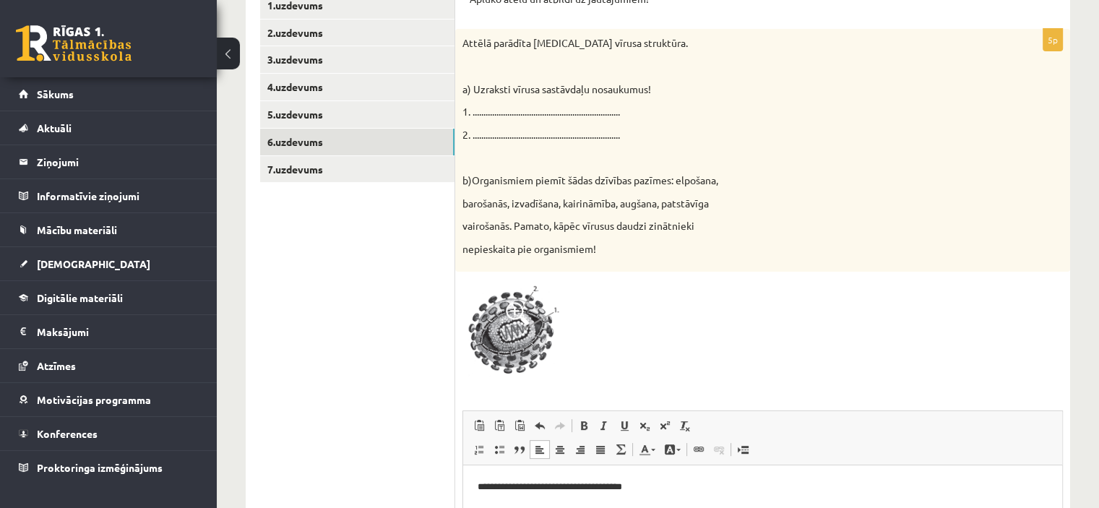
scroll to position [309, 0]
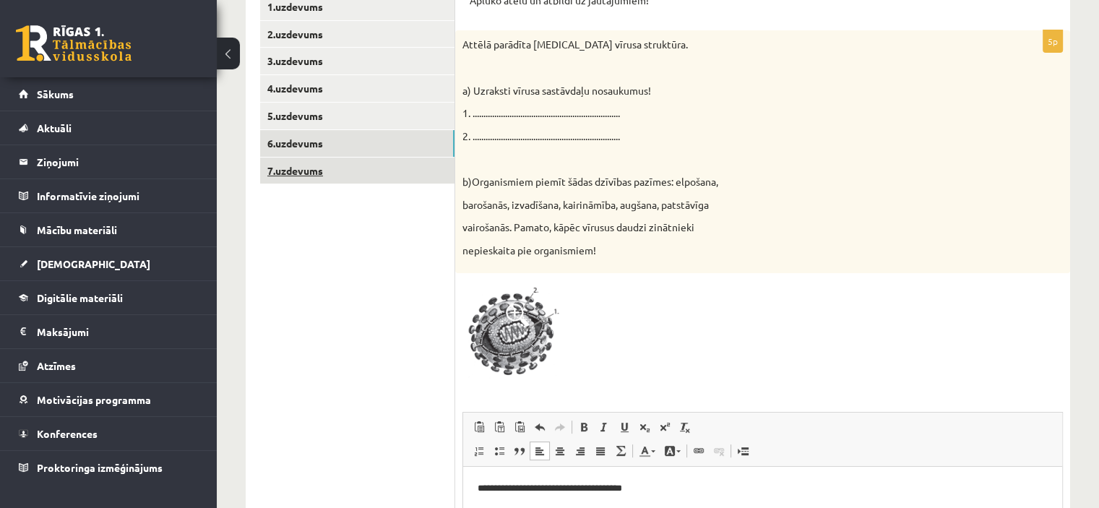
click at [286, 170] on link "7.uzdevums" at bounding box center [357, 171] width 194 height 27
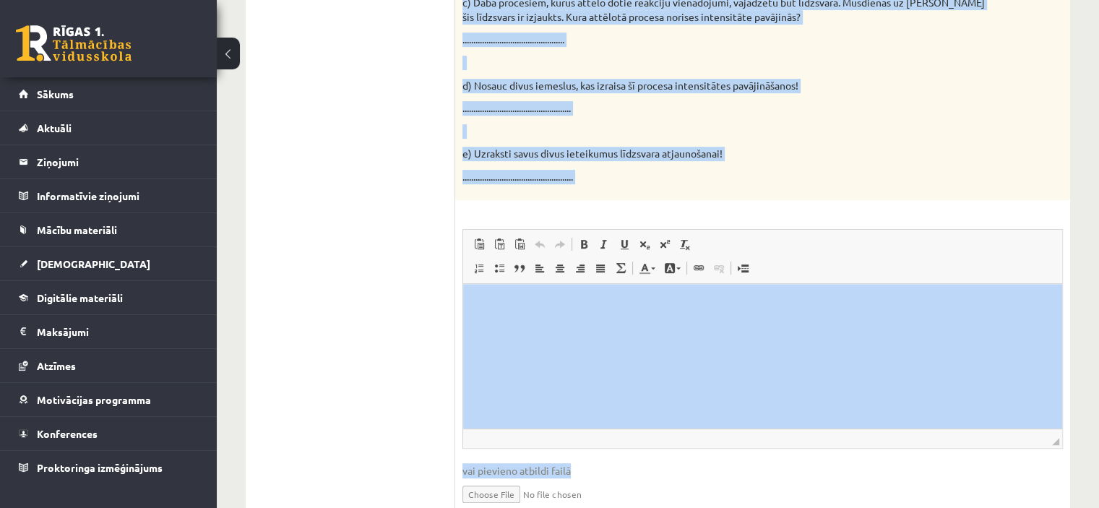
scroll to position [667, 0]
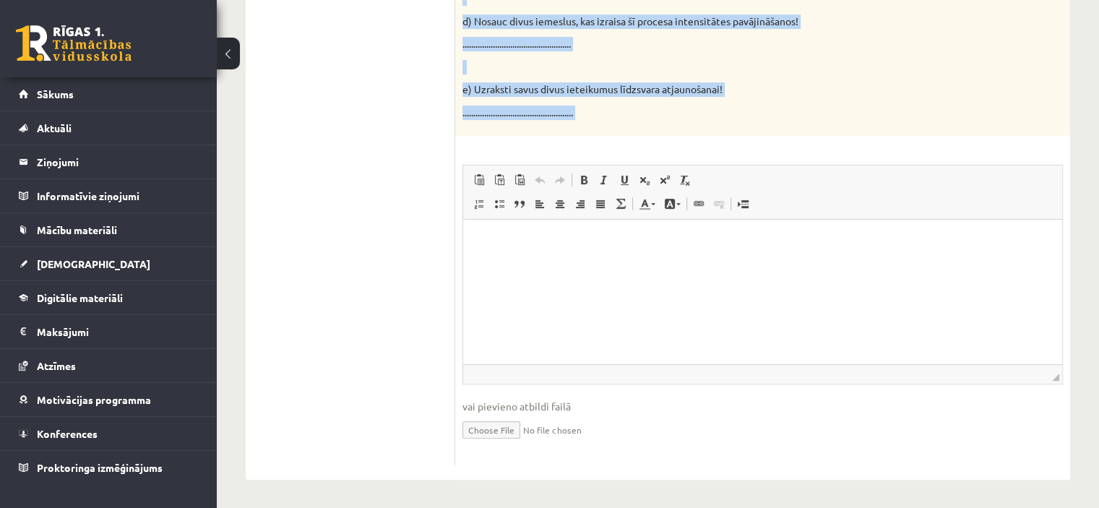
drag, startPoint x: 926, startPoint y: 461, endPoint x: 634, endPoint y: 278, distance: 344.4
copy div "Reakciju vienādojumos attēlota organisko vielu sintēze un organisko vielu noārd…"
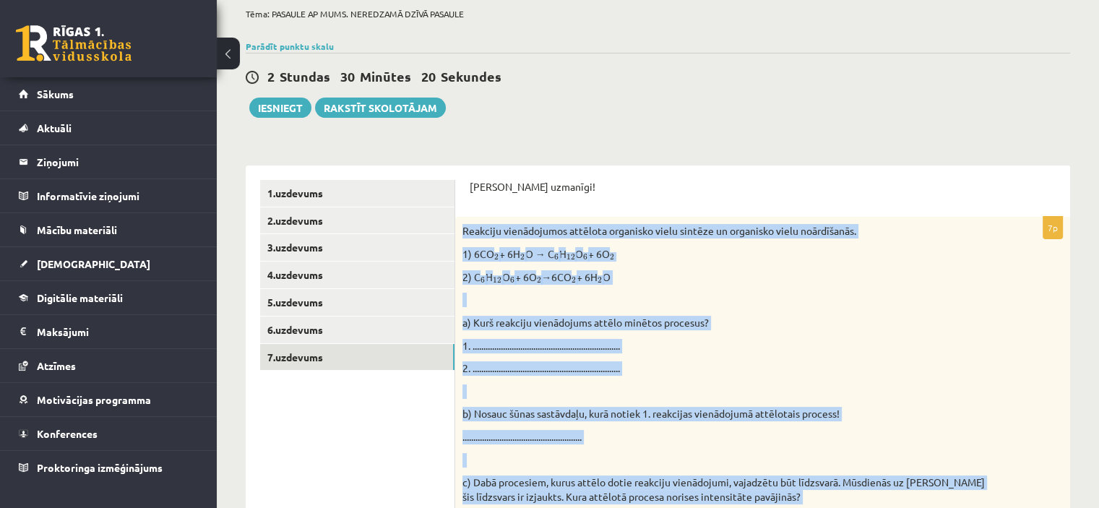
scroll to position [121, 0]
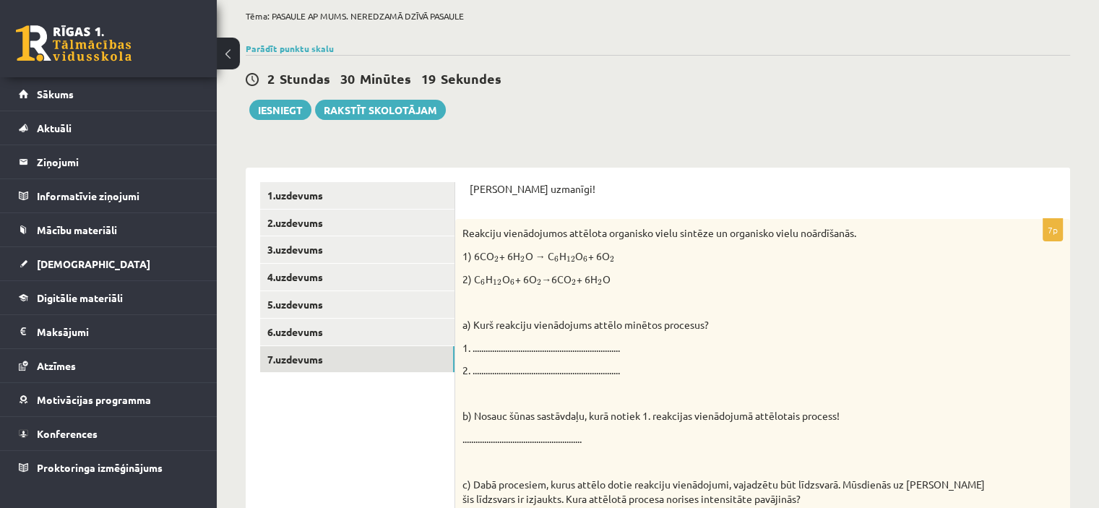
click at [1048, 84] on div "2 Stundas 30 Minūtes 19 Sekundes" at bounding box center [658, 79] width 824 height 19
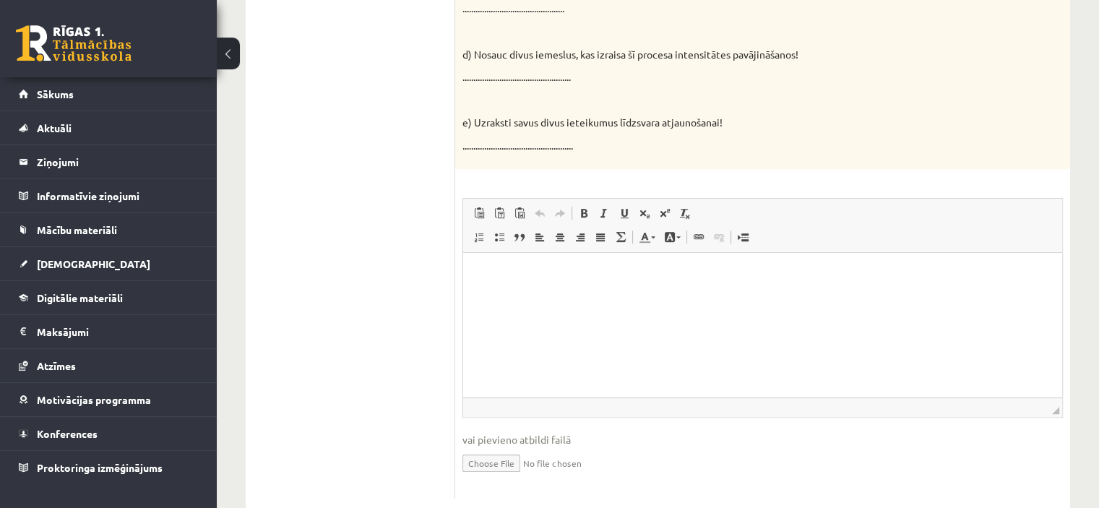
scroll to position [667, 0]
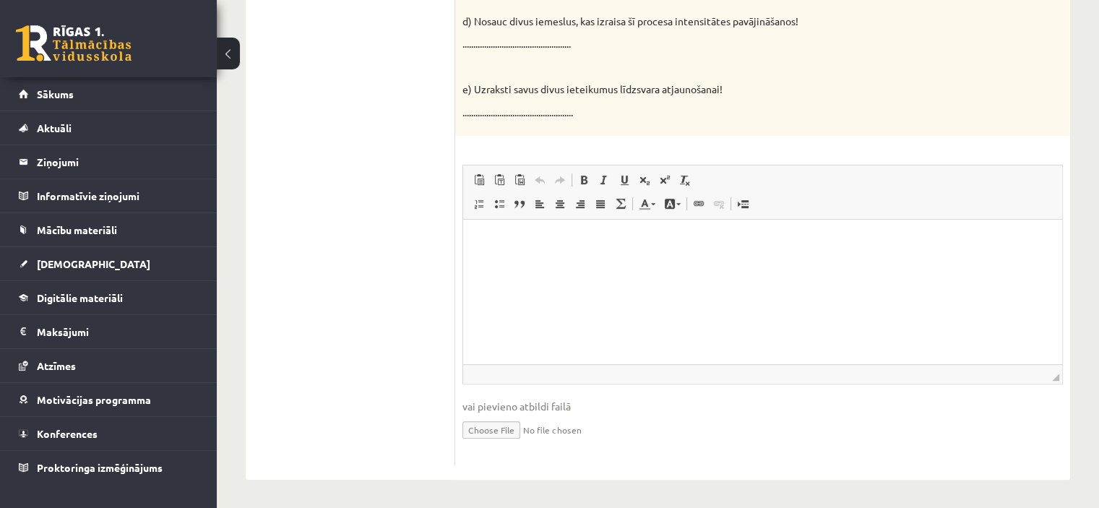
click at [524, 250] on html at bounding box center [762, 241] width 599 height 44
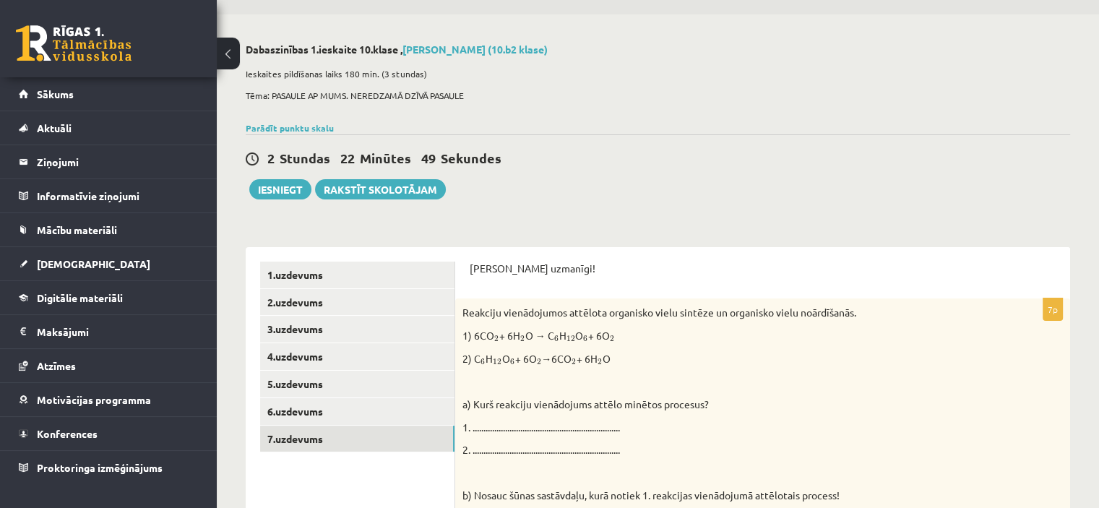
scroll to position [40, 0]
click at [52, 156] on legend "Ziņojumi 0" at bounding box center [118, 161] width 162 height 33
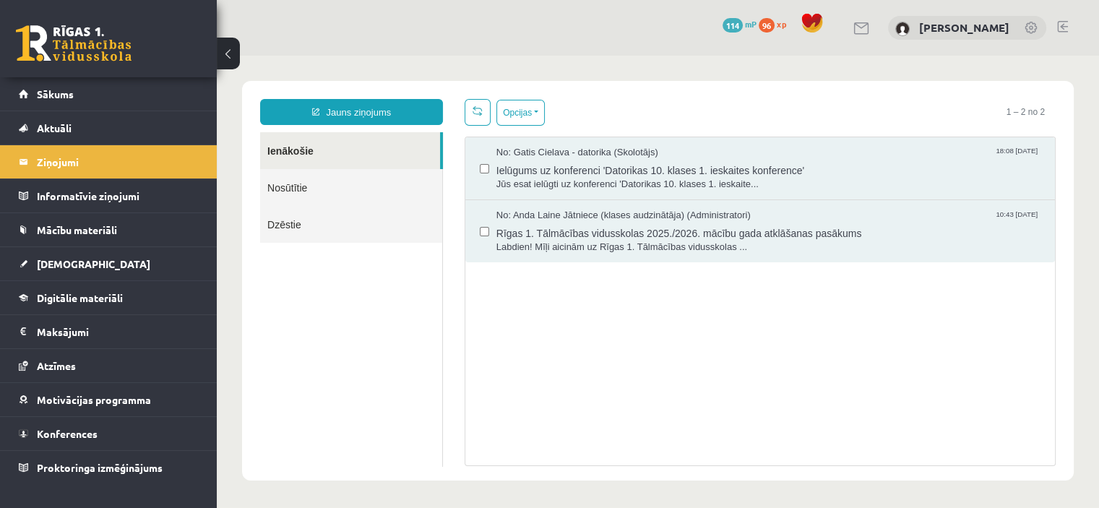
click at [288, 191] on link "Nosūtītie" at bounding box center [351, 187] width 182 height 37
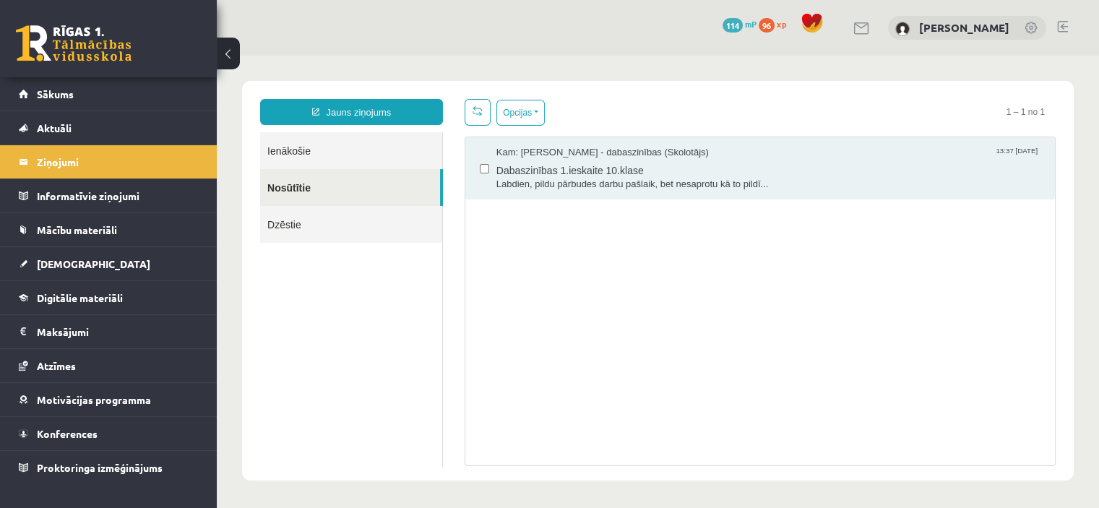
click at [367, 148] on link "Ienākošie" at bounding box center [351, 150] width 182 height 37
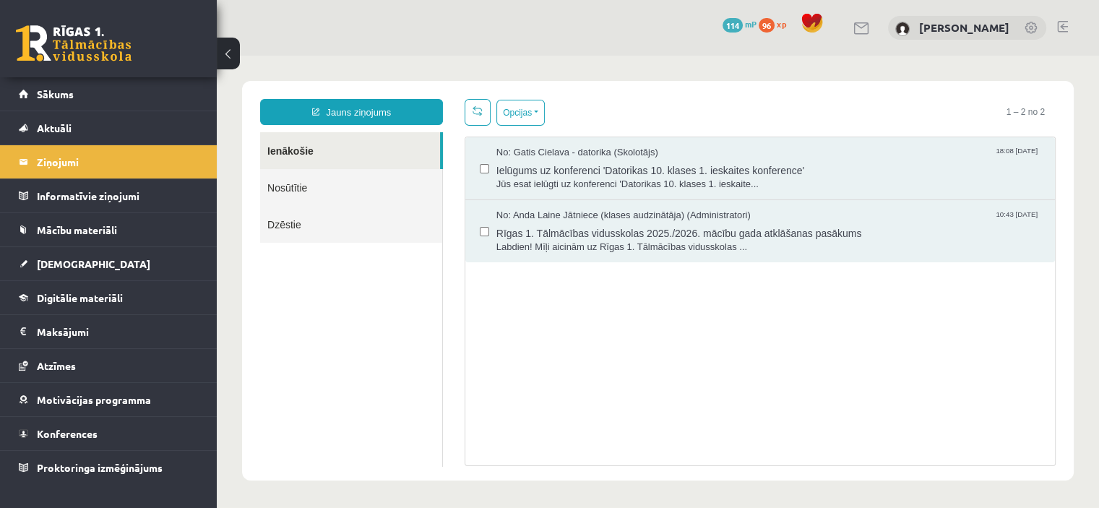
click at [296, 227] on link "Dzēstie" at bounding box center [351, 224] width 182 height 37
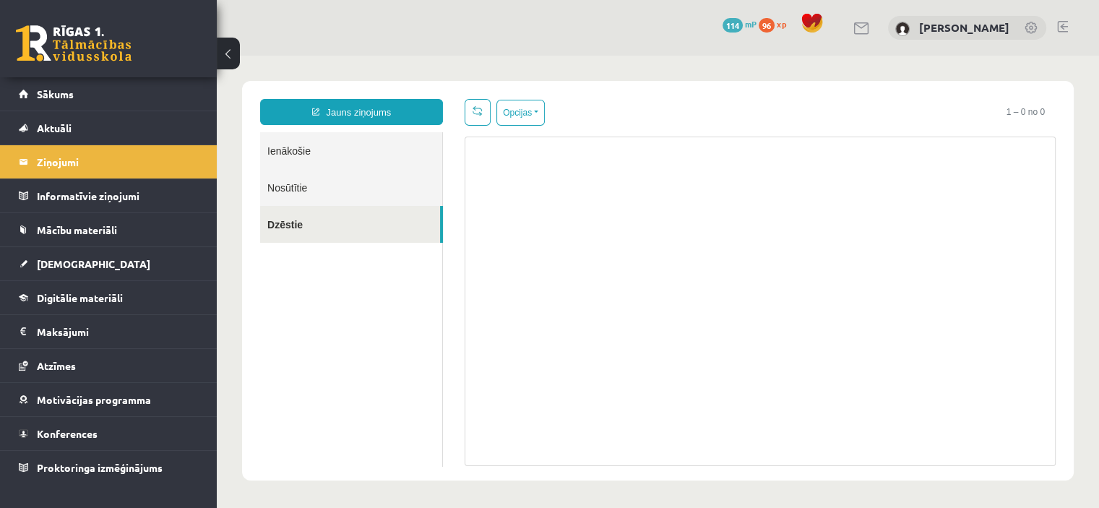
click at [303, 189] on link "Nosūtītie" at bounding box center [351, 187] width 182 height 37
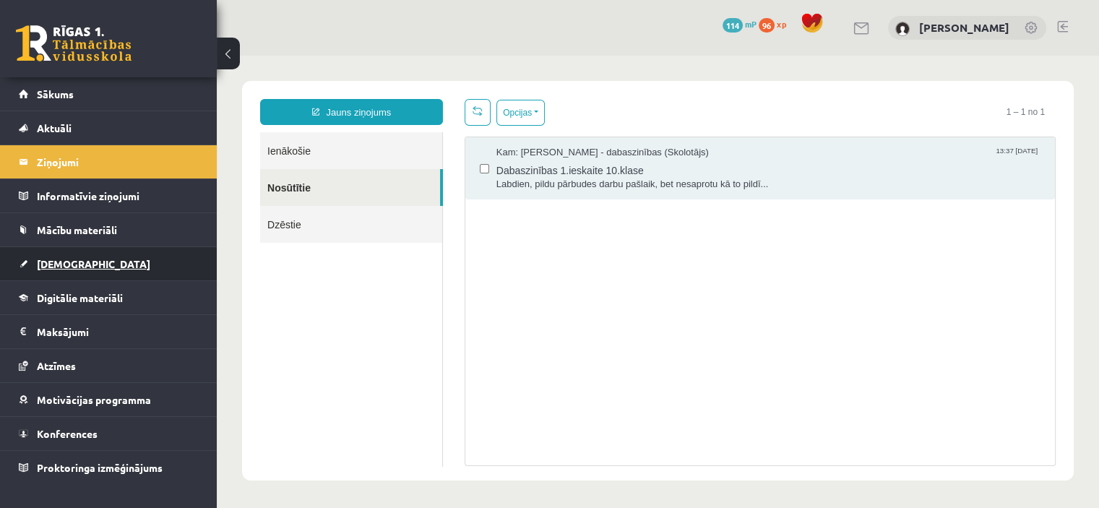
click at [65, 267] on span "[DEMOGRAPHIC_DATA]" at bounding box center [93, 263] width 113 height 13
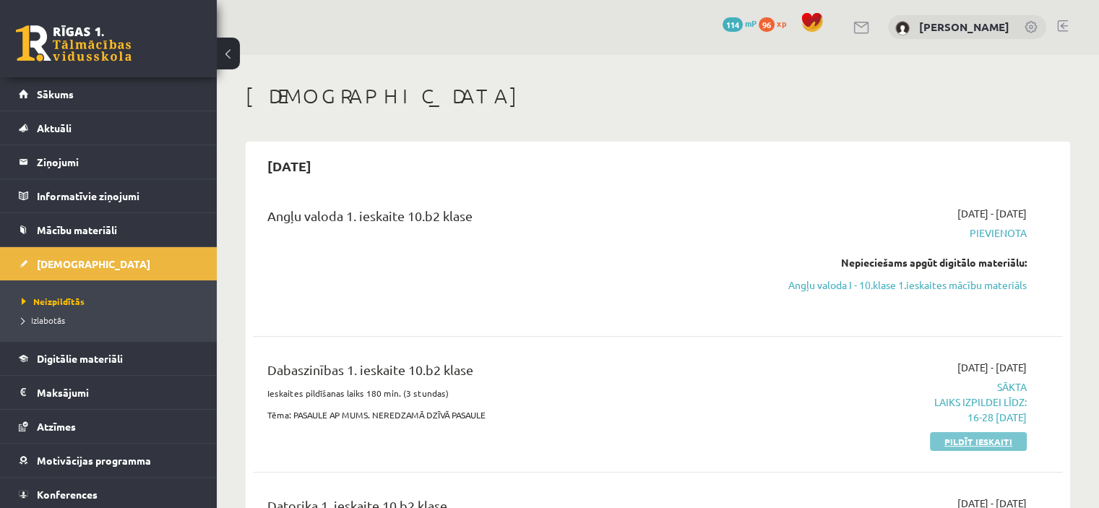
click at [1004, 451] on link "Pildīt ieskaiti" at bounding box center [978, 441] width 97 height 19
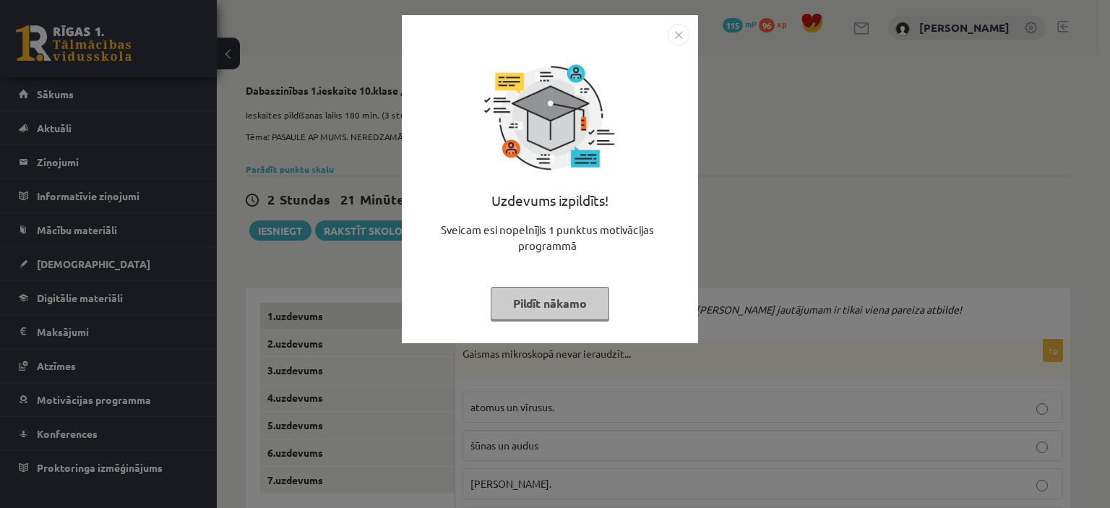
click at [678, 34] on img "Close" at bounding box center [679, 35] width 22 height 22
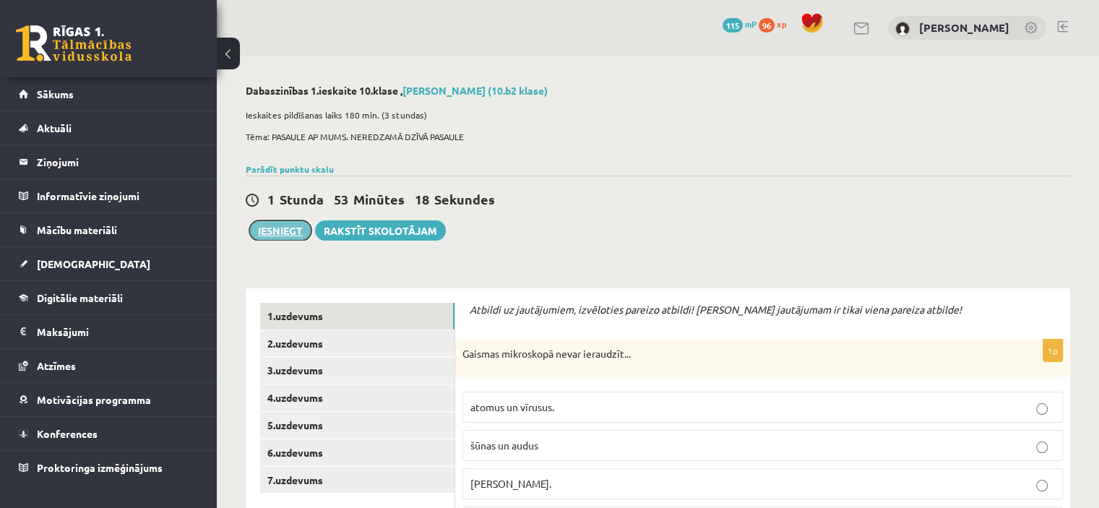
click at [295, 237] on button "Iesniegt" at bounding box center [280, 230] width 62 height 20
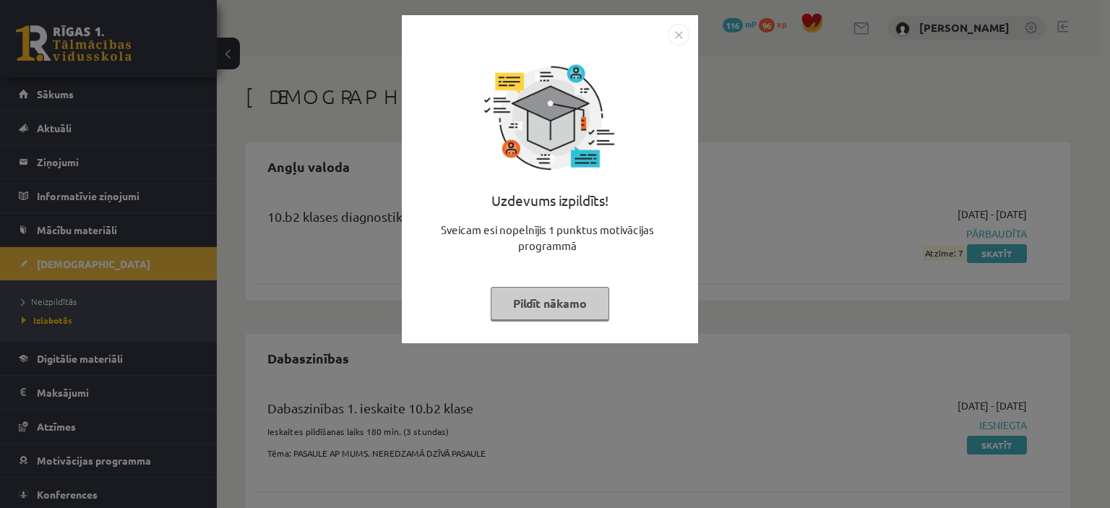
click at [672, 40] on img "Close" at bounding box center [679, 35] width 22 height 22
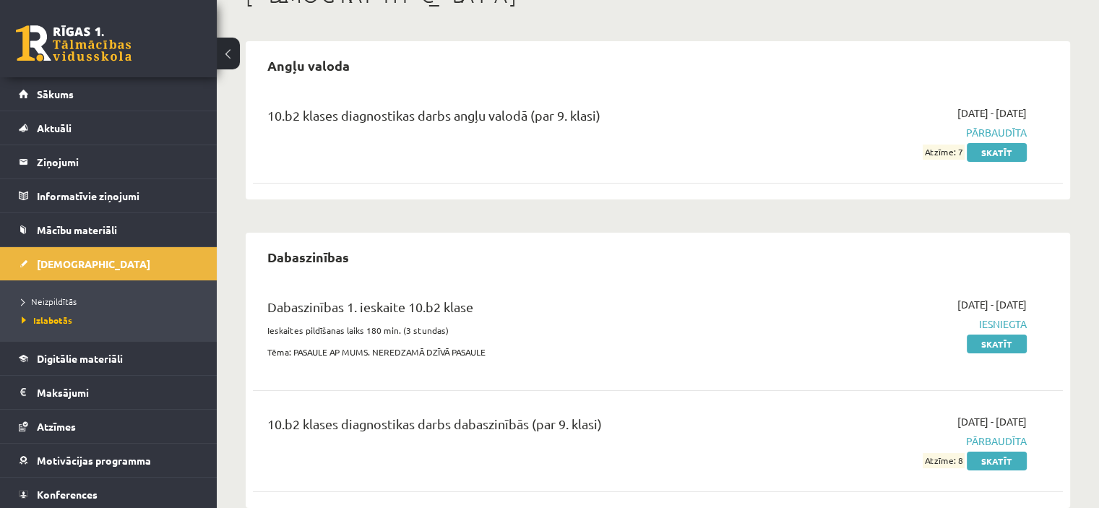
scroll to position [26, 0]
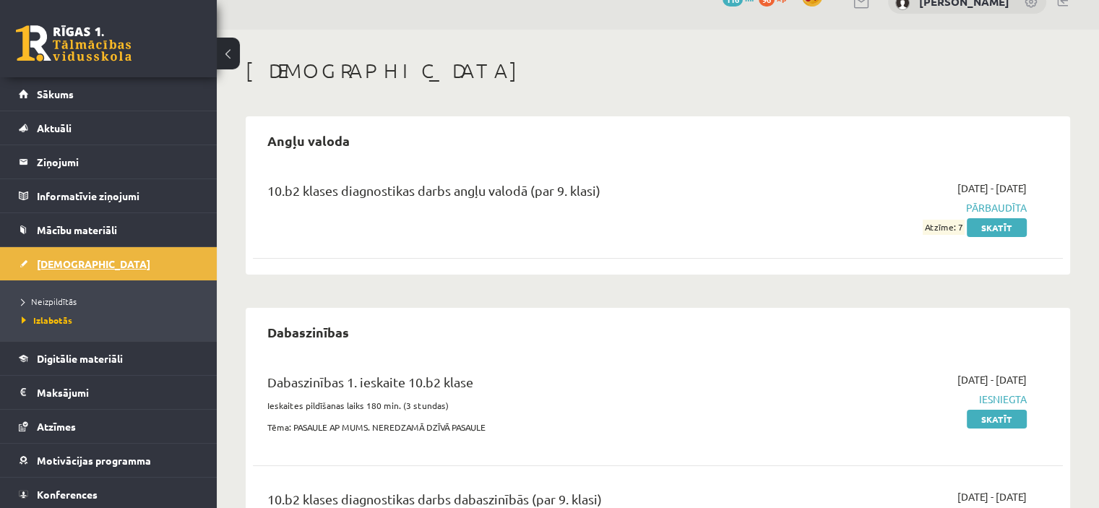
click at [48, 265] on span "[DEMOGRAPHIC_DATA]" at bounding box center [93, 263] width 113 height 13
